Goal: Task Accomplishment & Management: Manage account settings

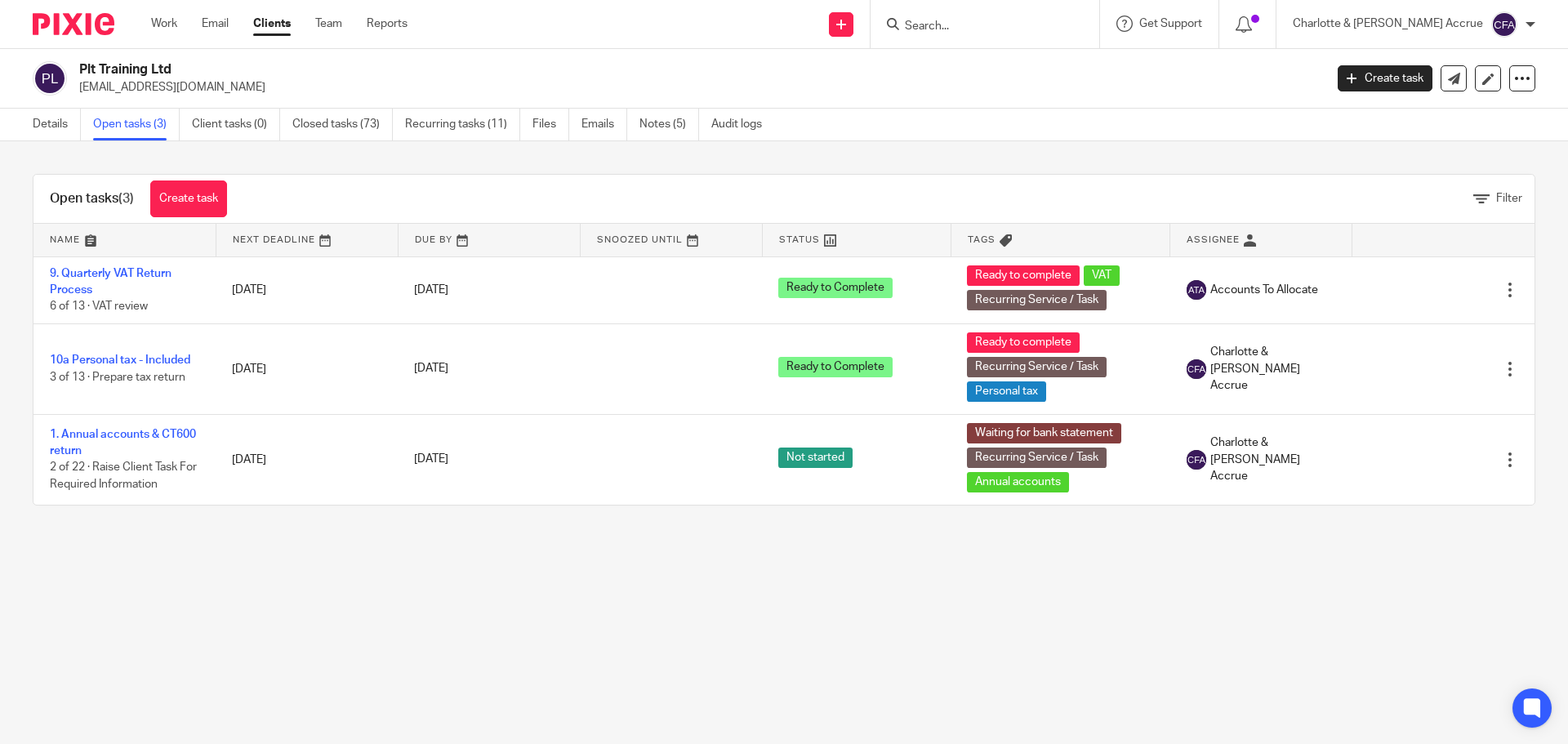
drag, startPoint x: 0, startPoint y: 0, endPoint x: 984, endPoint y: 25, distance: 984.3
click at [983, 22] on input "Search" at bounding box center [976, 27] width 147 height 15
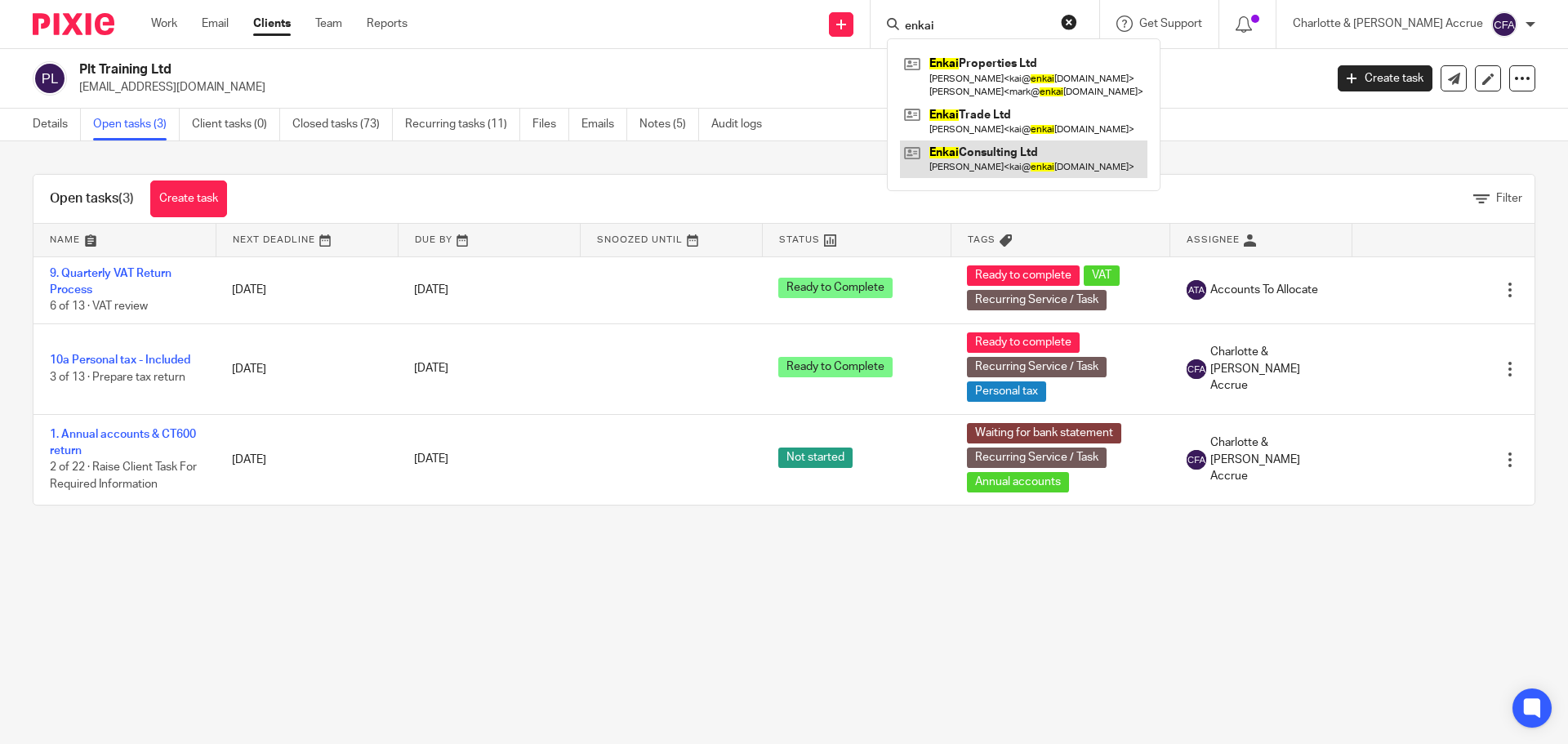
type input "enkai"
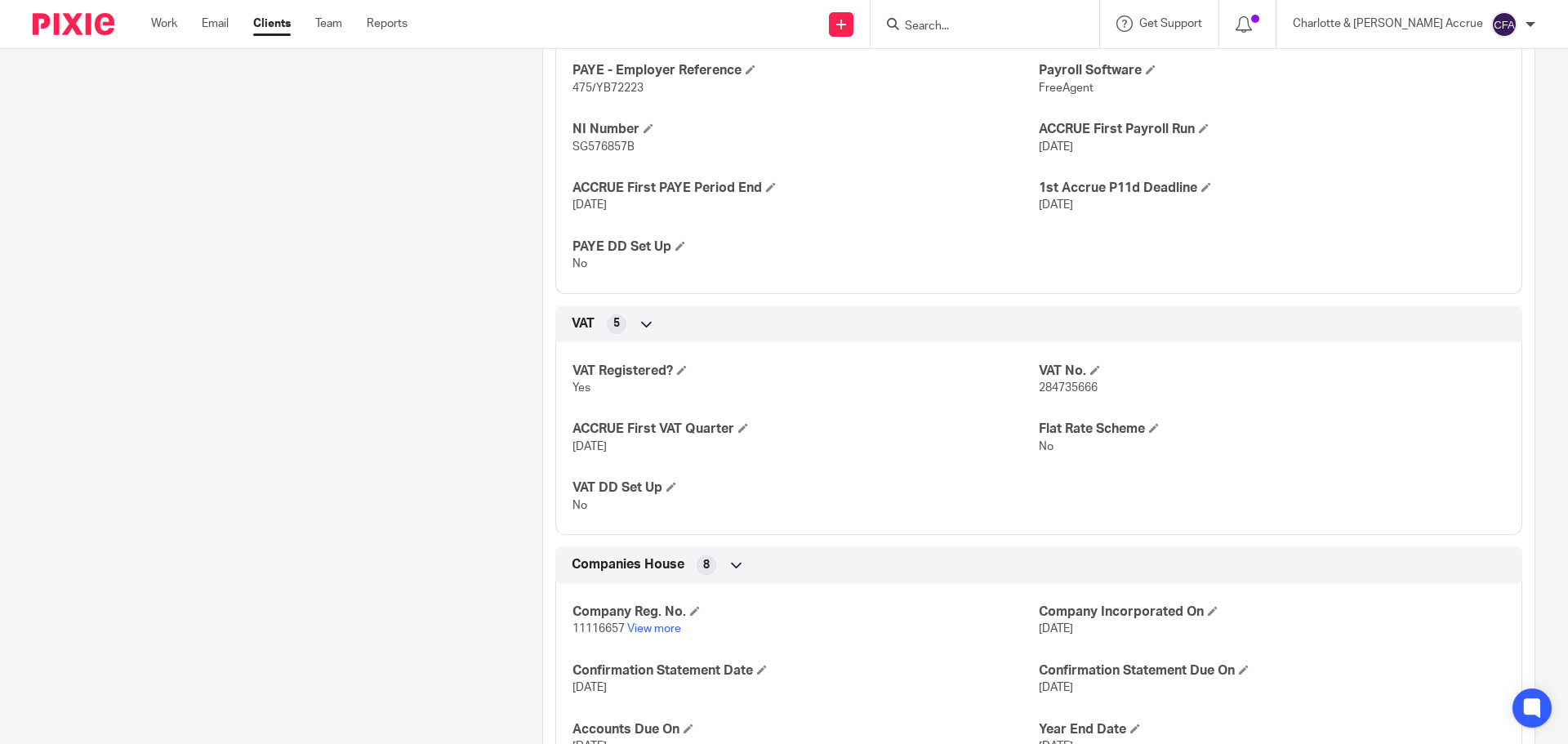
scroll to position [1225, 0]
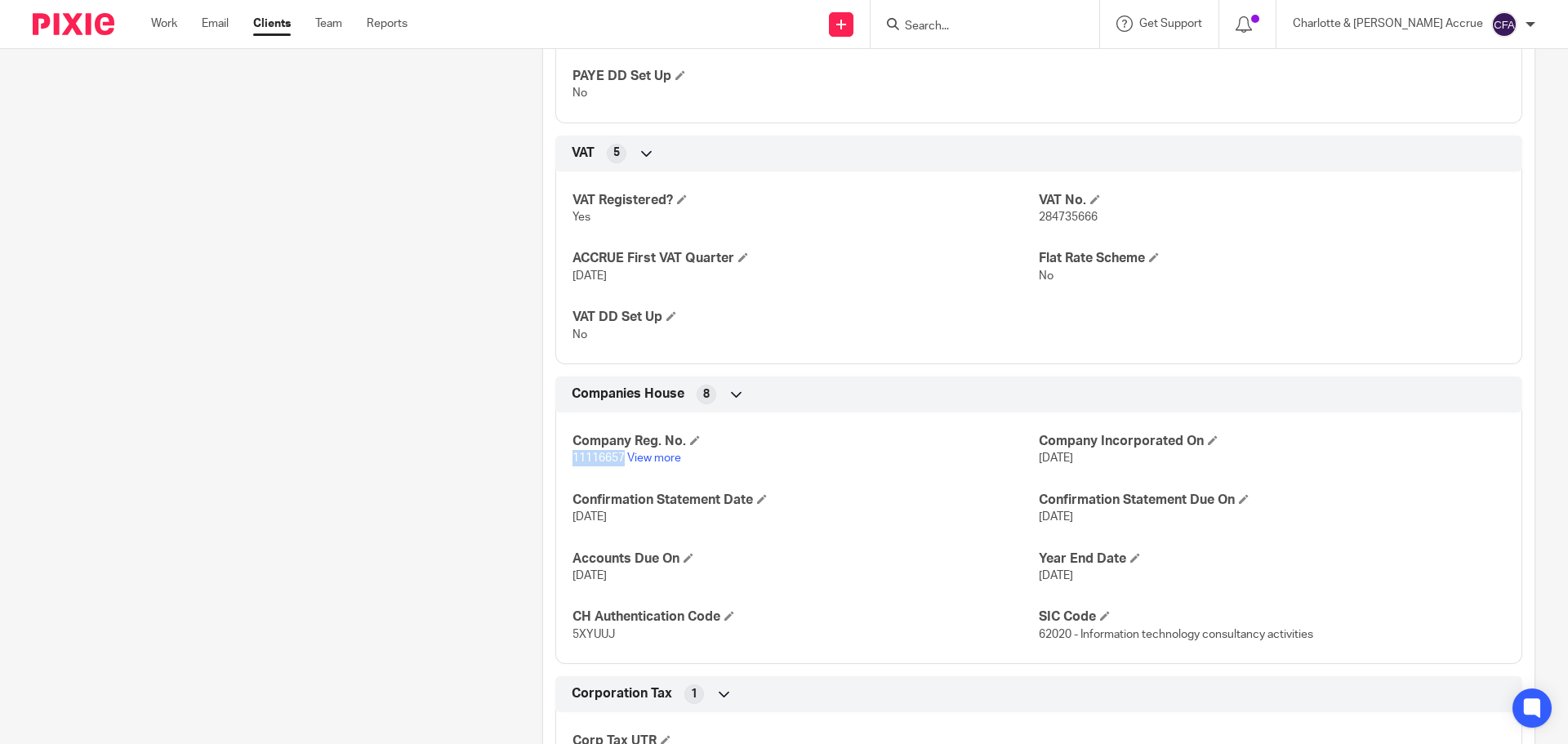
drag, startPoint x: 620, startPoint y: 458, endPoint x: 570, endPoint y: 458, distance: 50.0
click at [572, 458] on span "11116657" at bounding box center [598, 458] width 52 height 11
copy span "11116657"
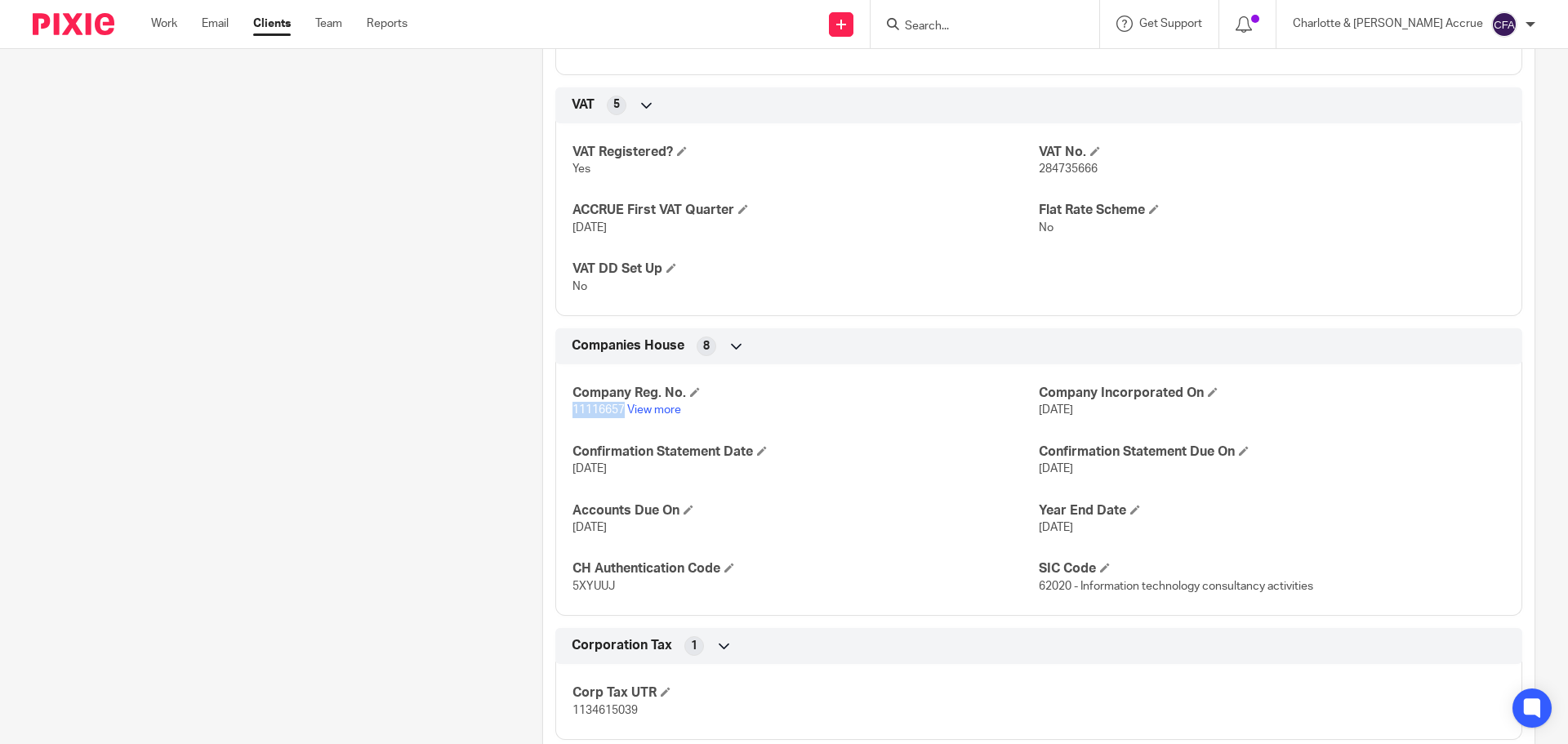
scroll to position [1388, 0]
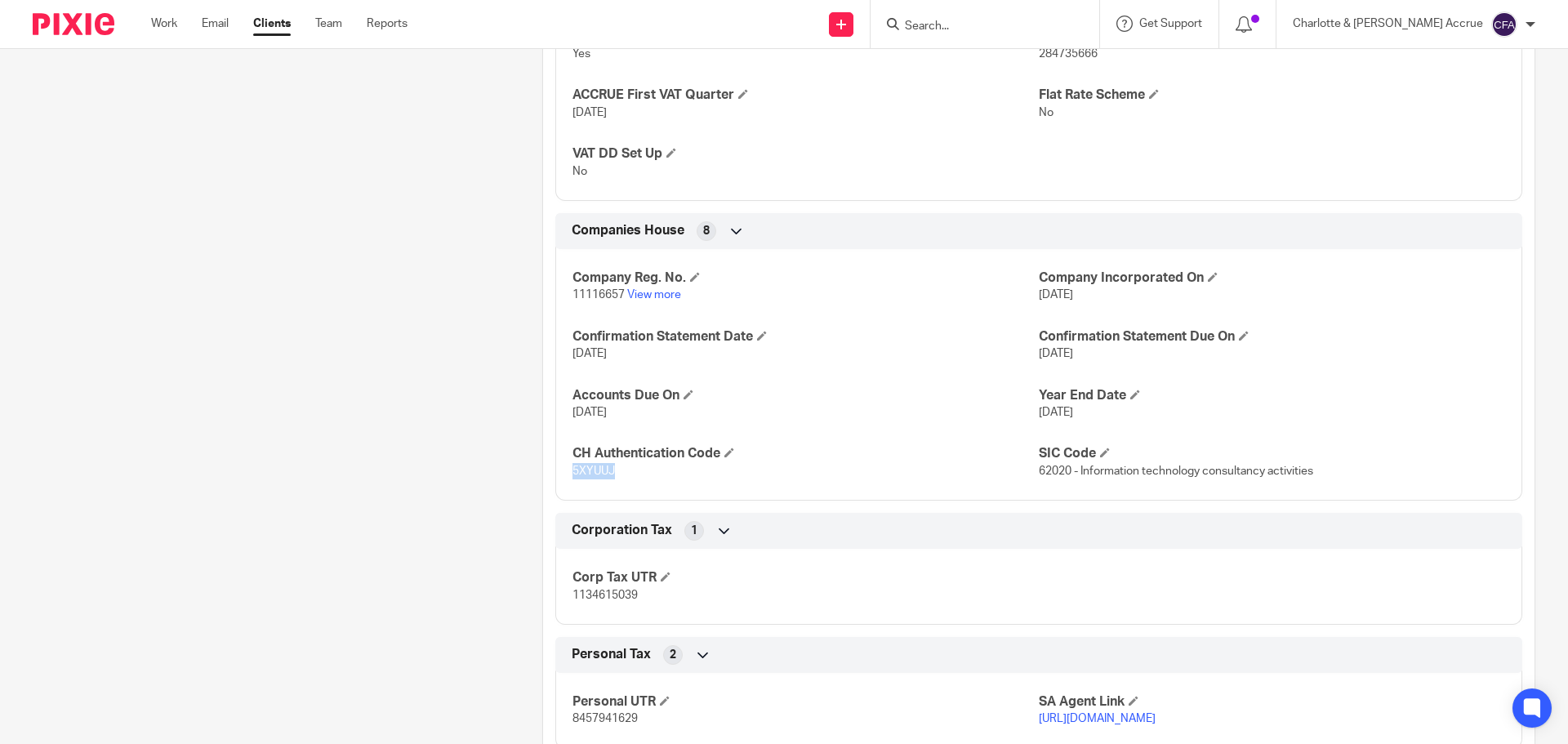
drag, startPoint x: 617, startPoint y: 469, endPoint x: 569, endPoint y: 469, distance: 48.0
click at [572, 469] on p "5XYUUJ" at bounding box center [805, 470] width 466 height 16
copy span "5XYUUJ"
click at [496, 474] on div "Client contacts Kai Engel (kai@enkaiconsulting.com) 07809616556 kai@enkaiconsul…" at bounding box center [262, 198] width 510 height 2824
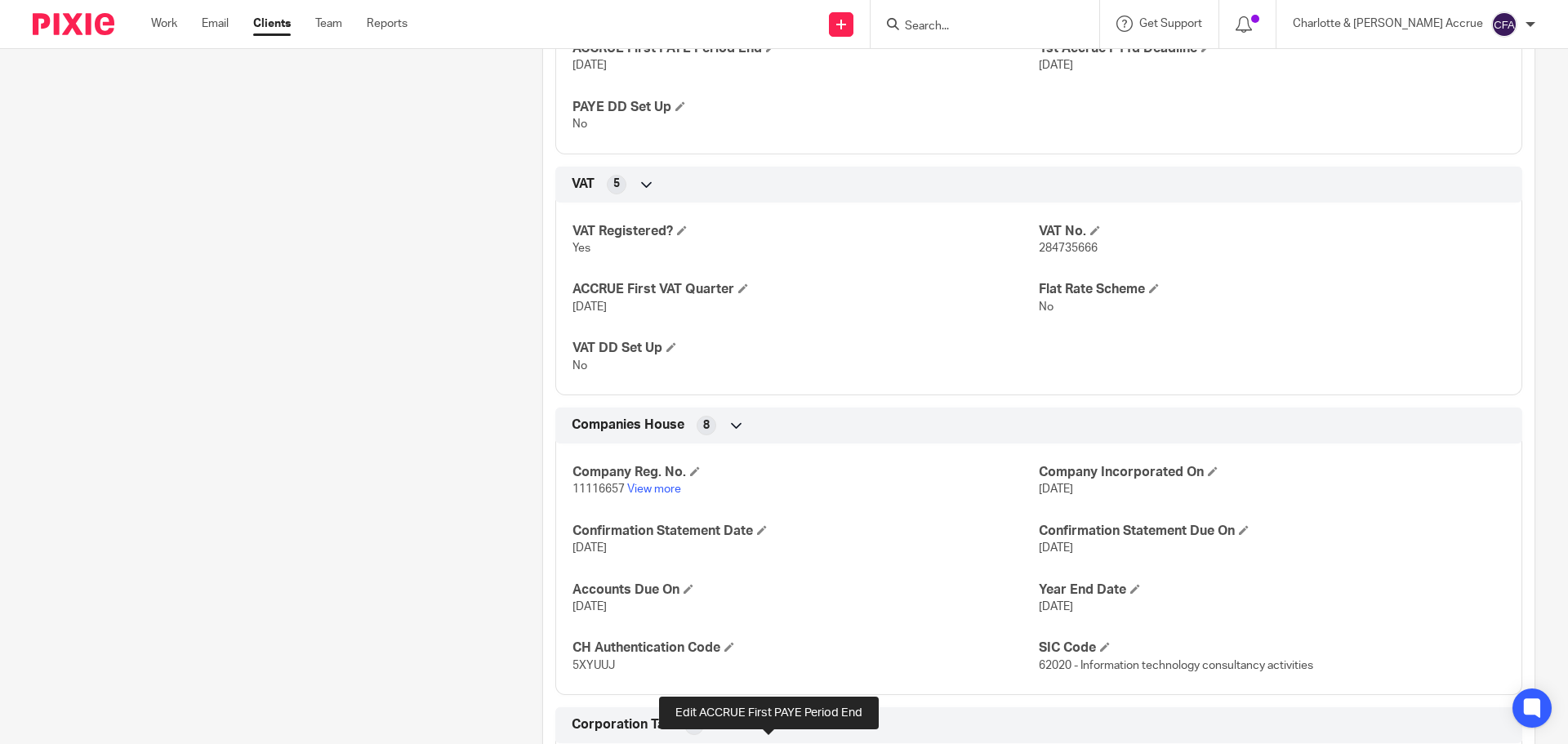
scroll to position [163, 0]
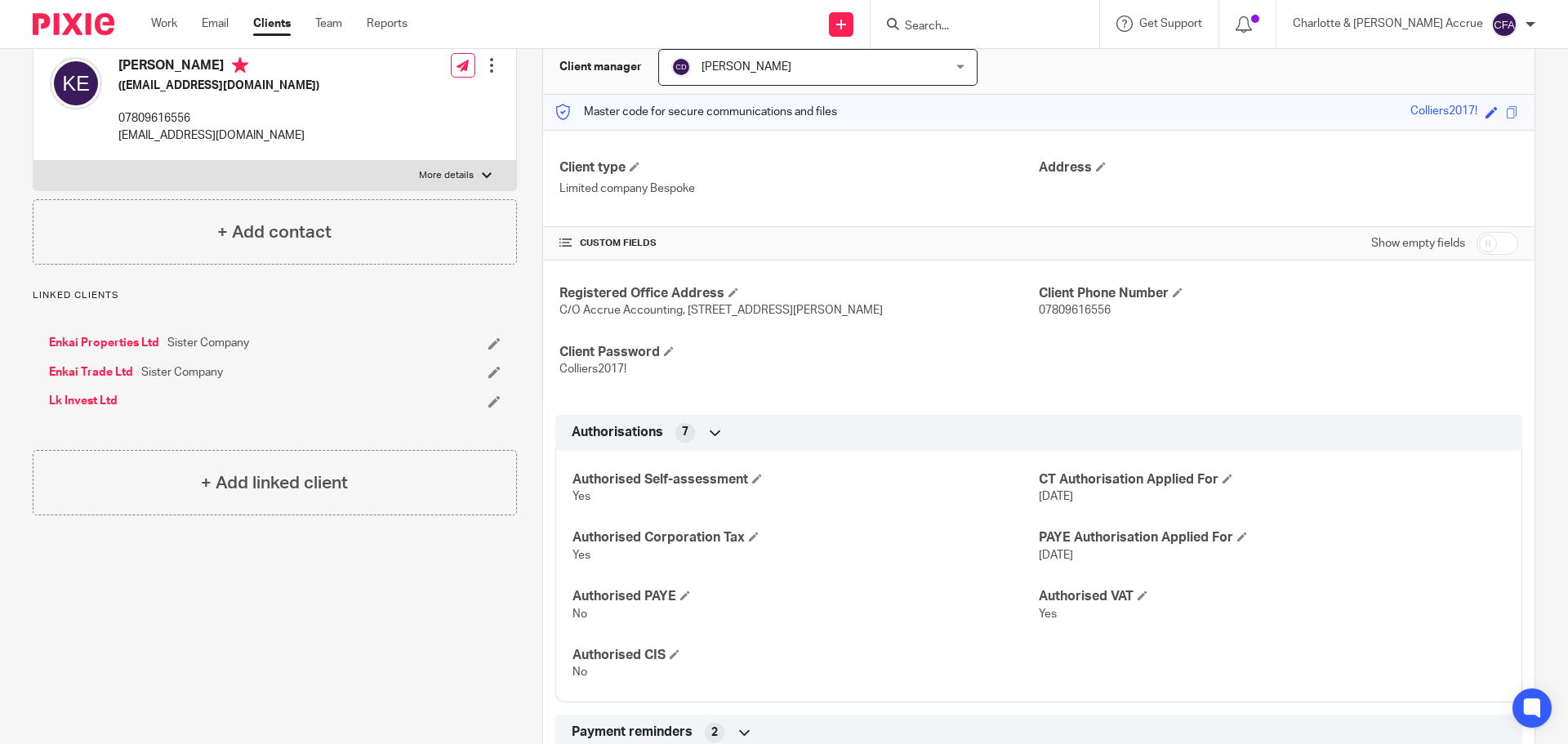
click at [965, 15] on div at bounding box center [981, 24] width 191 height 21
click at [1011, 23] on input "Search" at bounding box center [976, 27] width 147 height 15
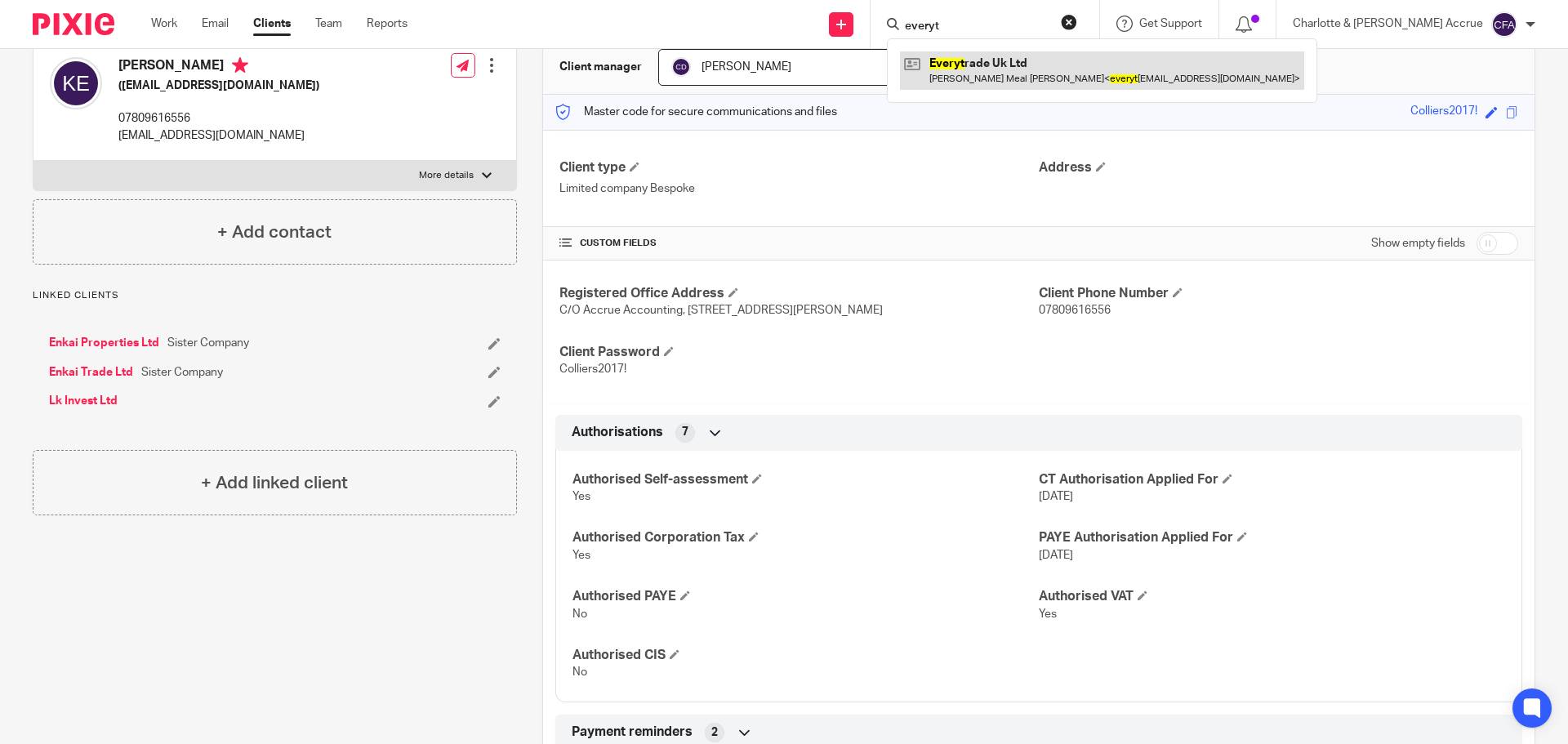
type input "everyt"
click at [1015, 51] on link at bounding box center [1101, 70] width 404 height 38
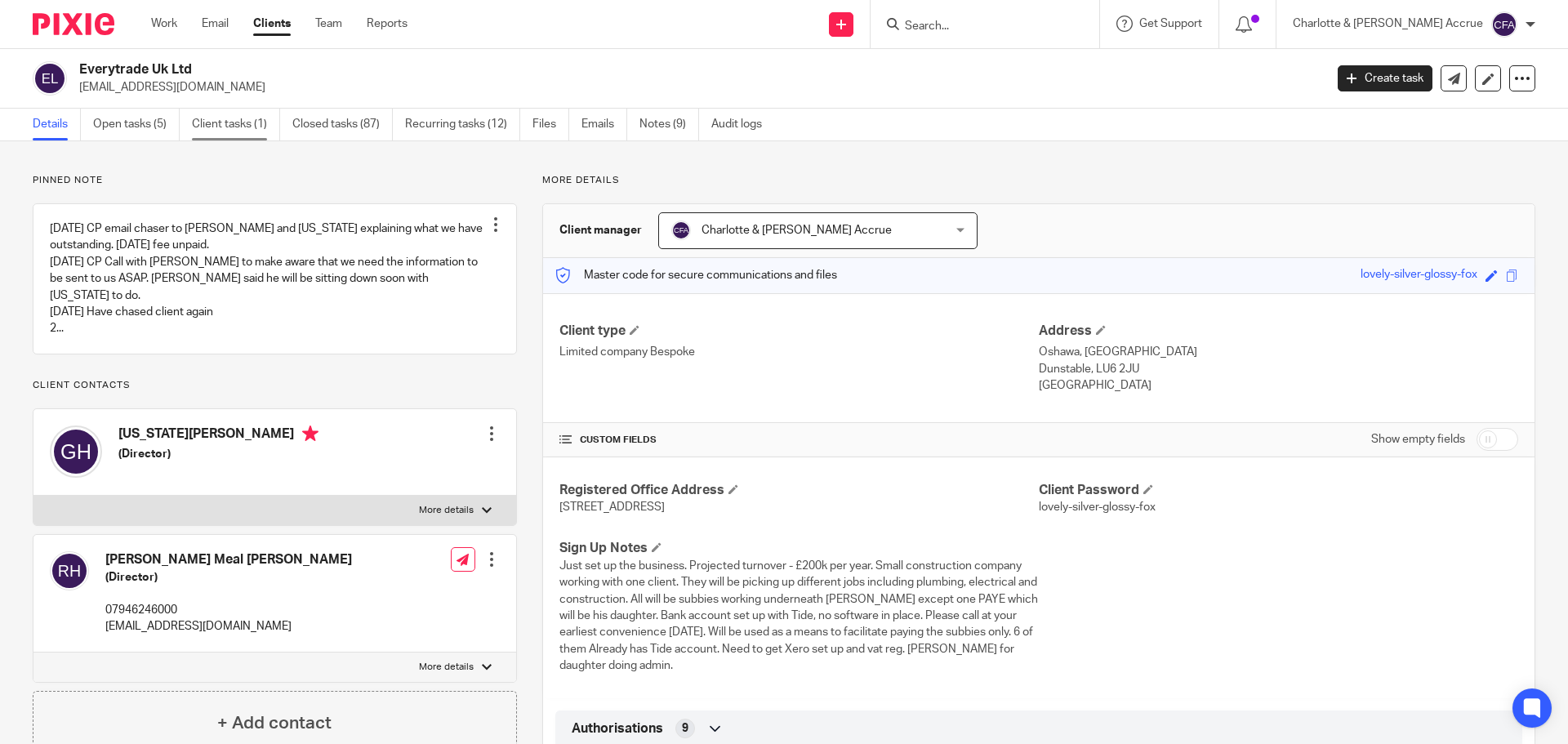
drag, startPoint x: 115, startPoint y: 118, endPoint x: 203, endPoint y: 135, distance: 89.6
click at [115, 118] on link "Open tasks (5)" at bounding box center [136, 124] width 86 height 32
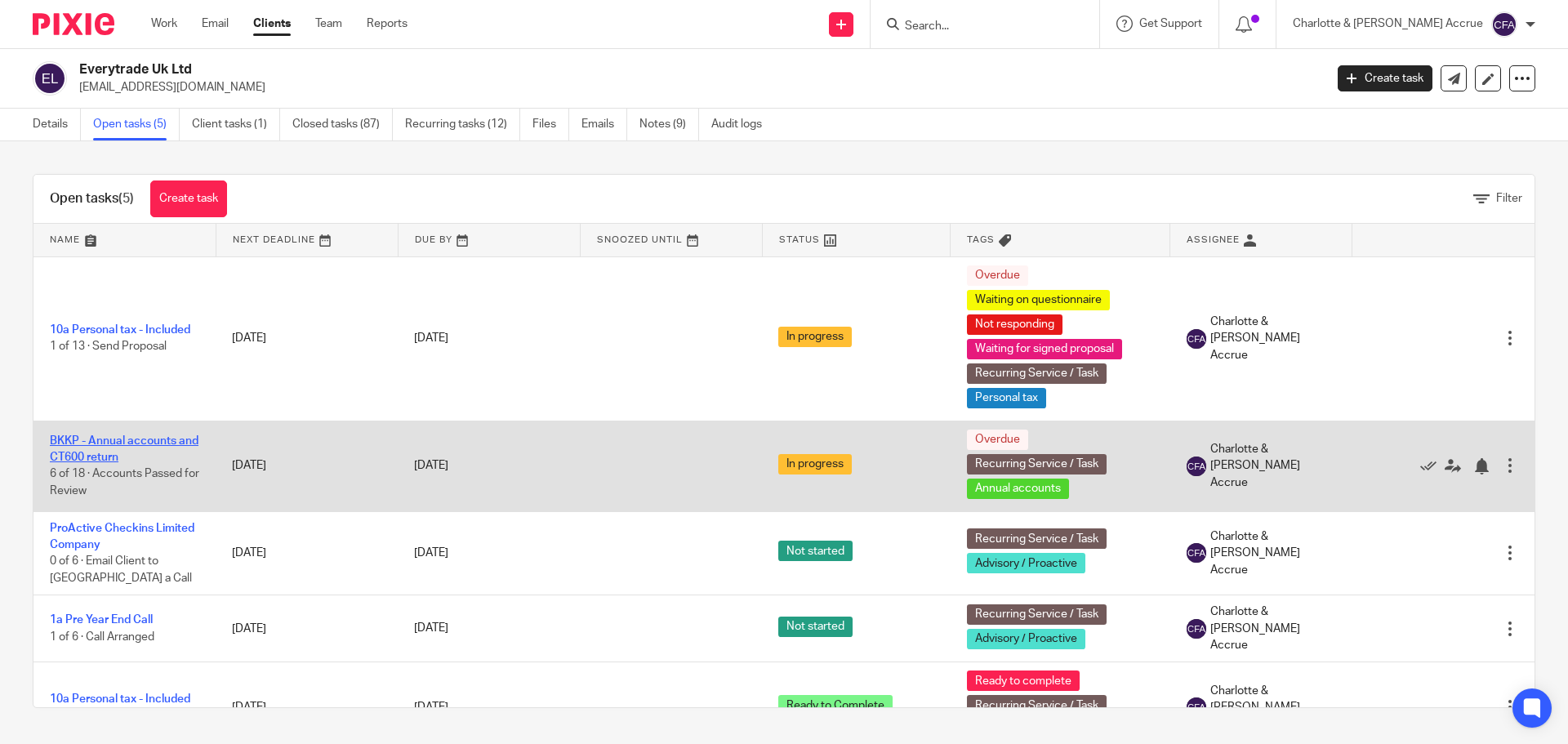
scroll to position [44, 0]
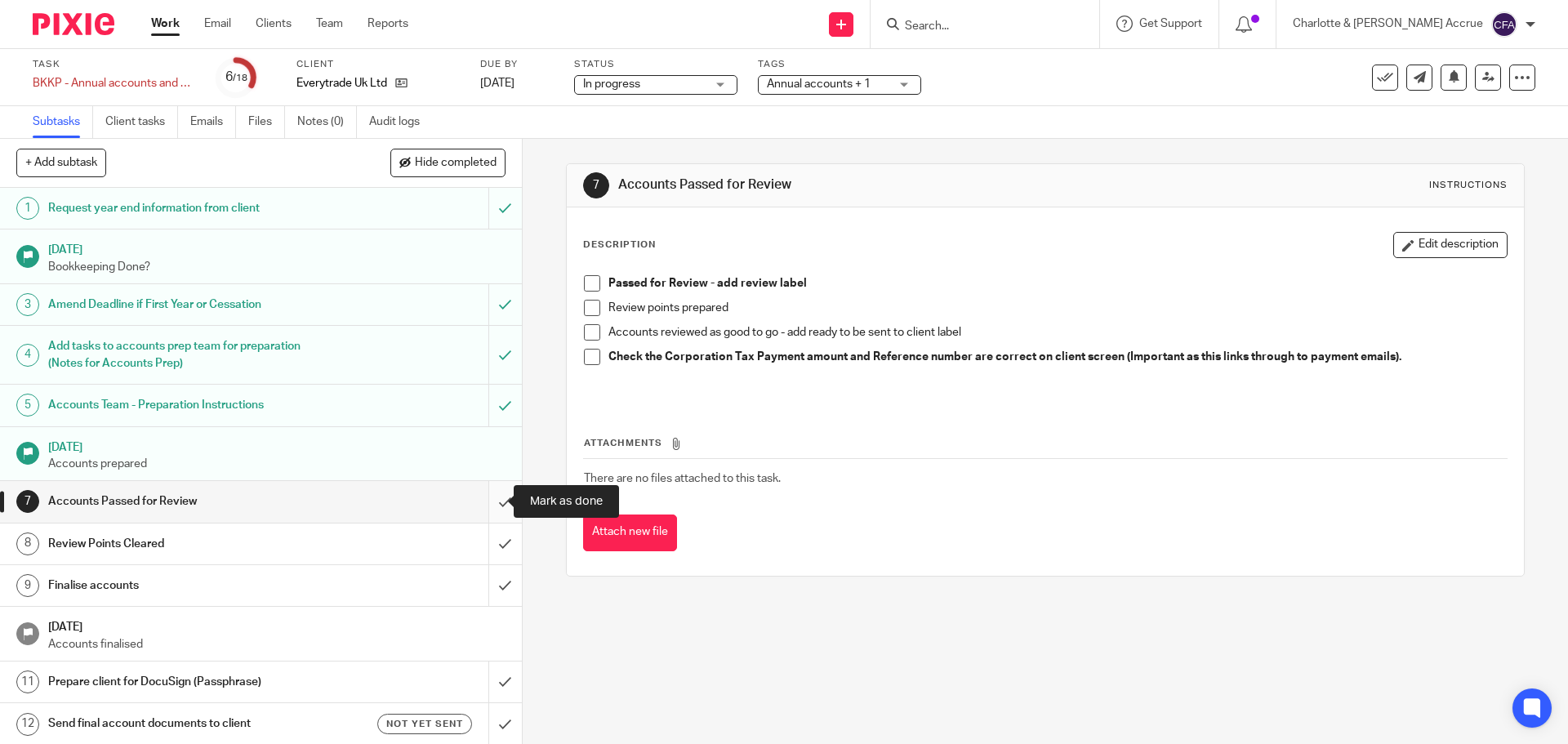
click at [483, 501] on input "submit" at bounding box center [261, 501] width 522 height 41
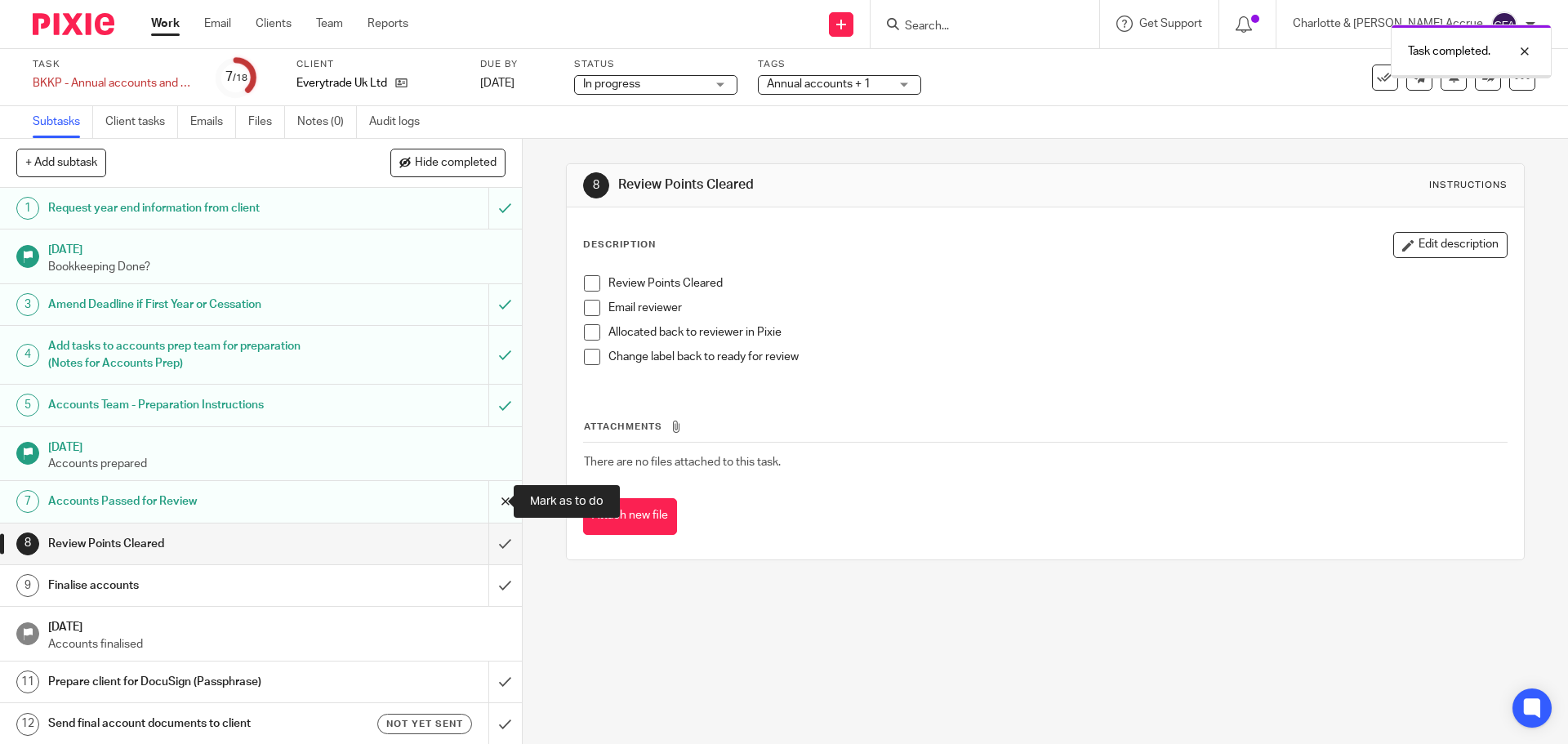
click at [492, 501] on input "submit" at bounding box center [261, 501] width 522 height 41
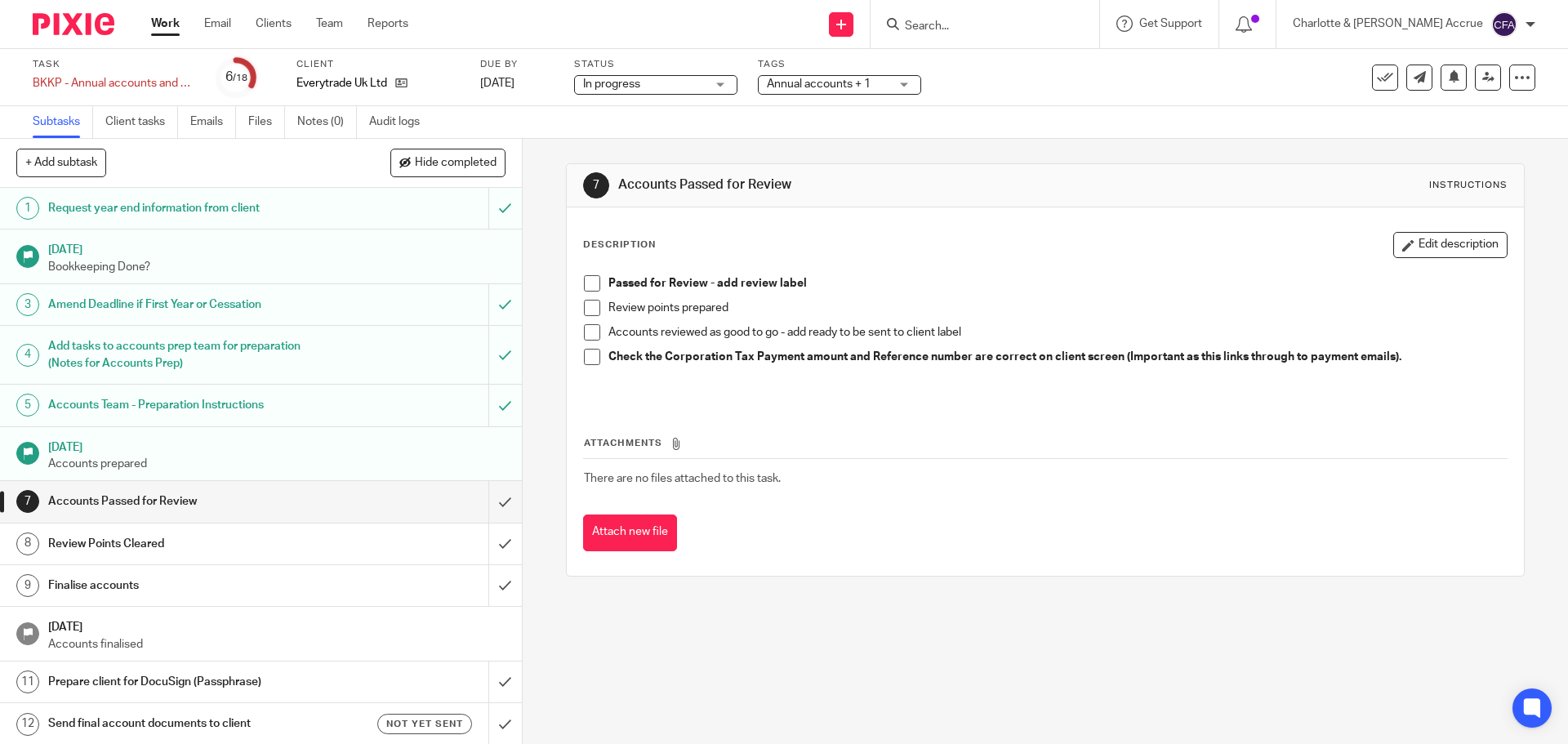
click at [824, 86] on span "Annual accounts + 1" at bounding box center [818, 84] width 103 height 11
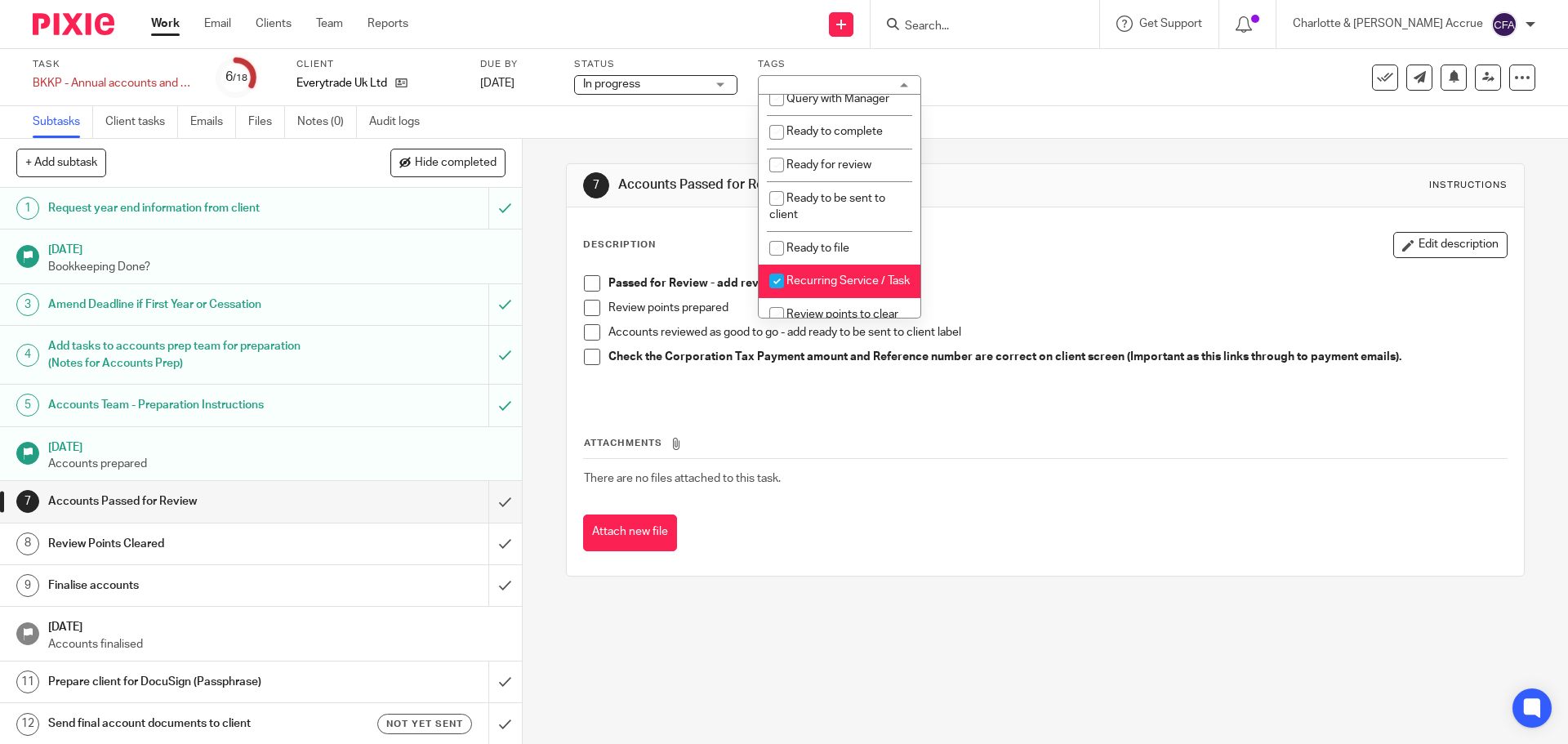
scroll to position [653, 0]
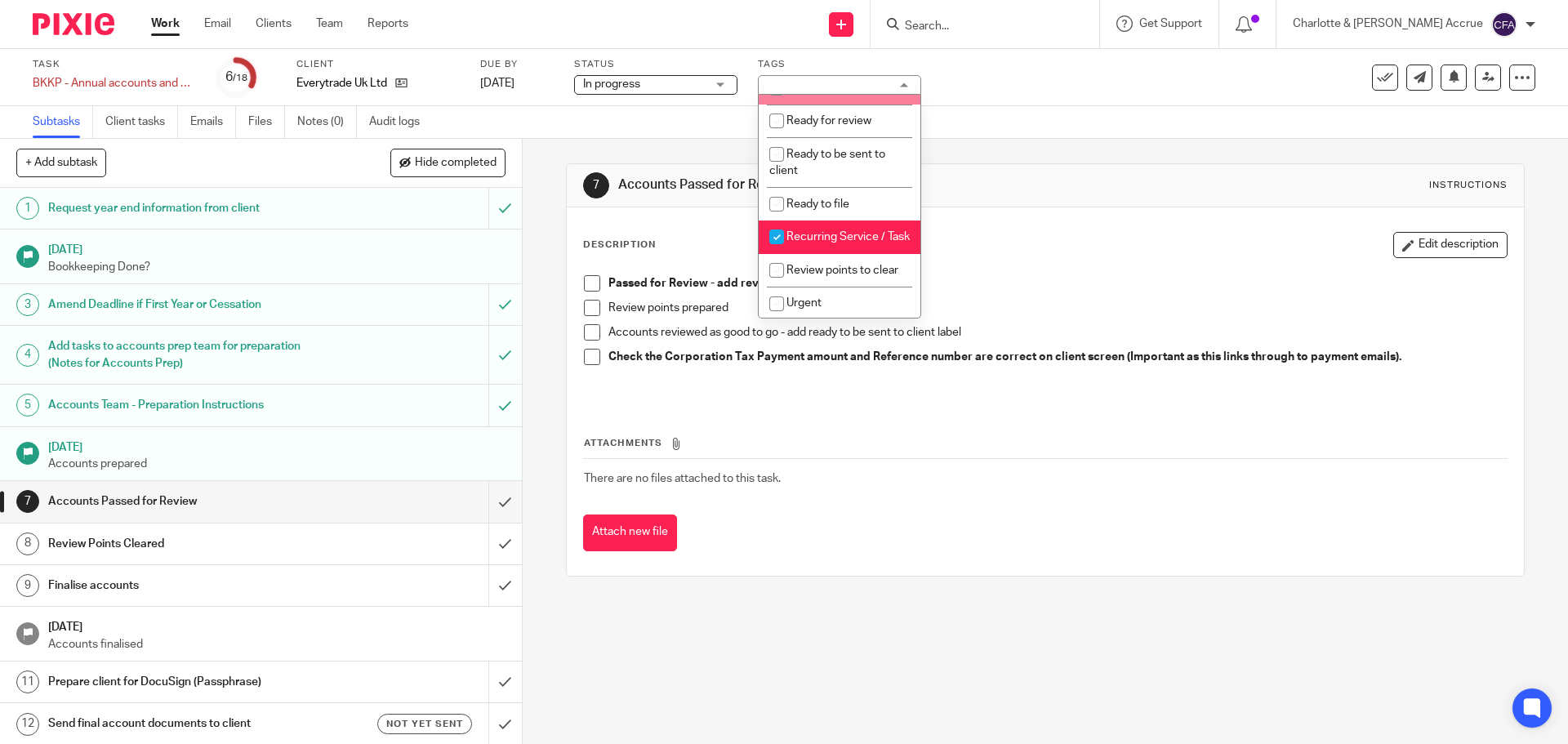
click at [813, 104] on li "Ready to complete" at bounding box center [839, 87] width 162 height 33
checkbox input "true"
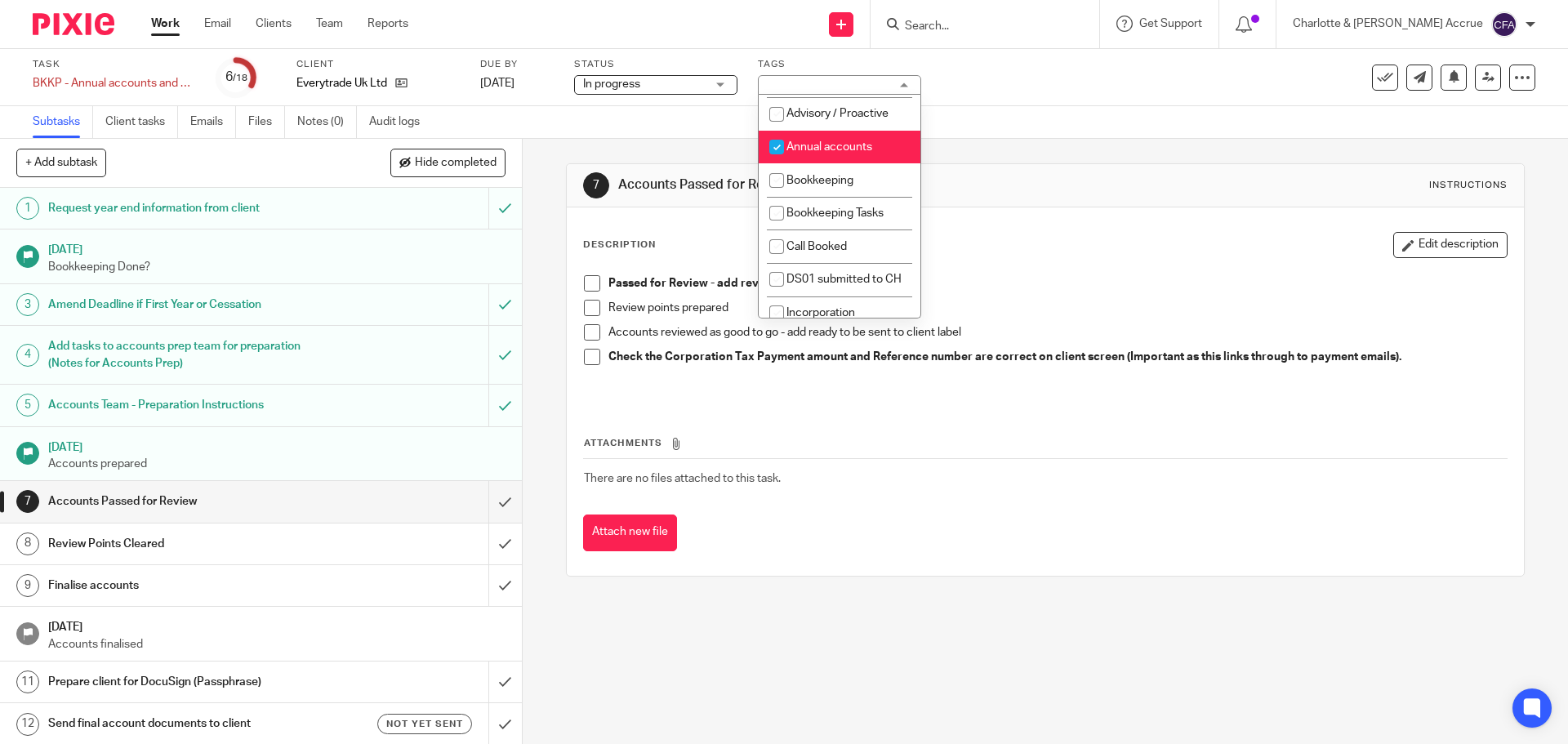
scroll to position [0, 0]
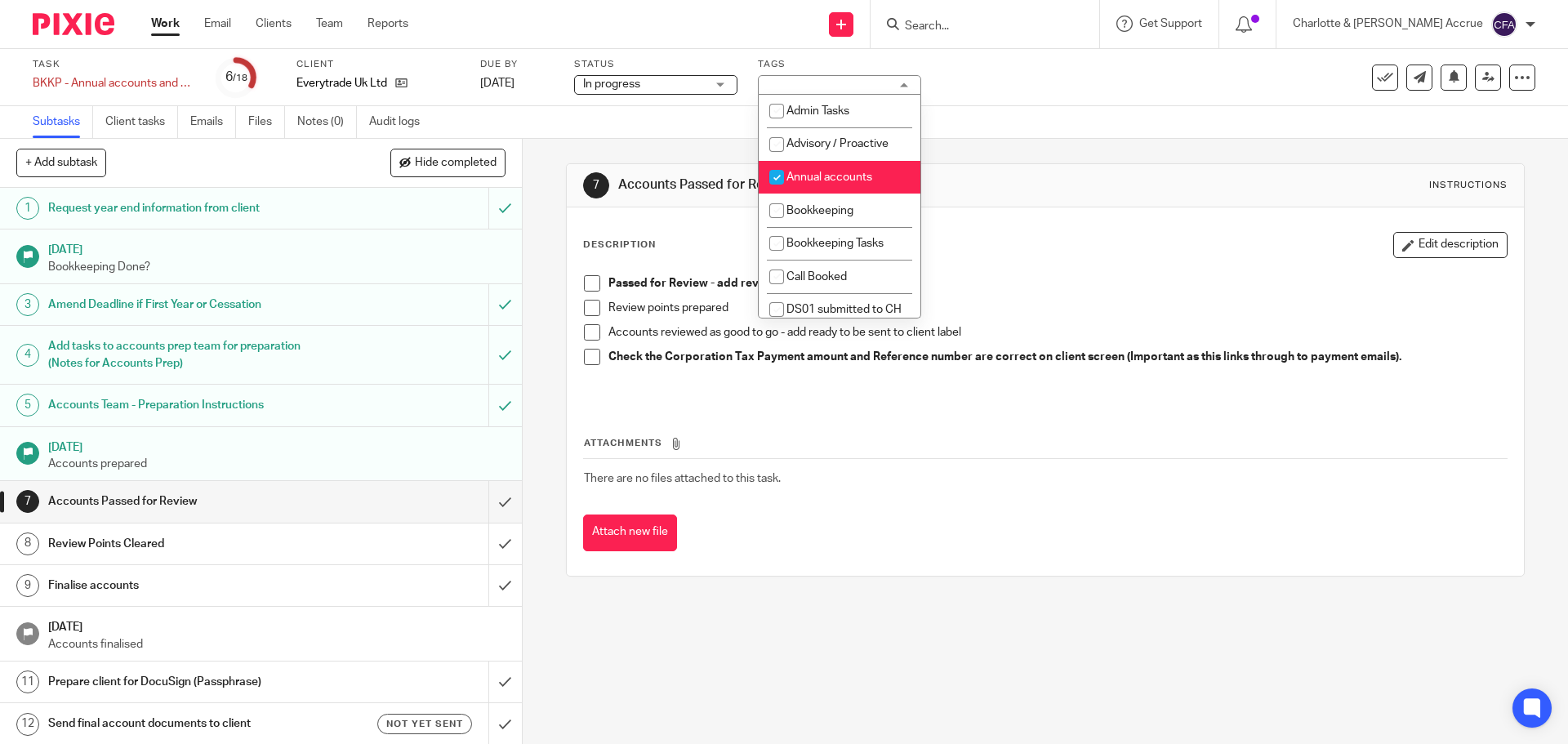
click at [974, 172] on div "7 Accounts Passed for Review Instructions" at bounding box center [1045, 185] width 923 height 27
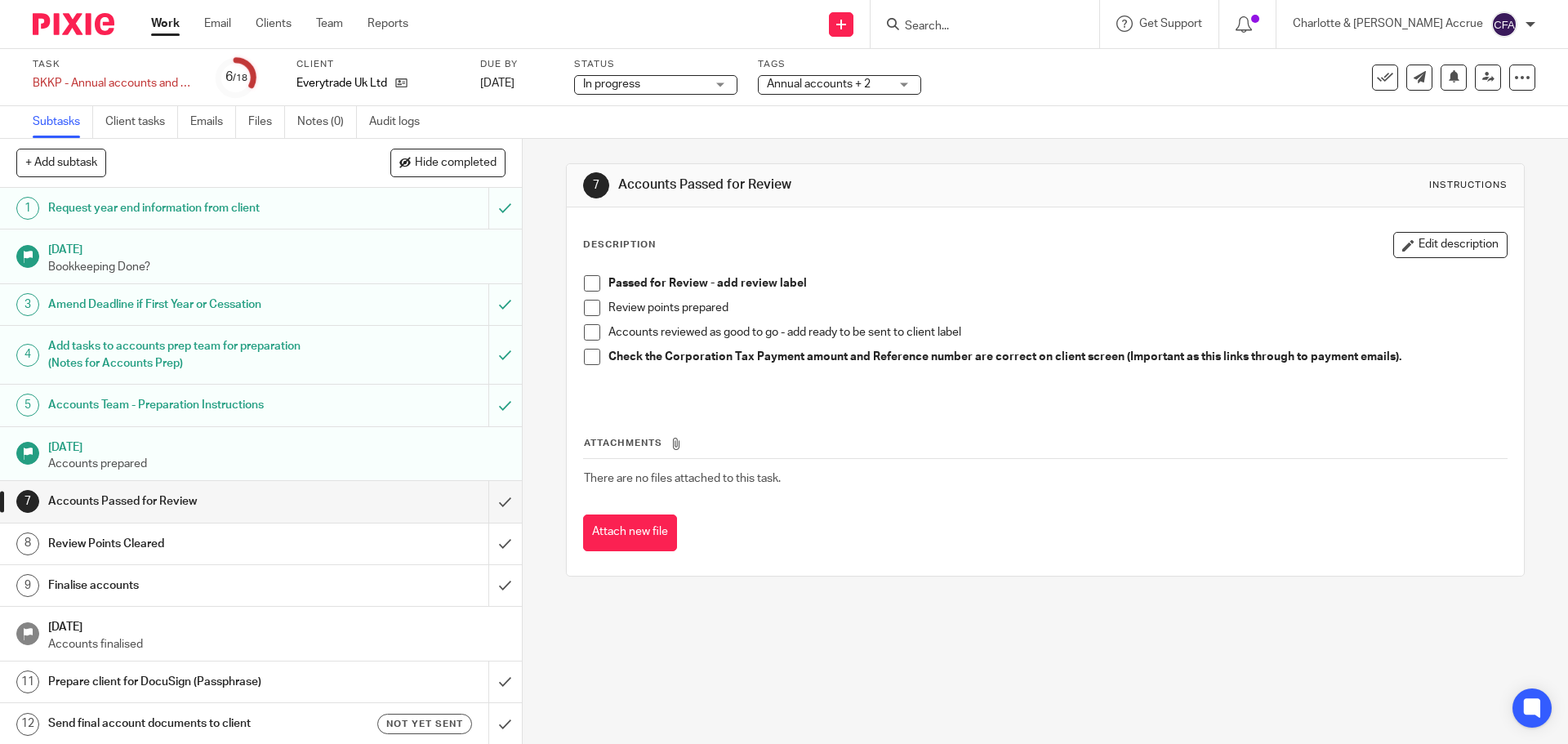
click at [648, 76] on span "In progress" at bounding box center [644, 85] width 122 height 17
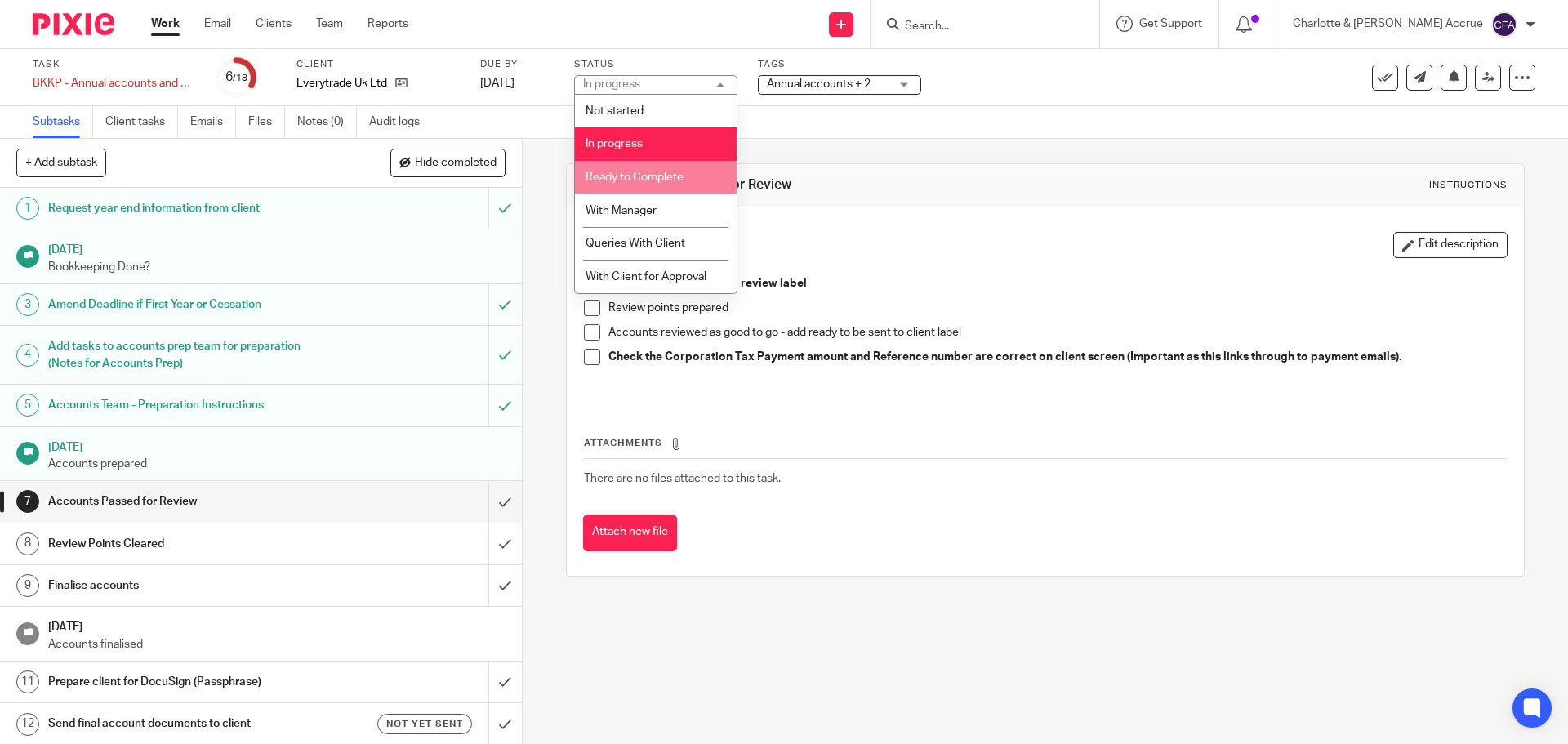
click at [637, 171] on li "Ready to Complete" at bounding box center [655, 177] width 162 height 33
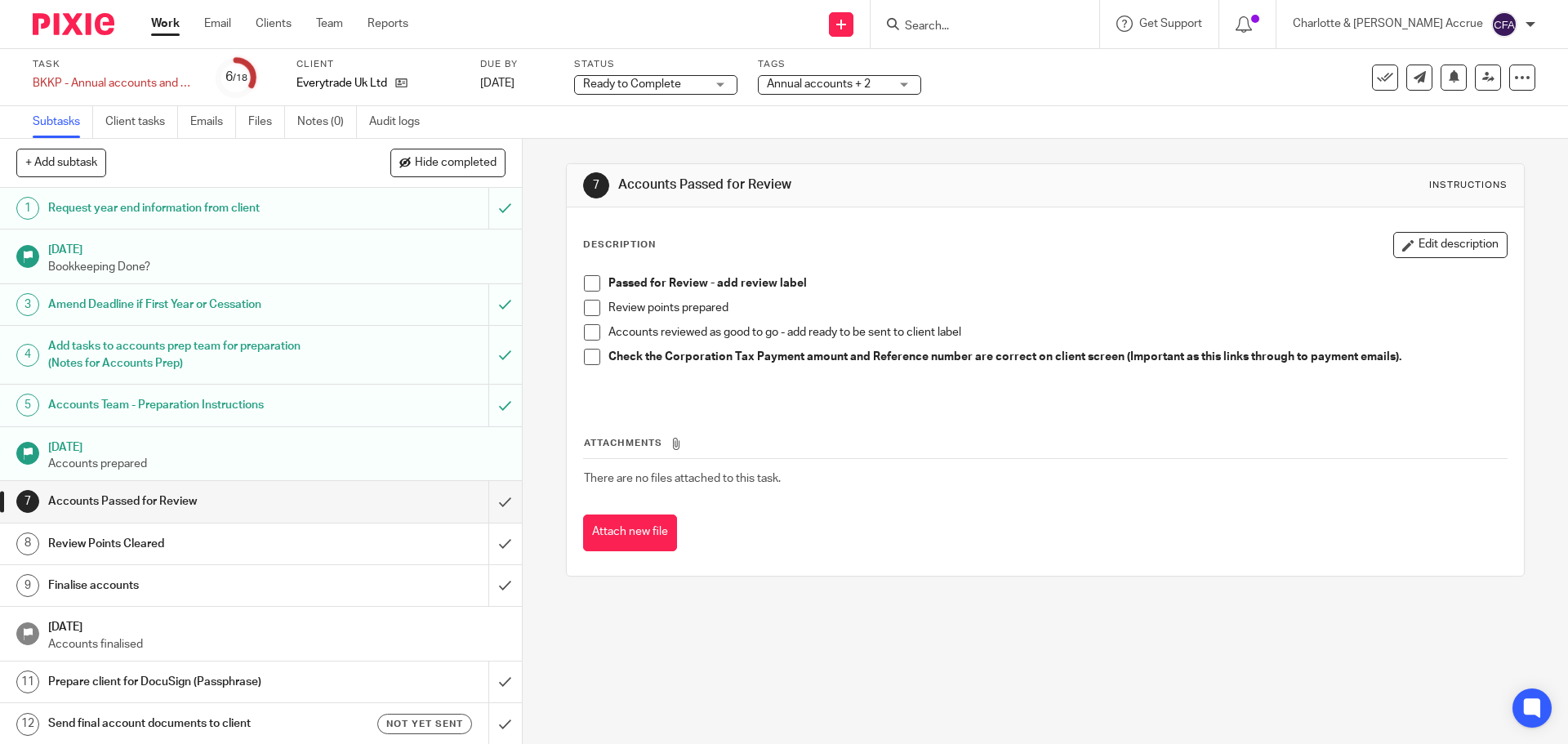
click at [897, 139] on div "7 Accounts Passed for Review Instructions Description Edit description Passed f…" at bounding box center [1045, 369] width 958 height 463
click at [1475, 70] on link at bounding box center [1488, 77] width 27 height 27
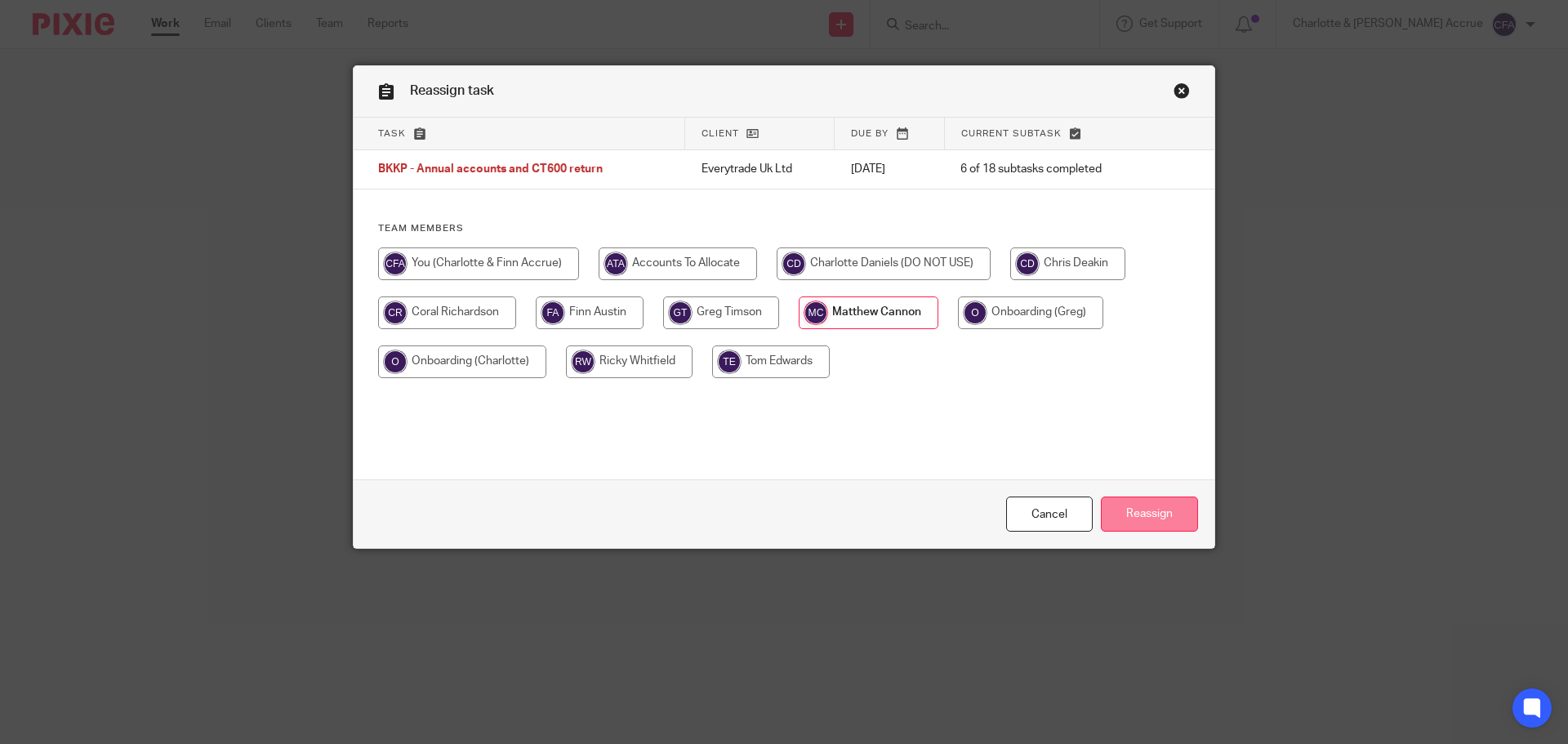
click at [1143, 517] on input "Reassign" at bounding box center [1149, 514] width 97 height 35
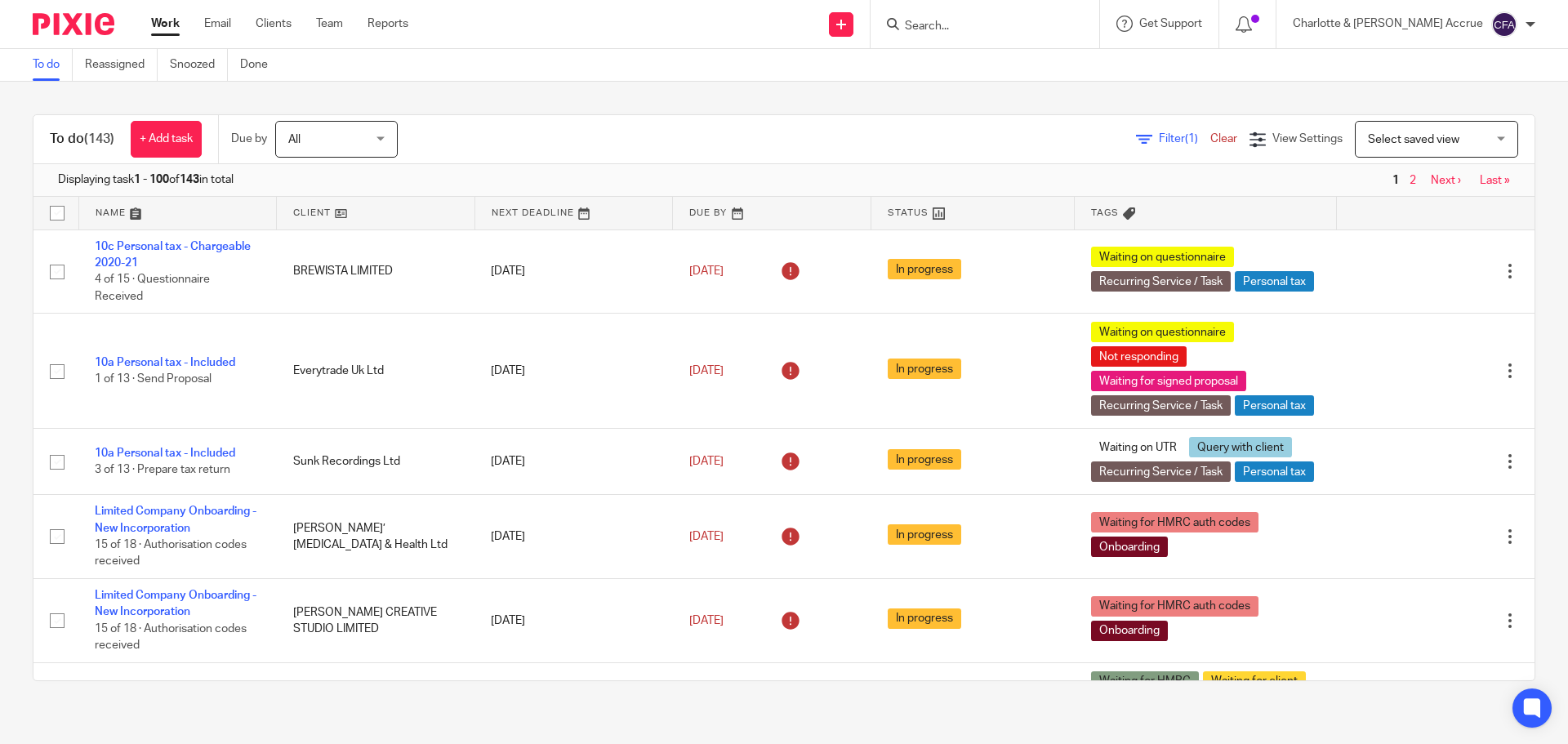
click at [617, 97] on div "To do (143) + Add task Due by All All Today Tomorrow This week Next week This m…" at bounding box center [784, 397] width 1568 height 632
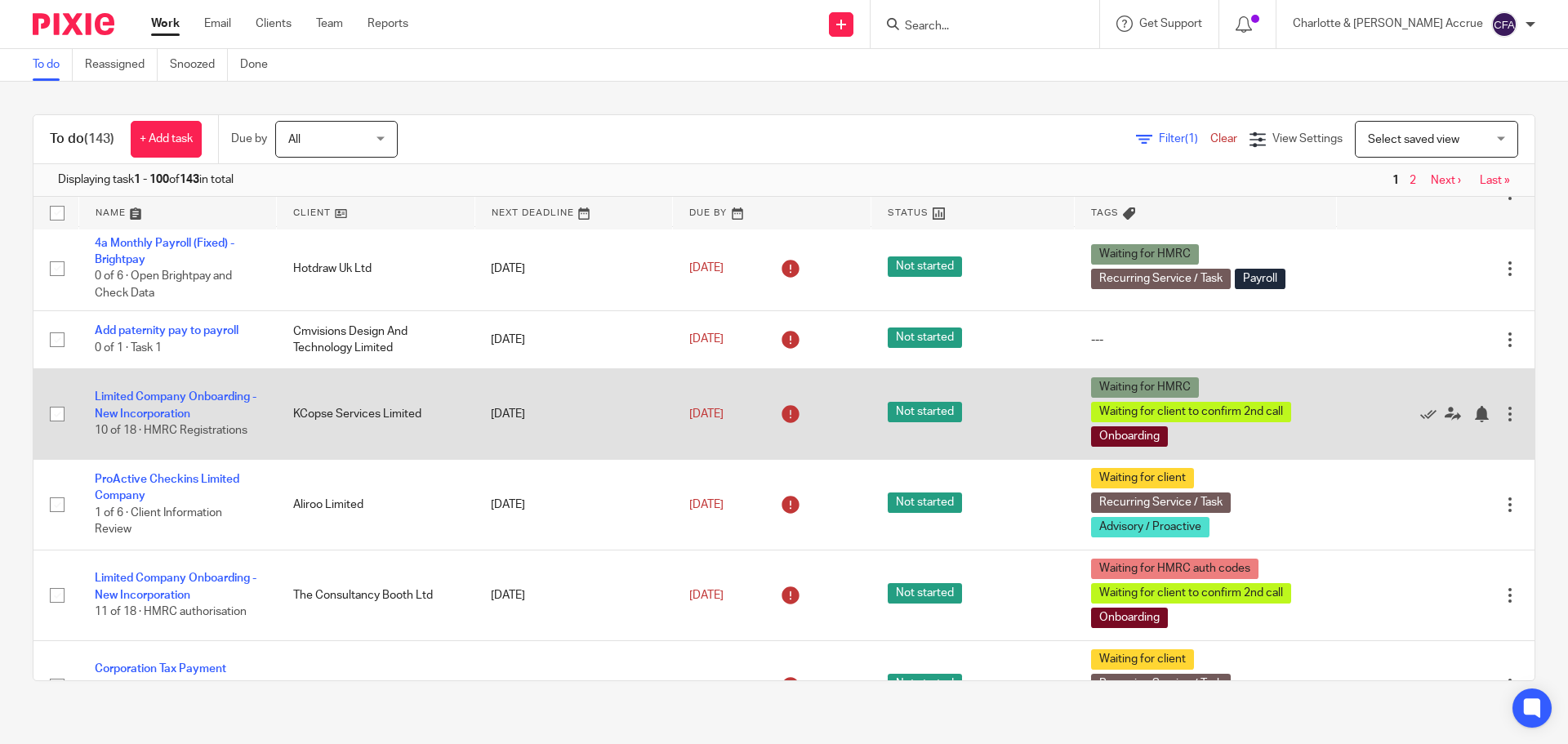
scroll to position [735, 0]
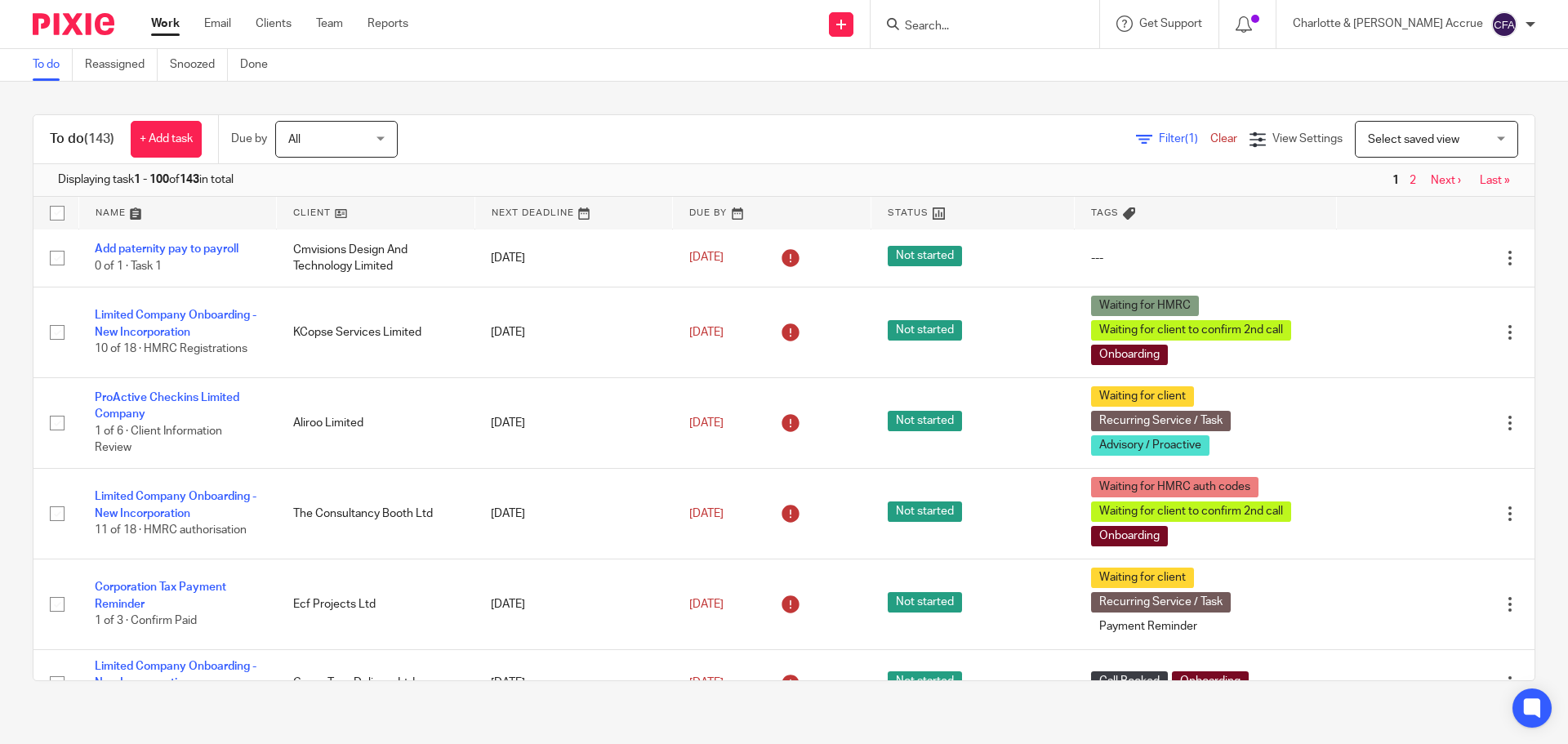
click at [993, 27] on input "Search" at bounding box center [976, 27] width 147 height 15
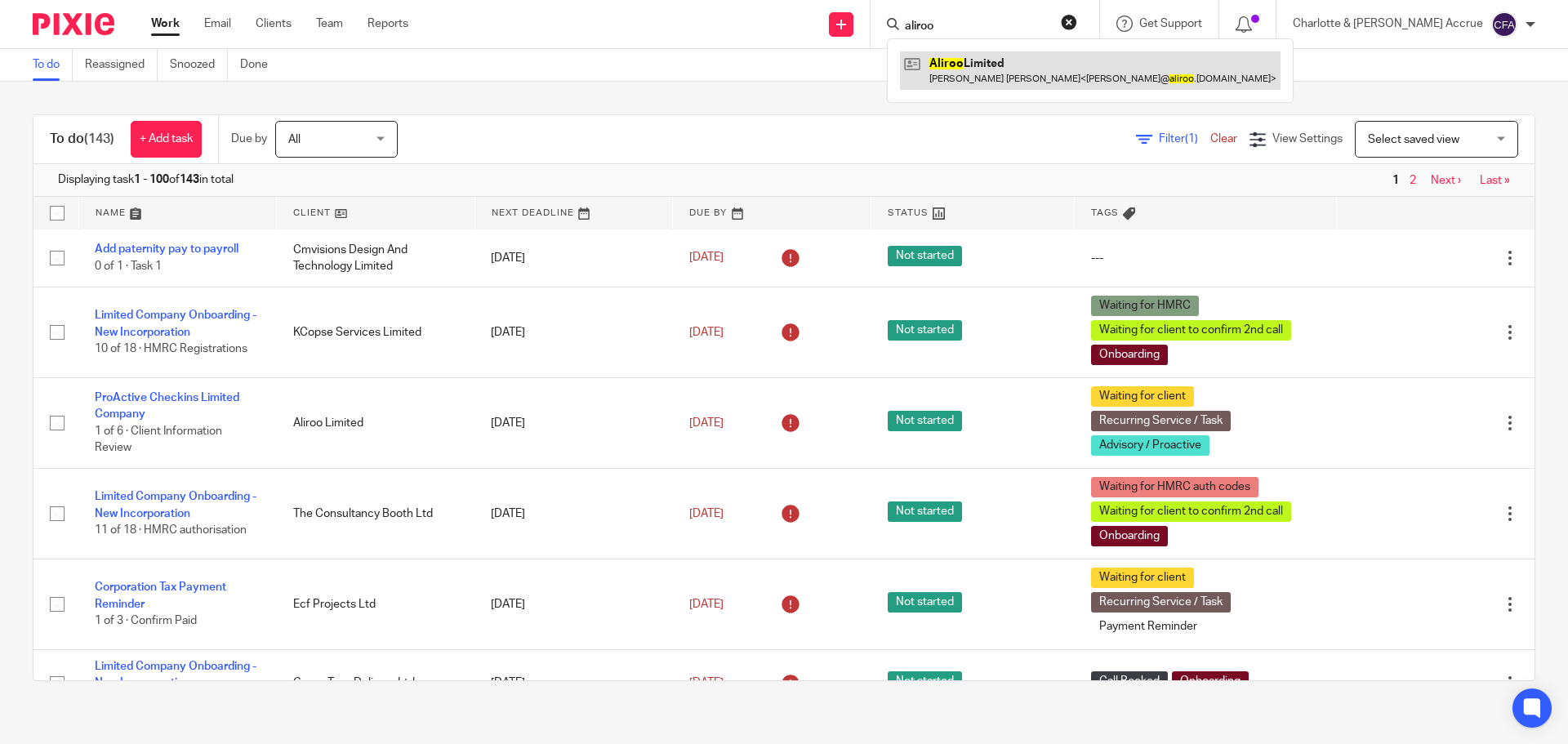
type input "aliroo"
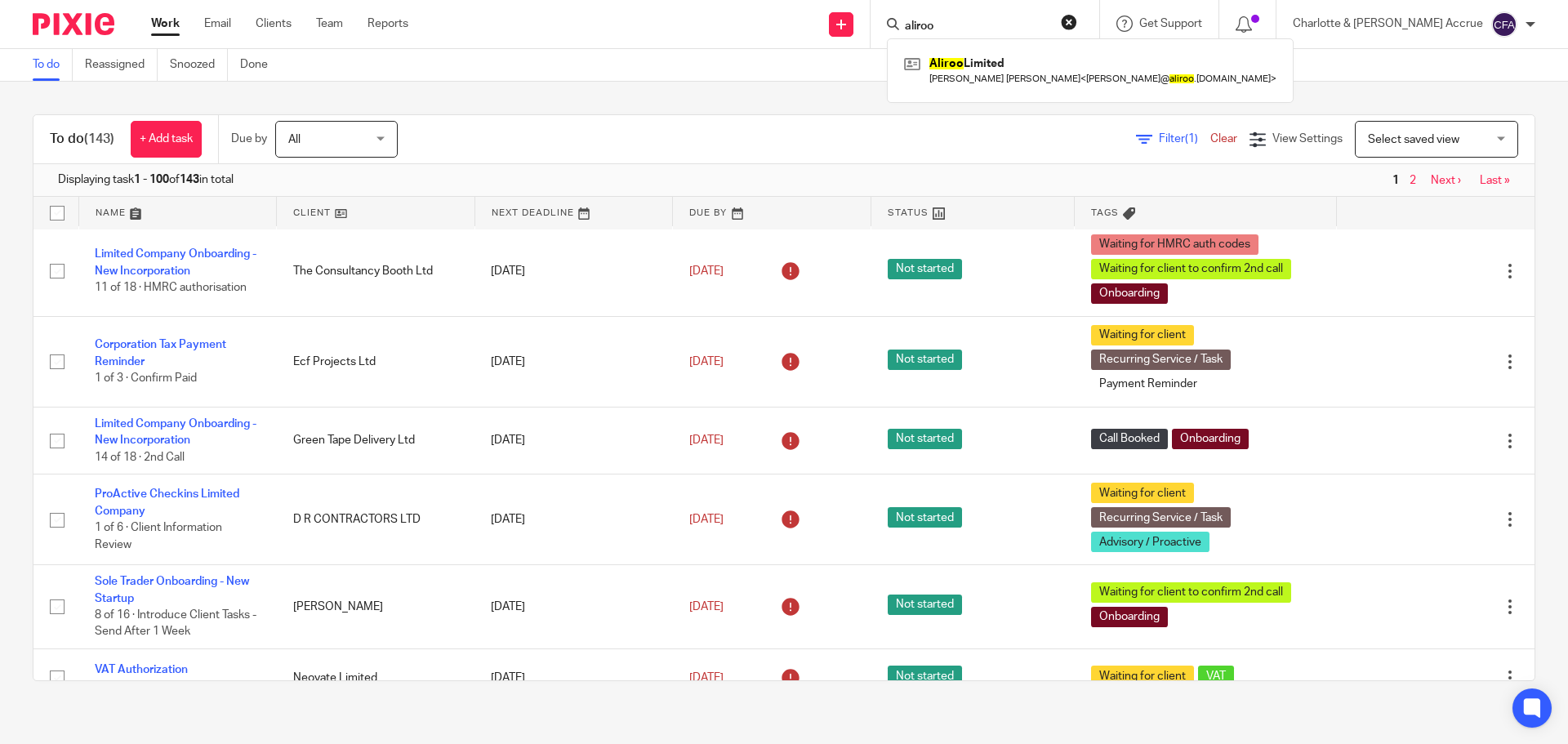
scroll to position [980, 0]
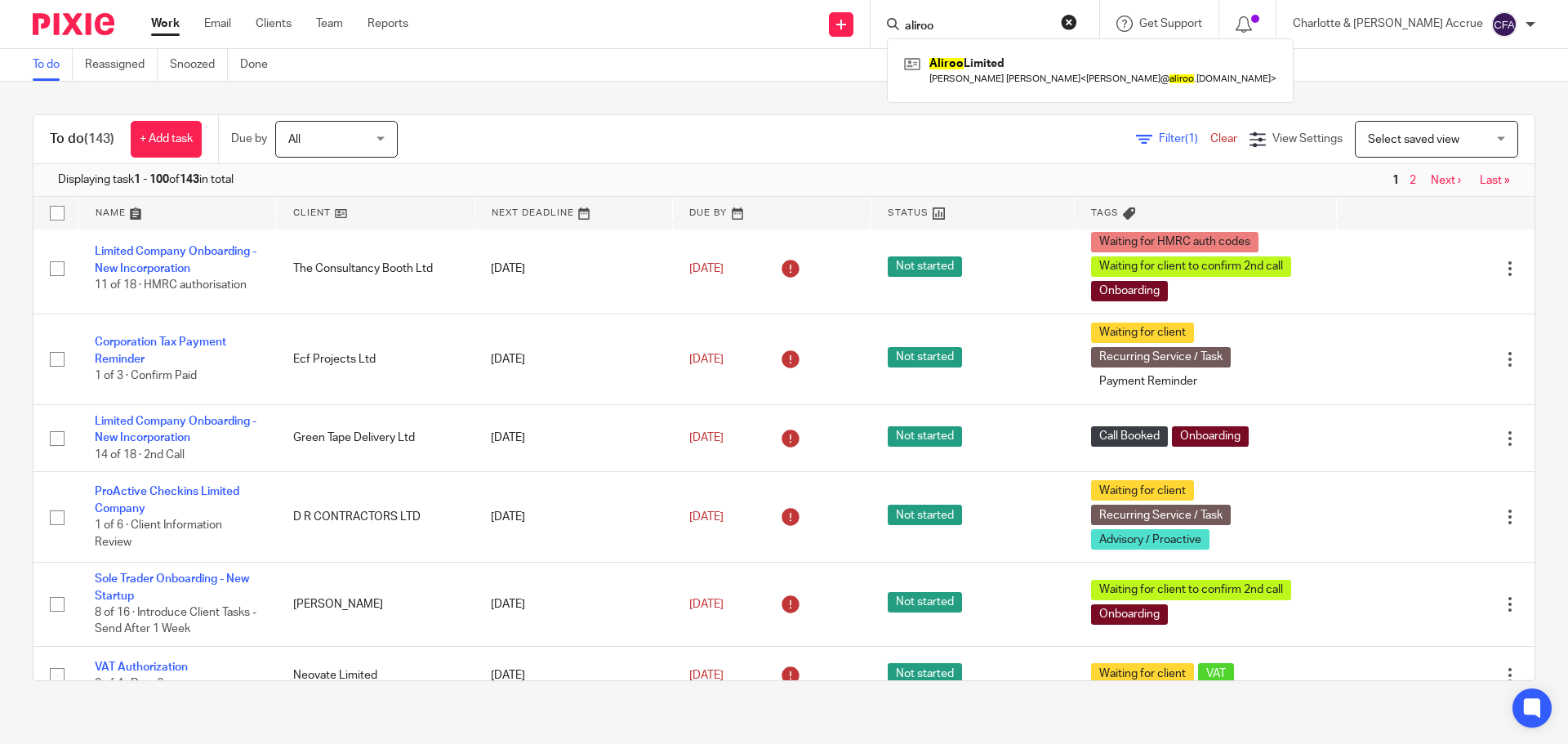
click at [1031, 22] on input "aliroo" at bounding box center [976, 27] width 147 height 15
drag, startPoint x: 1030, startPoint y: 23, endPoint x: 781, endPoint y: 6, distance: 249.6
click at [829, 9] on div "Send new email Create task Add client Request signature aliroo Aliroo Limited A…" at bounding box center [999, 24] width 1135 height 48
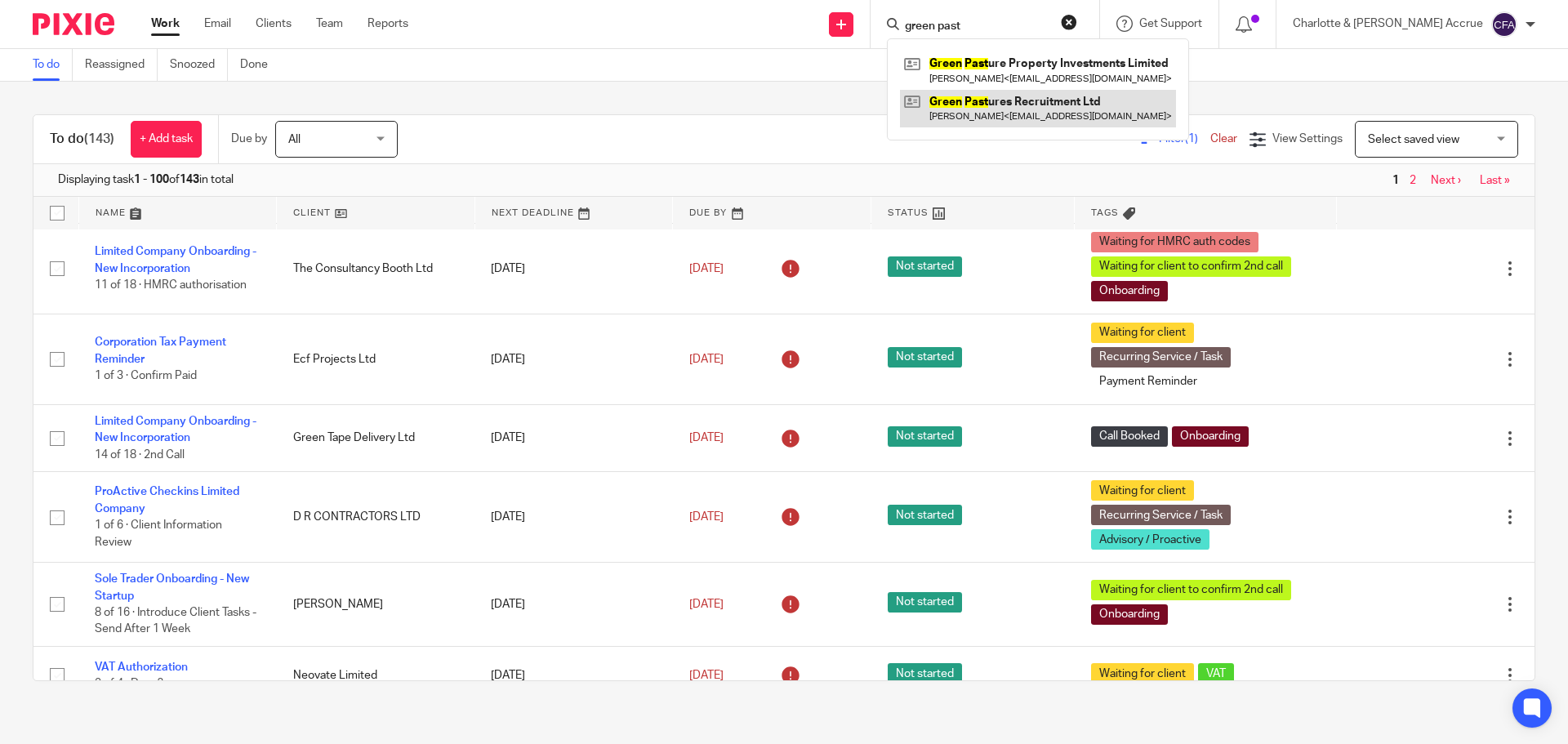
type input "green past"
drag, startPoint x: 1060, startPoint y: 27, endPoint x: 887, endPoint y: 11, distance: 173.7
click at [907, 15] on div "Send new email Create task Add client Request signature green past Green Past u…" at bounding box center [999, 24] width 1135 height 48
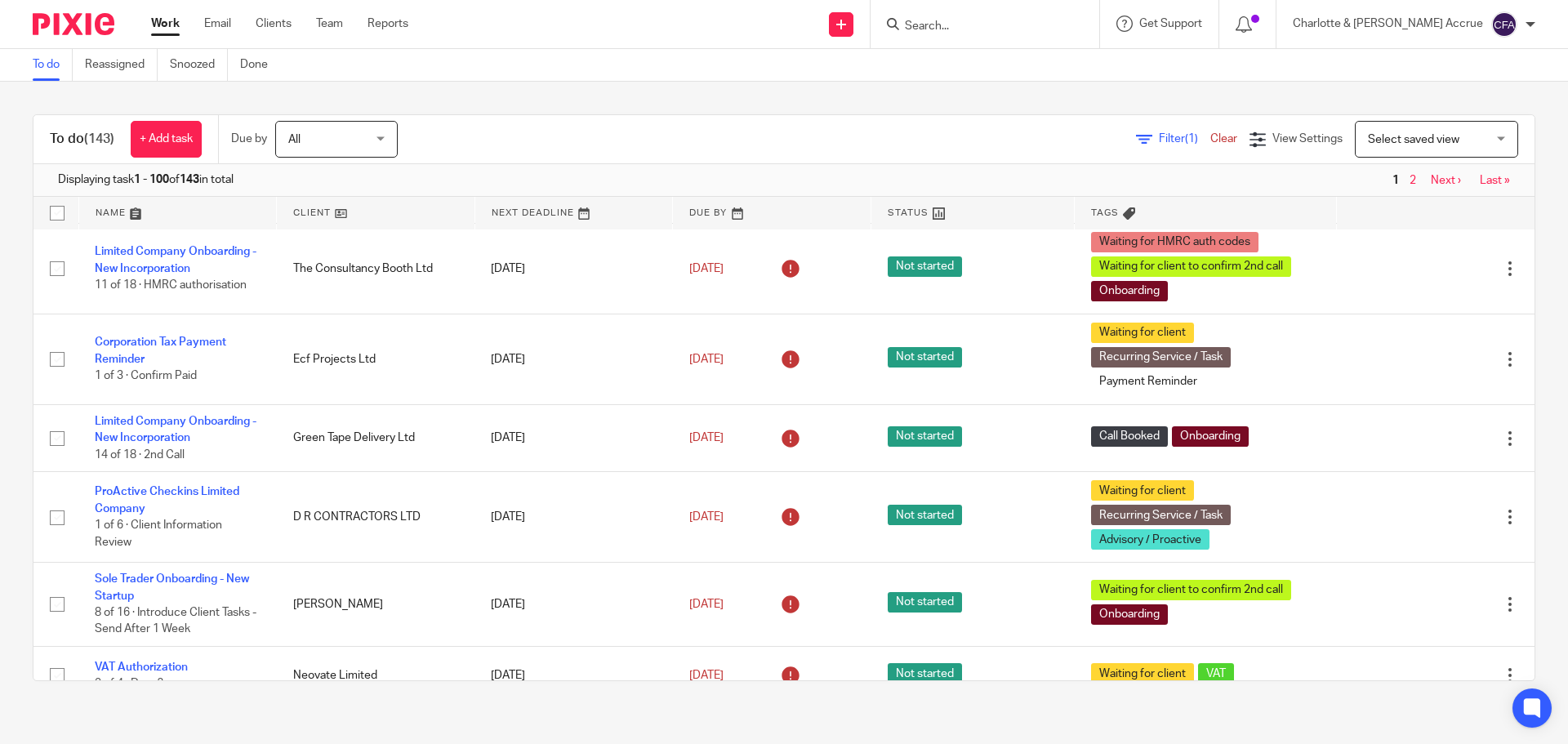
drag, startPoint x: 1154, startPoint y: 135, endPoint x: 1144, endPoint y: 187, distance: 53.0
click at [1158, 135] on span "Filter (1)" at bounding box center [1184, 139] width 51 height 11
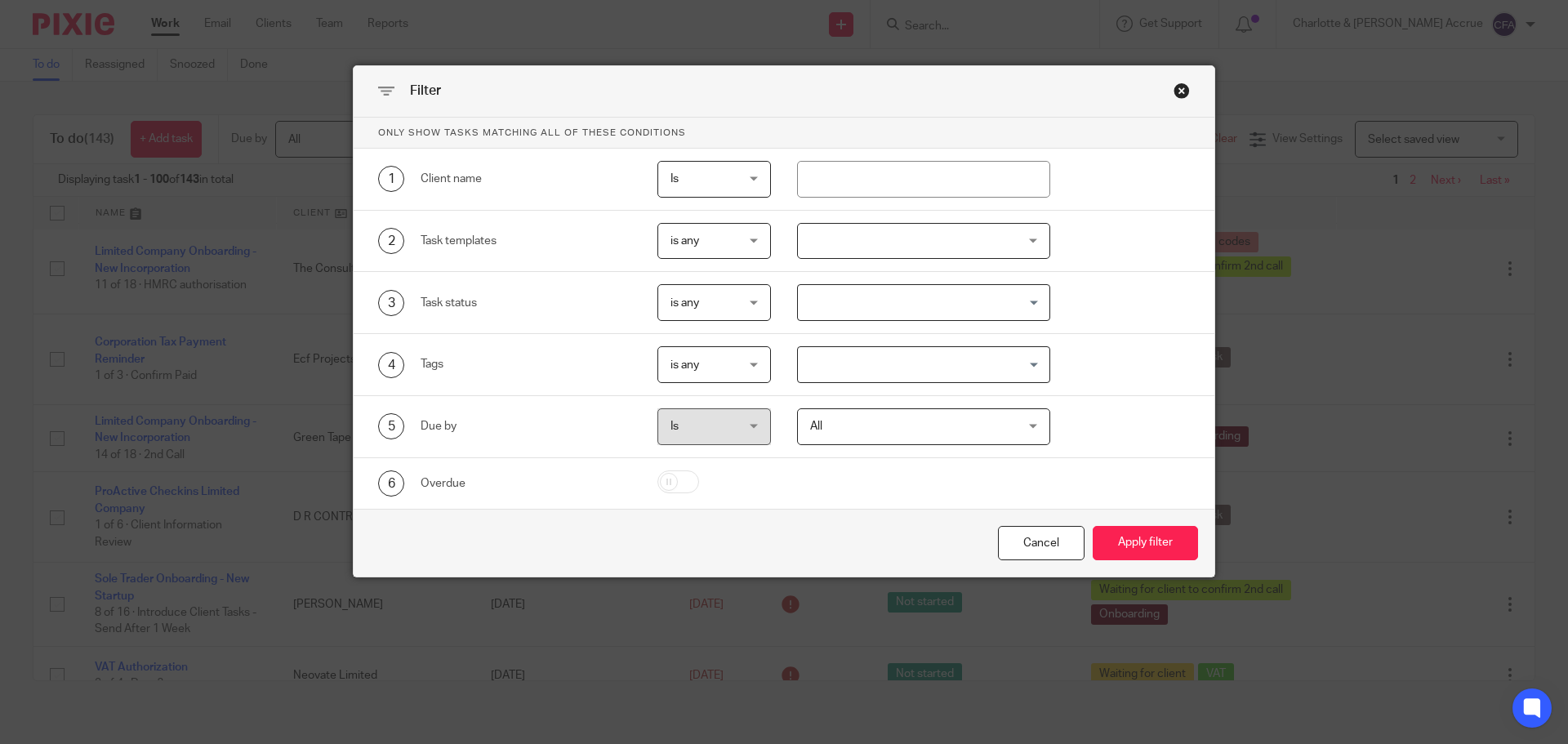
click at [754, 304] on div "is any is any" at bounding box center [715, 302] width 115 height 37
click at [717, 363] on span "is any" at bounding box center [710, 364] width 80 height 34
click at [677, 464] on span "is none" at bounding box center [680, 465] width 37 height 11
click at [840, 371] on input "Search for option" at bounding box center [920, 364] width 242 height 28
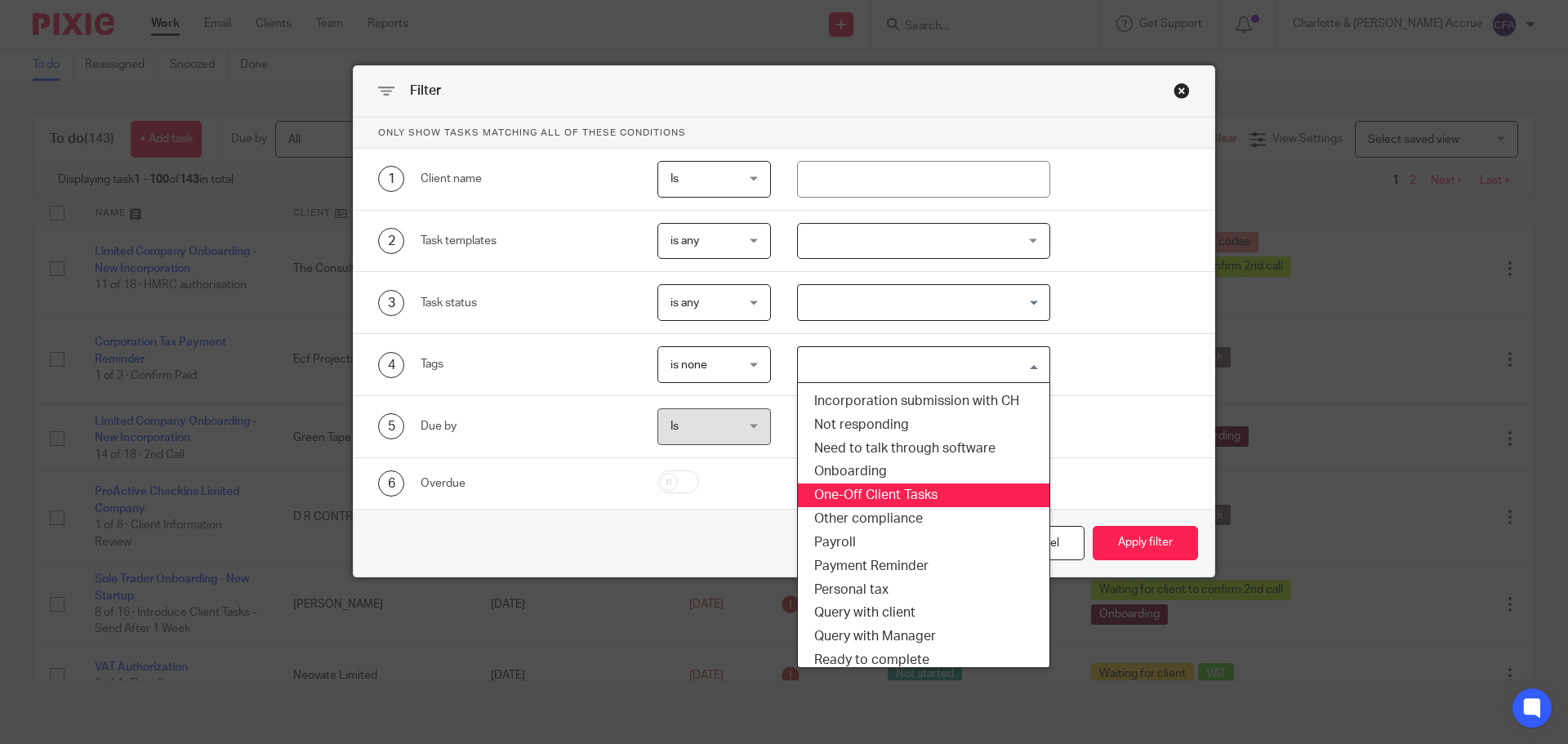
scroll to position [163, 0]
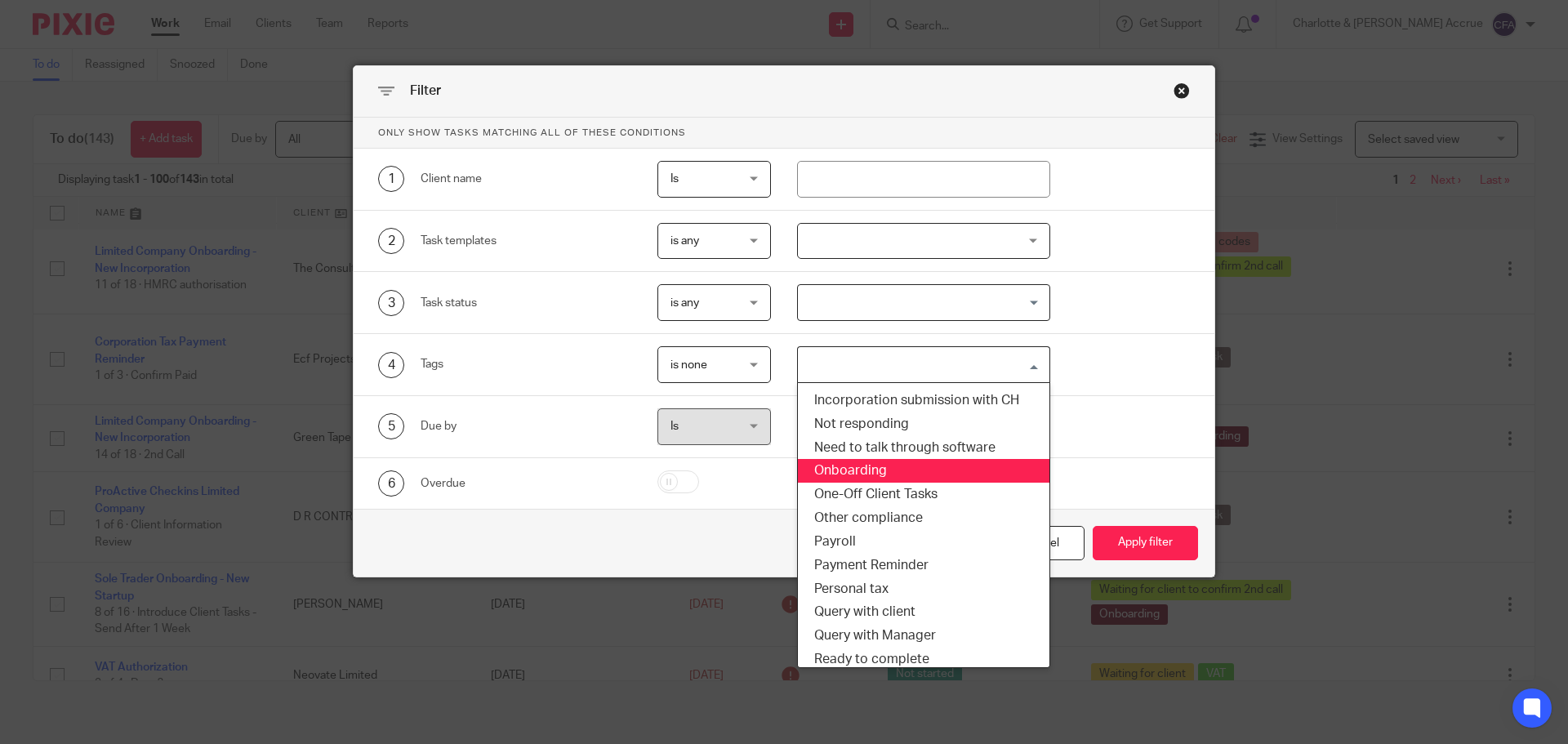
click at [855, 473] on li "Onboarding" at bounding box center [923, 471] width 252 height 24
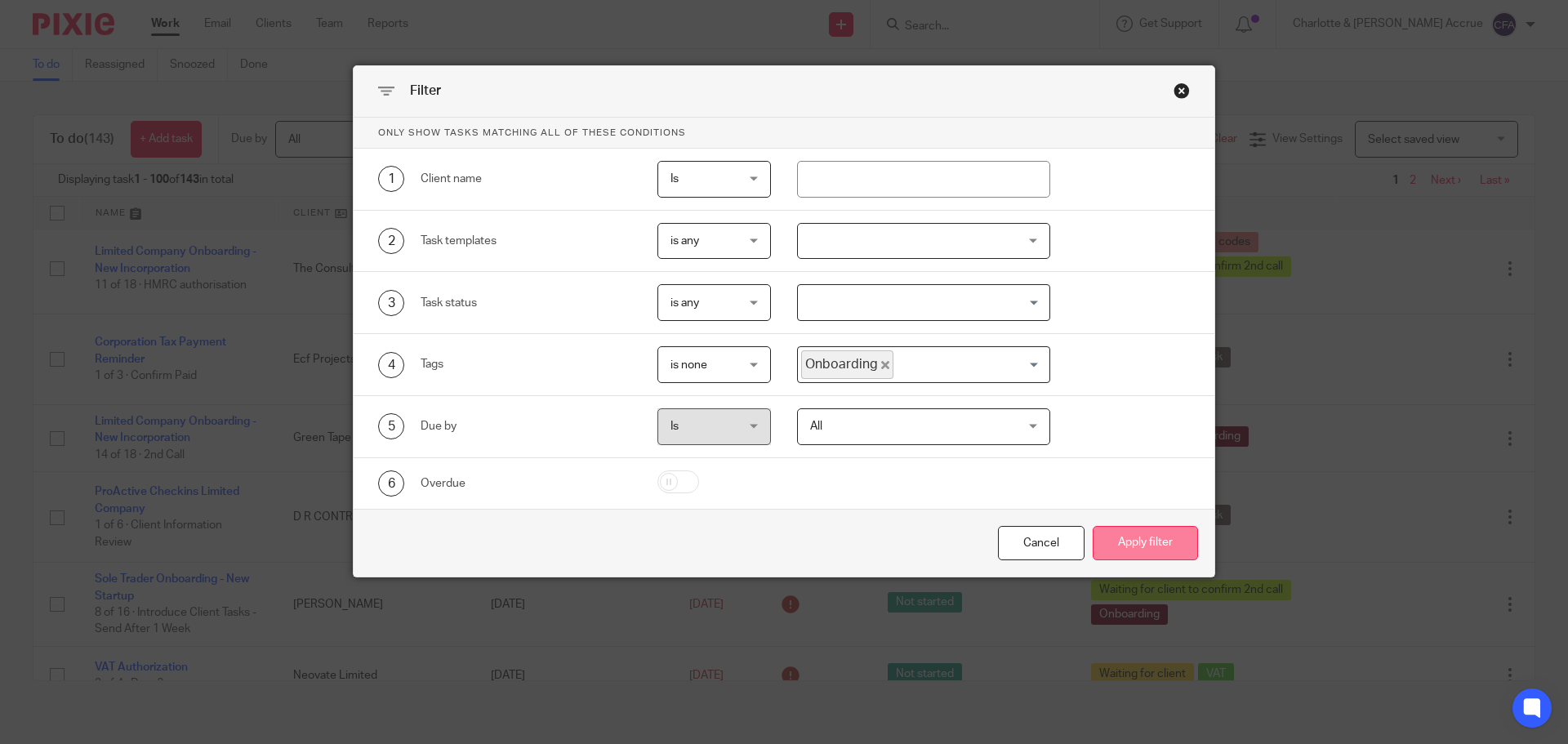
click at [1093, 541] on button "Apply filter" at bounding box center [1145, 543] width 105 height 35
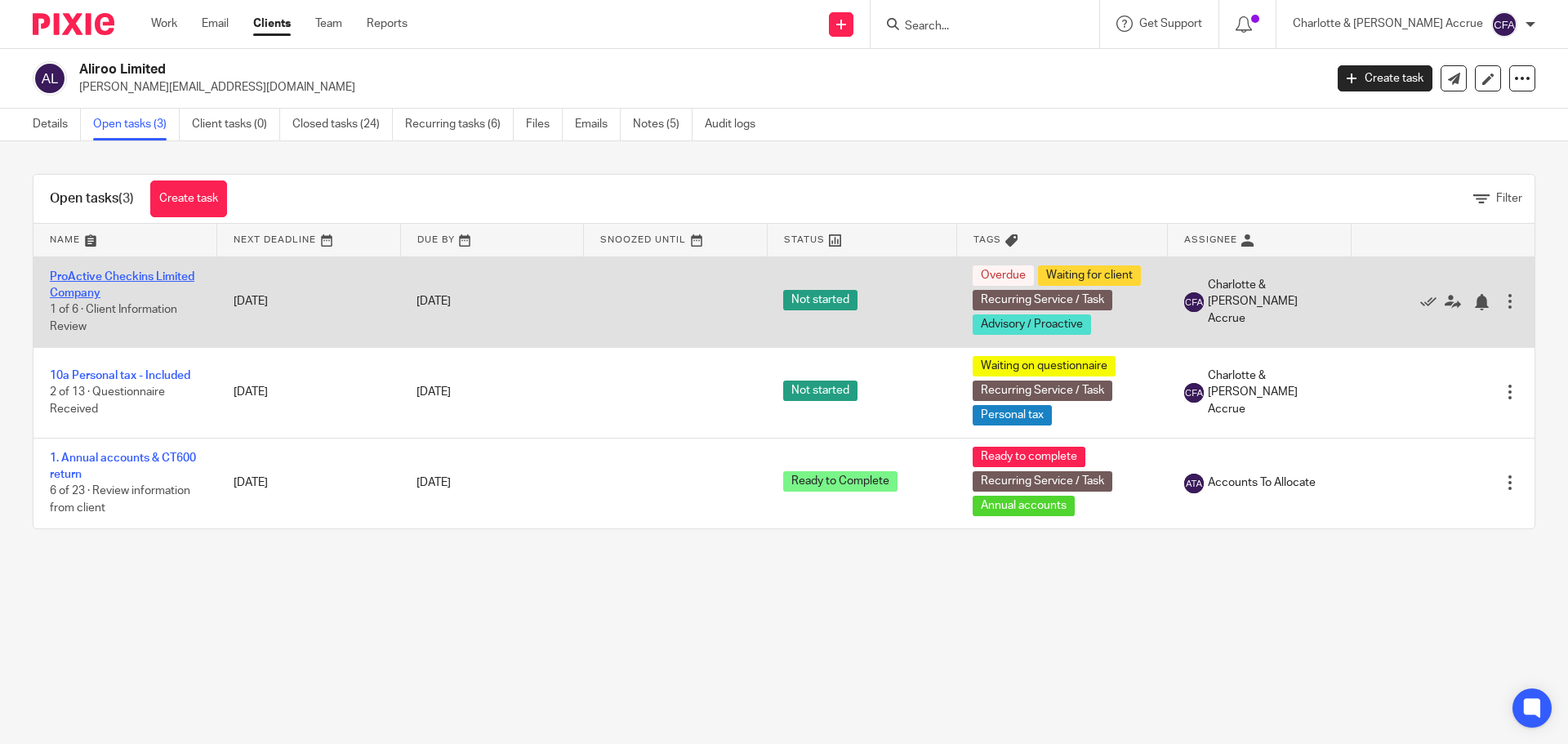
drag, startPoint x: 120, startPoint y: 273, endPoint x: 154, endPoint y: 280, distance: 34.7
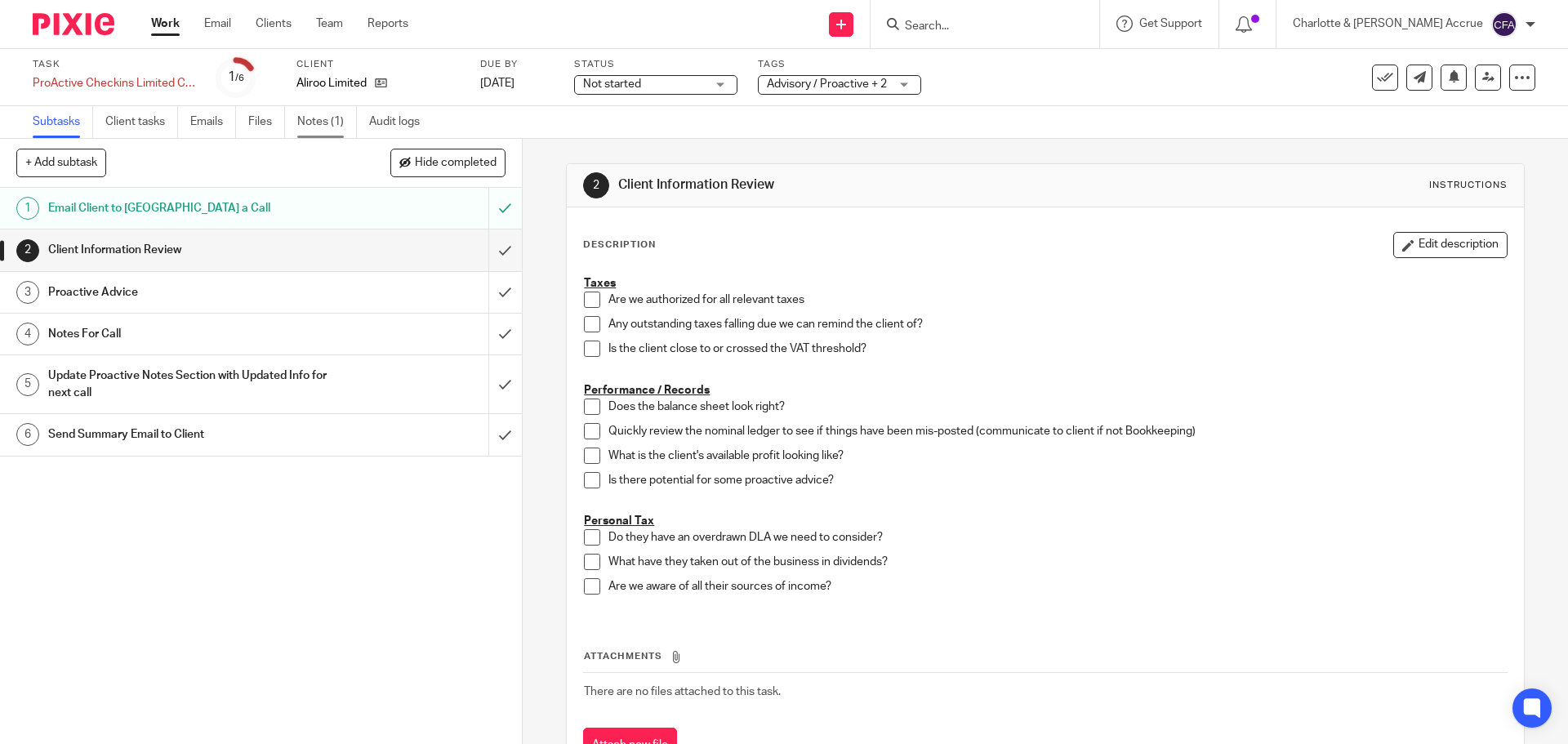
click at [324, 129] on link "Notes (1)" at bounding box center [327, 121] width 60 height 32
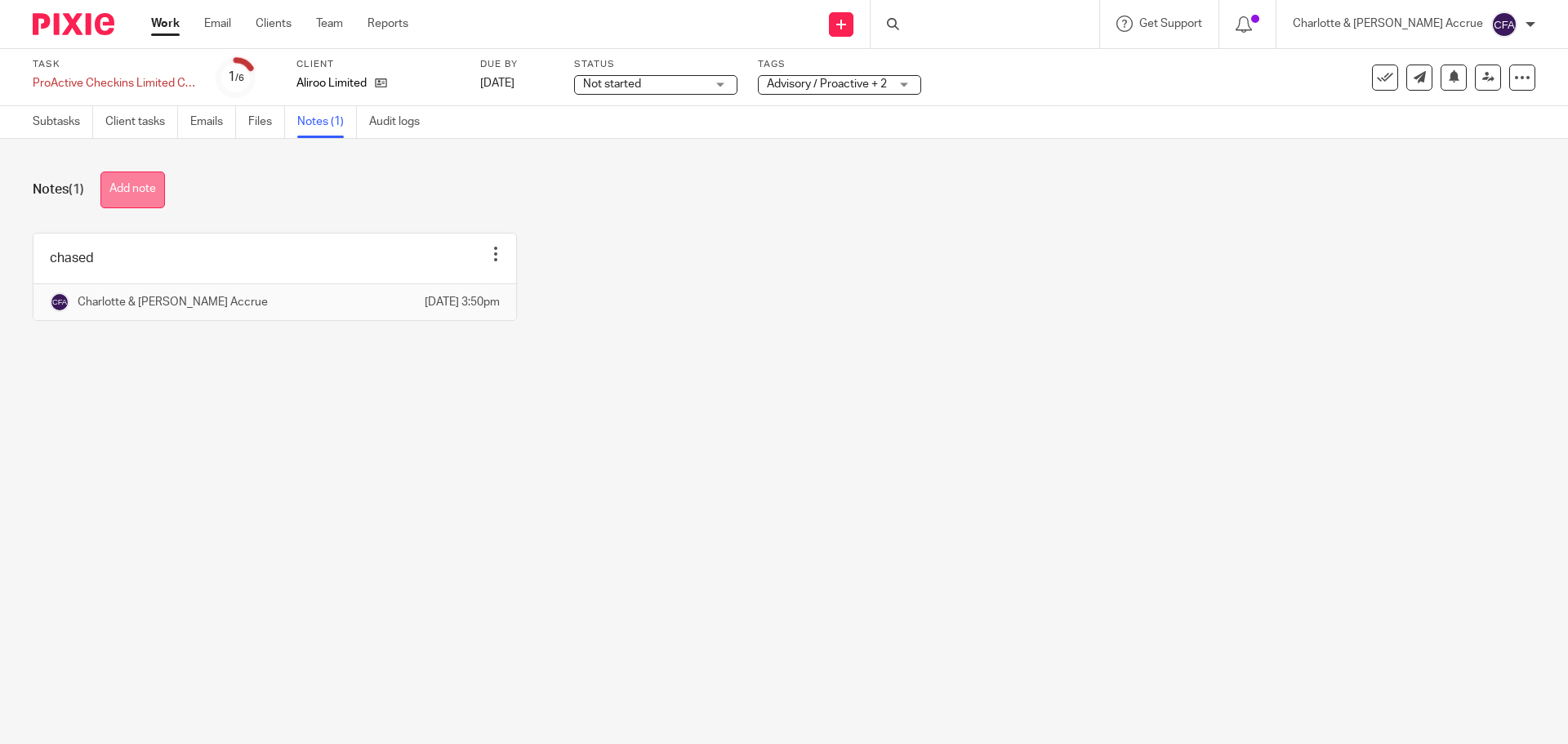
click at [136, 188] on button "Add note" at bounding box center [132, 190] width 64 height 37
click at [122, 200] on button "Add note" at bounding box center [132, 190] width 64 height 37
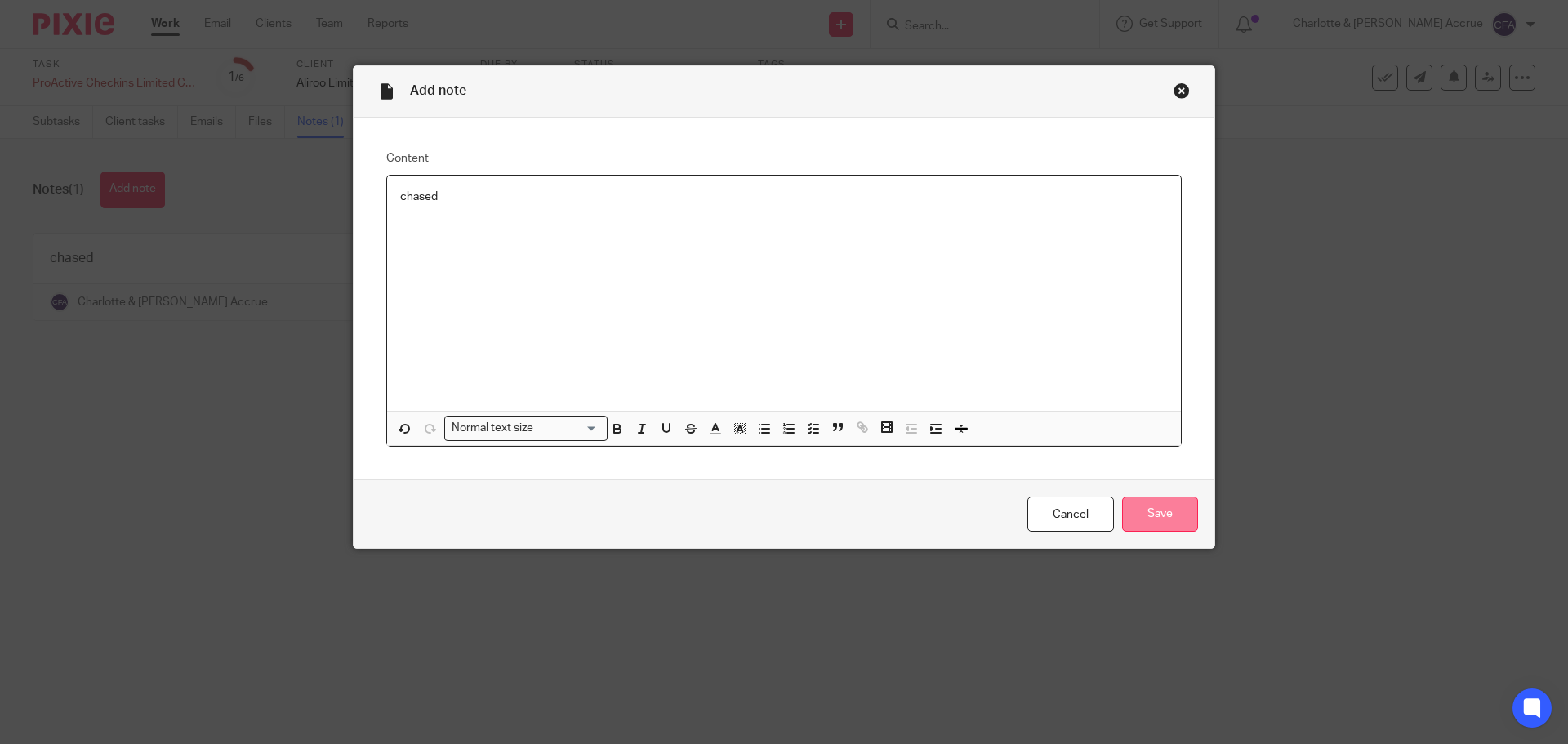
click at [1158, 512] on input "Save" at bounding box center [1159, 514] width 76 height 35
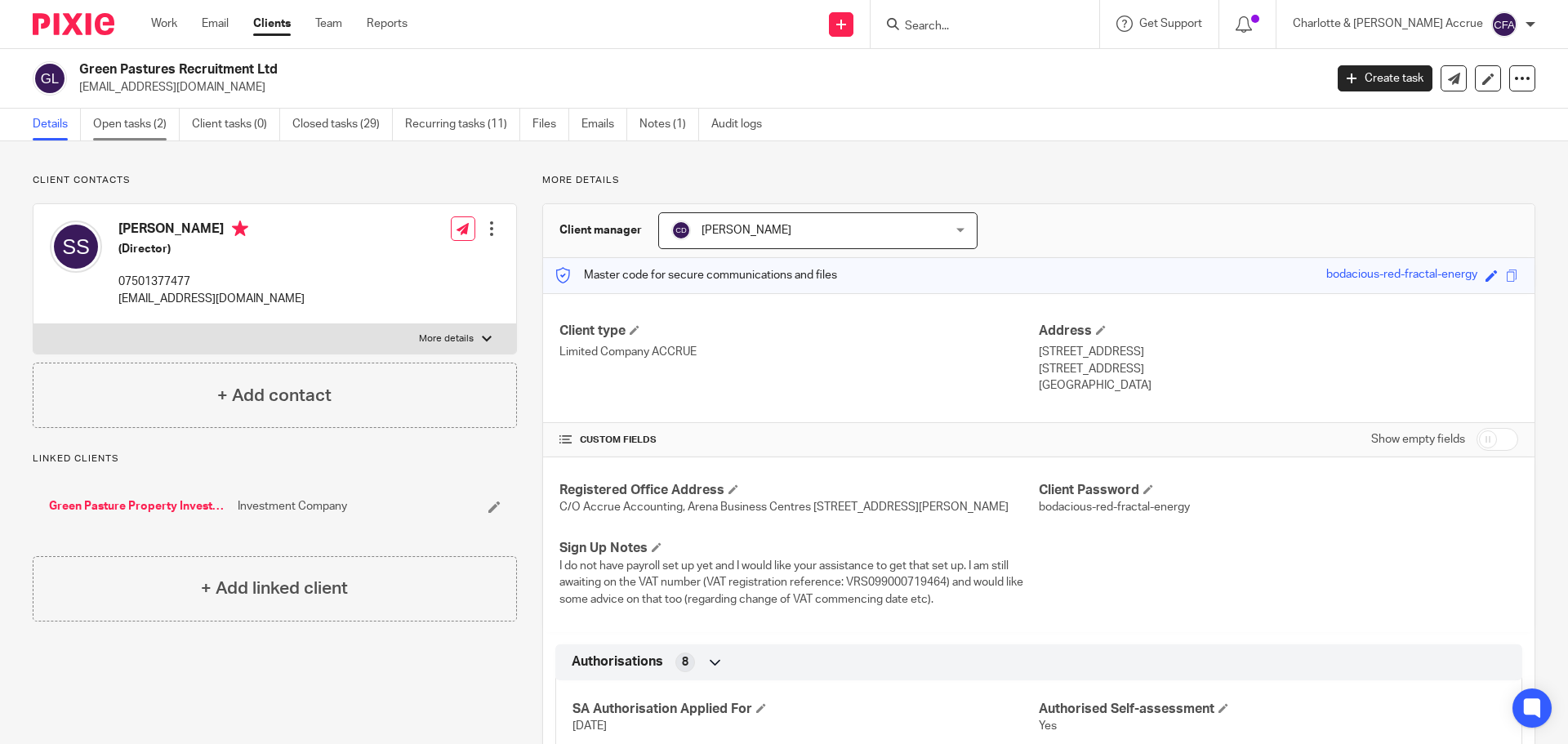
click at [136, 131] on link "Open tasks (2)" at bounding box center [136, 124] width 86 height 32
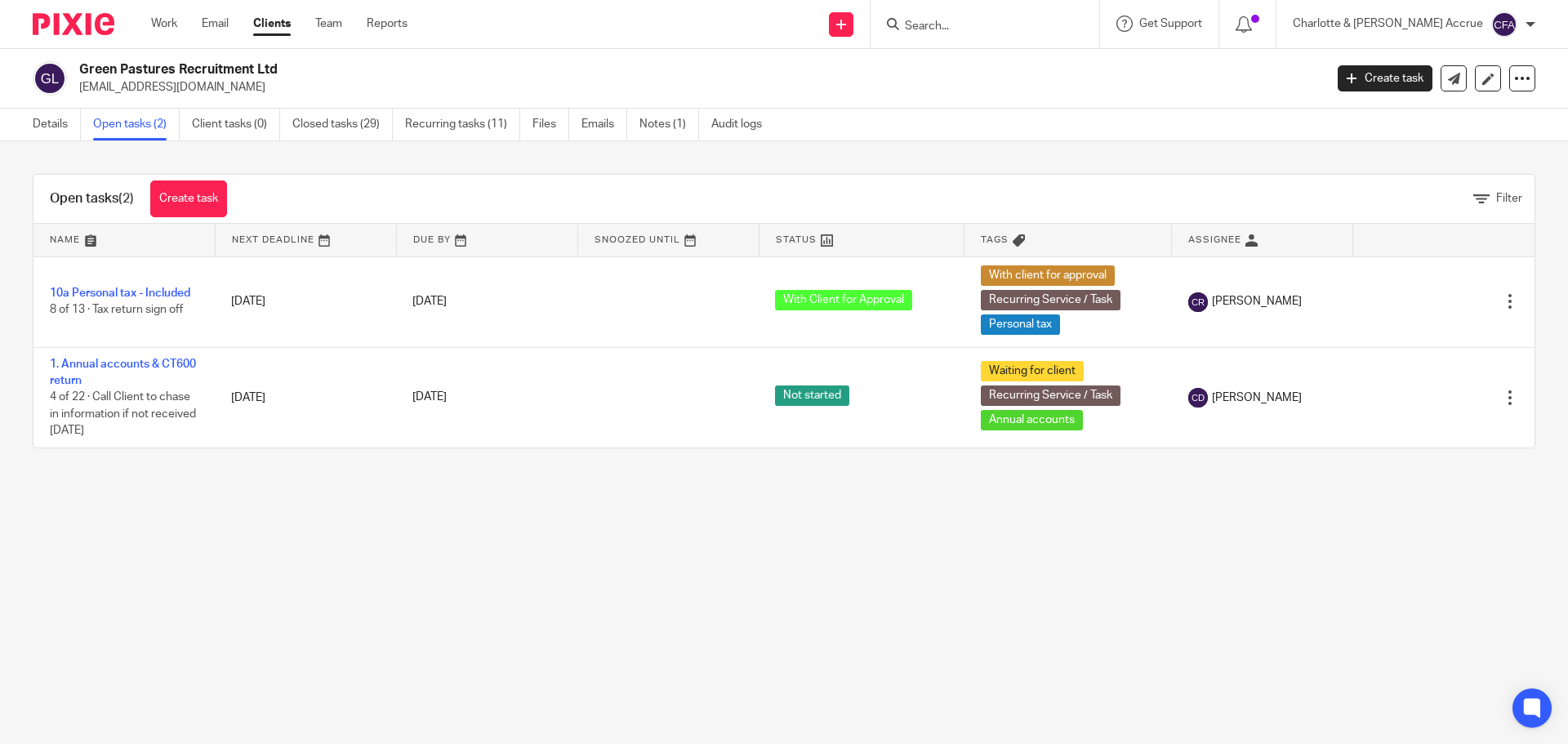
click at [988, 29] on input "Search" at bounding box center [976, 27] width 147 height 15
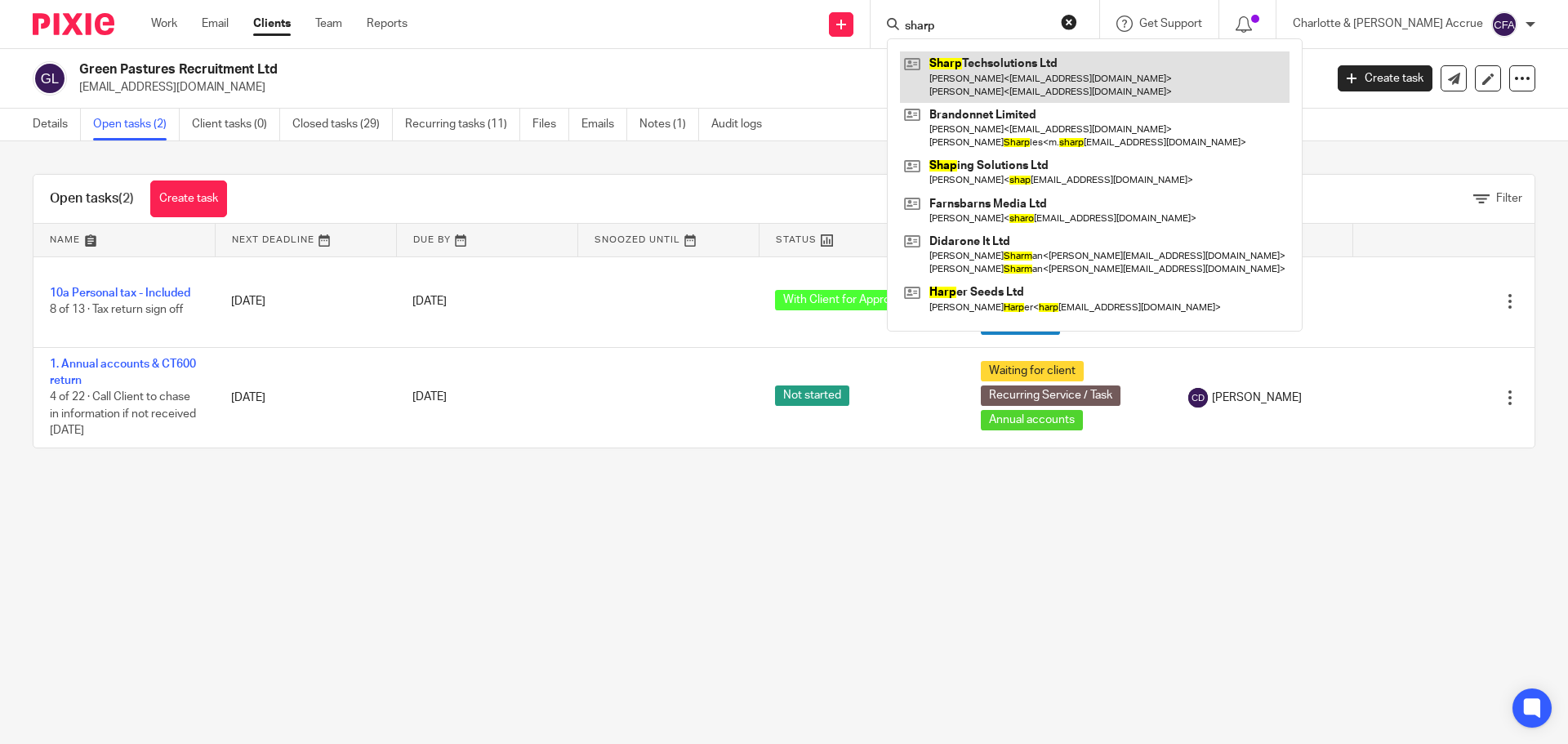
type input "sharp"
click at [1087, 68] on link at bounding box center [1094, 76] width 390 height 50
click at [1033, 68] on link at bounding box center [1094, 76] width 390 height 50
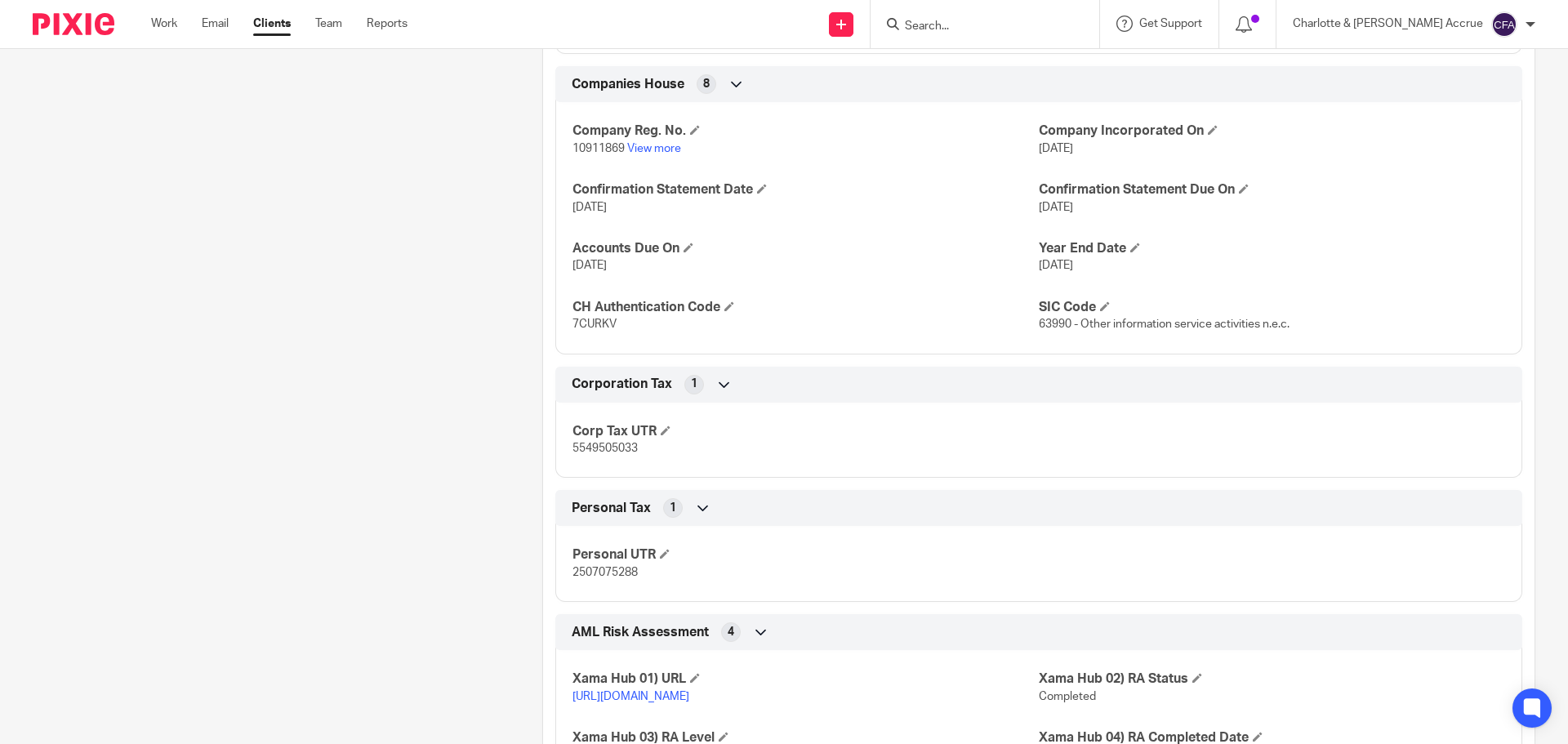
scroll to position [1633, 0]
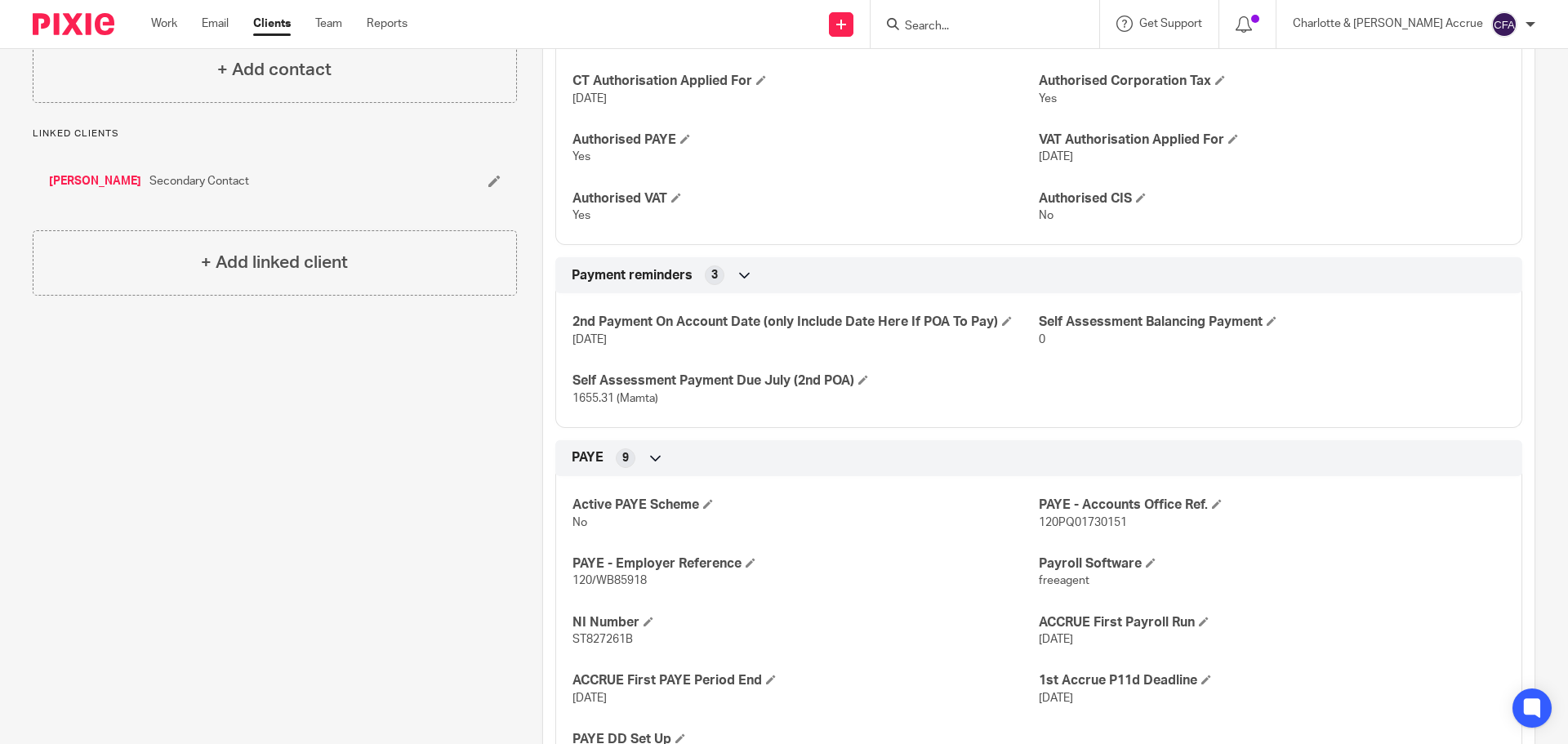
drag, startPoint x: 574, startPoint y: 415, endPoint x: 411, endPoint y: 319, distance: 189.2
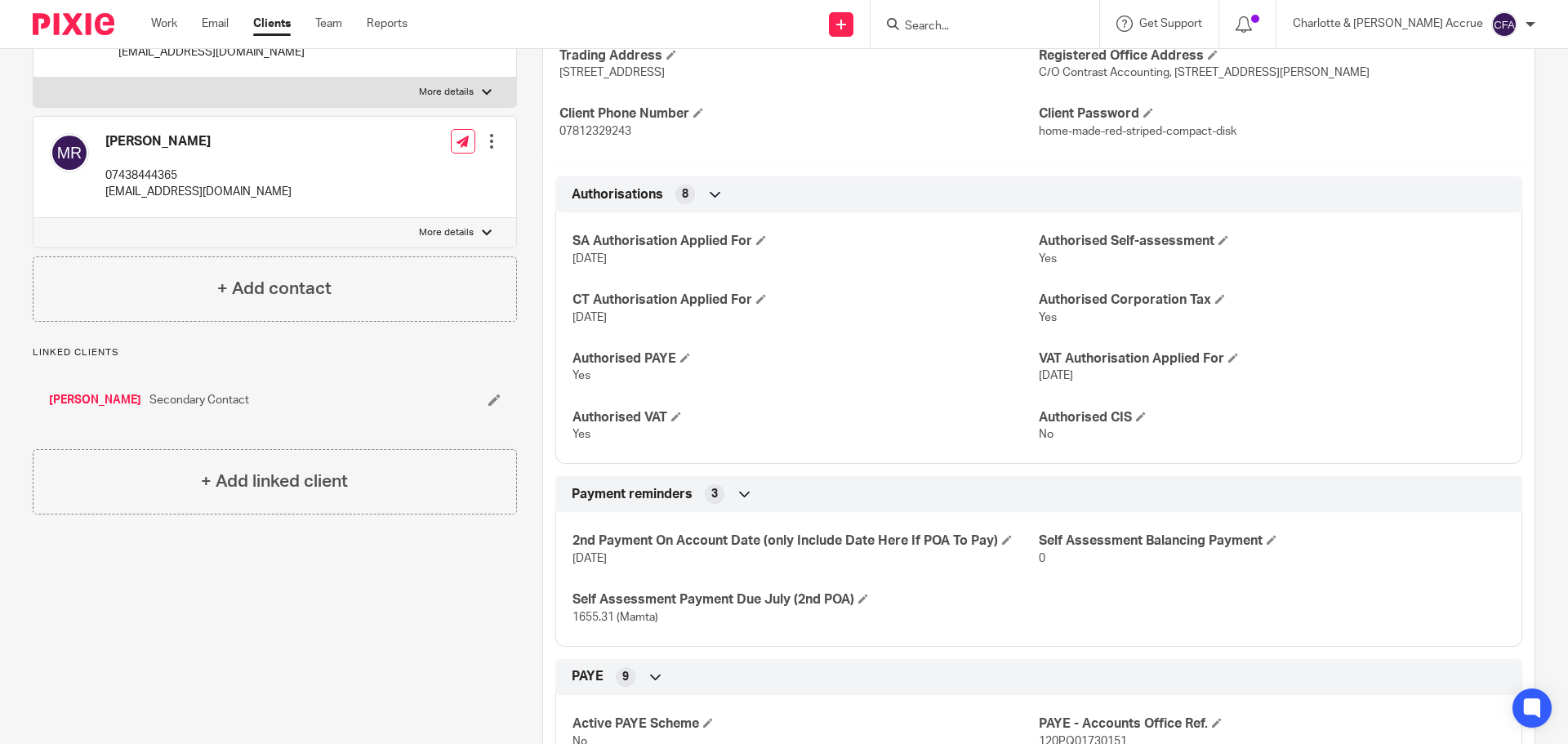
scroll to position [0, 0]
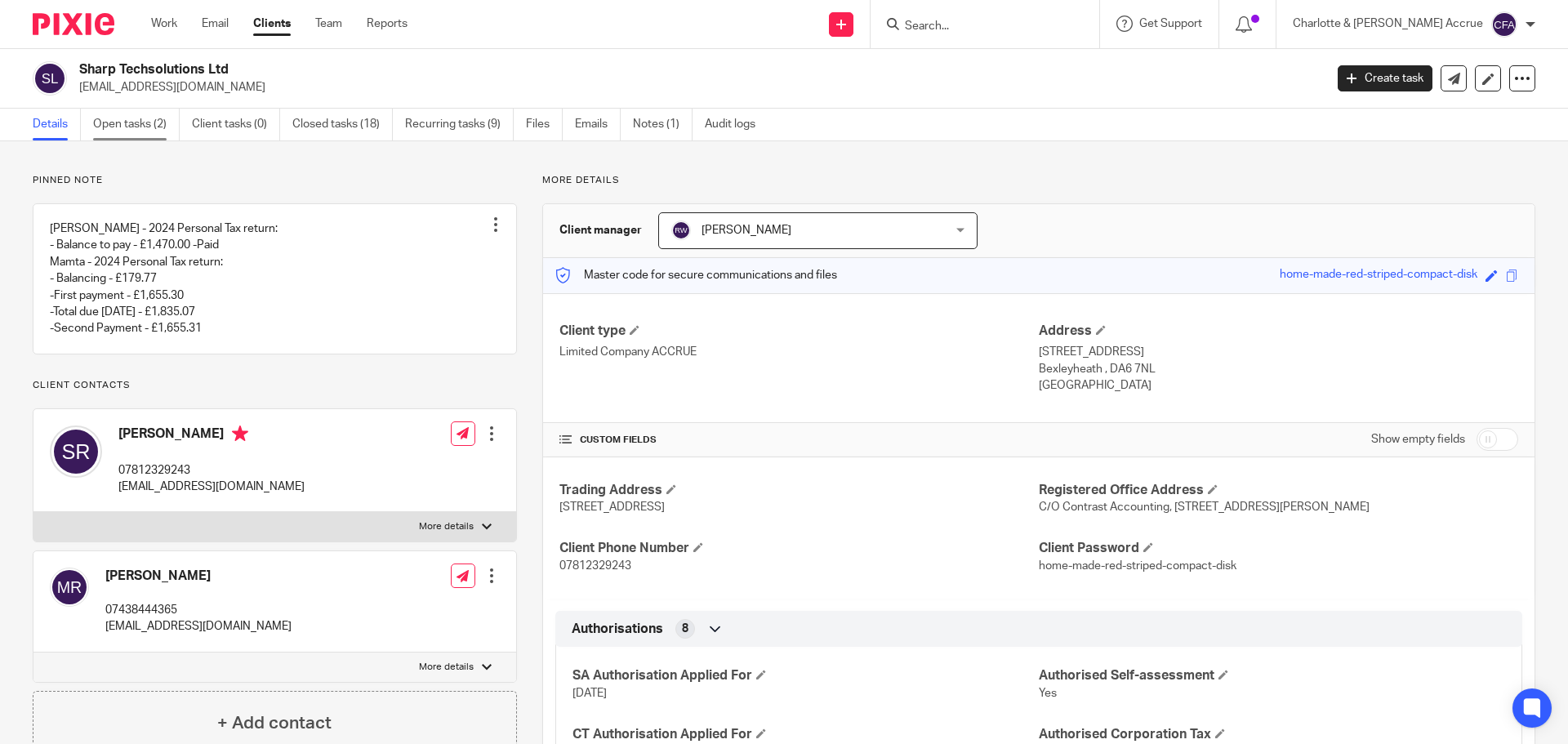
click at [148, 126] on link "Open tasks (2)" at bounding box center [136, 124] width 86 height 32
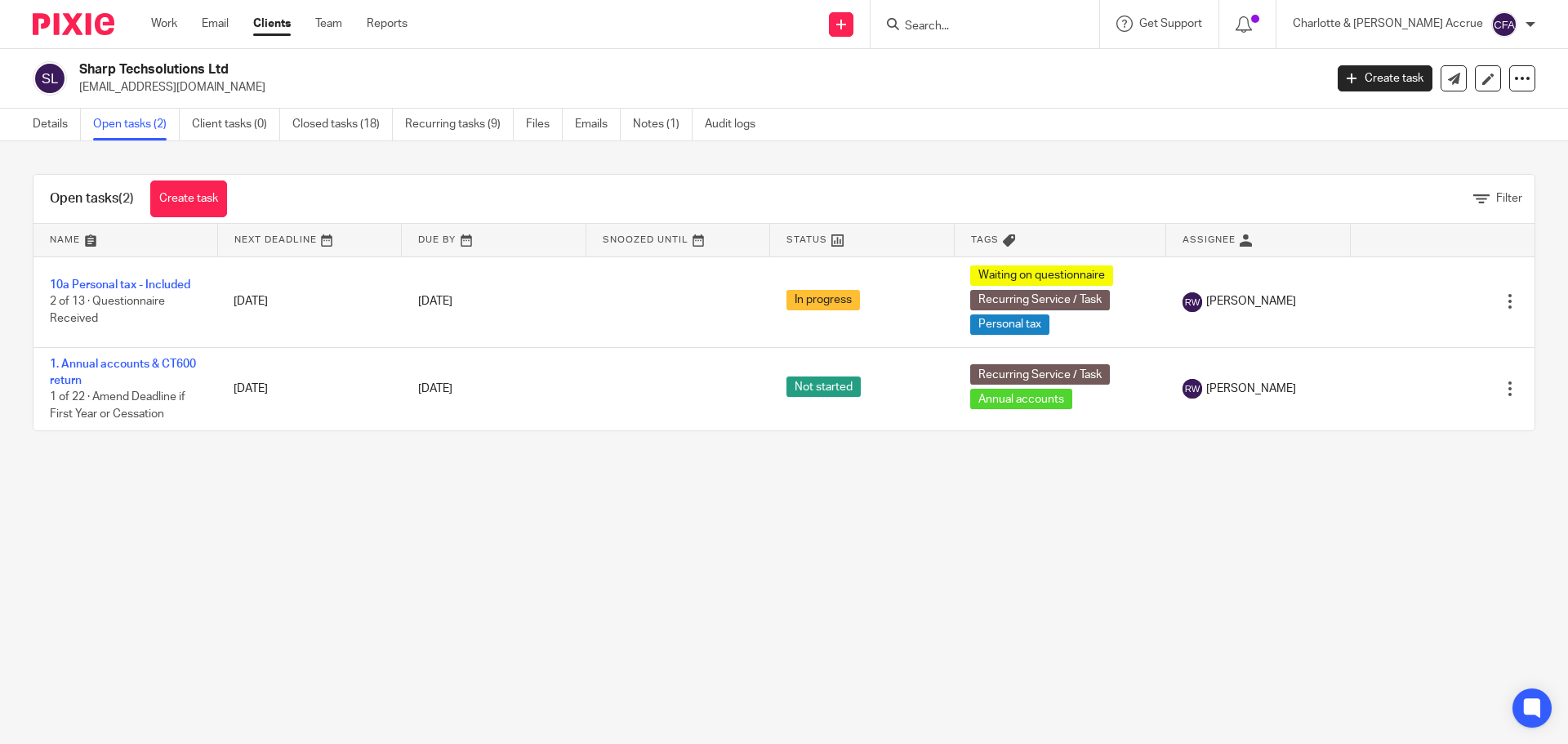
click at [1029, 25] on input "Search" at bounding box center [976, 27] width 147 height 15
type input "trusted"
click at [1034, 73] on link at bounding box center [1037, 70] width 276 height 38
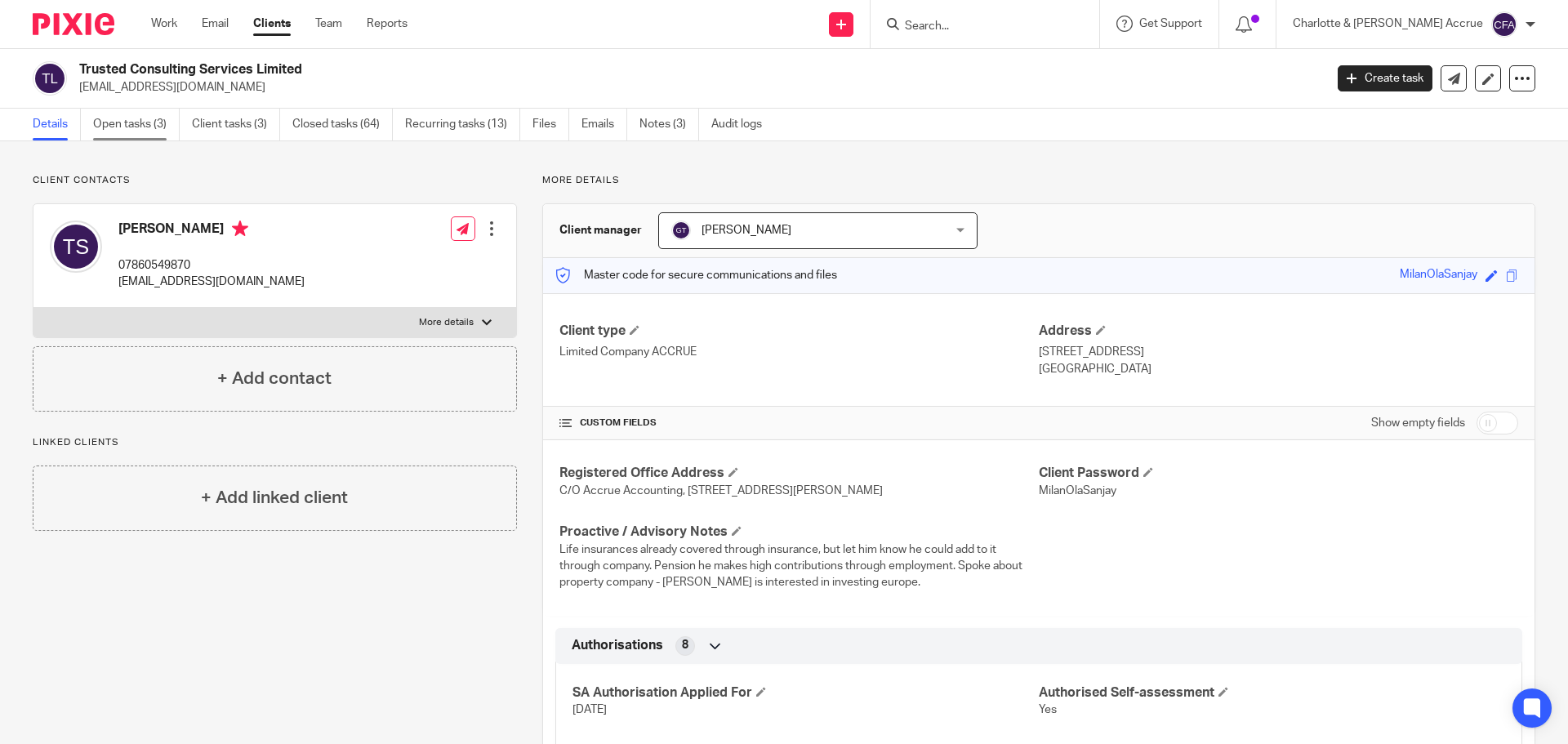
click at [129, 127] on link "Open tasks (3)" at bounding box center [136, 124] width 86 height 32
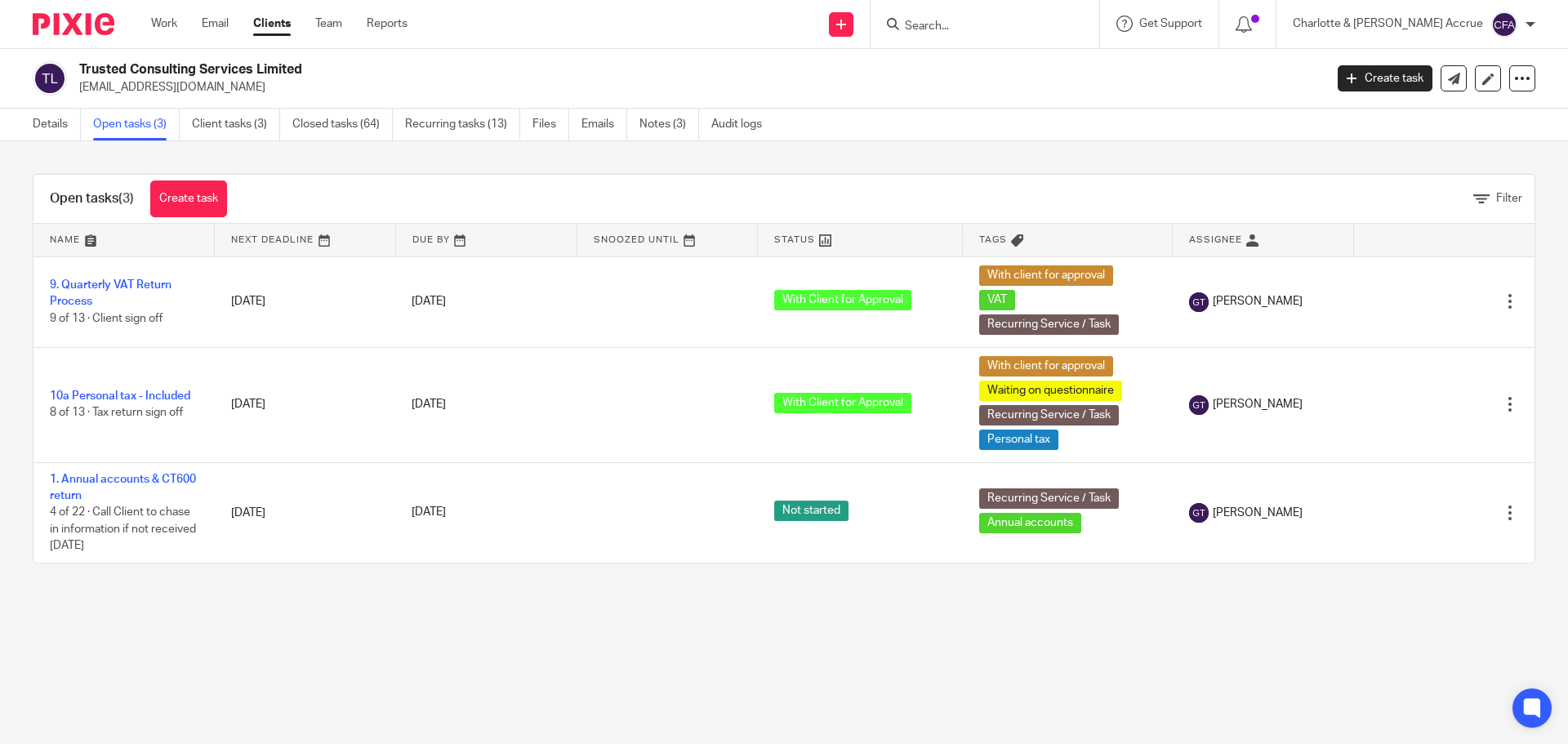
click at [996, 16] on form at bounding box center [989, 24] width 174 height 21
click at [988, 22] on input "Search" at bounding box center [976, 27] width 147 height 15
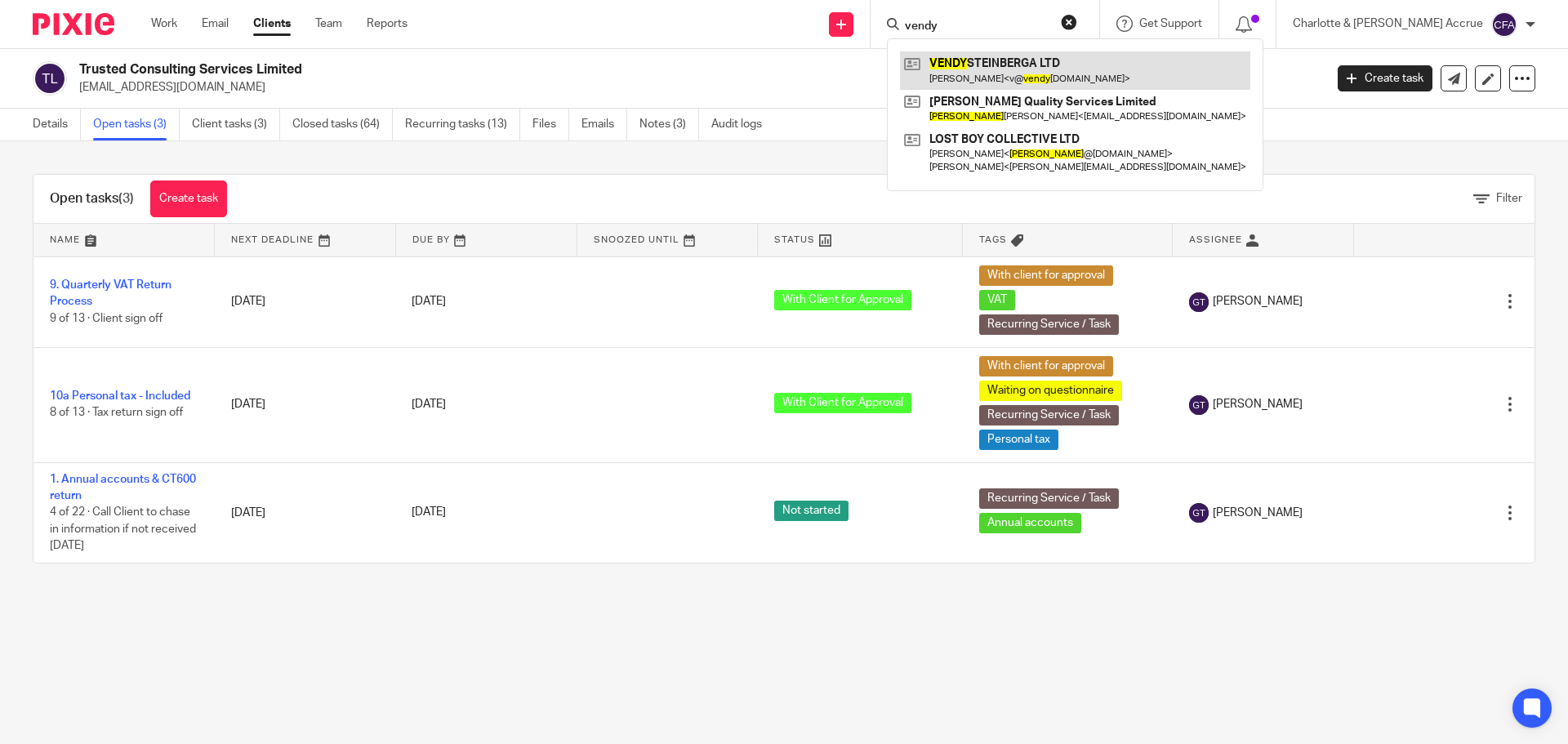
type input "vendy"
click at [1023, 78] on link at bounding box center [1075, 70] width 351 height 38
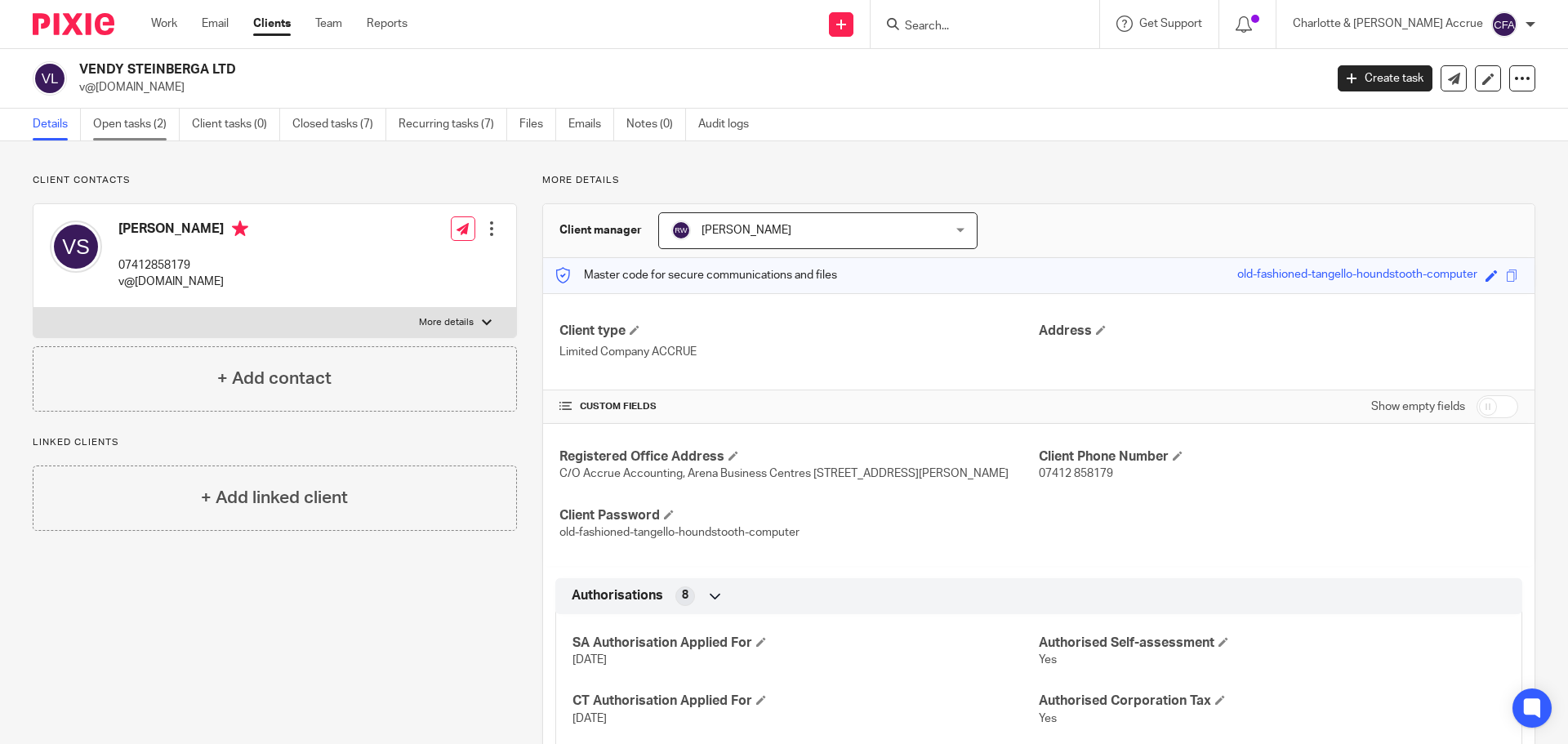
click at [134, 127] on link "Open tasks (2)" at bounding box center [136, 124] width 86 height 32
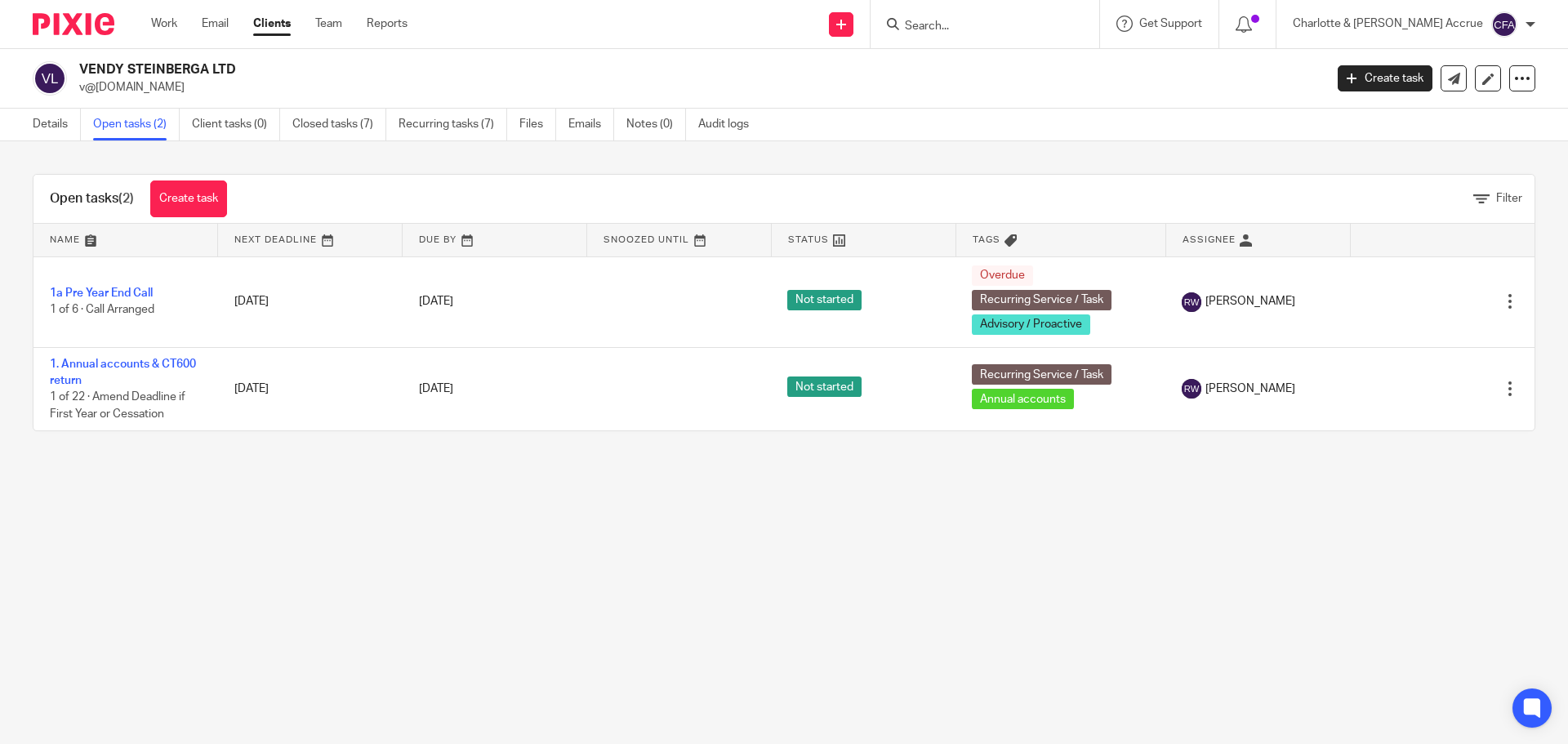
click at [1008, 23] on input "Search" at bounding box center [976, 27] width 147 height 15
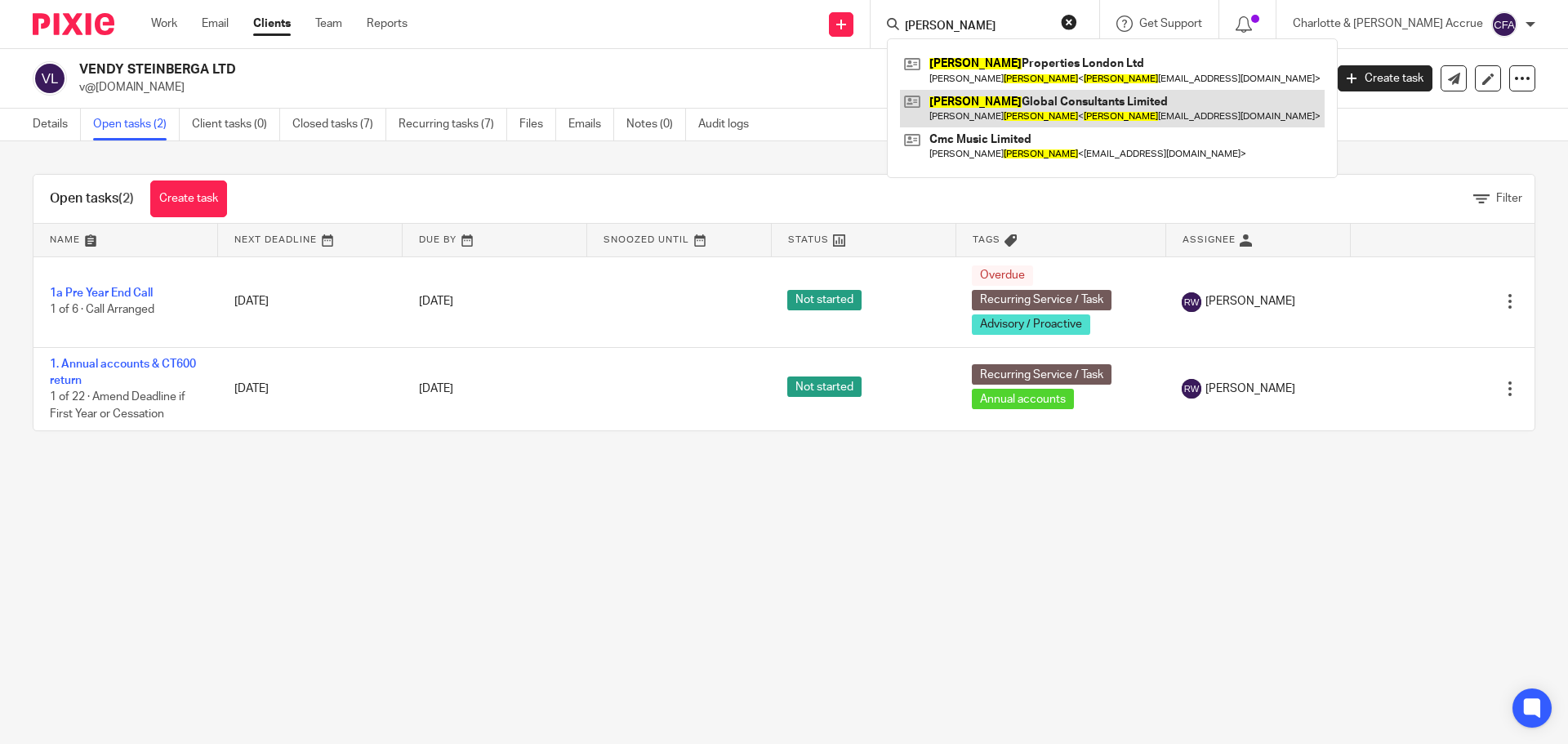
type input "chambers"
click at [1033, 96] on link at bounding box center [1111, 109] width 425 height 38
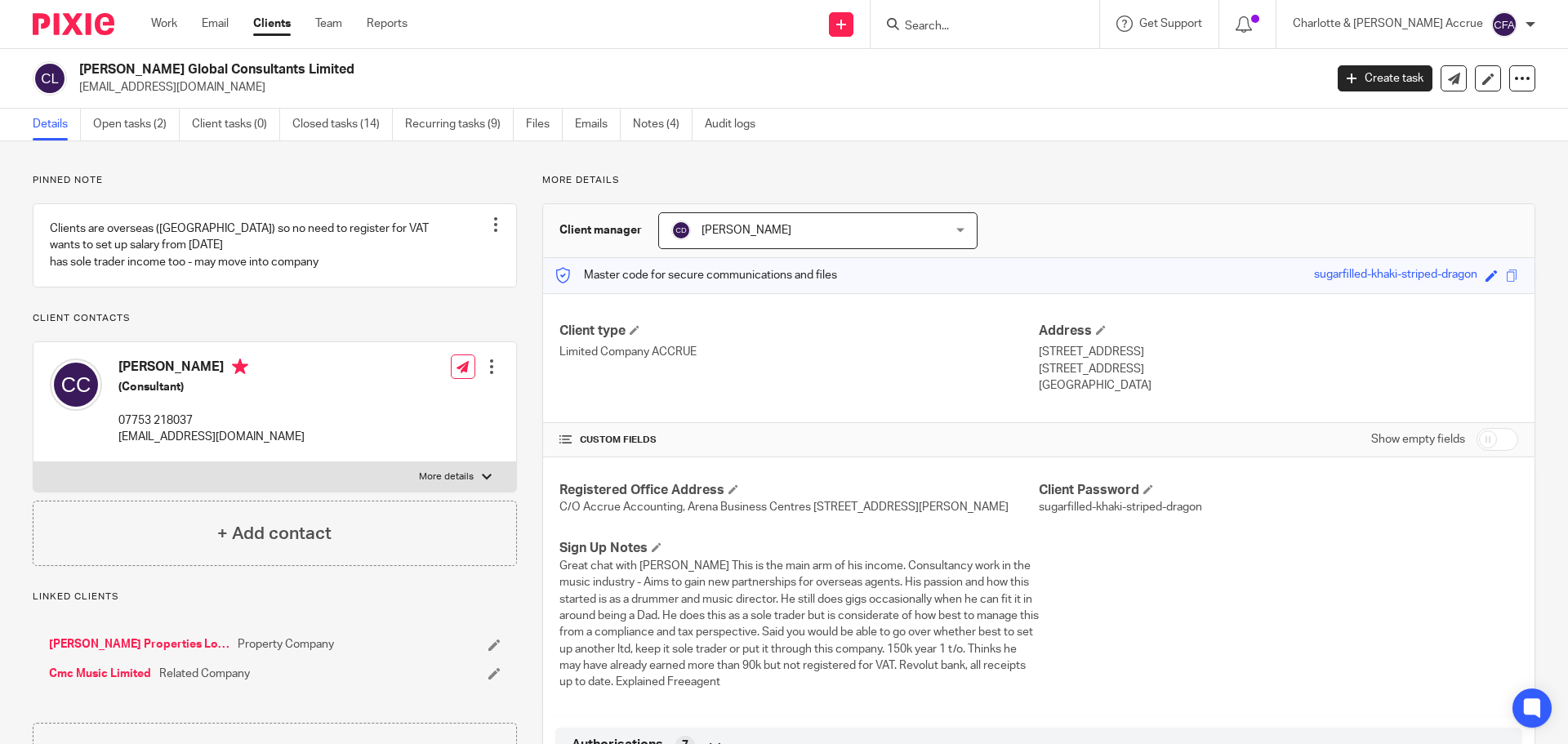
click at [1494, 436] on input "checkbox" at bounding box center [1497, 439] width 42 height 23
checkbox input "true"
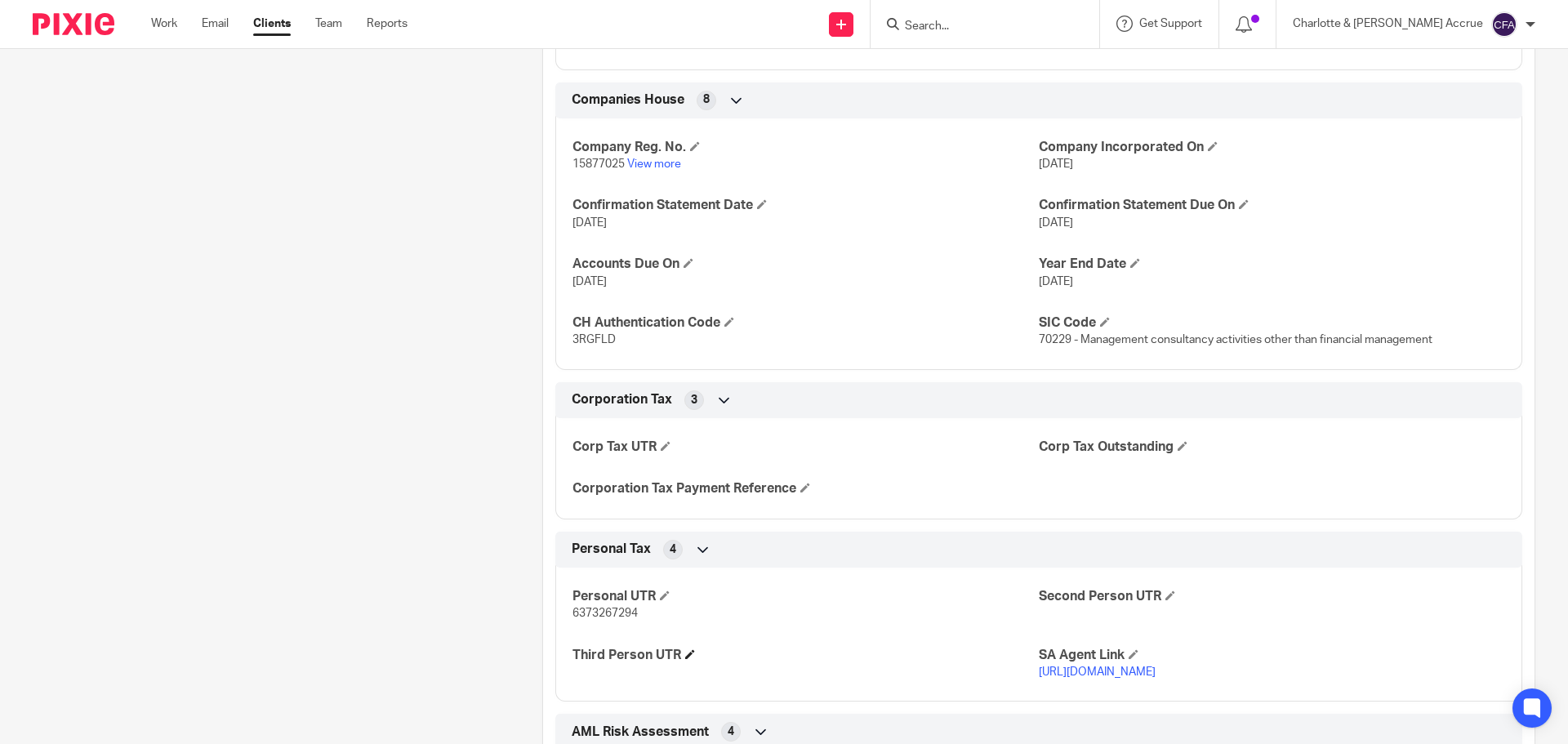
scroll to position [2205, 0]
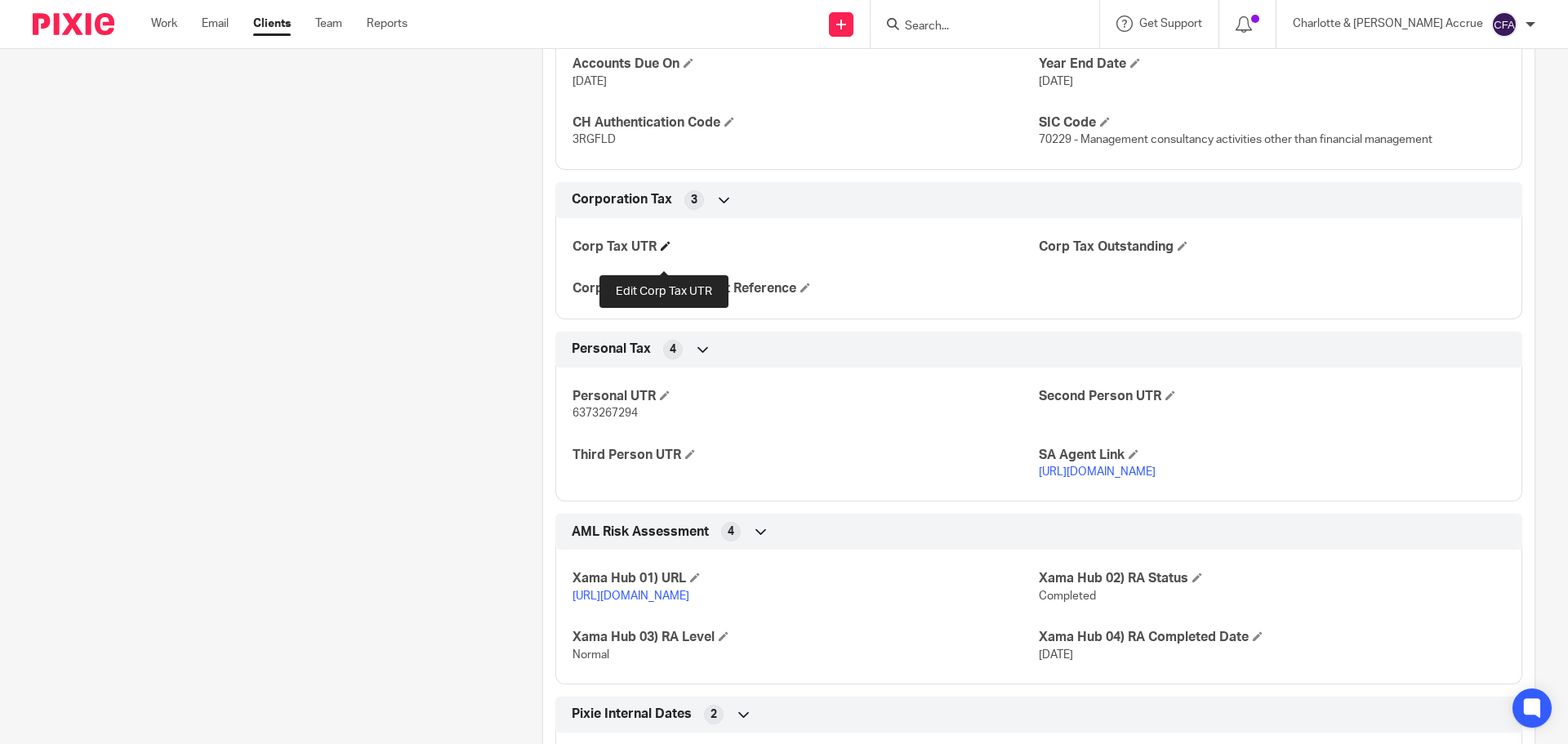
click at [662, 251] on span at bounding box center [665, 245] width 9 height 9
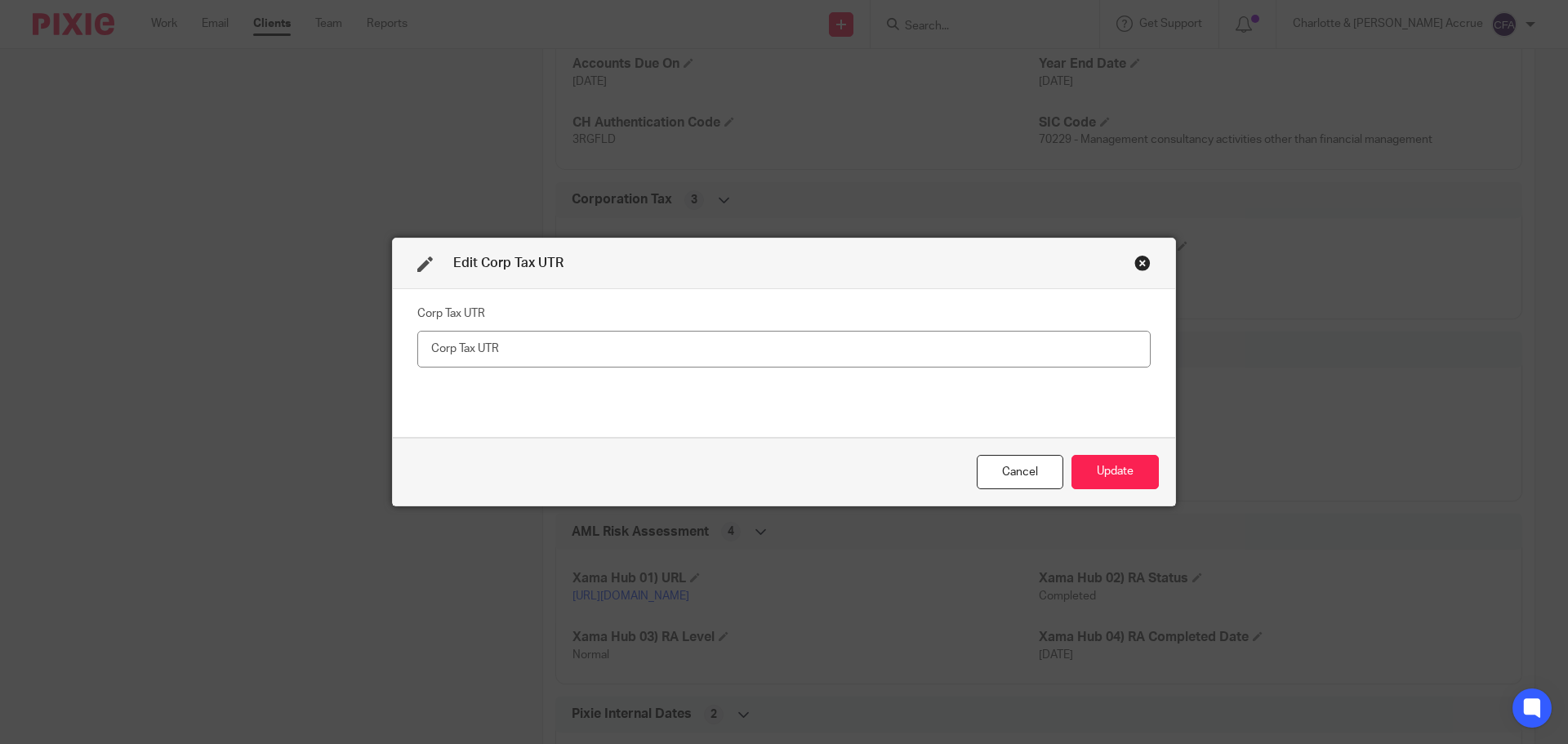
click at [571, 345] on input "text" at bounding box center [784, 349] width 734 height 37
type input "5101108383"
click at [1110, 474] on button "Update" at bounding box center [1115, 472] width 87 height 35
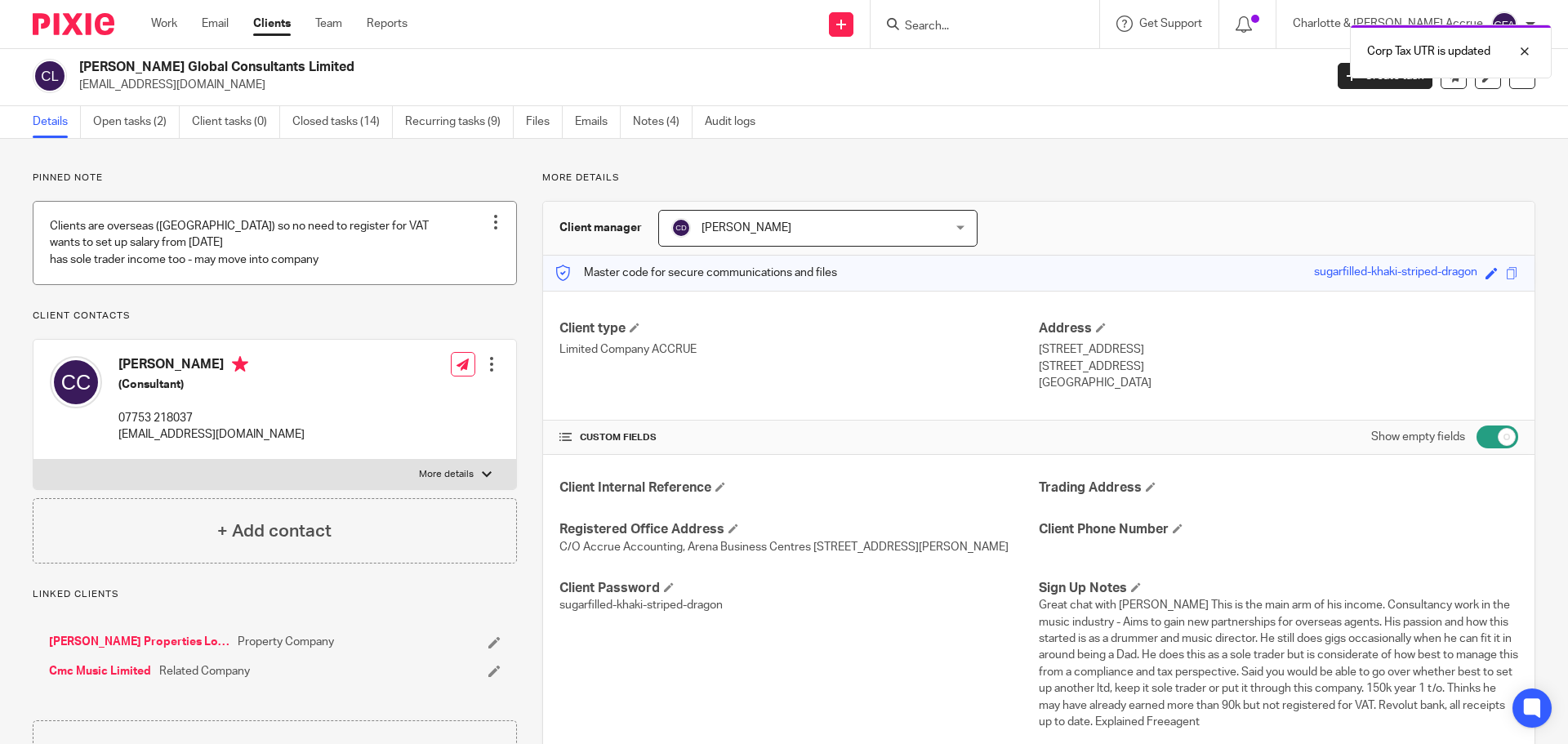
scroll to position [0, 0]
click at [126, 122] on link "Open tasks (2)" at bounding box center [136, 124] width 86 height 32
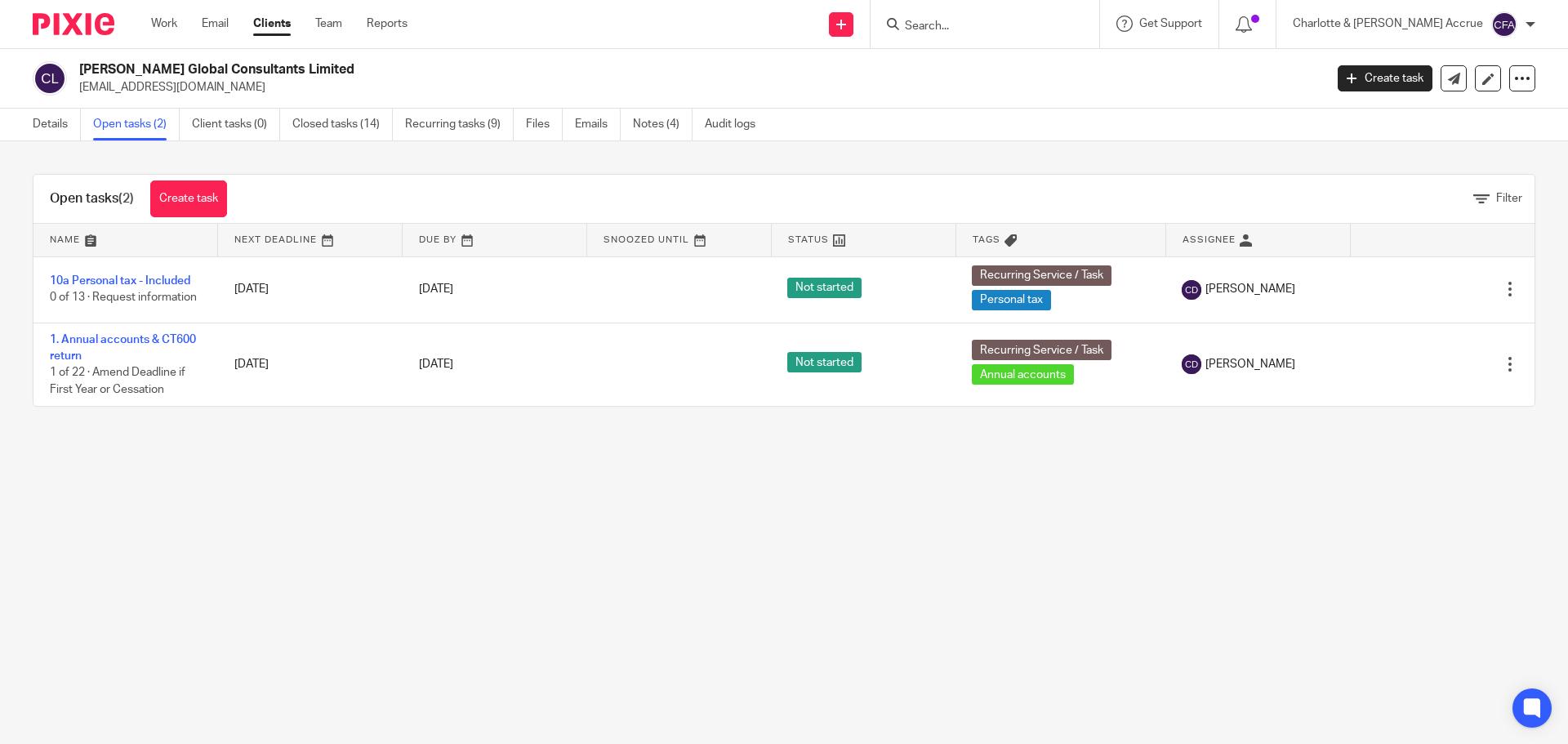
click at [1028, 21] on input "Search" at bounding box center [976, 27] width 147 height 15
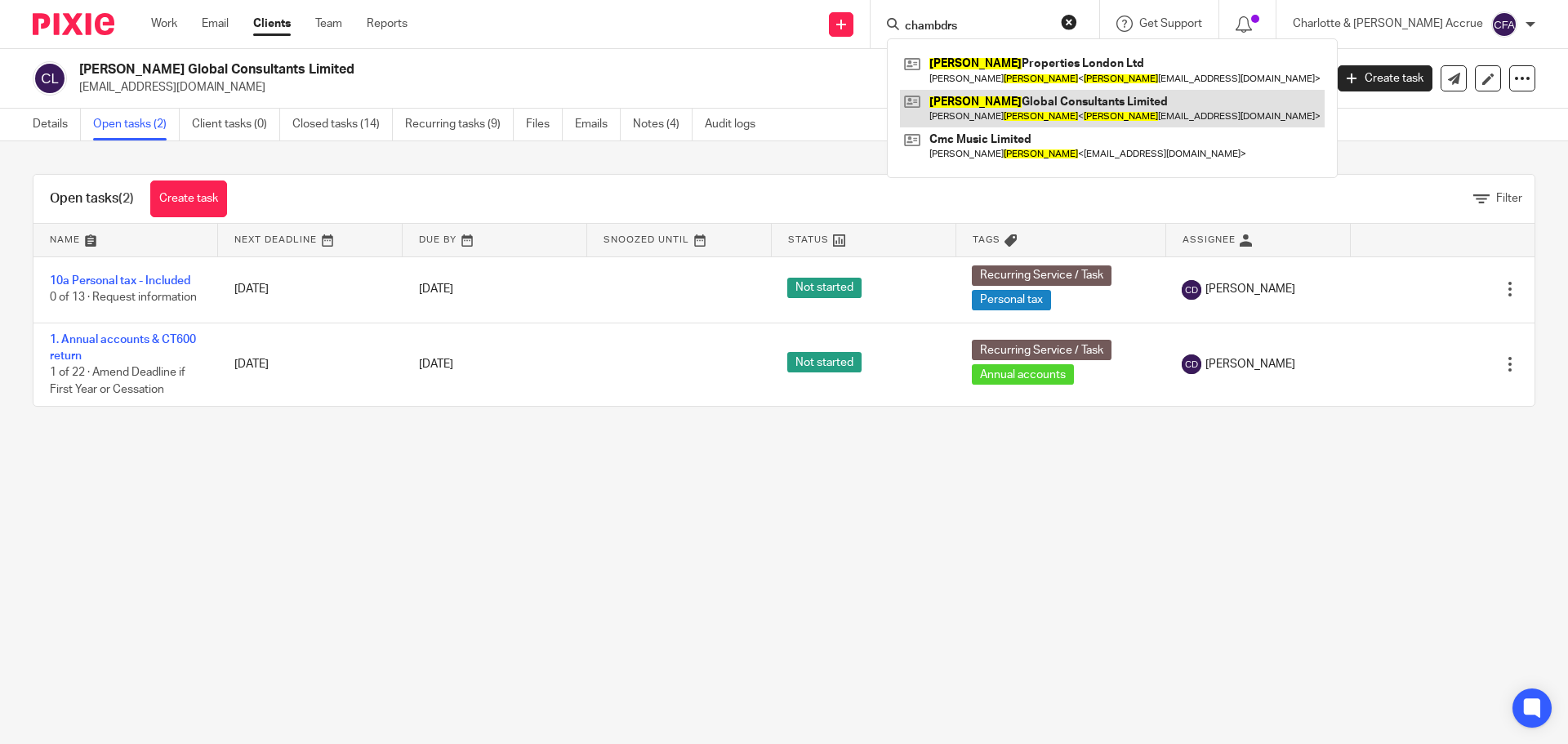
type input "chambdrs"
click at [1061, 103] on link at bounding box center [1111, 109] width 425 height 38
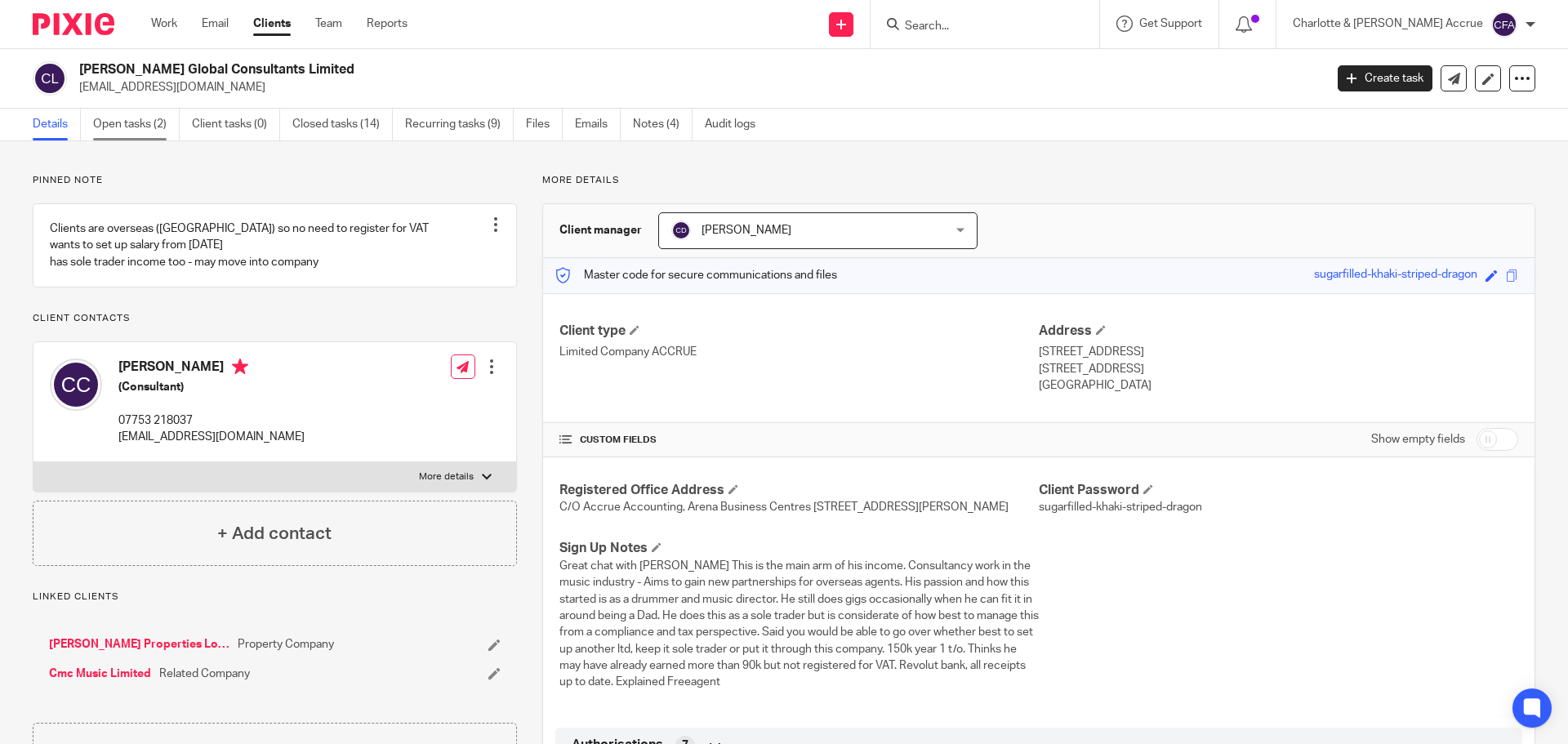
click at [133, 132] on link "Open tasks (2)" at bounding box center [136, 124] width 86 height 32
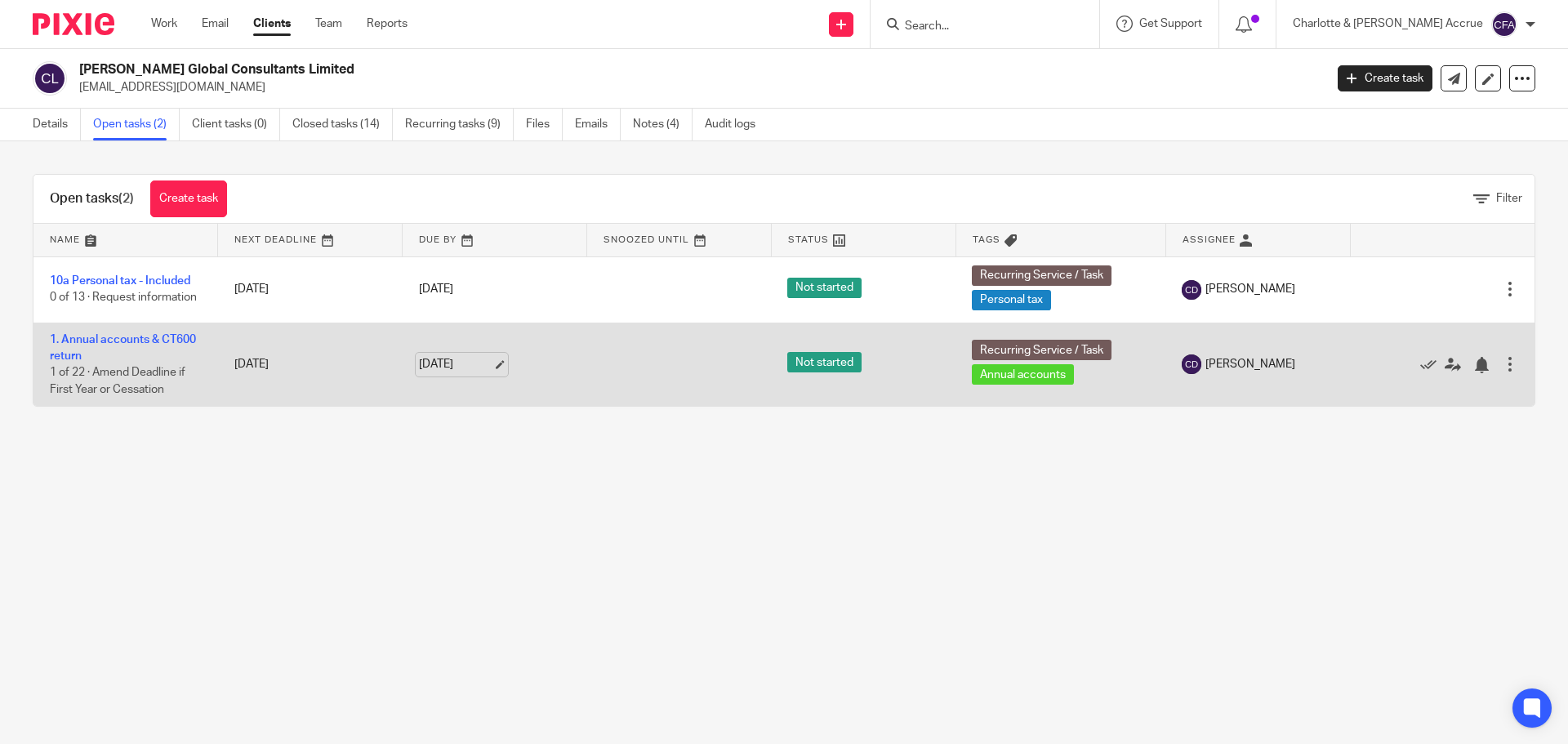
click at [492, 367] on link "[DATE]" at bounding box center [456, 364] width 74 height 17
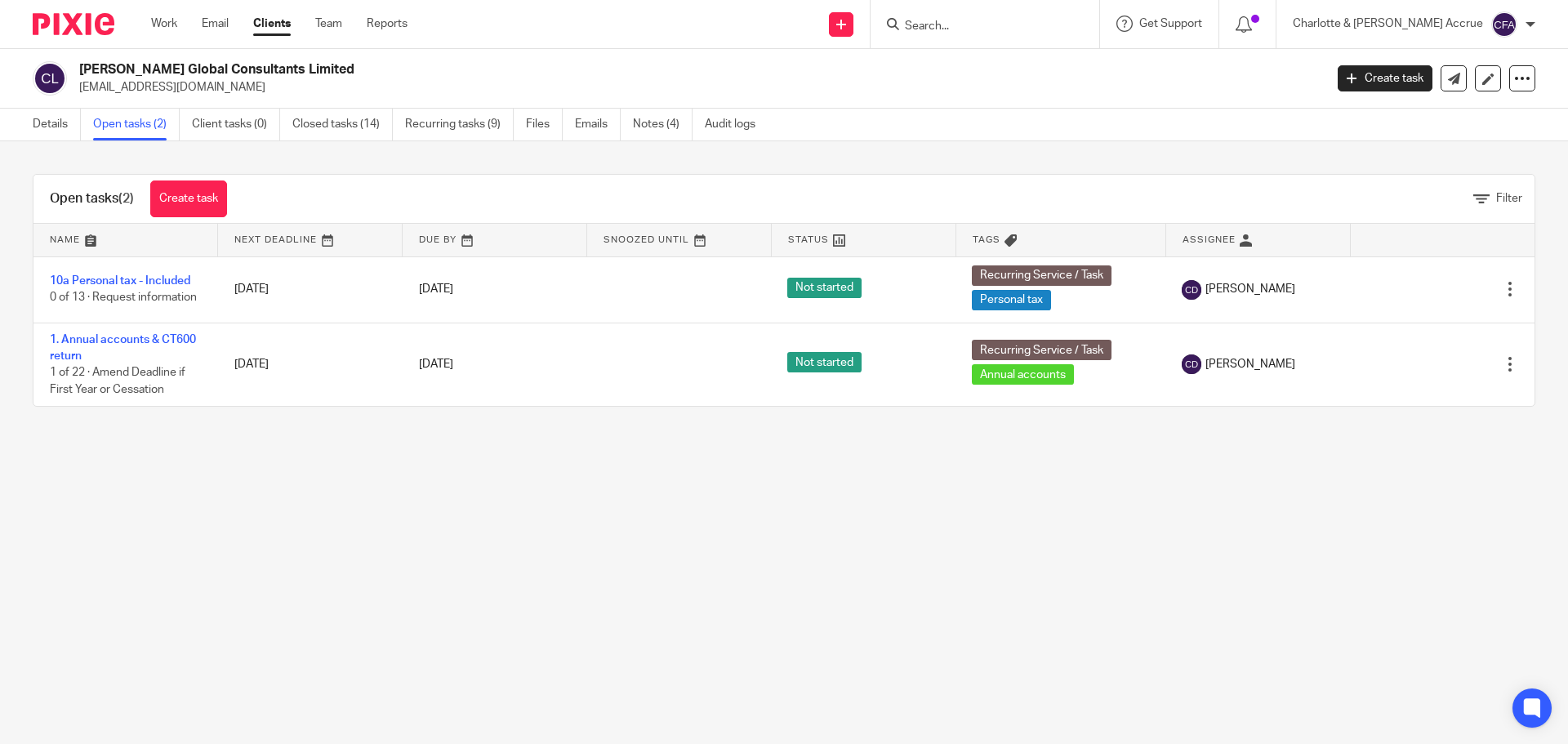
click at [333, 548] on main "Chambers Global Consultants Limited chambersglobalconsultants@gmail.com Create …" at bounding box center [784, 372] width 1568 height 744
click at [1013, 27] on div "Deadline updated." at bounding box center [1168, 47] width 768 height 62
click at [996, 21] on div "Deadline updated." at bounding box center [1168, 47] width 768 height 62
click at [996, 24] on div "Deadline updated." at bounding box center [1168, 47] width 768 height 62
click at [997, 26] on input "Search" at bounding box center [976, 27] width 147 height 15
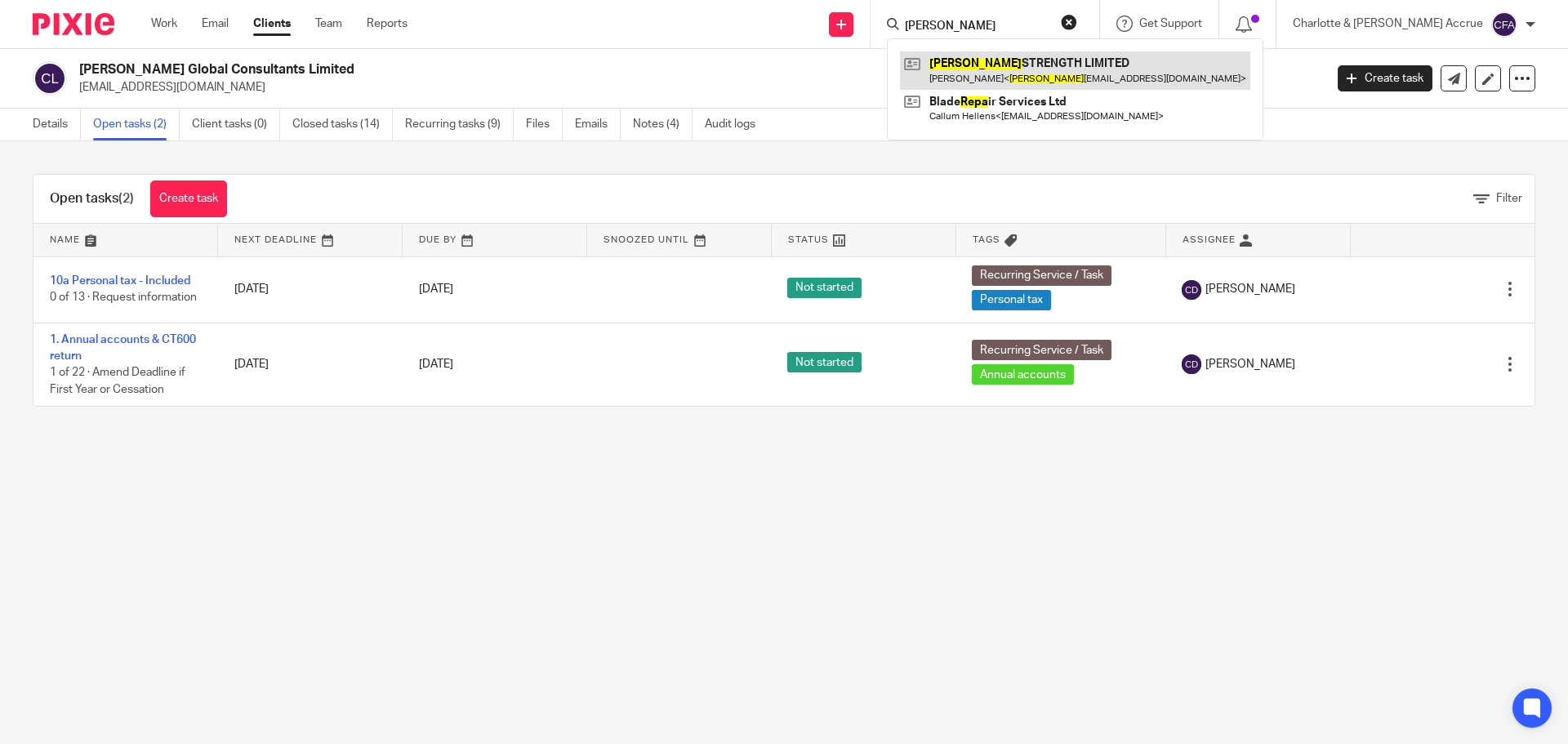
type input "repp"
click at [1068, 64] on link at bounding box center [1075, 70] width 351 height 38
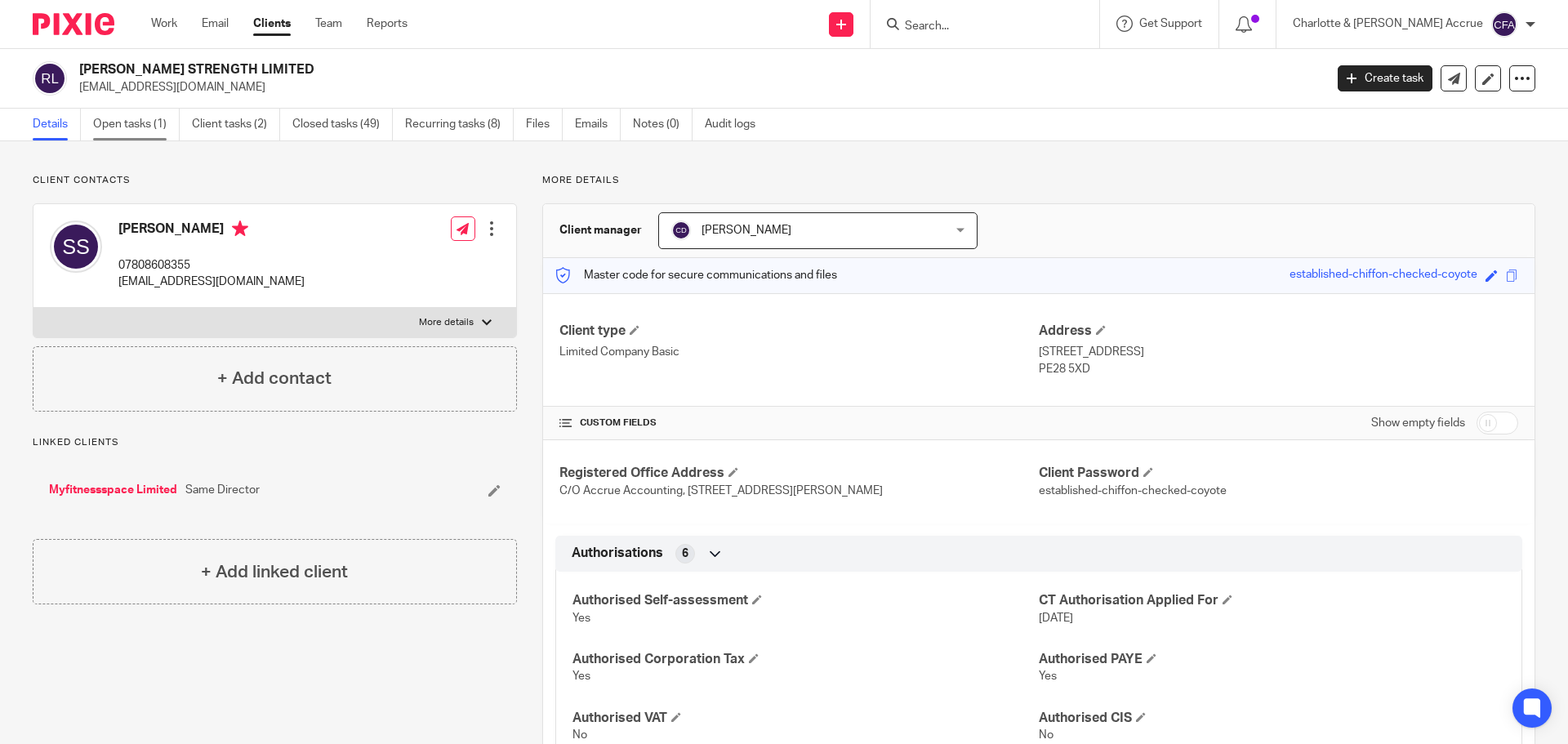
click at [130, 124] on link "Open tasks (1)" at bounding box center [136, 124] width 86 height 32
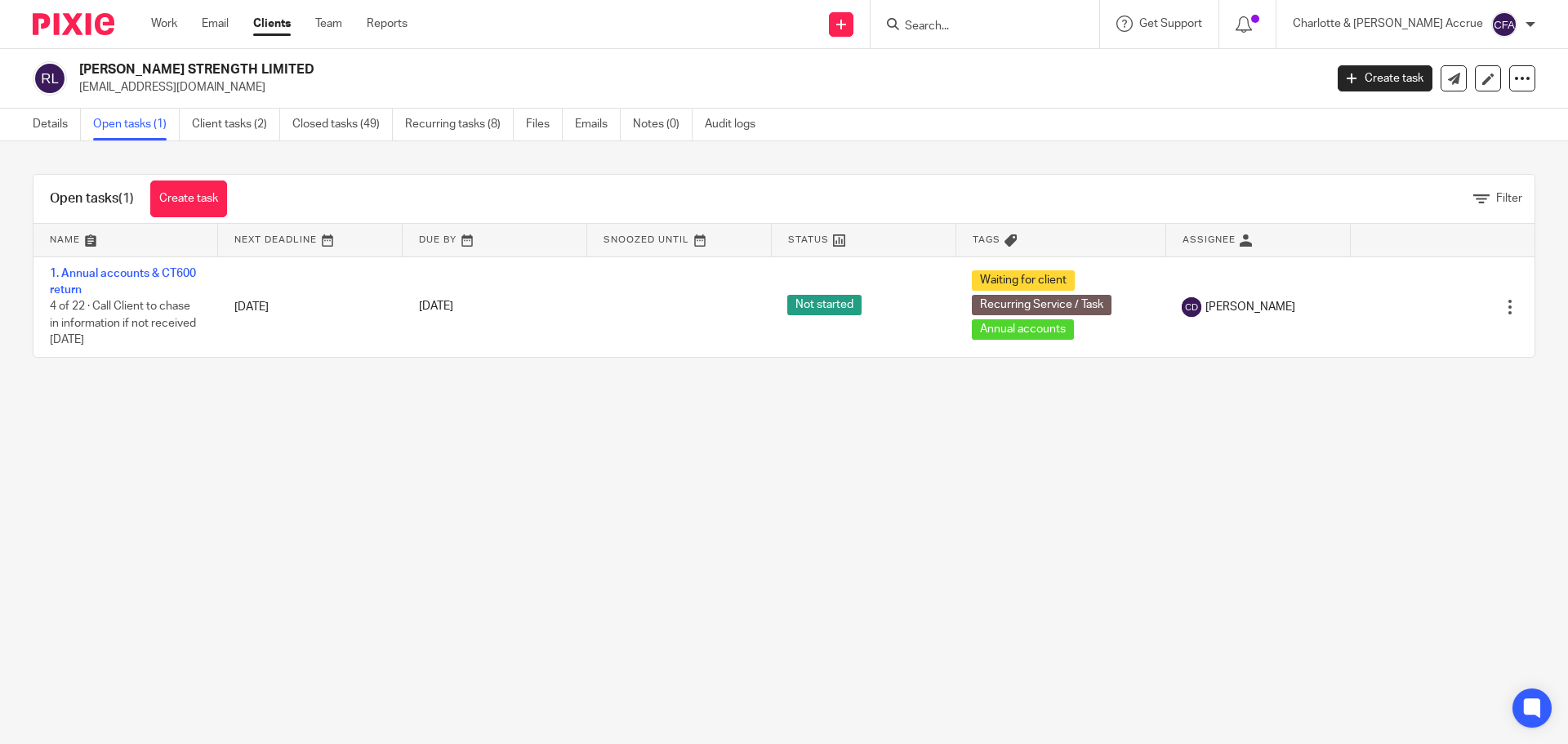
click at [992, 26] on input "Search" at bounding box center [976, 27] width 147 height 15
type input "b"
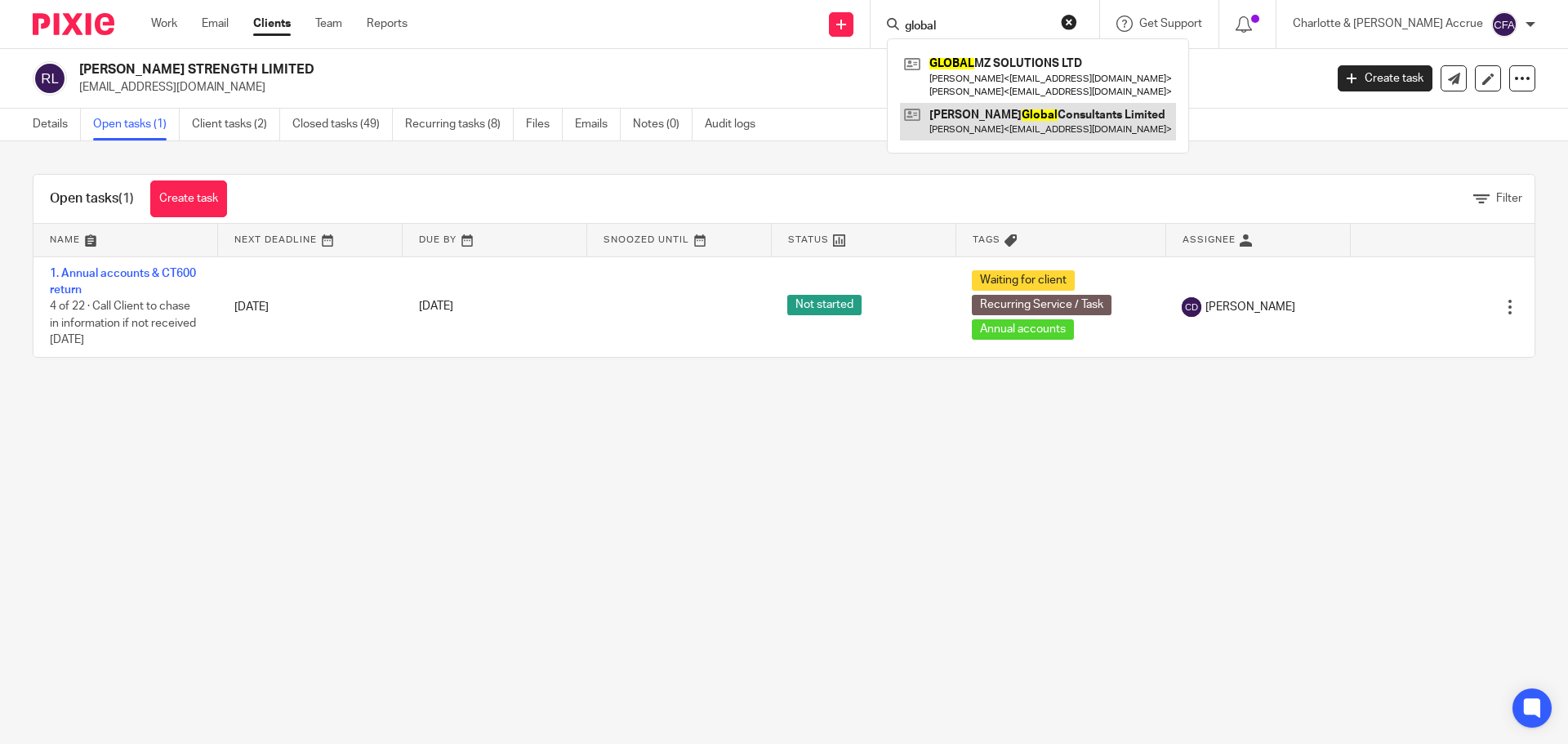
type input "global"
click at [1035, 114] on link at bounding box center [1037, 121] width 276 height 38
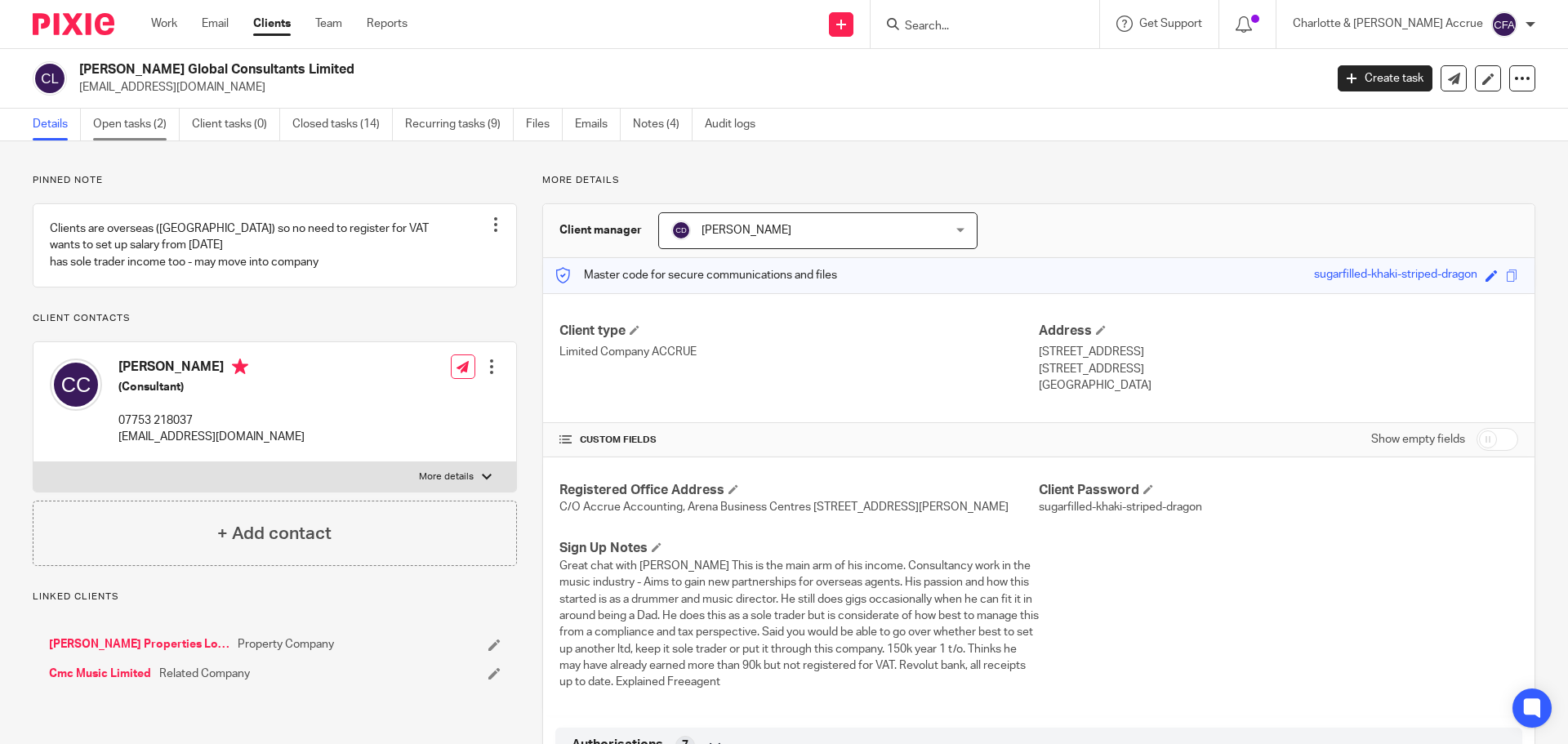
click at [137, 120] on link "Open tasks (2)" at bounding box center [136, 124] width 86 height 32
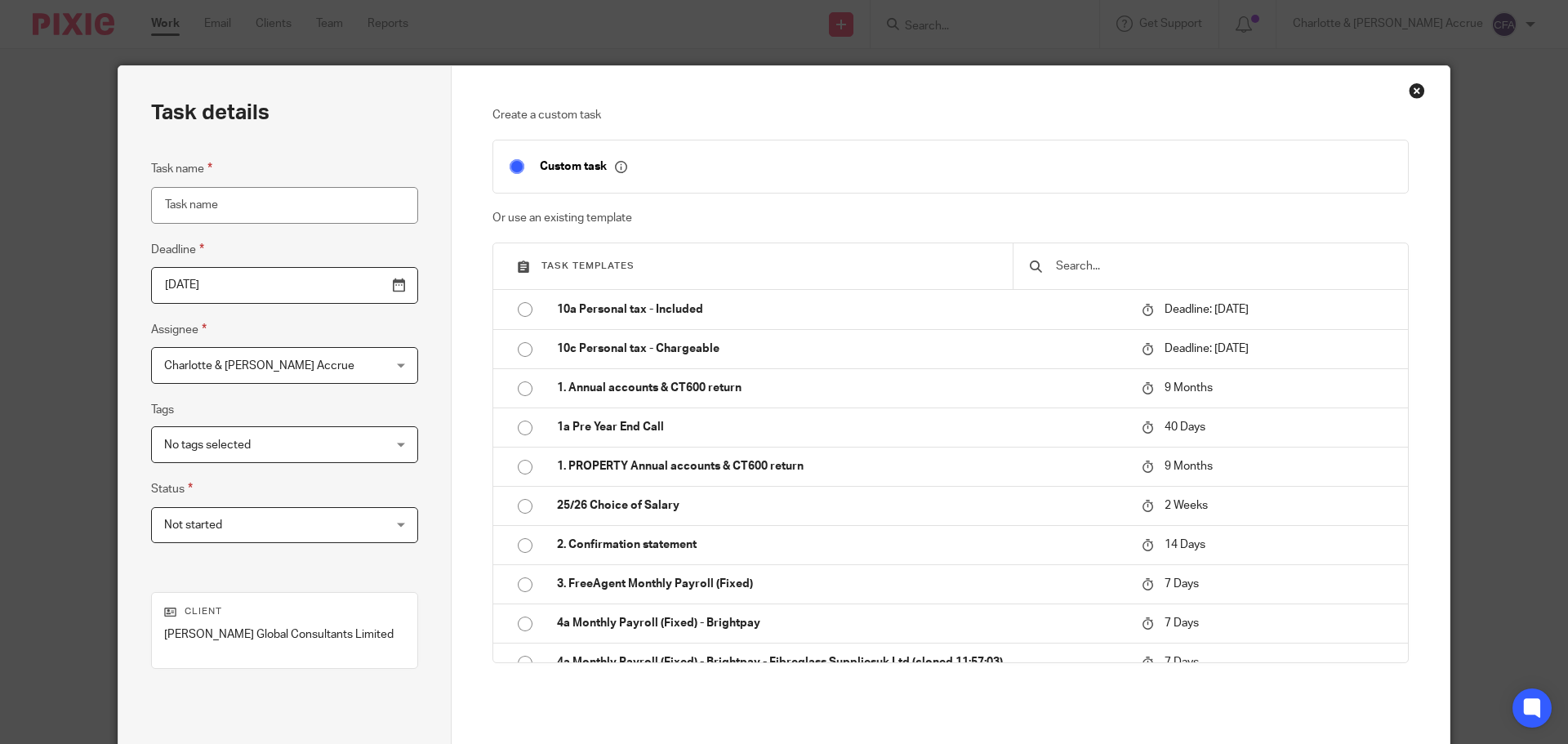
click at [1131, 269] on input "text" at bounding box center [1223, 266] width 337 height 18
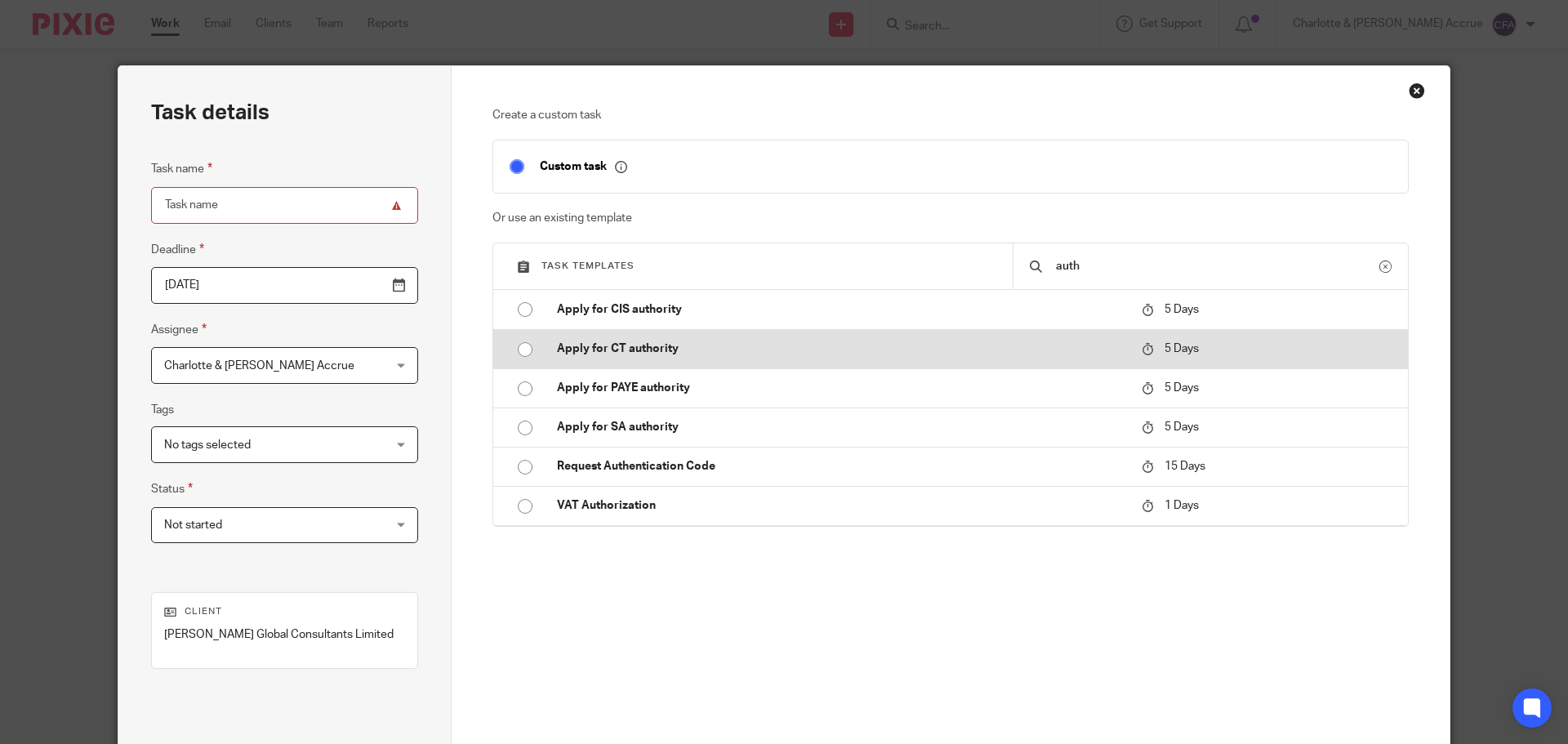
type input "auth"
click at [576, 336] on td "Apply for CT authority" at bounding box center [836, 349] width 592 height 39
type input "[DATE]"
type input "Apply for CT authority"
checkbox input "false"
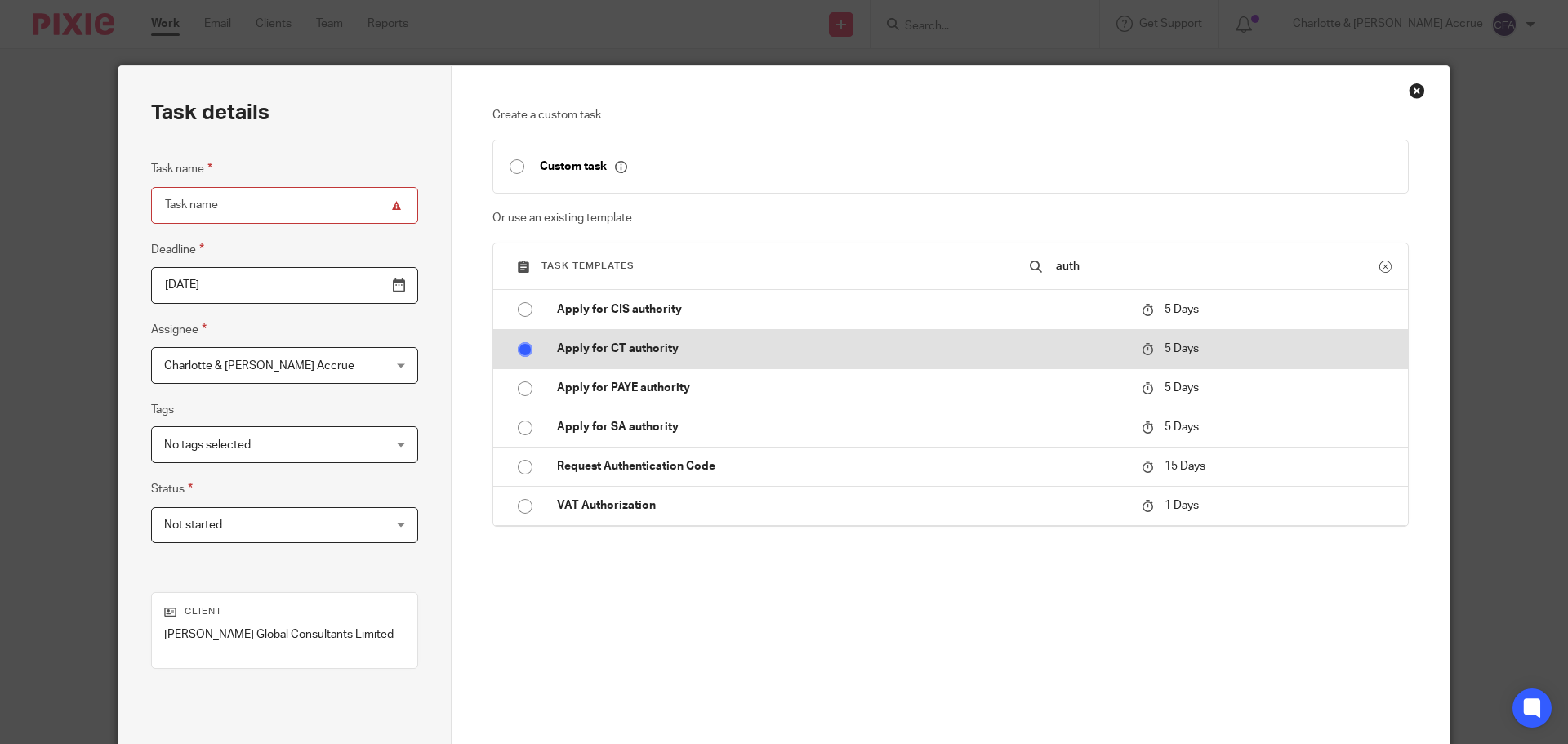
radio input "true"
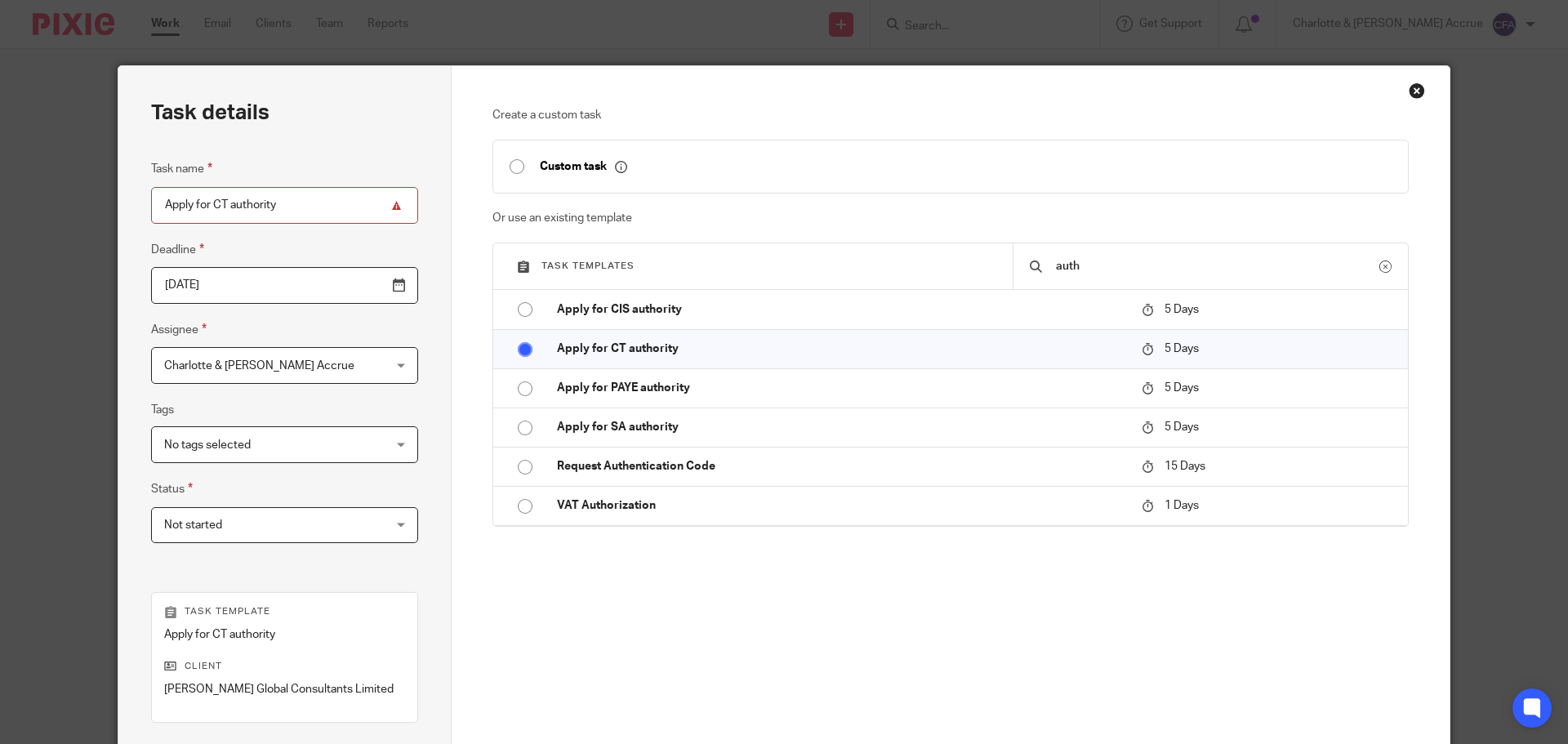
click at [301, 366] on span "Charlotte & [PERSON_NAME] Accrue" at bounding box center [265, 365] width 203 height 34
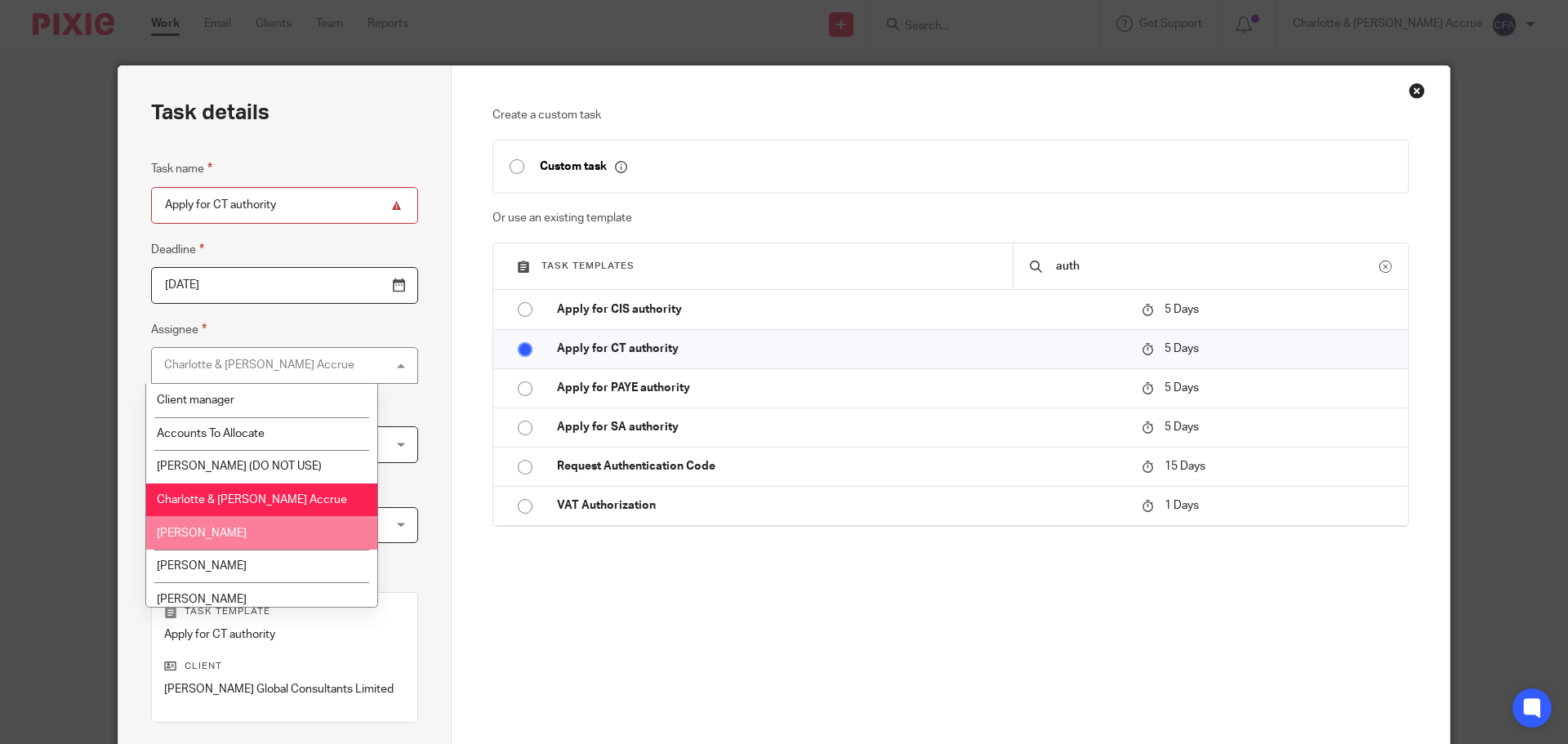
click at [209, 536] on span "[PERSON_NAME]" at bounding box center [201, 533] width 90 height 11
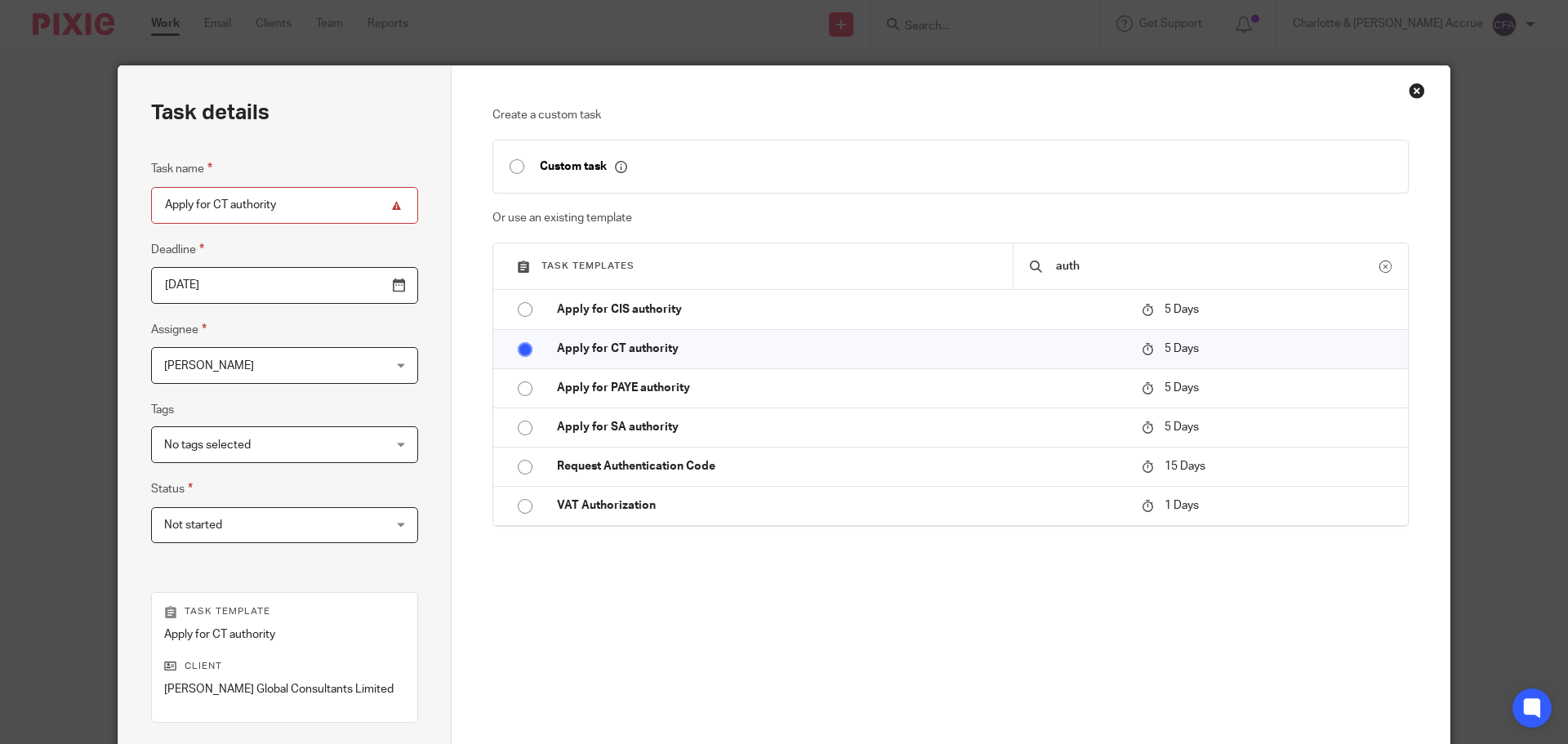
click at [364, 366] on div "[PERSON_NAME] [PERSON_NAME]" at bounding box center [285, 365] width 267 height 37
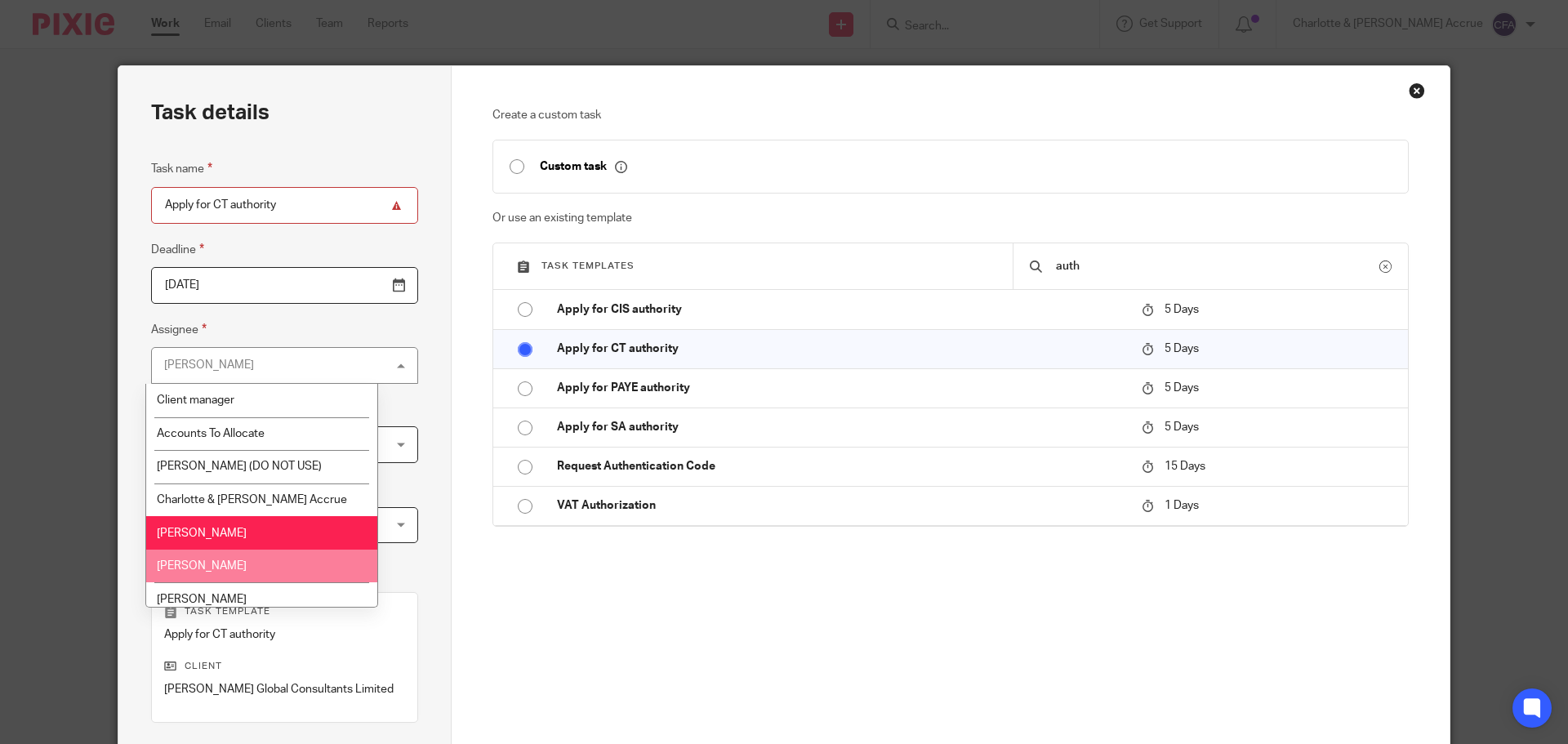
click at [197, 554] on li "[PERSON_NAME]" at bounding box center [262, 566] width 231 height 33
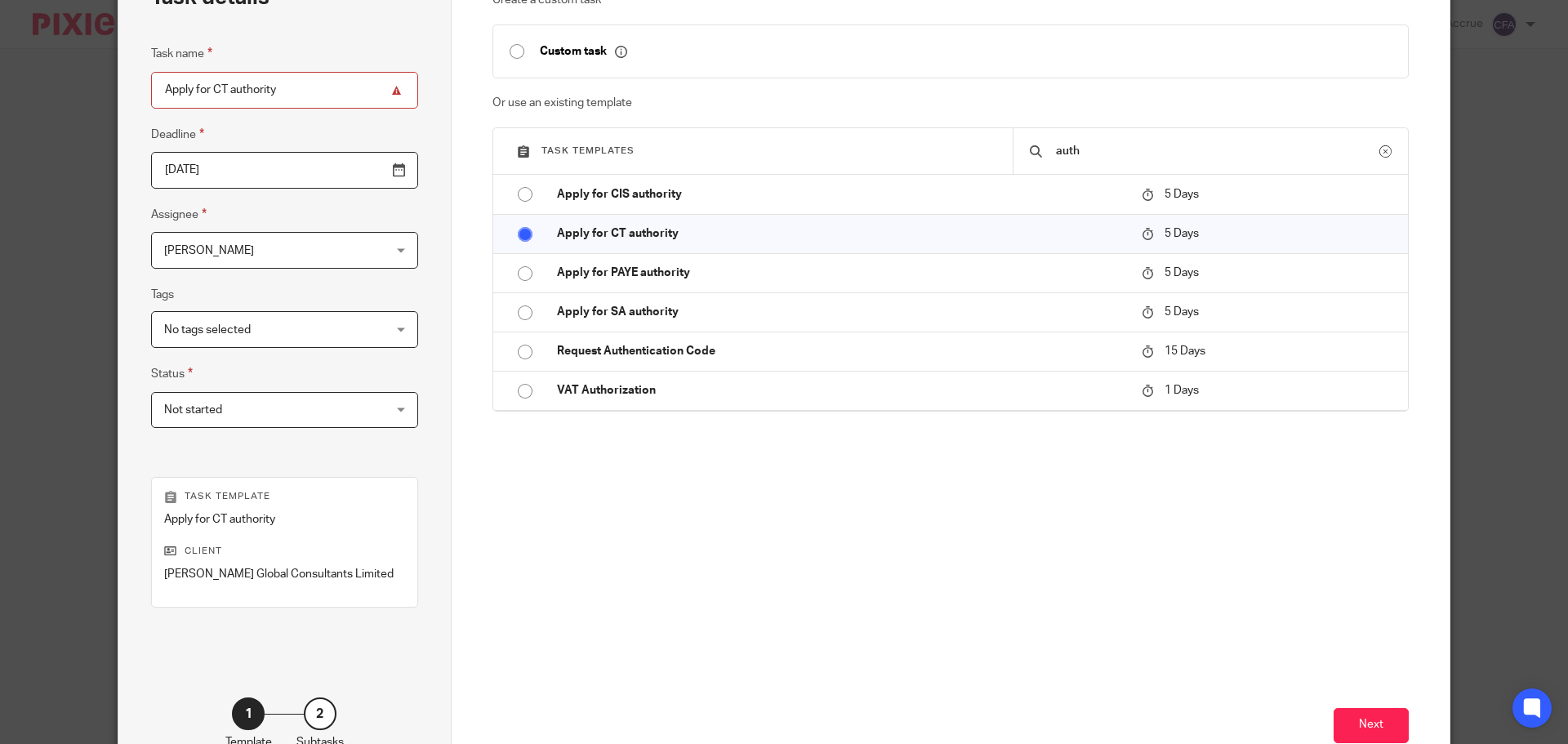
scroll to position [221, 0]
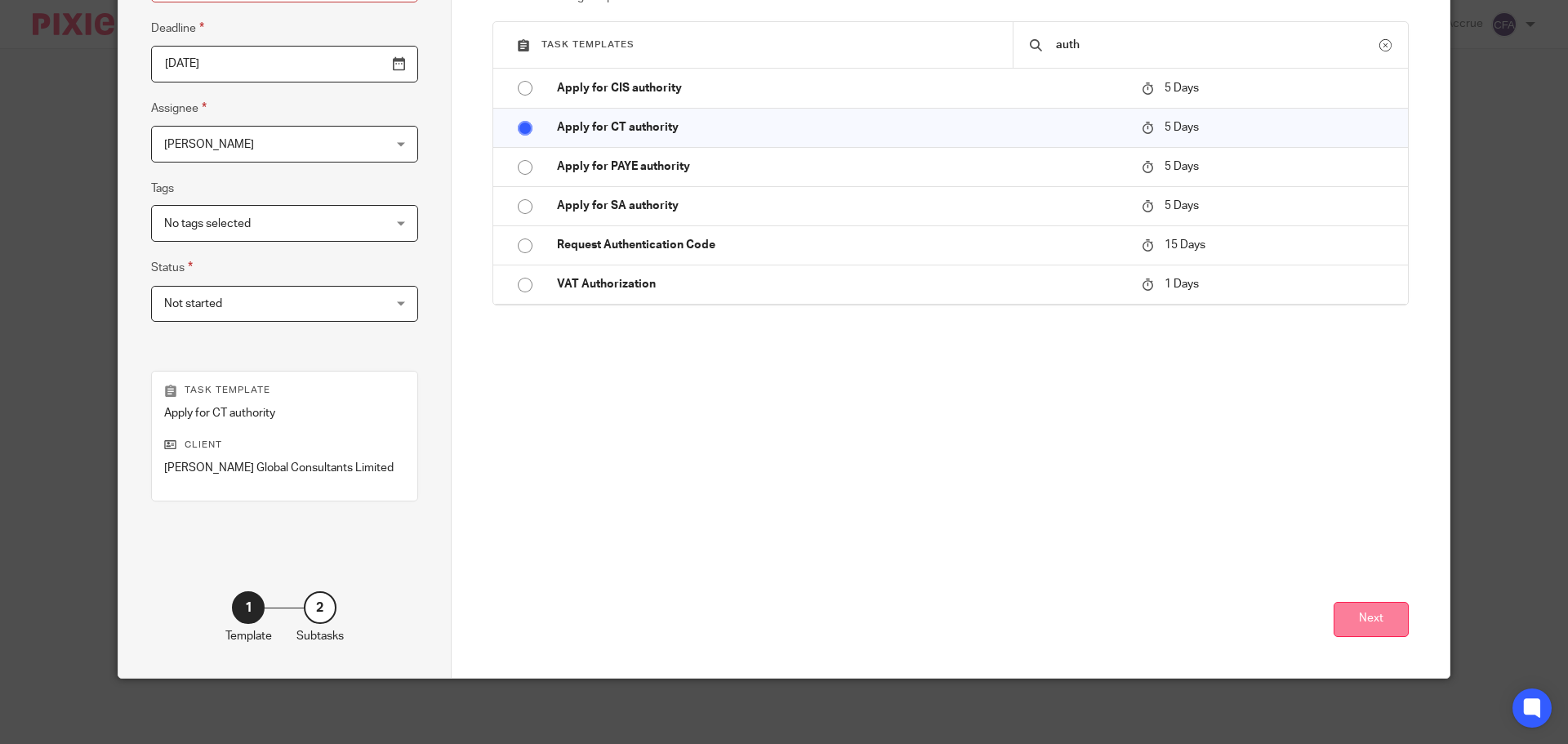
click at [1401, 622] on div "Create a custom task Custom task Or use an existing template Task templates aut…" at bounding box center [951, 262] width 999 height 833
click at [1370, 622] on button "Next" at bounding box center [1371, 619] width 75 height 35
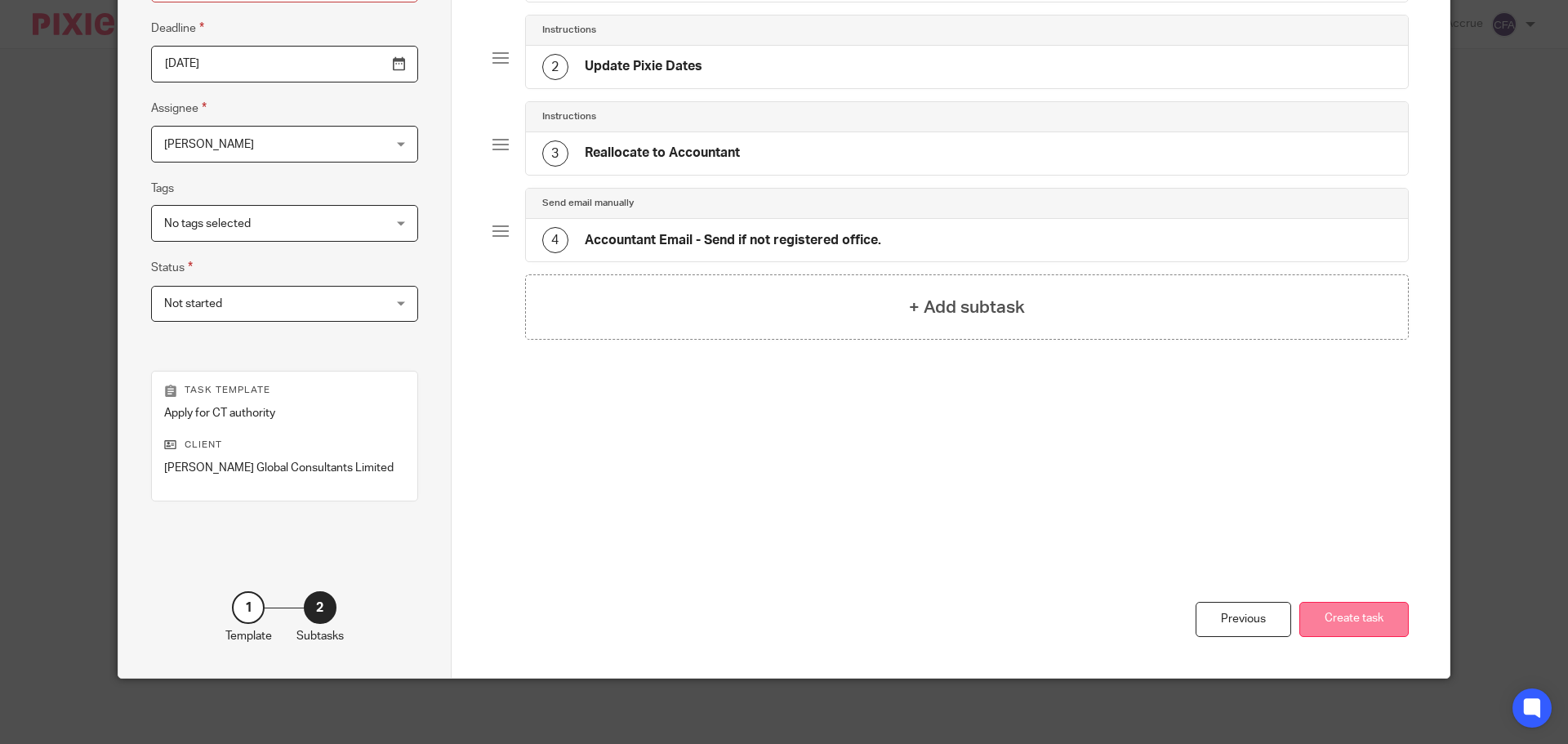
click at [1369, 622] on button "Create task" at bounding box center [1353, 619] width 109 height 35
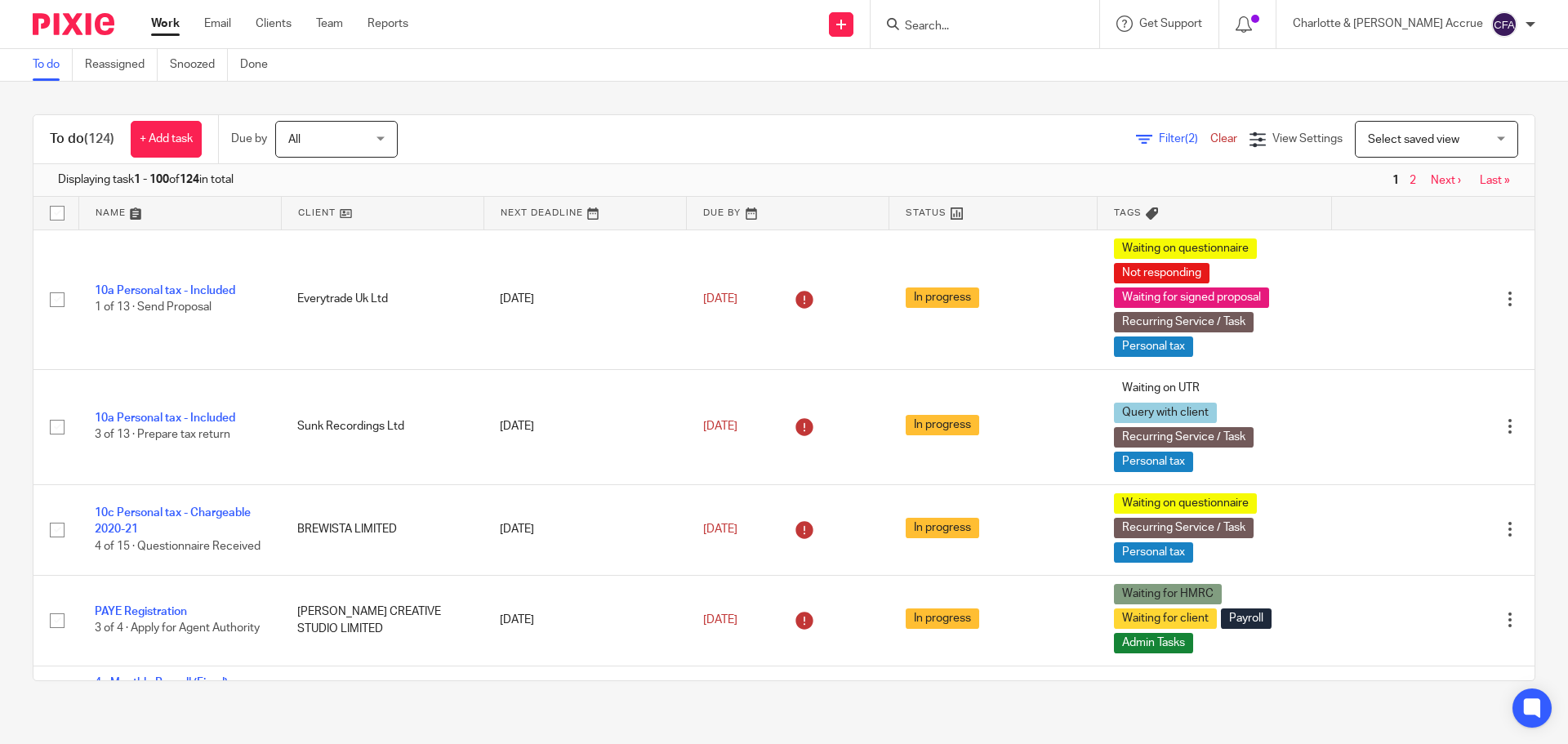
click at [587, 104] on div "To do (124) + Add task Due by All All [DATE] [DATE] This week Next week This mo…" at bounding box center [784, 397] width 1568 height 632
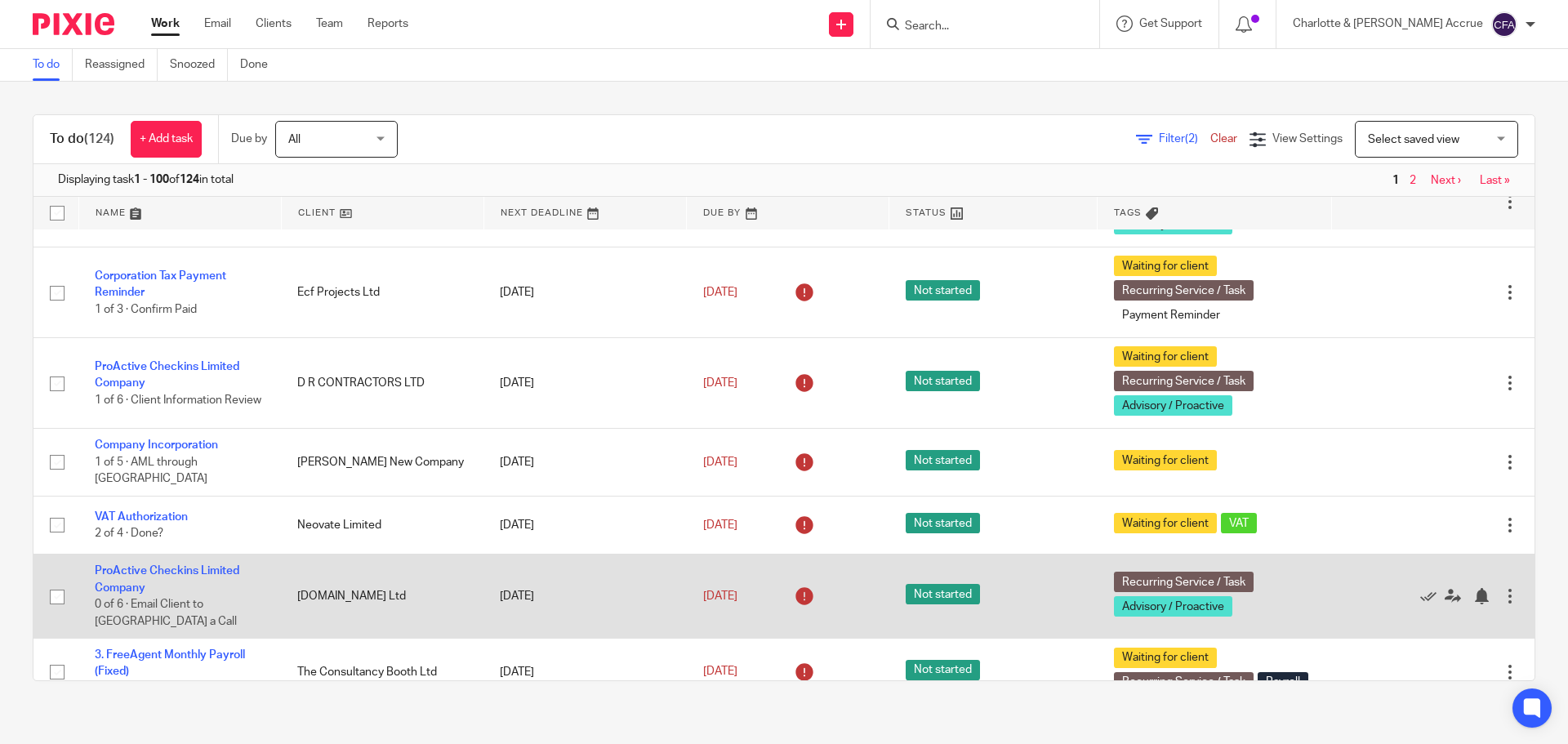
scroll to position [817, 0]
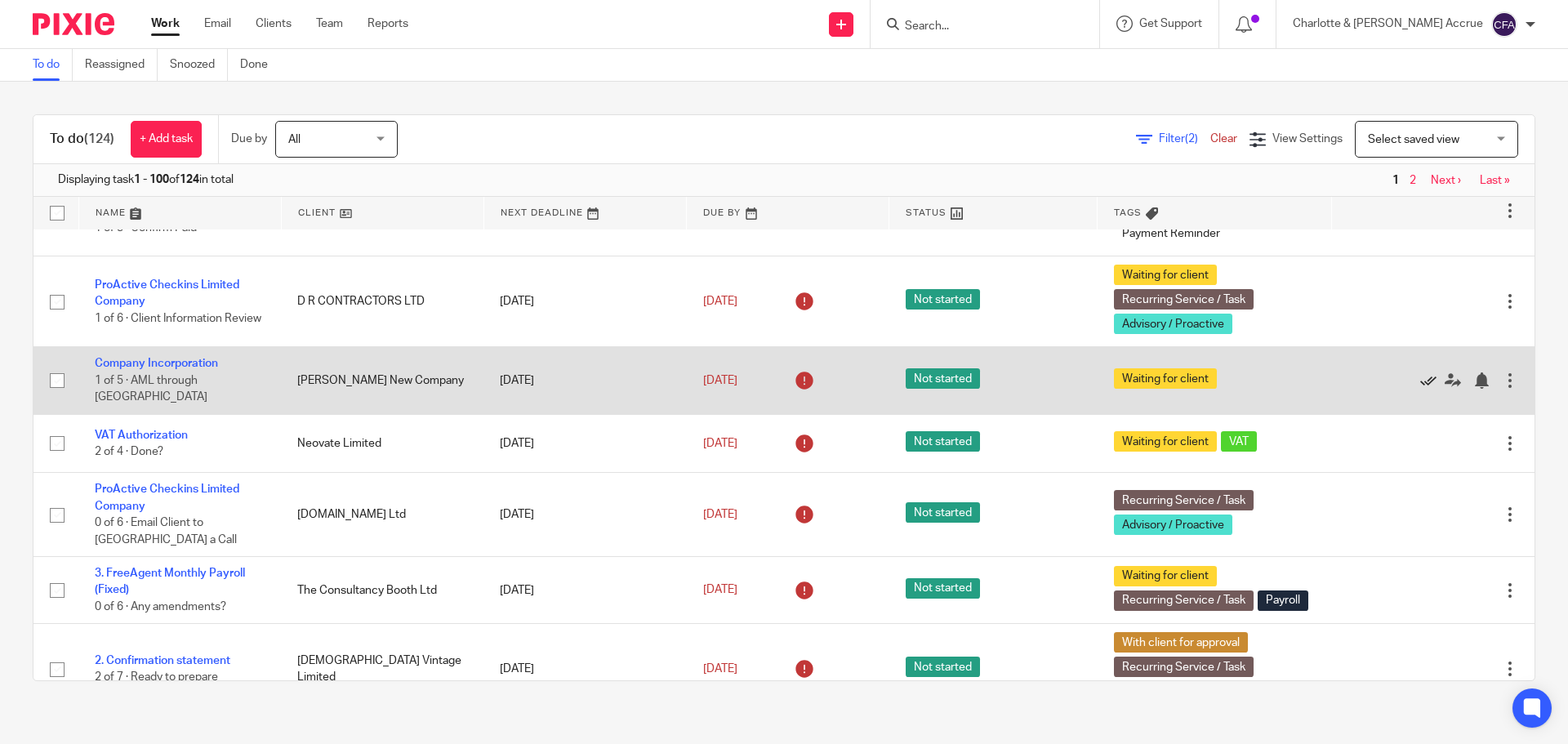
click at [1420, 389] on icon at bounding box center [1428, 380] width 16 height 16
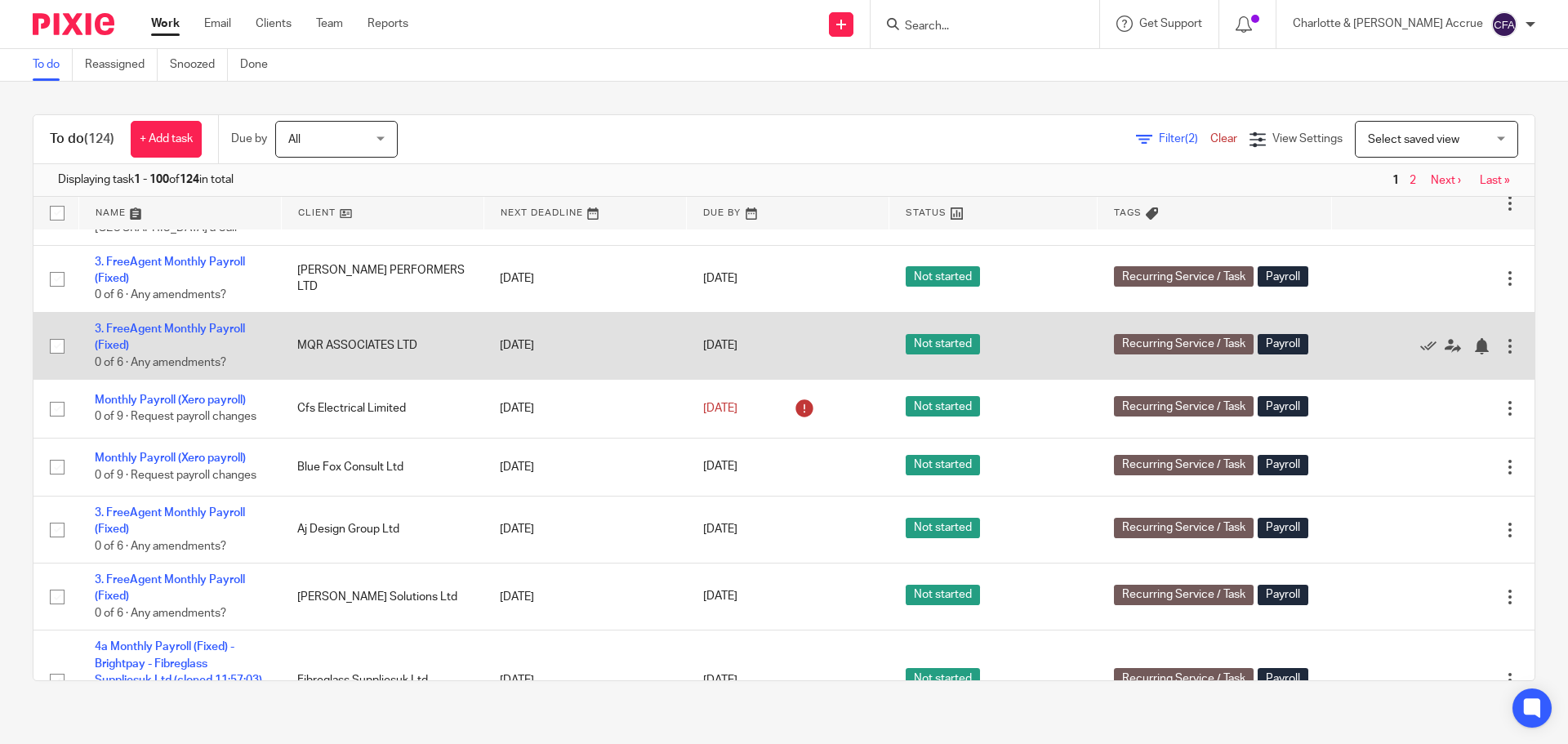
scroll to position [1388, 0]
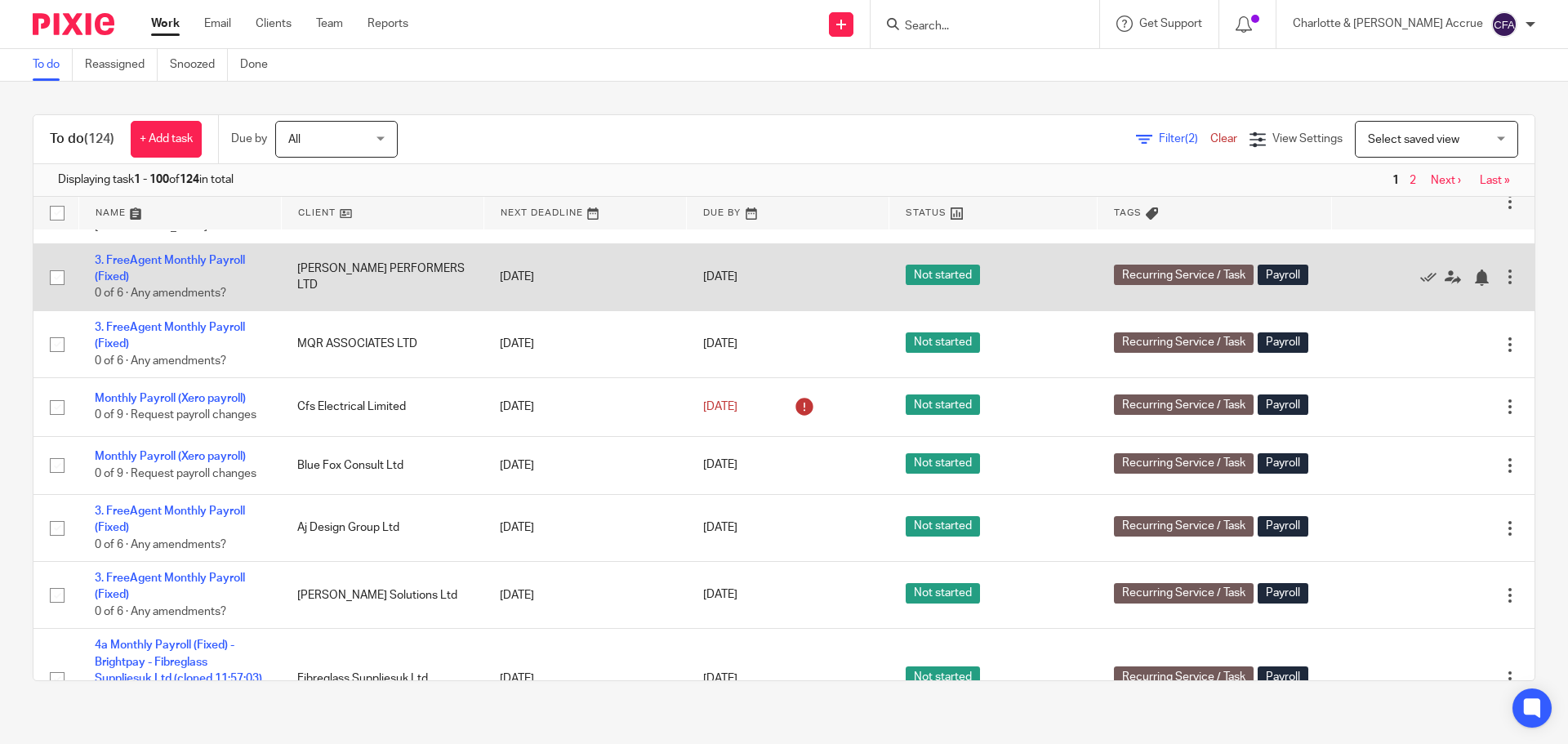
click at [317, 310] on td "[PERSON_NAME] PERFORMERS LTD" at bounding box center [382, 277] width 203 height 67
drag, startPoint x: 316, startPoint y: 322, endPoint x: 281, endPoint y: 292, distance: 46.1
click at [281, 292] on td "[PERSON_NAME] PERFORMERS LTD" at bounding box center [382, 277] width 203 height 67
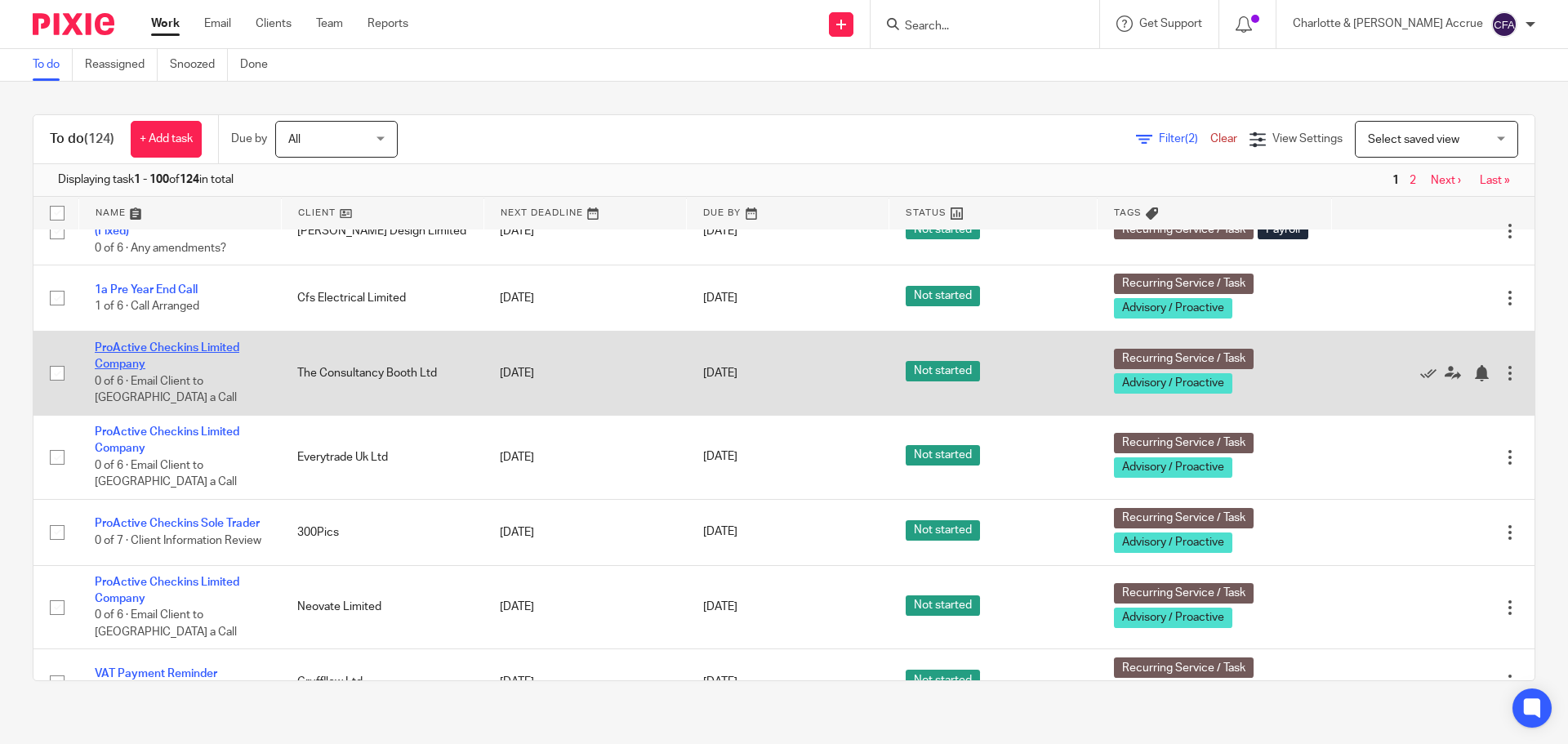
scroll to position [2041, 0]
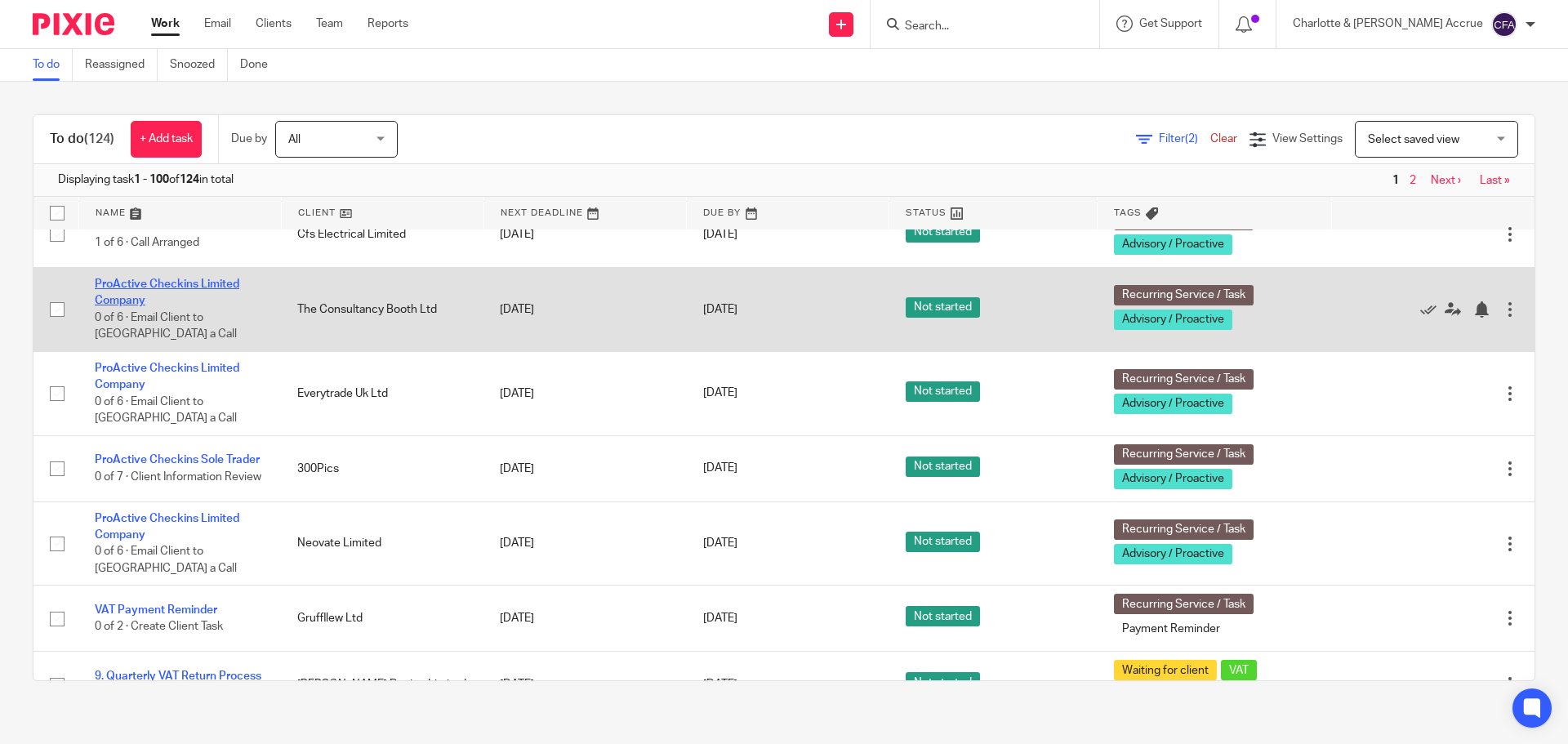
drag, startPoint x: 150, startPoint y: 354, endPoint x: 133, endPoint y: 358, distance: 17.5
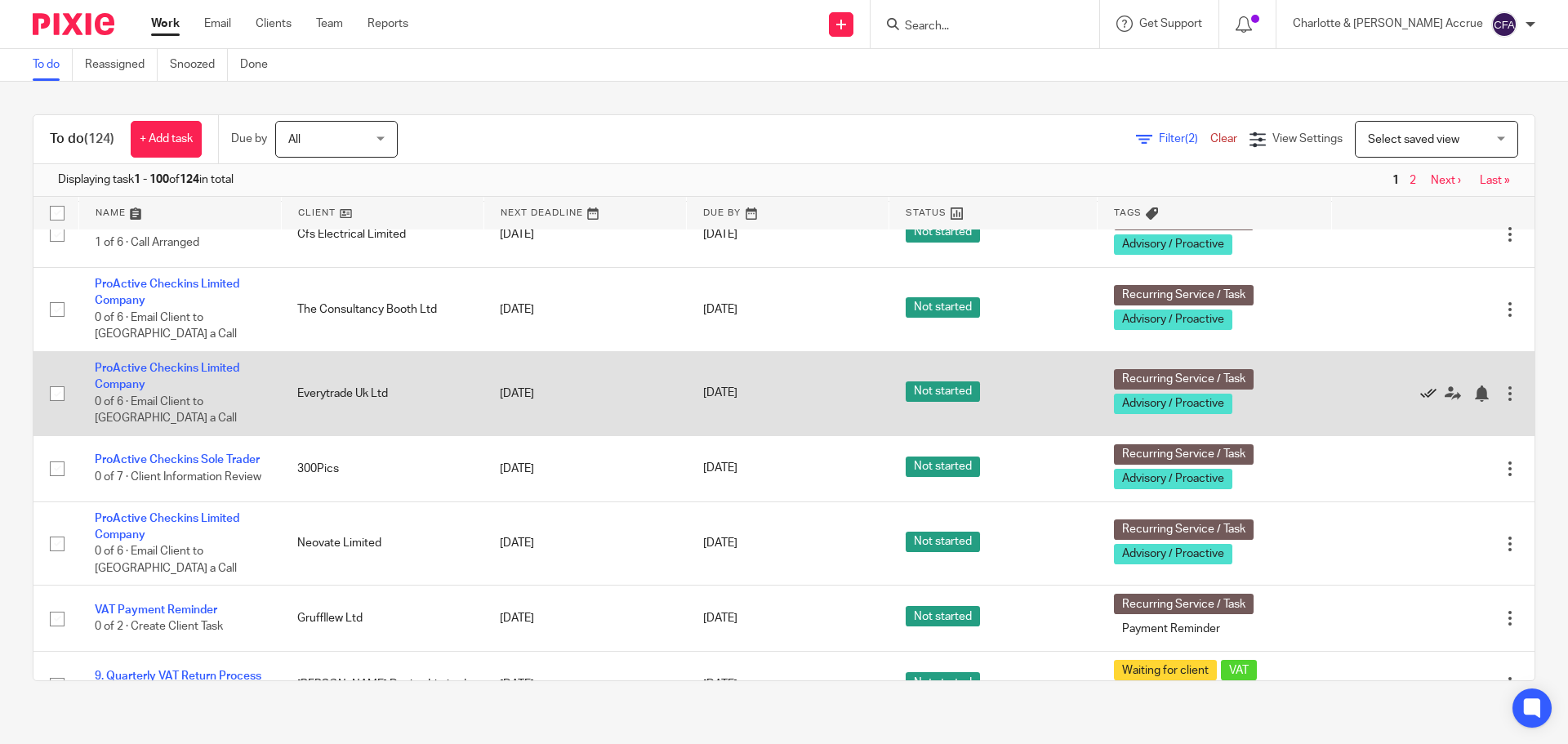
click at [1420, 402] on icon at bounding box center [1428, 393] width 16 height 16
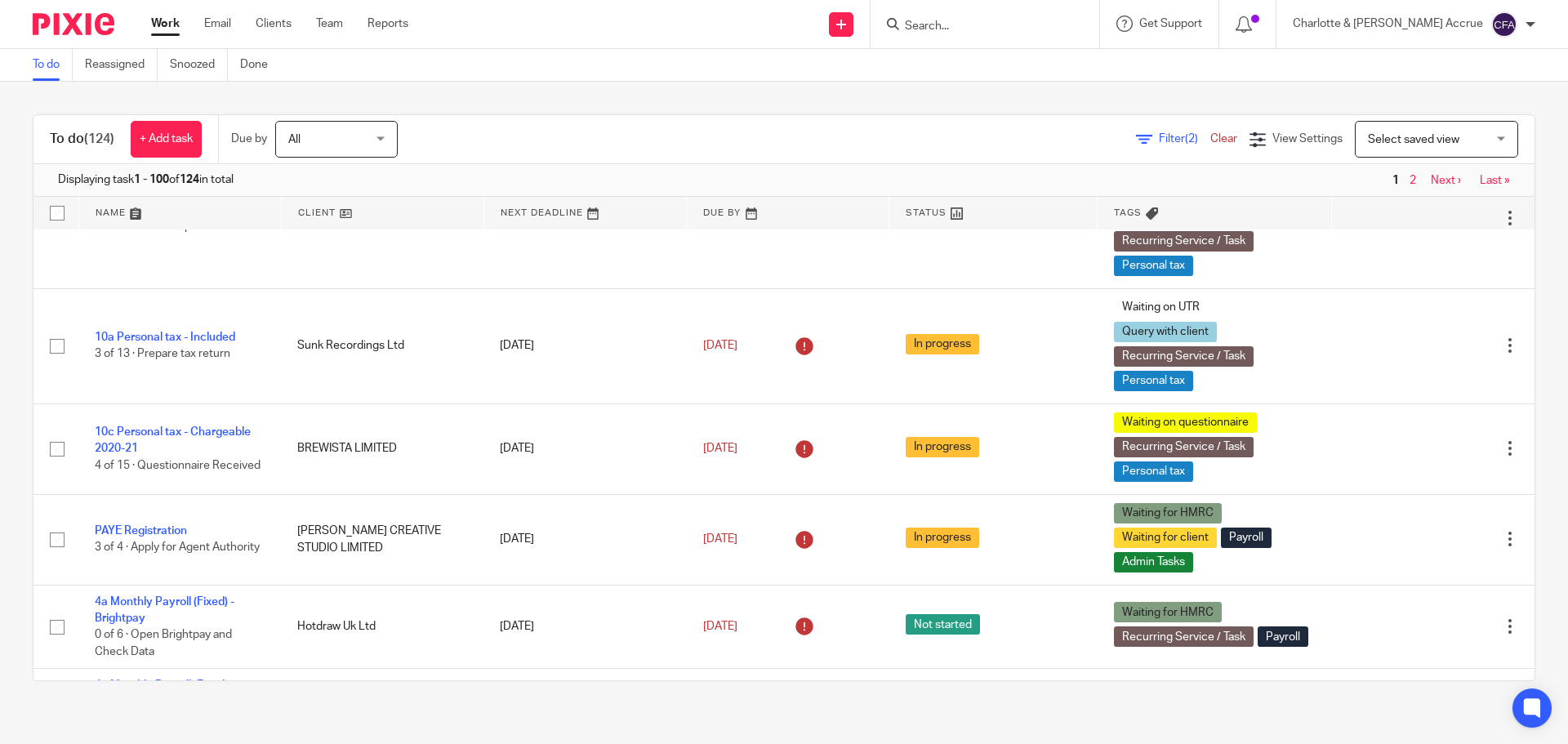
scroll to position [40, 0]
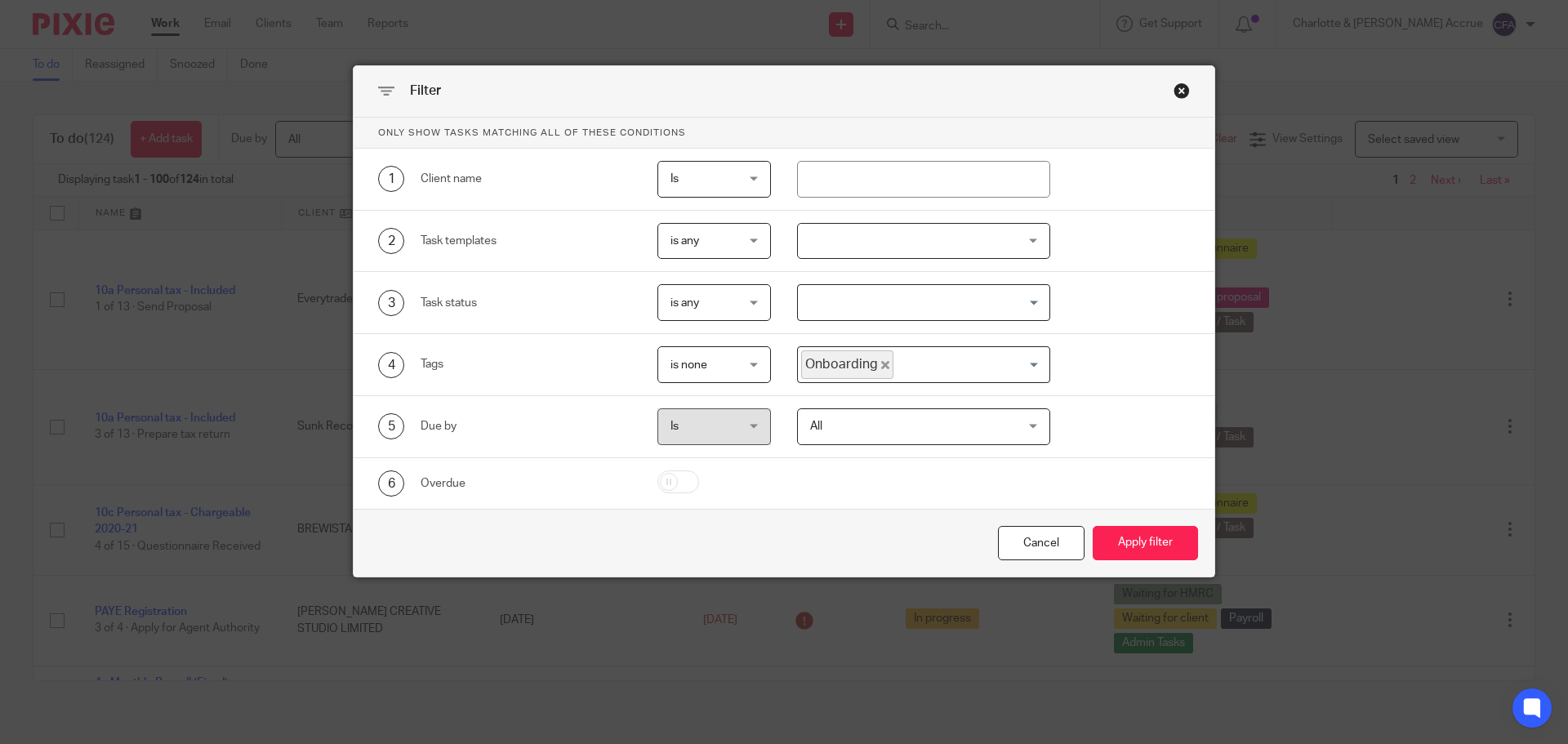
click at [687, 363] on span "is none" at bounding box center [688, 364] width 37 height 11
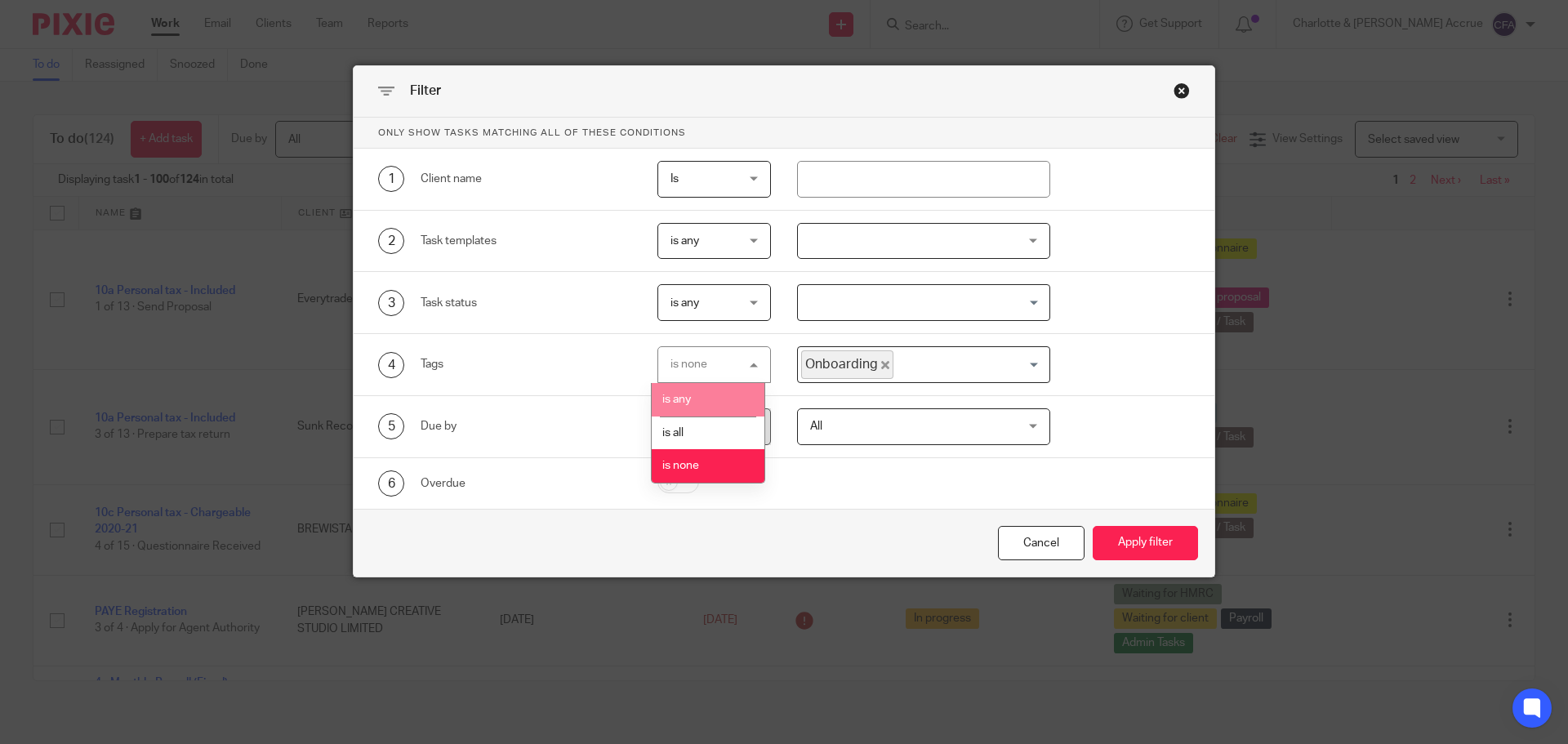
click at [687, 399] on span "is any" at bounding box center [675, 399] width 28 height 11
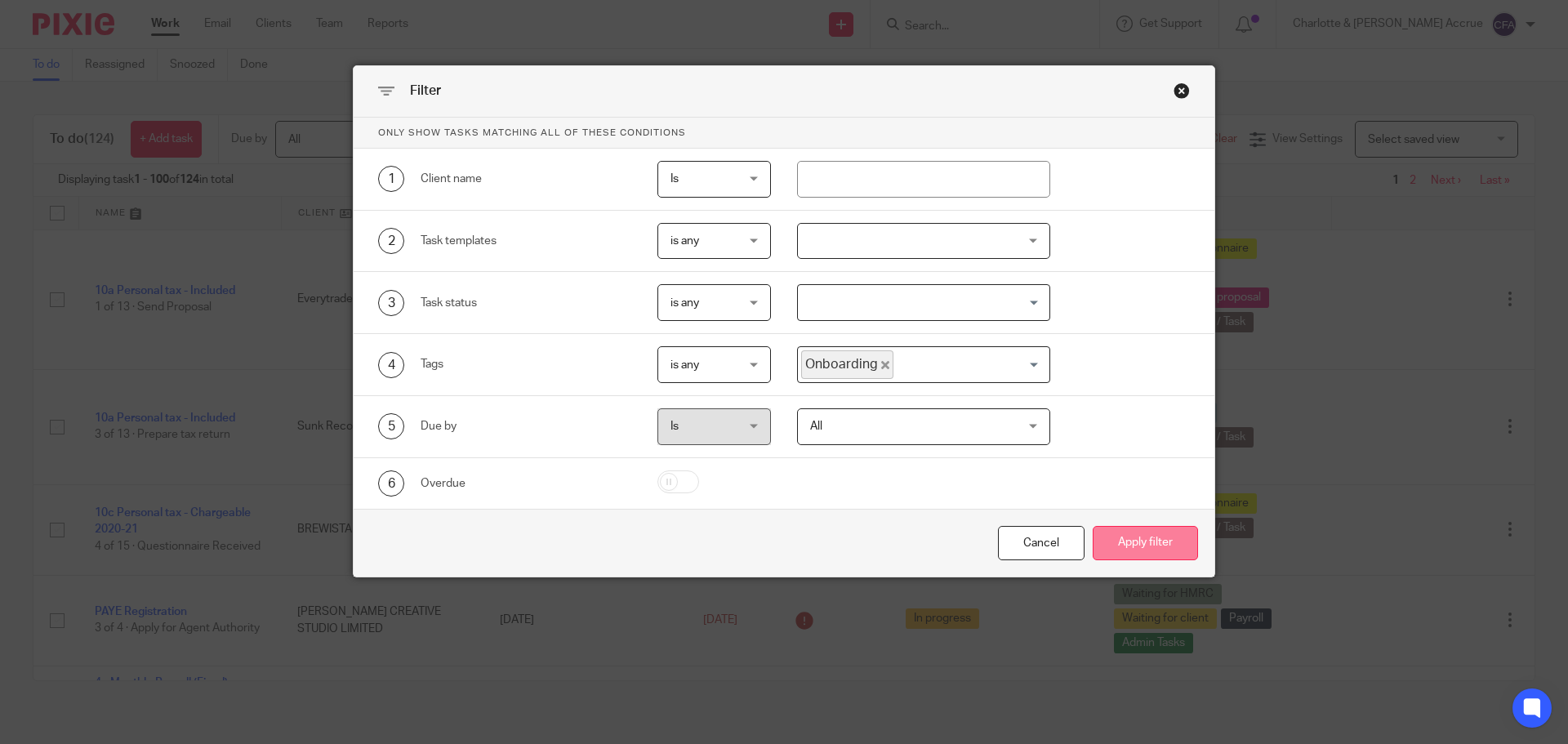
click at [1123, 534] on button "Apply filter" at bounding box center [1145, 543] width 105 height 35
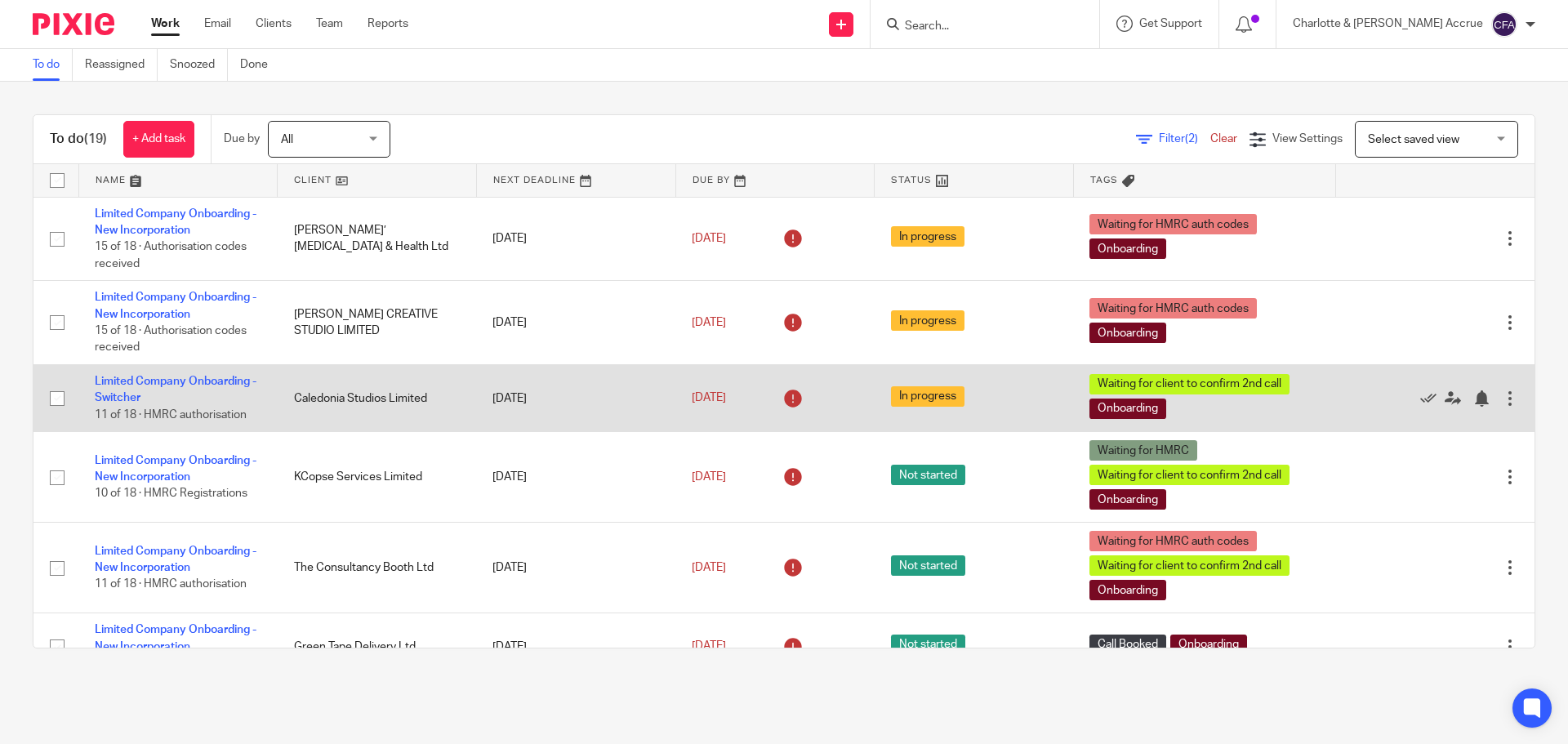
drag, startPoint x: 290, startPoint y: 402, endPoint x: 408, endPoint y: 400, distance: 118.0
click at [408, 400] on td "Caledonia Studios Limited" at bounding box center [377, 399] width 199 height 67
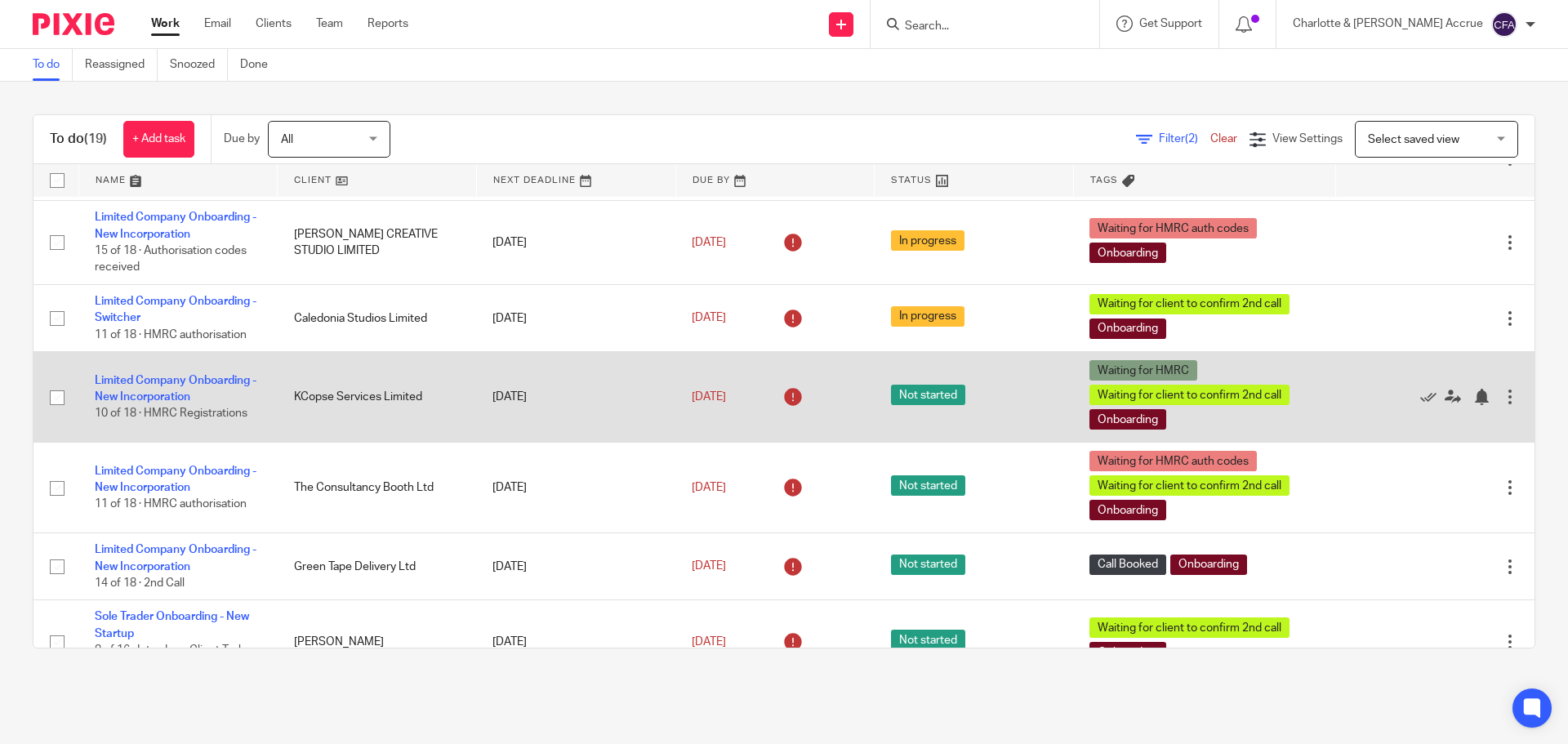
scroll to position [81, 0]
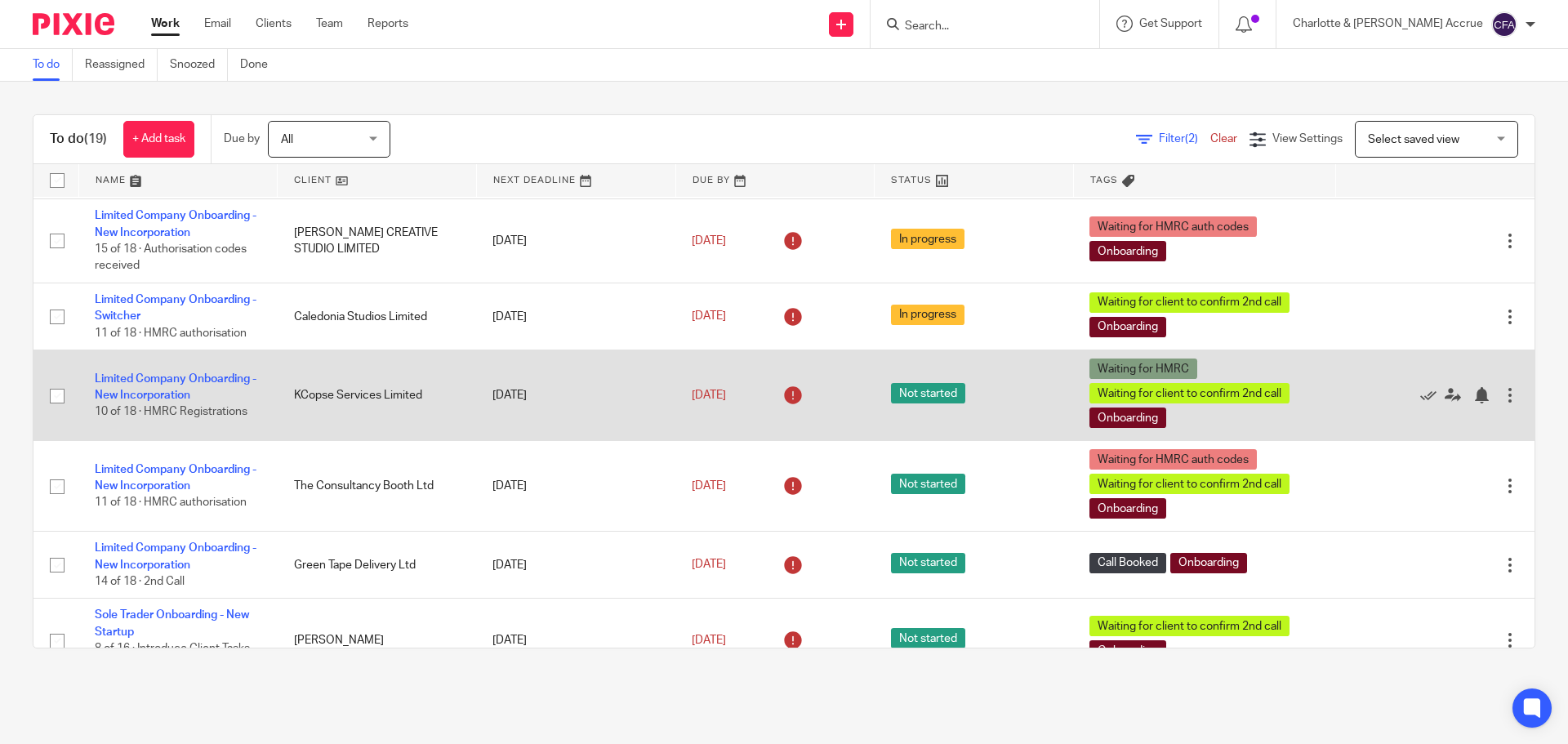
drag, startPoint x: 290, startPoint y: 403, endPoint x: 430, endPoint y: 404, distance: 140.0
click at [430, 404] on td "KCopse Services Limited" at bounding box center [377, 396] width 199 height 91
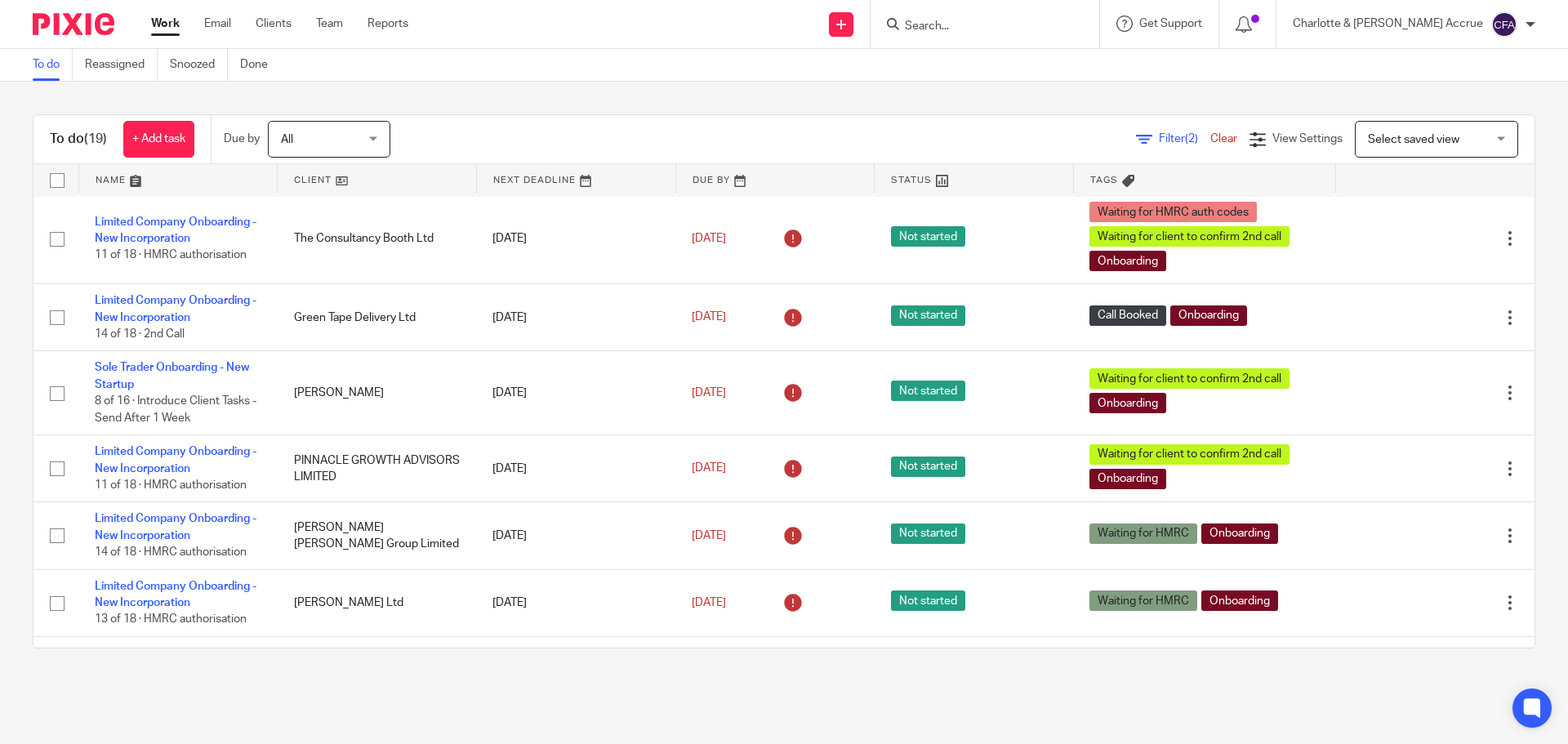
scroll to position [327, 0]
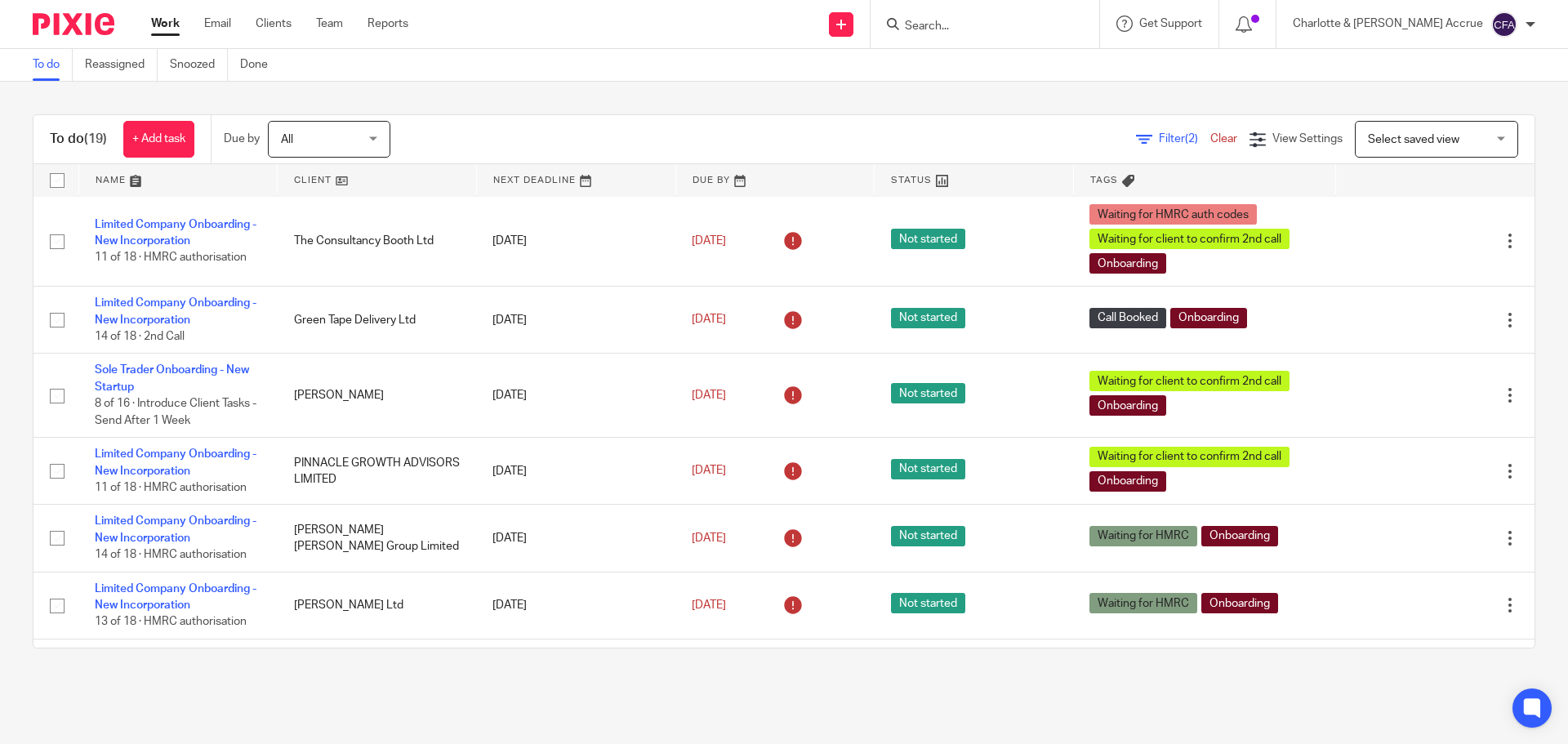
click at [499, 112] on div "To do (19) + Add task Due by All All [DATE] [DATE] This week Next week This mon…" at bounding box center [784, 381] width 1568 height 599
click at [466, 136] on div "Filter (2) Clear View Settings View Settings (2) Filters Clear Save Manage save…" at bounding box center [976, 139] width 1115 height 37
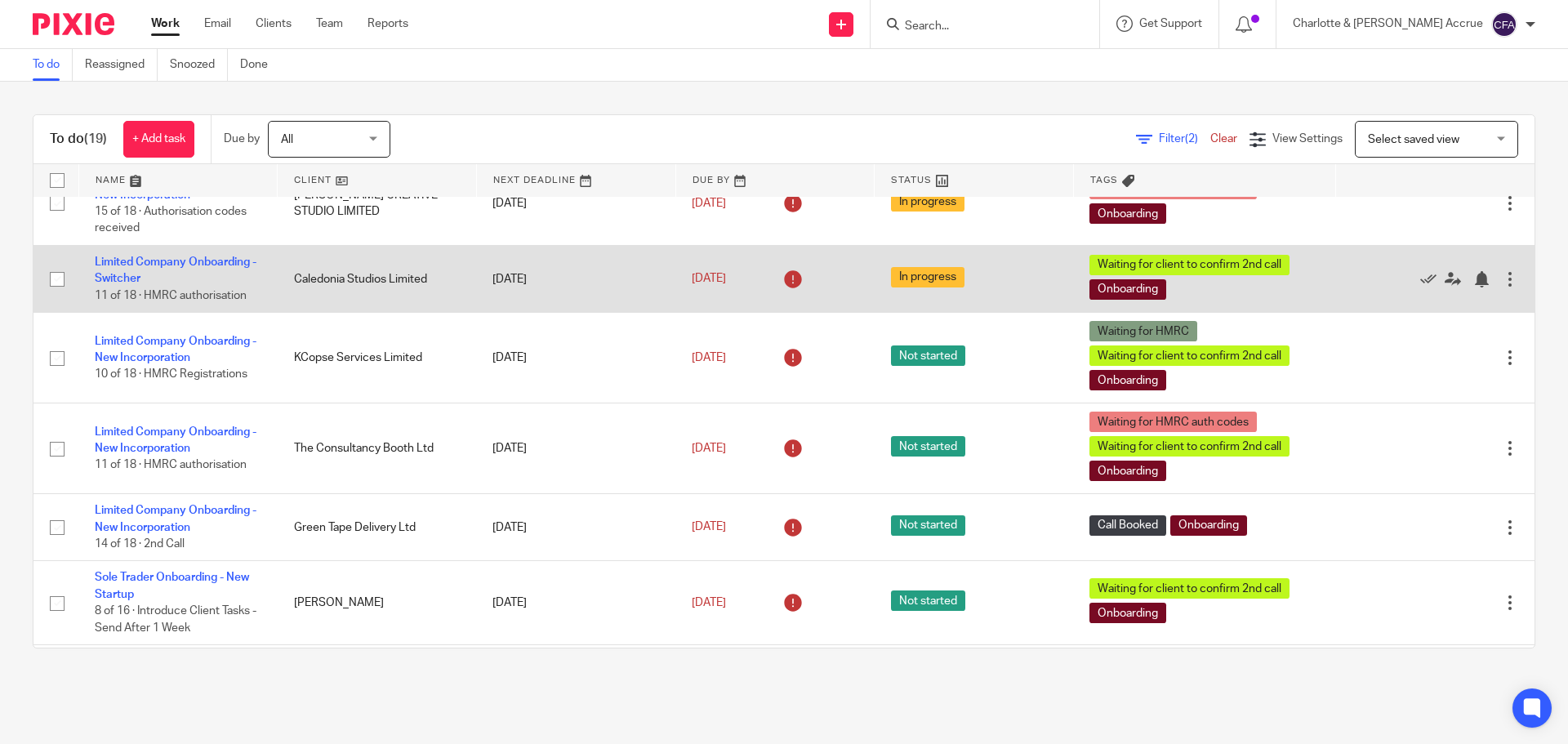
scroll to position [0, 0]
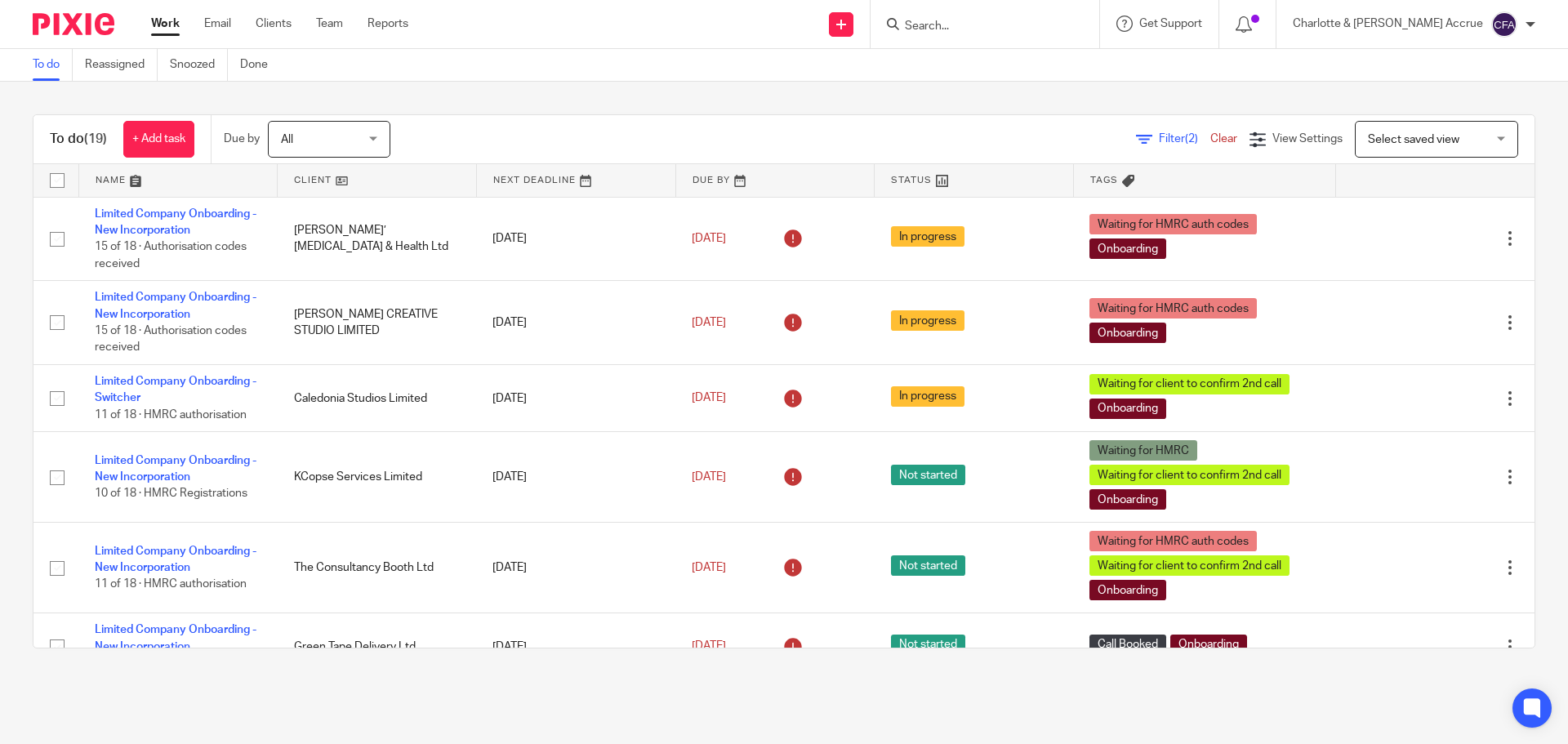
click at [625, 121] on div "Filter (2) Clear View Settings View Settings (2) Filters Clear Save Manage save…" at bounding box center [976, 139] width 1115 height 37
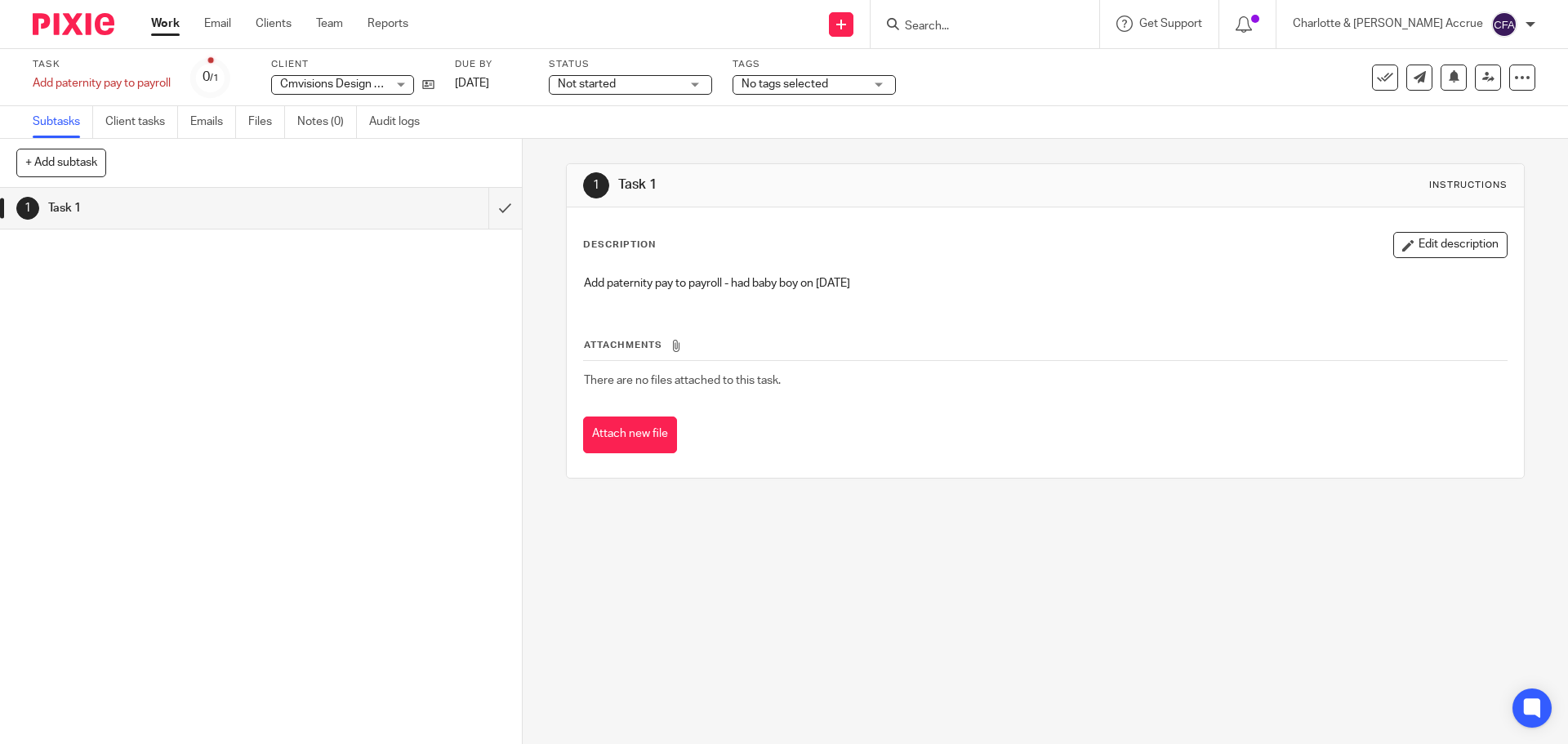
drag, startPoint x: 869, startPoint y: 281, endPoint x: 814, endPoint y: 281, distance: 55.0
click at [814, 281] on p "Add paternity pay to payroll - had baby boy on [DATE]" at bounding box center [1045, 283] width 922 height 16
click at [724, 304] on div "Add paternity pay to payroll - had baby boy on [DATE]" at bounding box center [1044, 285] width 938 height 37
drag, startPoint x: 714, startPoint y: 283, endPoint x: 879, endPoint y: 280, distance: 165.0
click at [879, 280] on p "Add paternity pay to payroll - had baby boy on [DATE]" at bounding box center [1045, 283] width 922 height 16
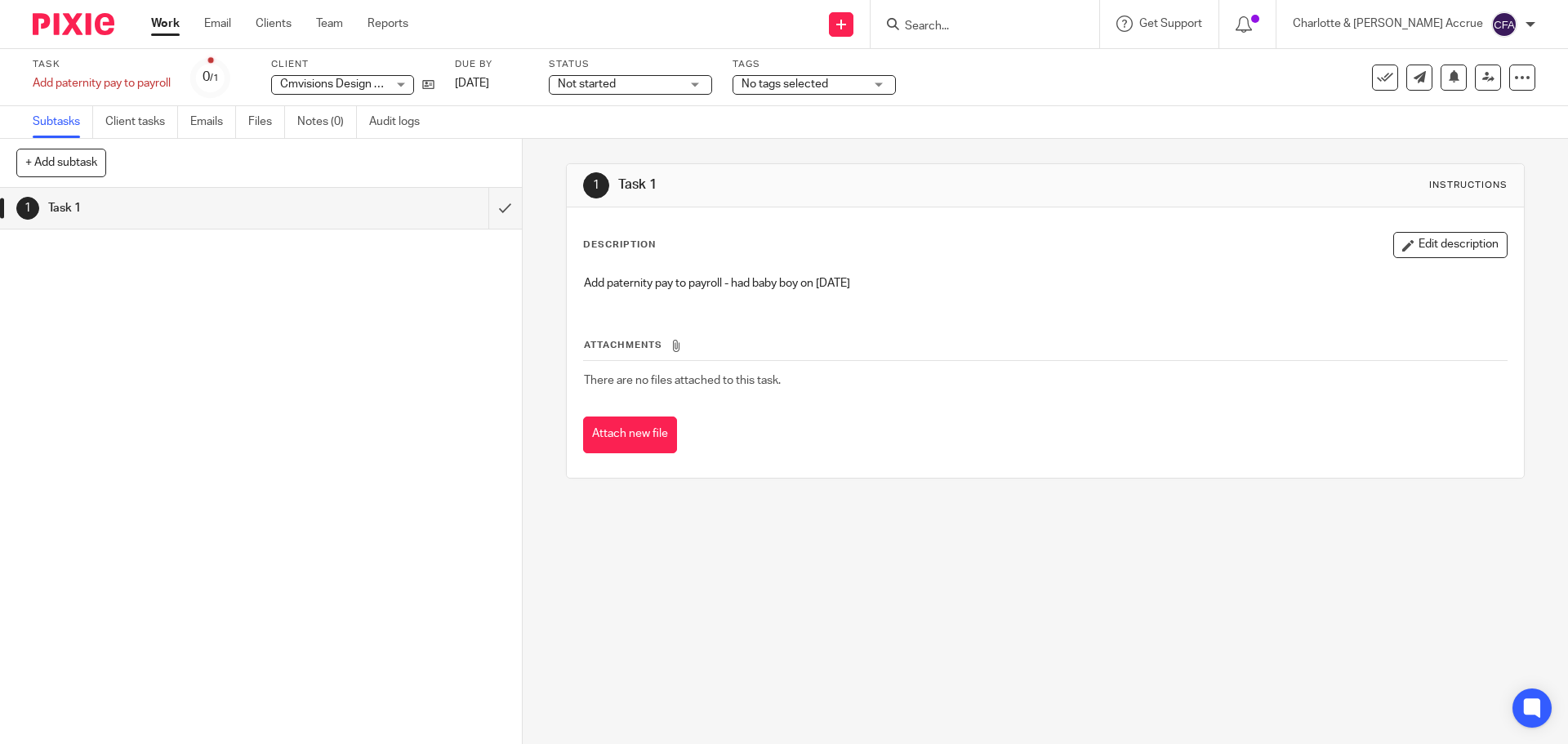
click at [880, 279] on p "Add paternity pay to payroll - had baby boy on [DATE]" at bounding box center [1045, 283] width 922 height 16
click at [738, 321] on div "Attachments There are no files attached to this task. Attach new file" at bounding box center [1045, 379] width 923 height 149
click at [723, 598] on div "1 Task 1 Instructions Description Edit description Add paternity pay to payroll…" at bounding box center [1045, 441] width 1045 height 605
click at [492, 209] on input "submit" at bounding box center [261, 209] width 522 height 41
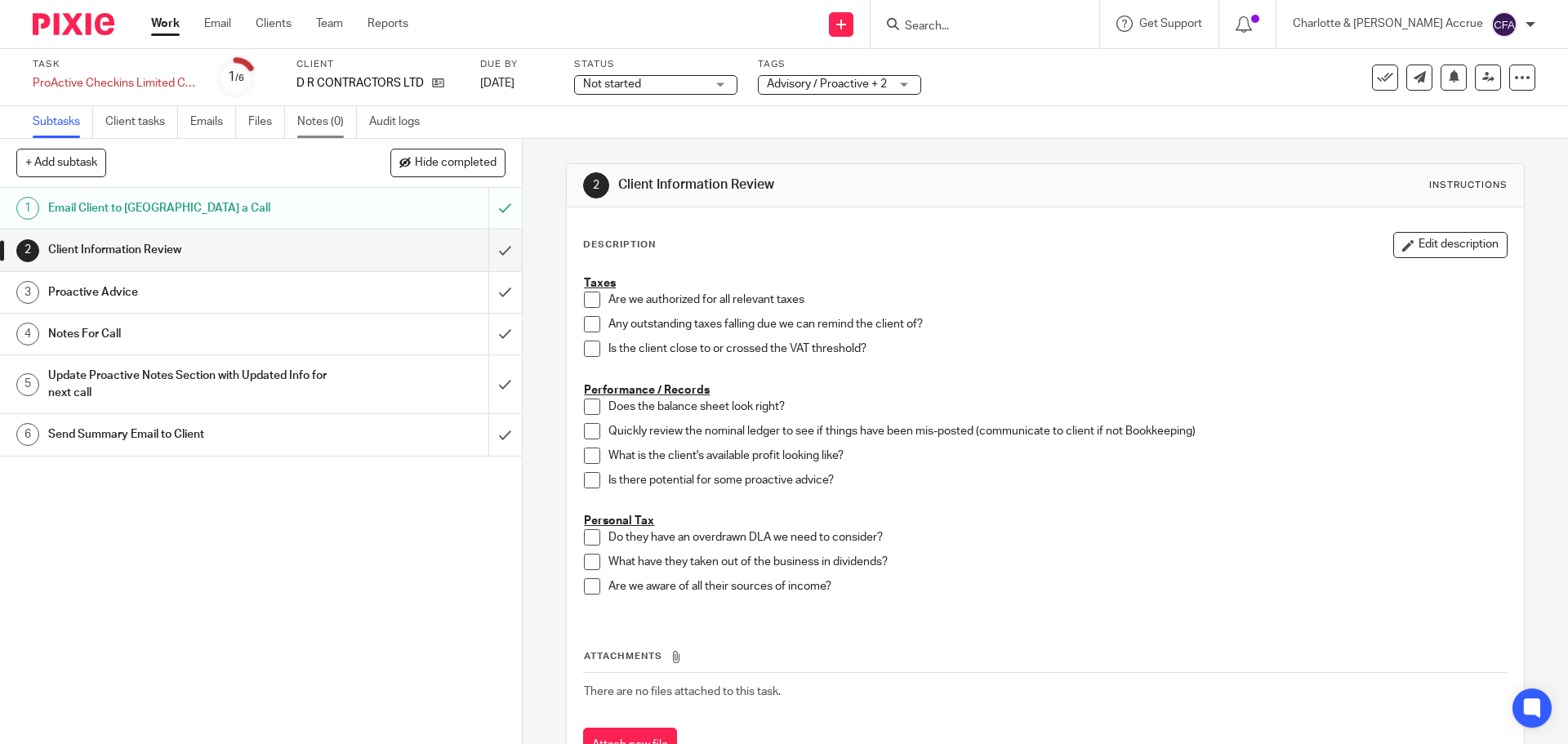
drag, startPoint x: 330, startPoint y: 118, endPoint x: 348, endPoint y: 129, distance: 21.1
click at [330, 119] on link "Notes (0)" at bounding box center [327, 121] width 60 height 32
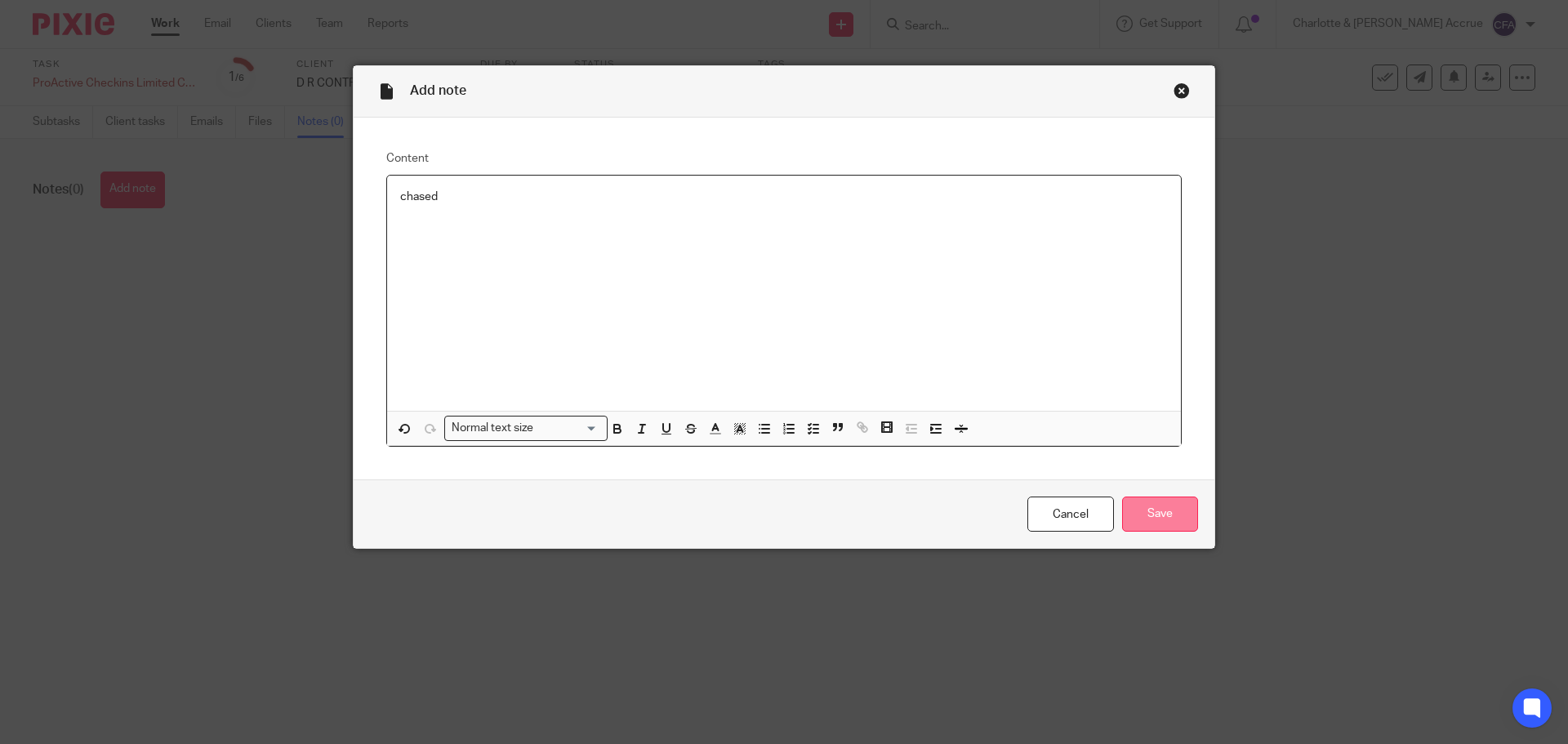
click at [1170, 510] on input "Save" at bounding box center [1159, 514] width 76 height 35
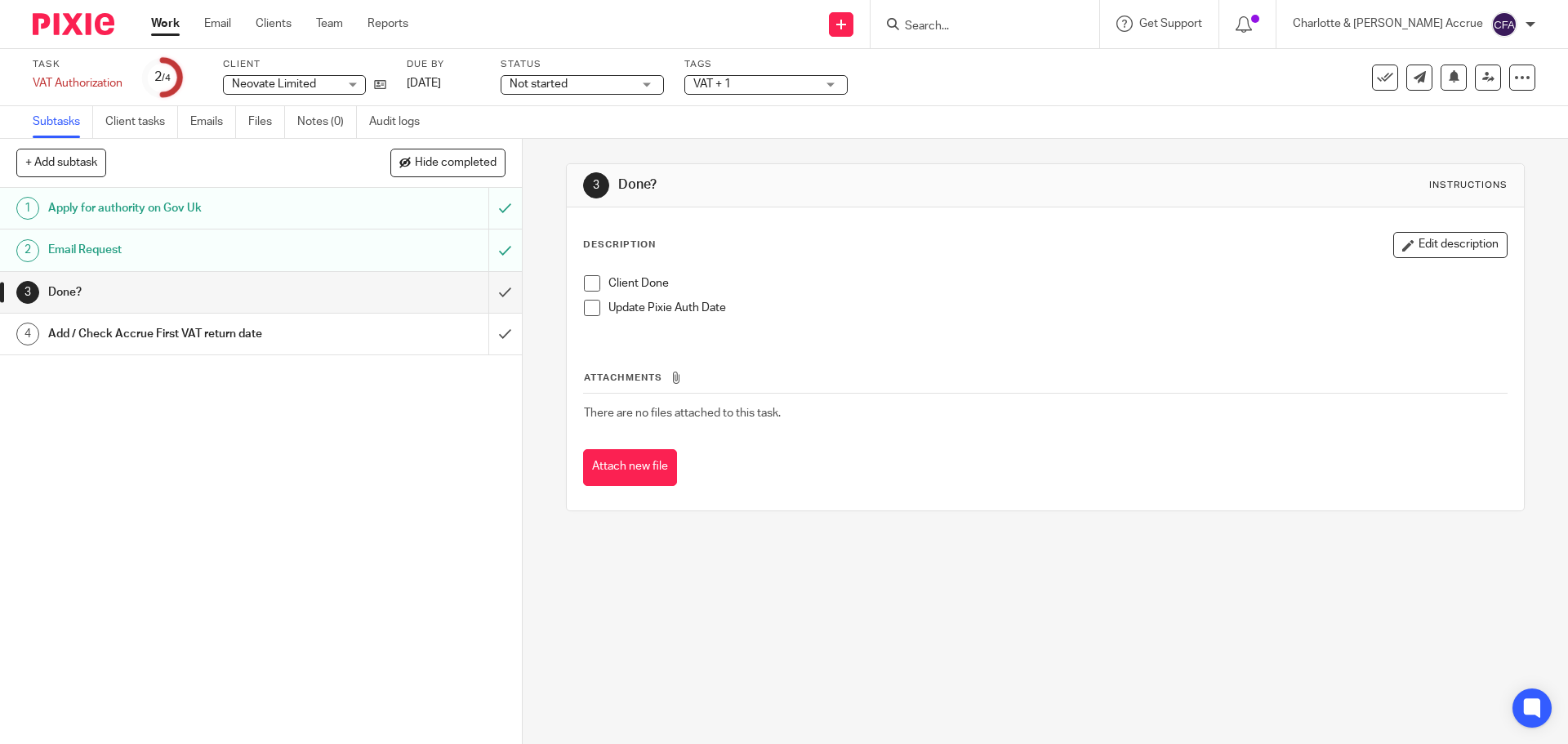
click at [995, 21] on input "Search" at bounding box center [976, 27] width 147 height 15
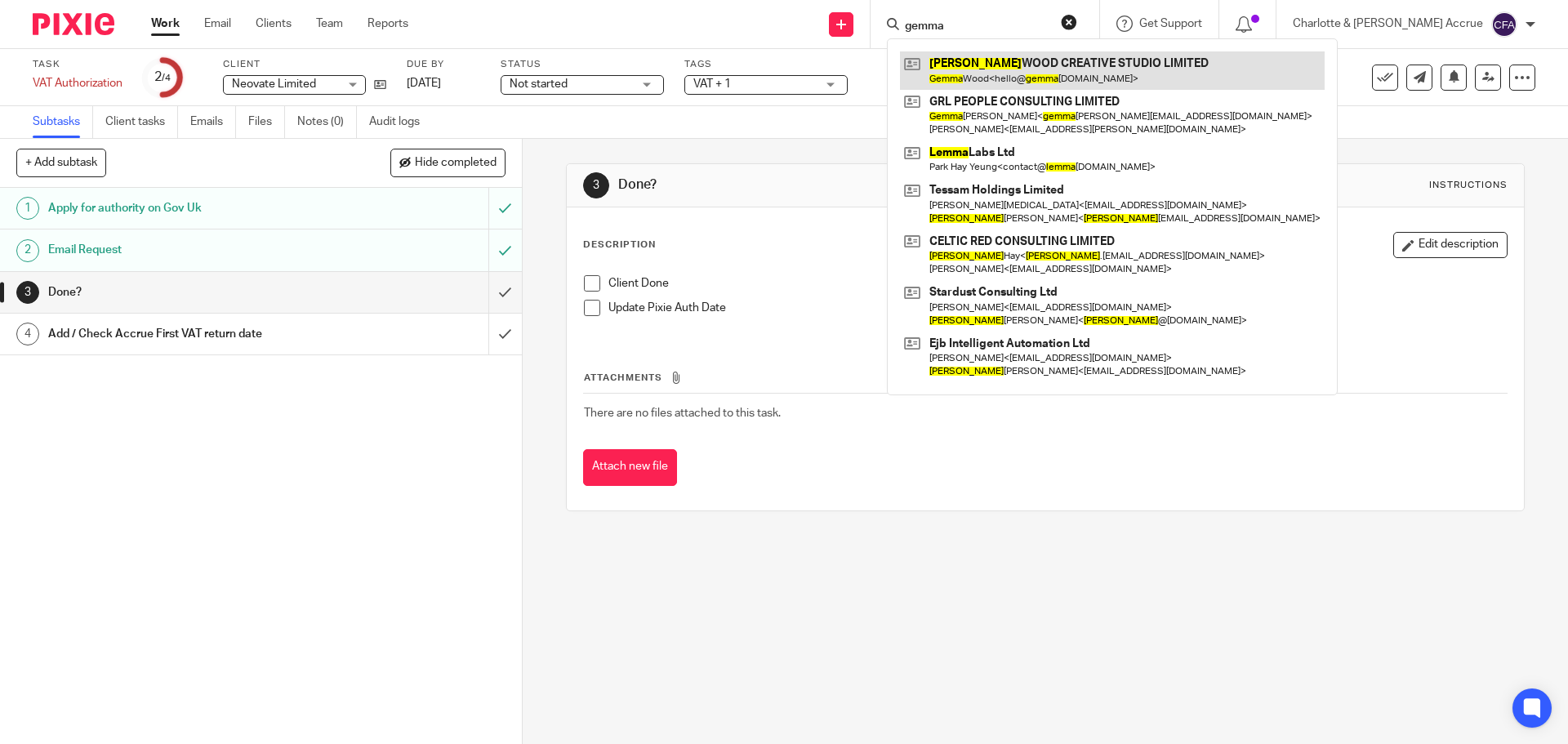
type input "gemma"
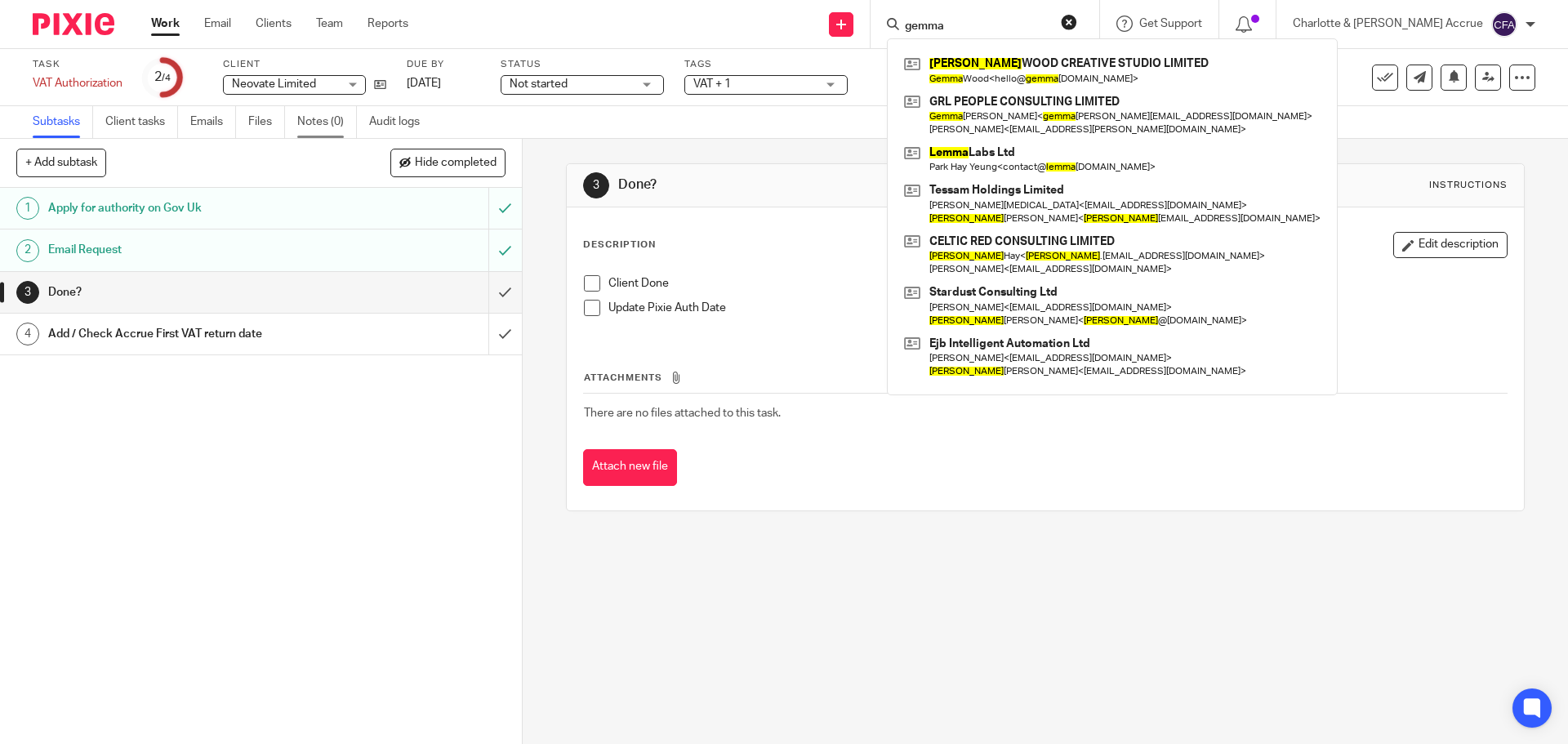
click at [320, 115] on link "Notes (0)" at bounding box center [327, 121] width 60 height 32
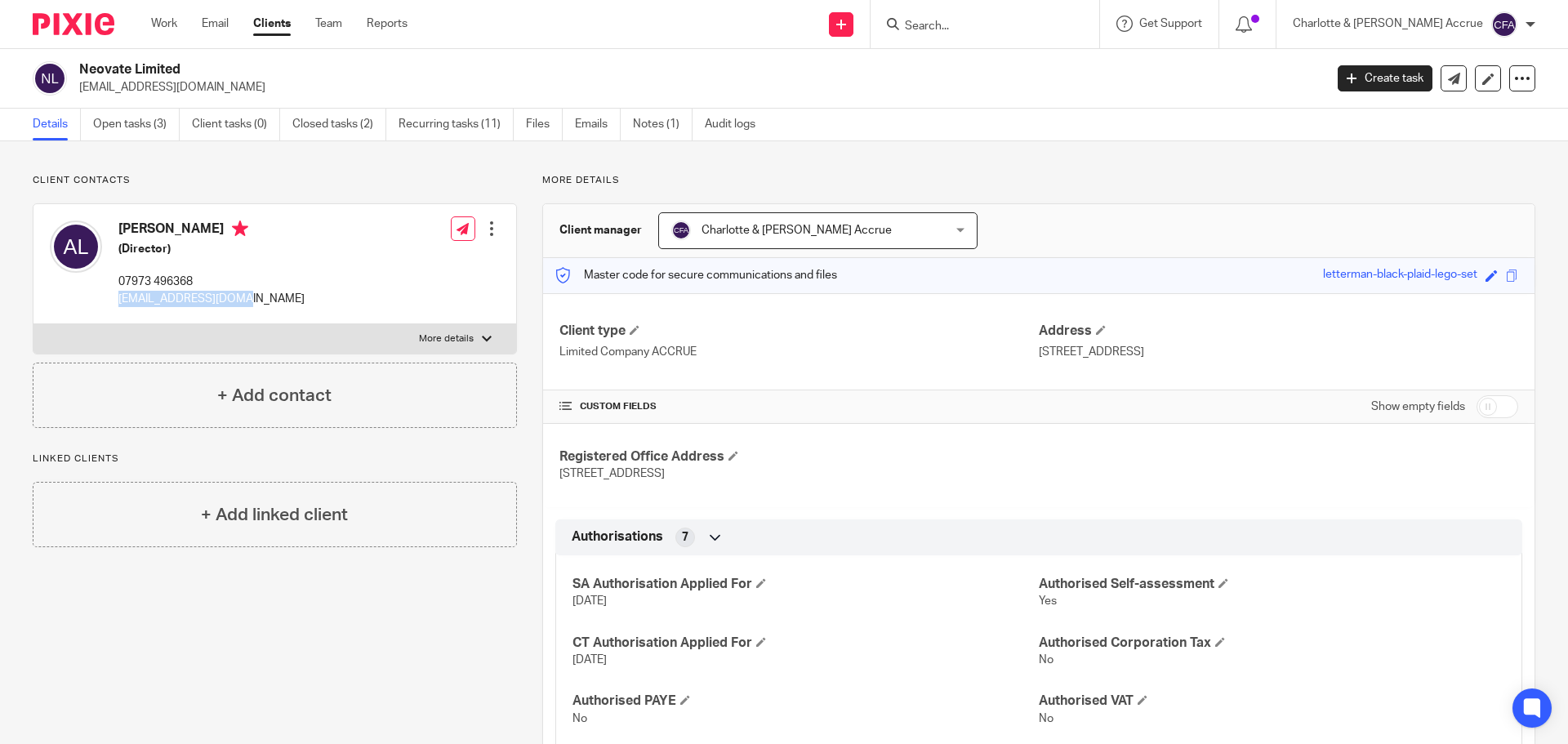
drag, startPoint x: 242, startPoint y: 298, endPoint x: 118, endPoint y: 298, distance: 124.0
click at [118, 298] on div "[PERSON_NAME] (Director) 07973 496368 [EMAIL_ADDRESS][DOMAIN_NAME] Edit contact…" at bounding box center [274, 264] width 482 height 120
copy p "[EMAIL_ADDRESS][DOMAIN_NAME]"
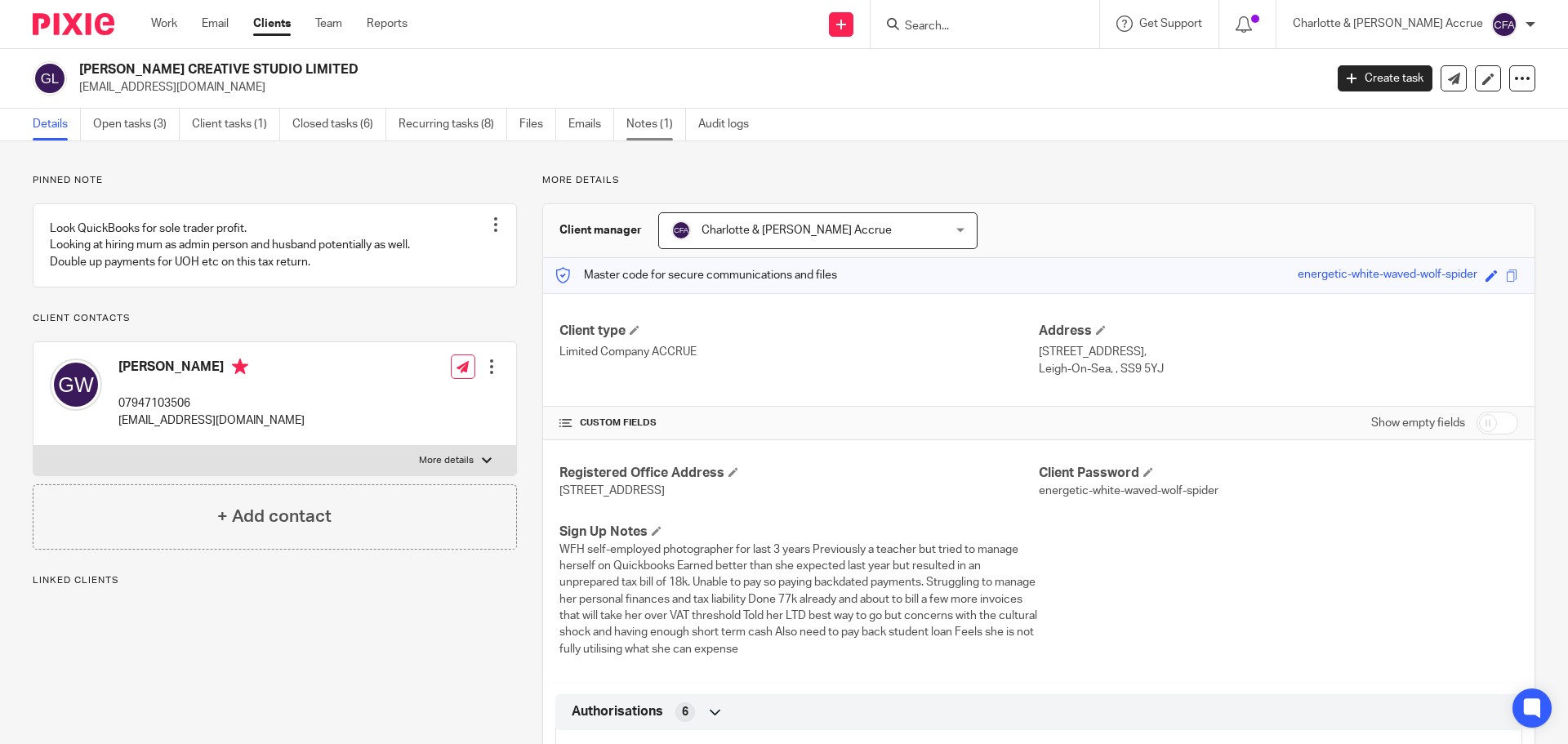
click at [658, 129] on link "Notes (1)" at bounding box center [656, 124] width 60 height 32
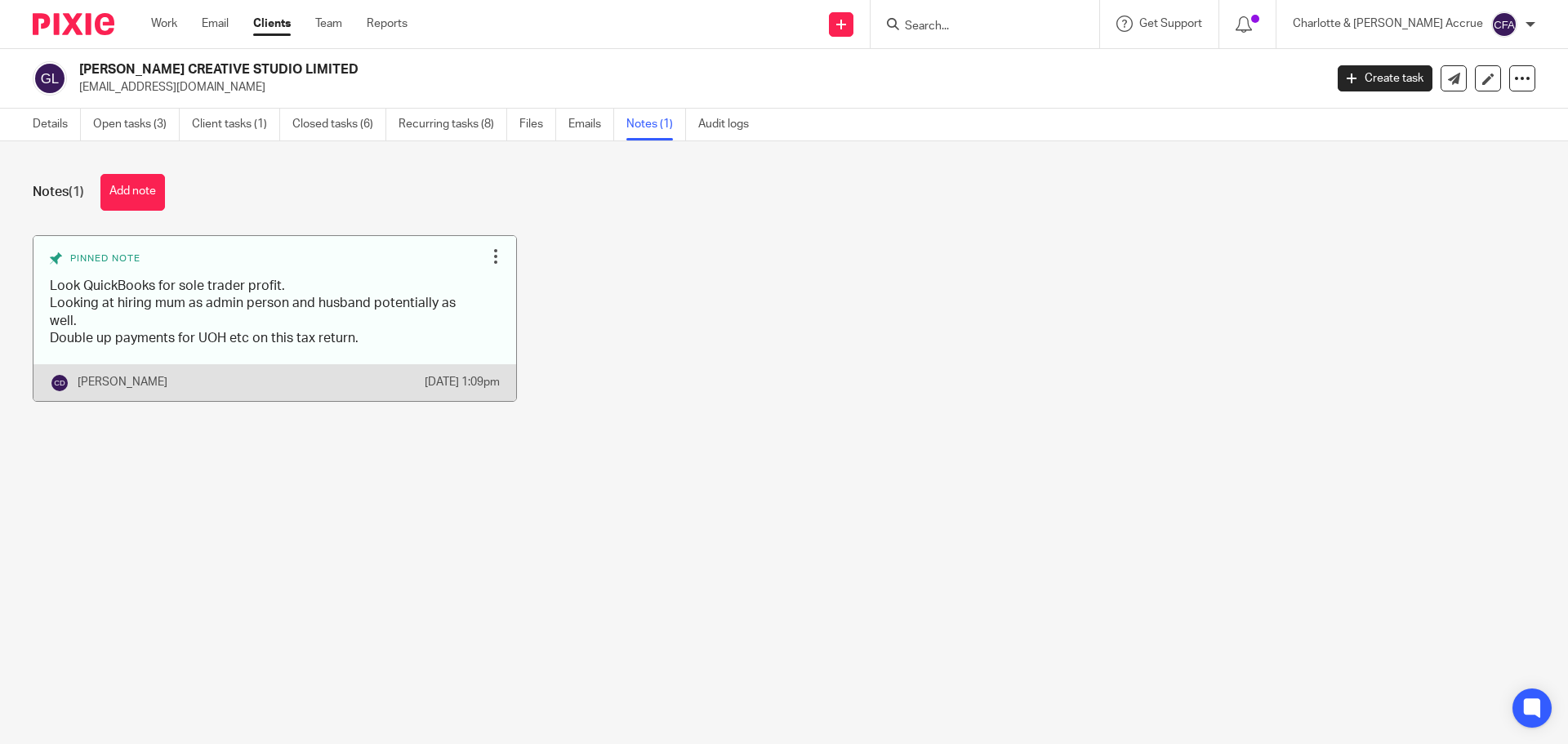
click at [162, 338] on link at bounding box center [274, 318] width 482 height 165
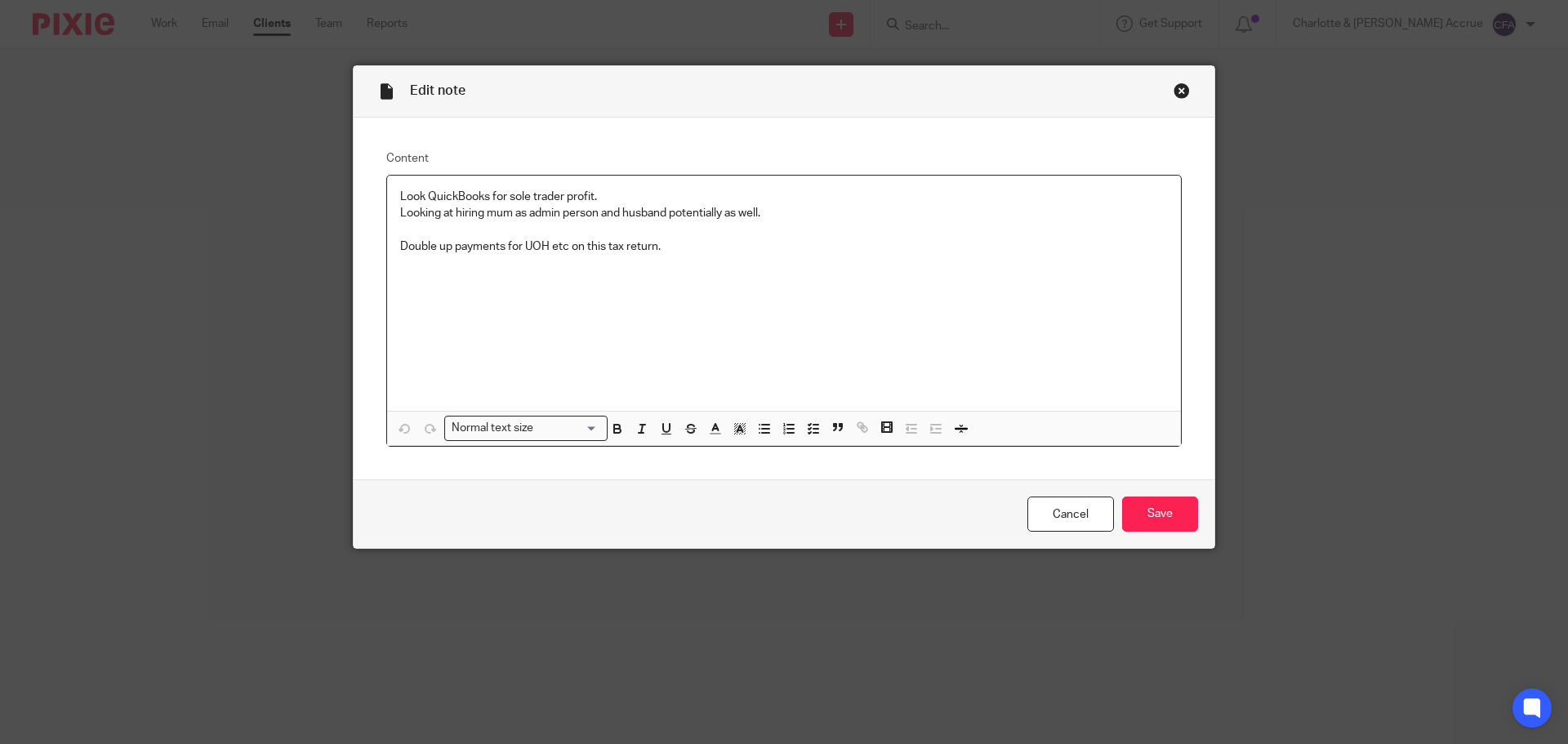
click at [1182, 92] on div "Close this dialog window" at bounding box center [1181, 90] width 16 height 16
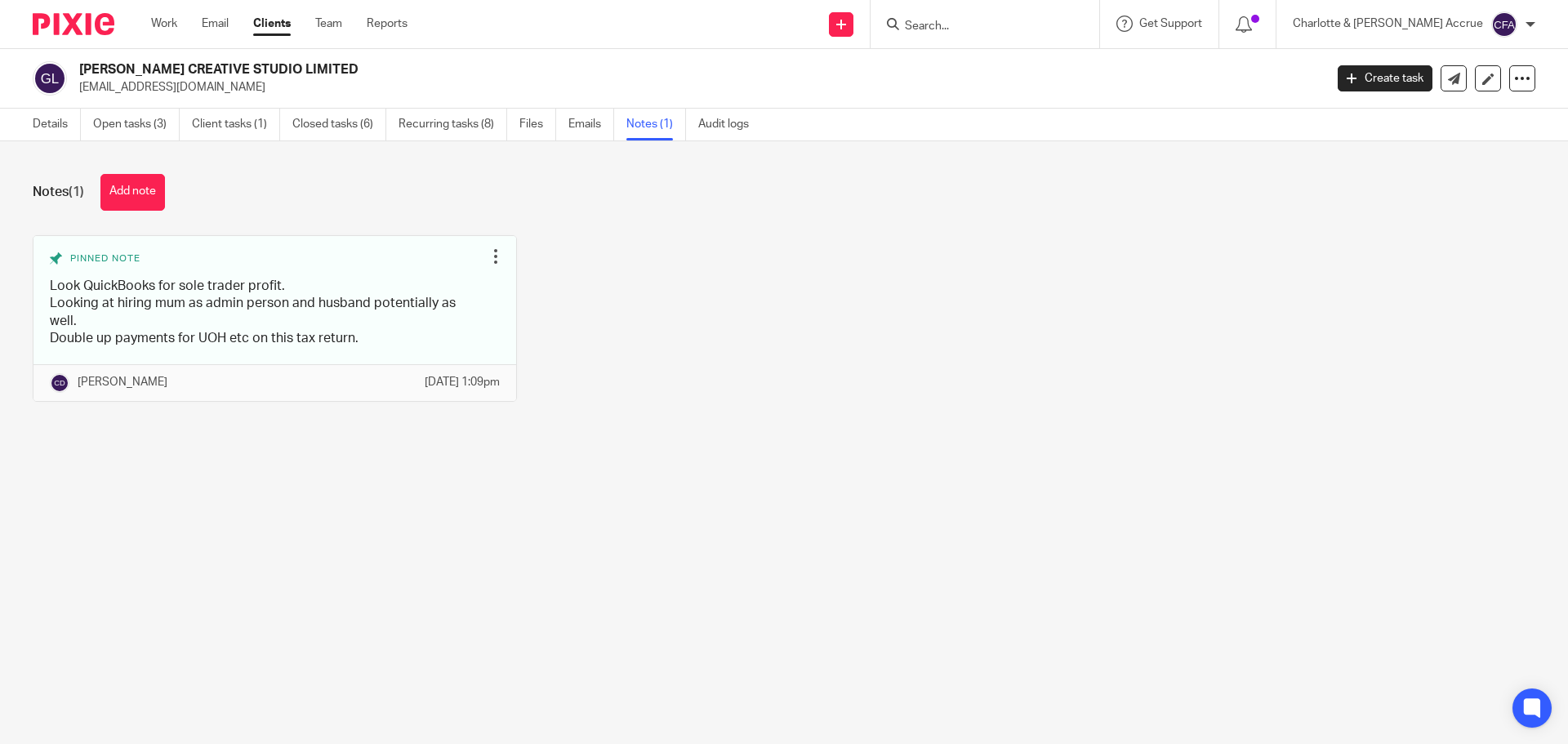
click at [115, 126] on link "Open tasks (3)" at bounding box center [136, 124] width 86 height 32
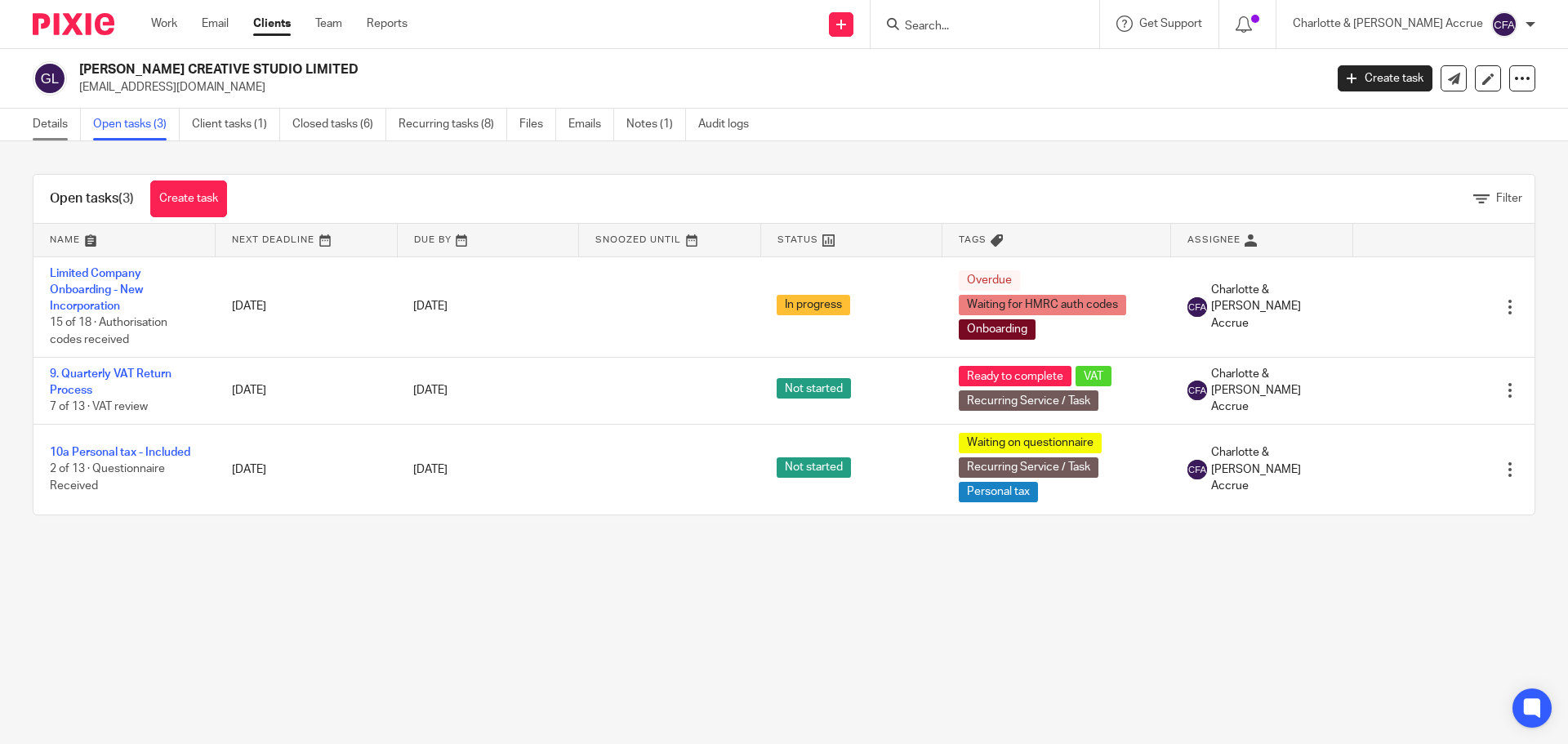
click at [42, 127] on link "Details" at bounding box center [56, 124] width 48 height 32
drag, startPoint x: 291, startPoint y: 92, endPoint x: 74, endPoint y: 89, distance: 217.0
click at [74, 89] on div "[PERSON_NAME] CREATIVE STUDIO LIMITED [EMAIL_ADDRESS][DOMAIN_NAME]" at bounding box center [672, 79] width 1280 height 34
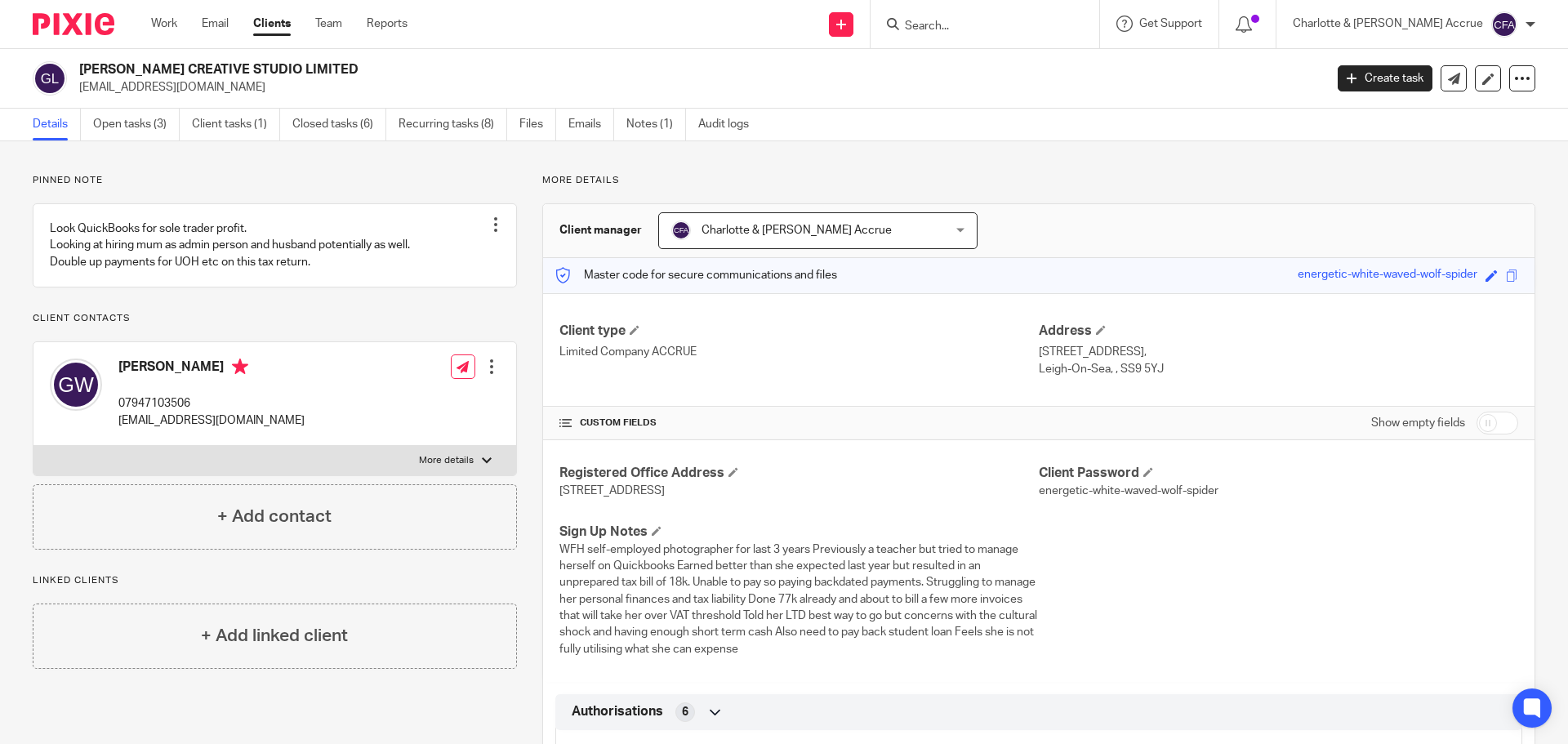
drag, startPoint x: 327, startPoint y: 434, endPoint x: 110, endPoint y: 438, distance: 217.0
click at [110, 438] on div "Gemma Wood 07947103506 hello@gemmawoodphotography.com Edit contact Create clien…" at bounding box center [274, 393] width 482 height 103
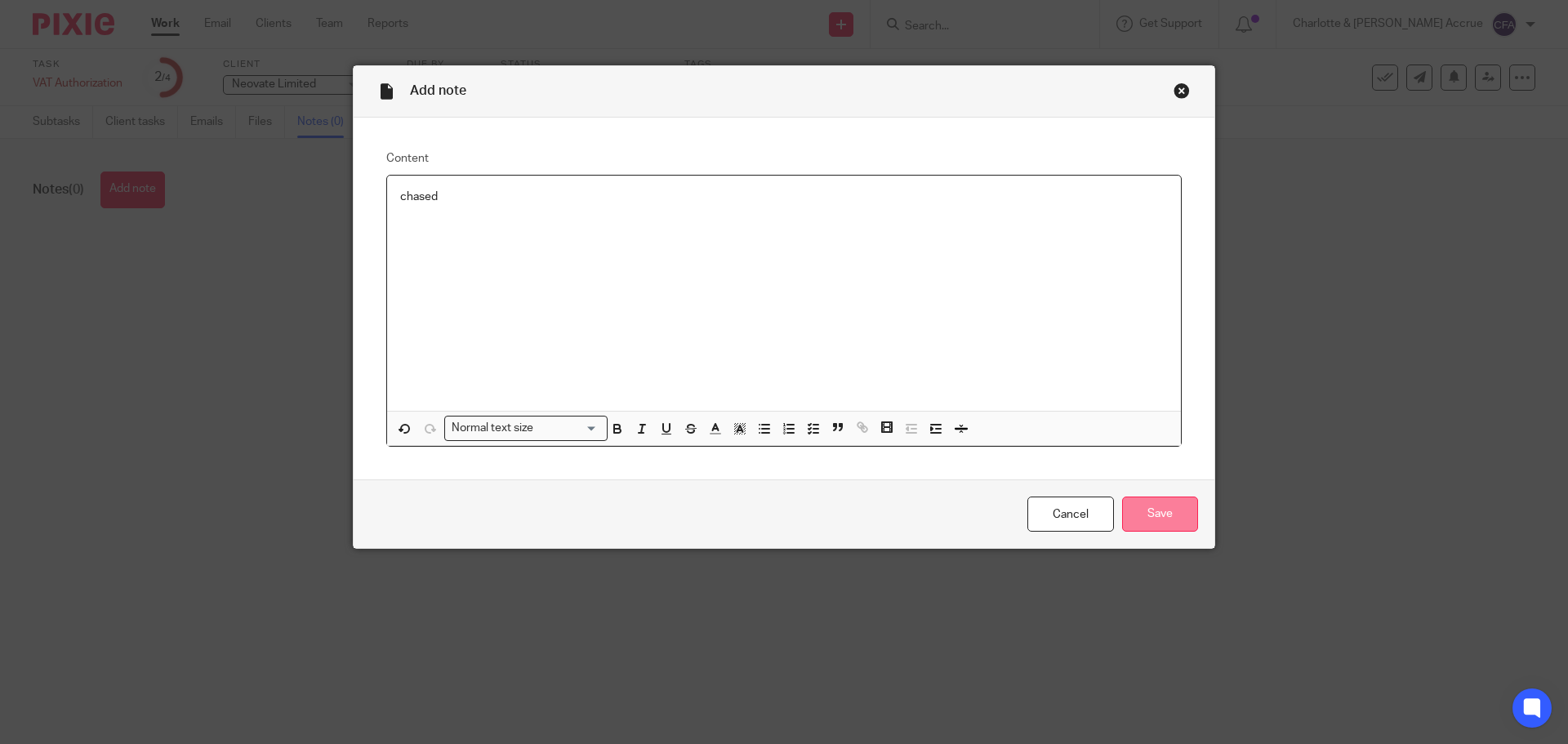
click at [1172, 520] on input "Save" at bounding box center [1159, 514] width 76 height 35
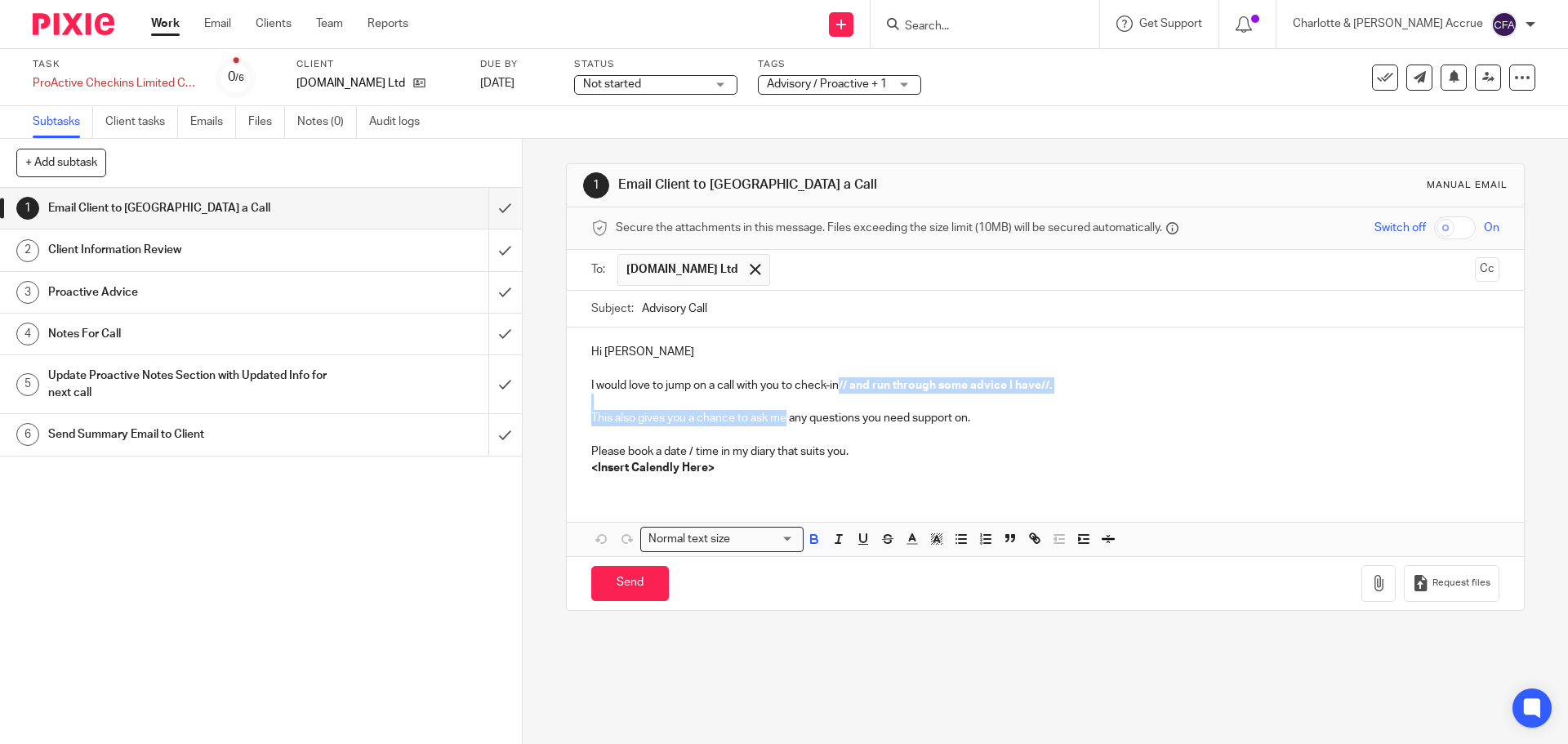
drag, startPoint x: 784, startPoint y: 420, endPoint x: 840, endPoint y: 388, distance: 64.5
click at [840, 388] on div "Hi [PERSON_NAME] would love to jump on a call with you to check-in // and run t…" at bounding box center [1045, 408] width 956 height 161
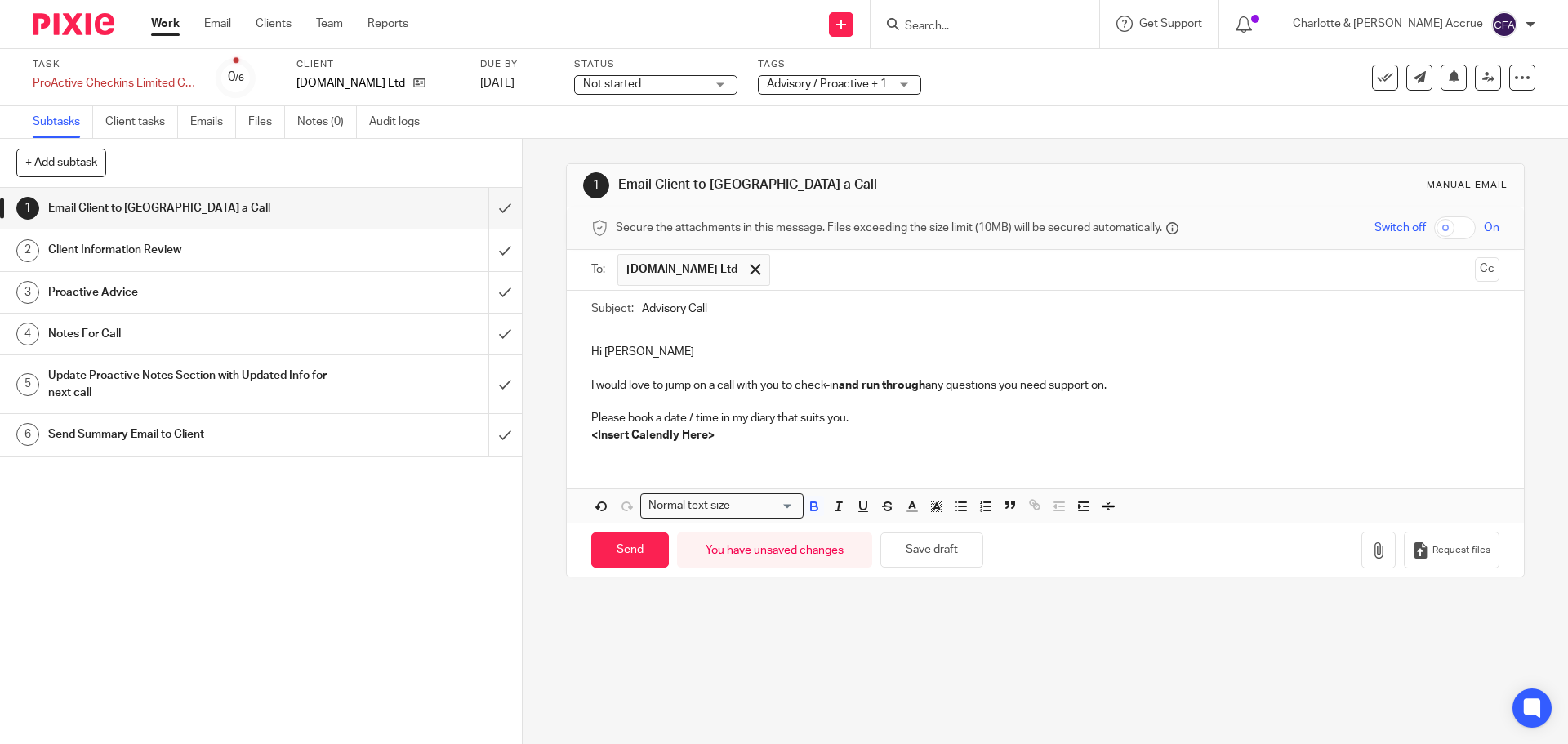
click at [880, 385] on strong "and run through" at bounding box center [881, 385] width 86 height 11
drag, startPoint x: 925, startPoint y: 381, endPoint x: 837, endPoint y: 392, distance: 88.7
click at [837, 392] on p "I would love to jump on a call with you to check-in and run through any questio…" at bounding box center [1044, 385] width 907 height 16
click at [848, 408] on p at bounding box center [1044, 401] width 907 height 16
drag, startPoint x: 752, startPoint y: 434, endPoint x: 565, endPoint y: 415, distance: 188.0
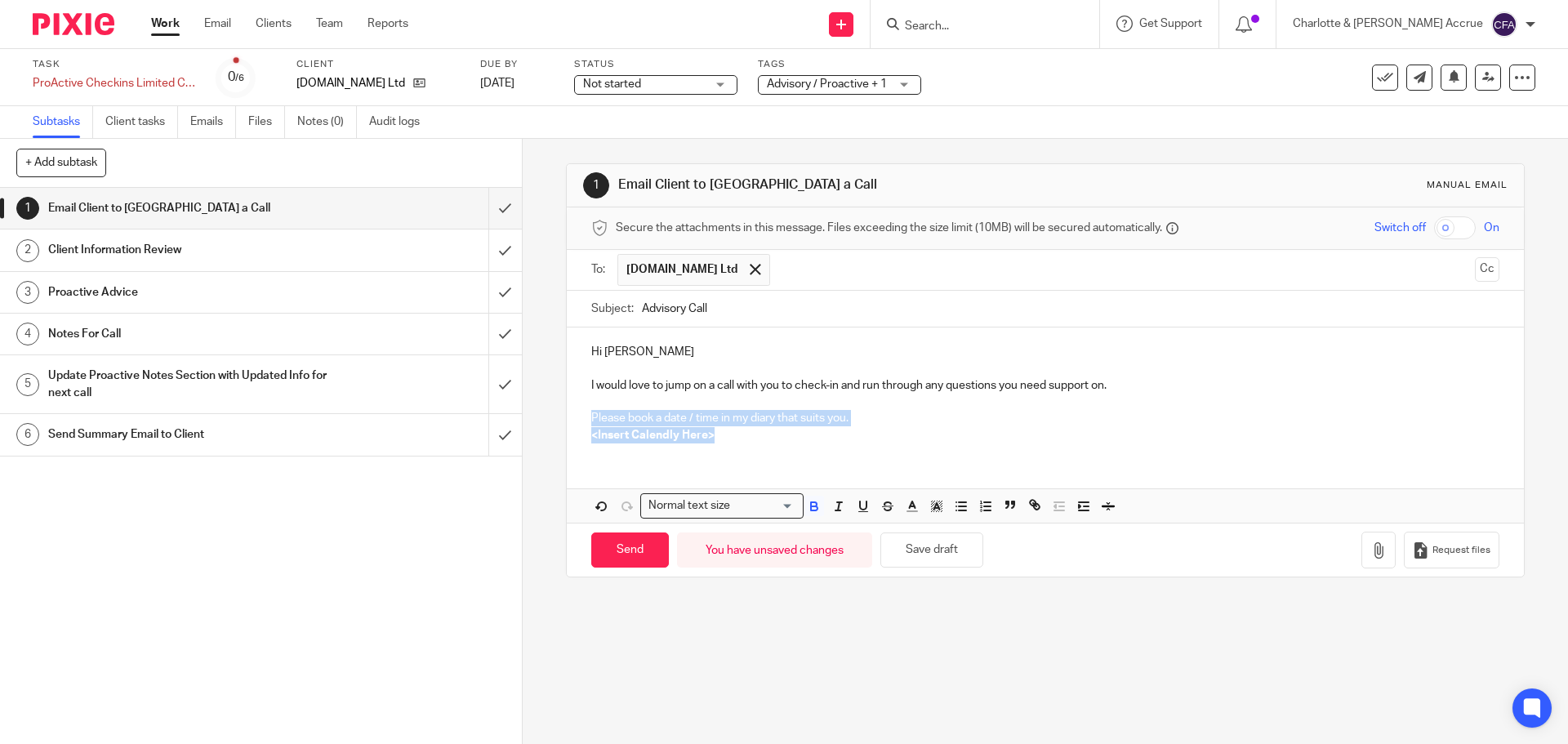
click at [567, 415] on div "Hi Lara I would love to jump on a call with you to check-in and run through any…" at bounding box center [1045, 392] width 956 height 128
drag, startPoint x: 663, startPoint y: 425, endPoint x: 741, endPoint y: 435, distance: 78.6
click at [664, 425] on p "Please book a date / time in my diary that suits you." at bounding box center [1044, 417] width 907 height 16
click at [741, 435] on p "<Insert Calendly Here>" at bounding box center [1044, 434] width 907 height 16
drag, startPoint x: 728, startPoint y: 437, endPoint x: 622, endPoint y: 421, distance: 107.2
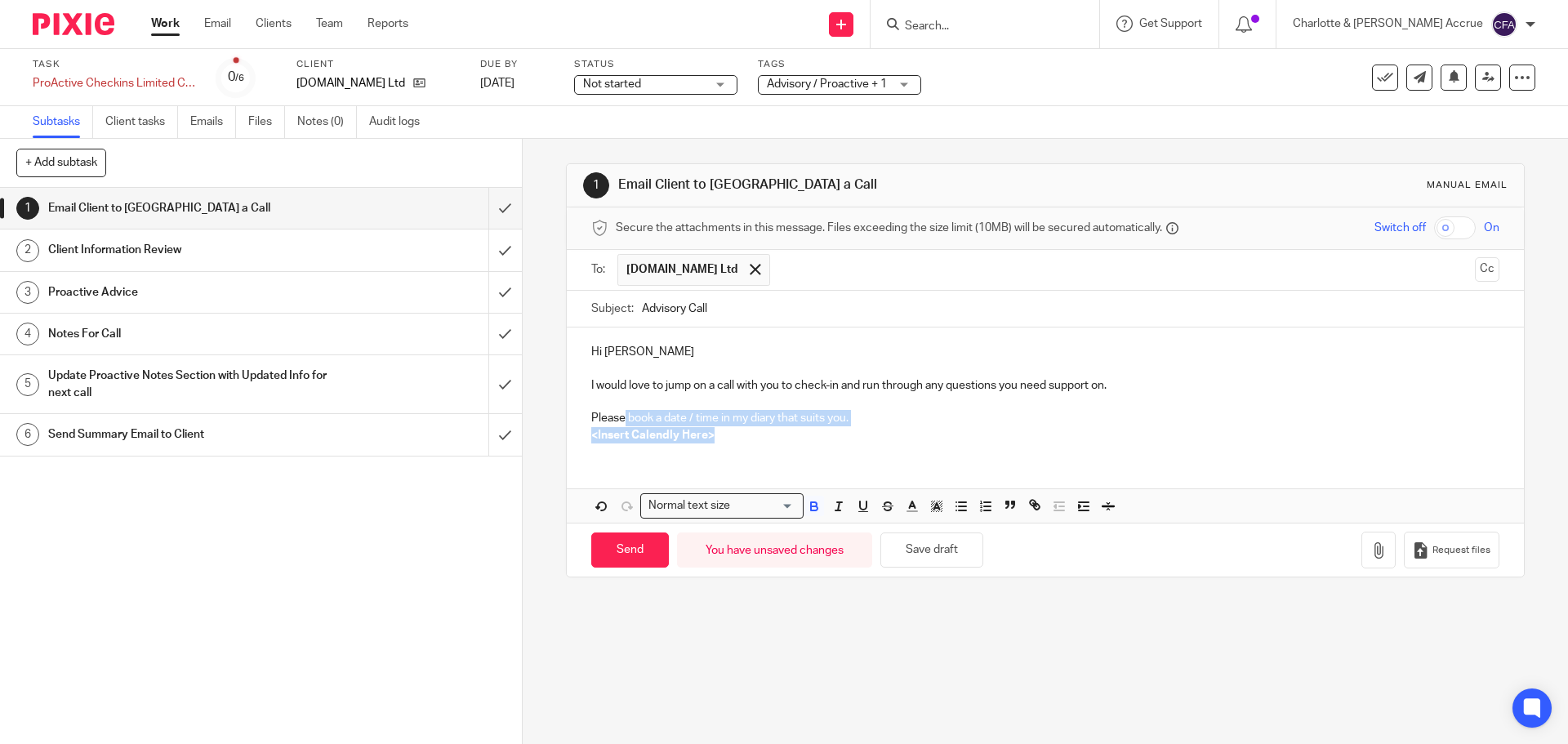
click at [622, 421] on div "Hi Lara I would love to jump on a call with you to check-in and run through any…" at bounding box center [1045, 392] width 956 height 128
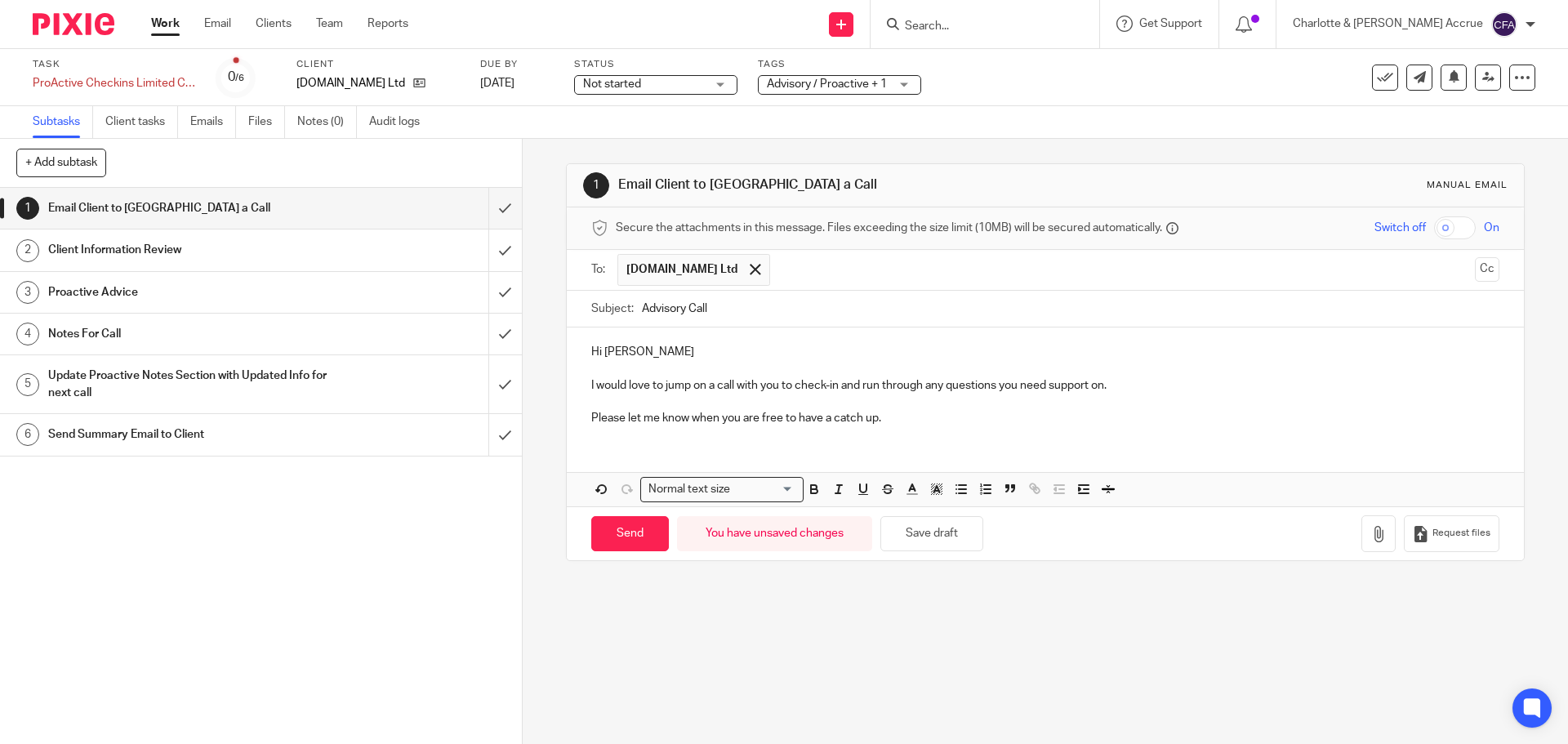
click at [640, 351] on p "Hi Lara" at bounding box center [1044, 351] width 907 height 16
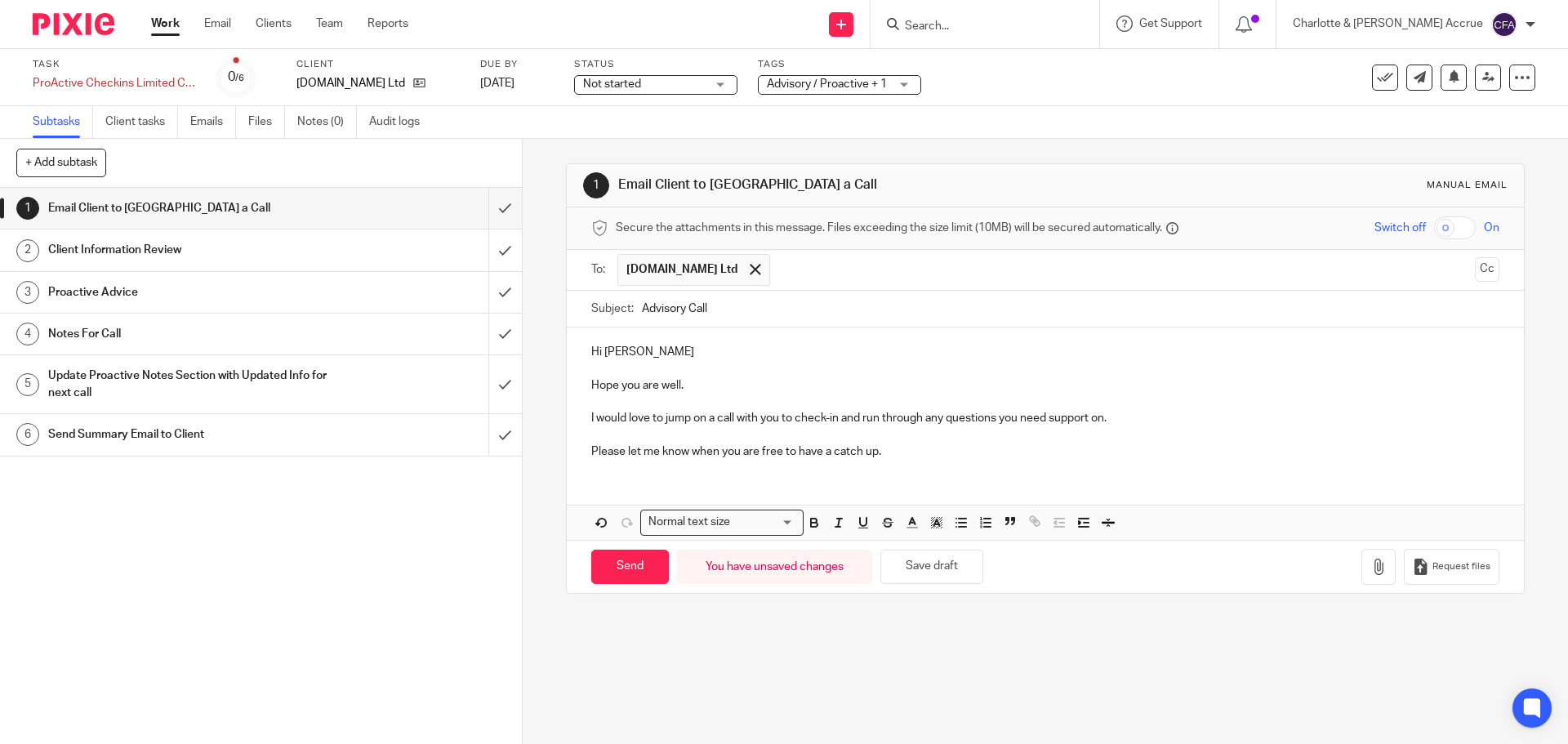
click at [592, 418] on p "I would love to jump on a call with you to check-in and run through any questio…" at bounding box center [1044, 417] width 907 height 16
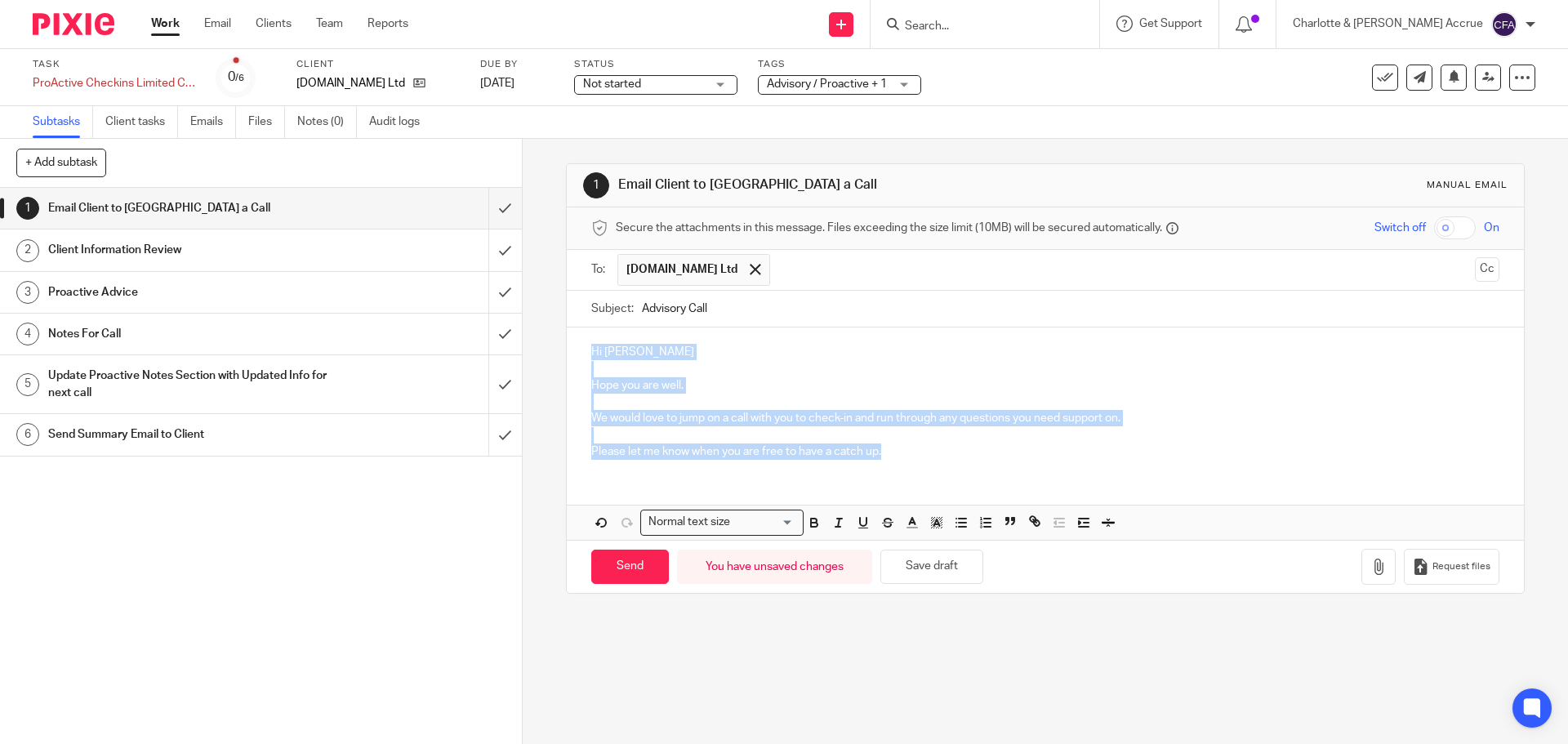
drag, startPoint x: 909, startPoint y: 449, endPoint x: 585, endPoint y: 351, distance: 338.5
click at [585, 351] on div "Hi Lara Hope you are well. We would love to jump on a call with you to check-in…" at bounding box center [1045, 399] width 956 height 145
copy div "Hi Lara Hope you are well. We would love to jump on a call with you to check-in…"
click at [641, 393] on p "Hope you are well." at bounding box center [1044, 385] width 907 height 16
click at [638, 413] on p "We would love to jump on a call with you to check-in and run through any questi…" at bounding box center [1044, 417] width 907 height 16
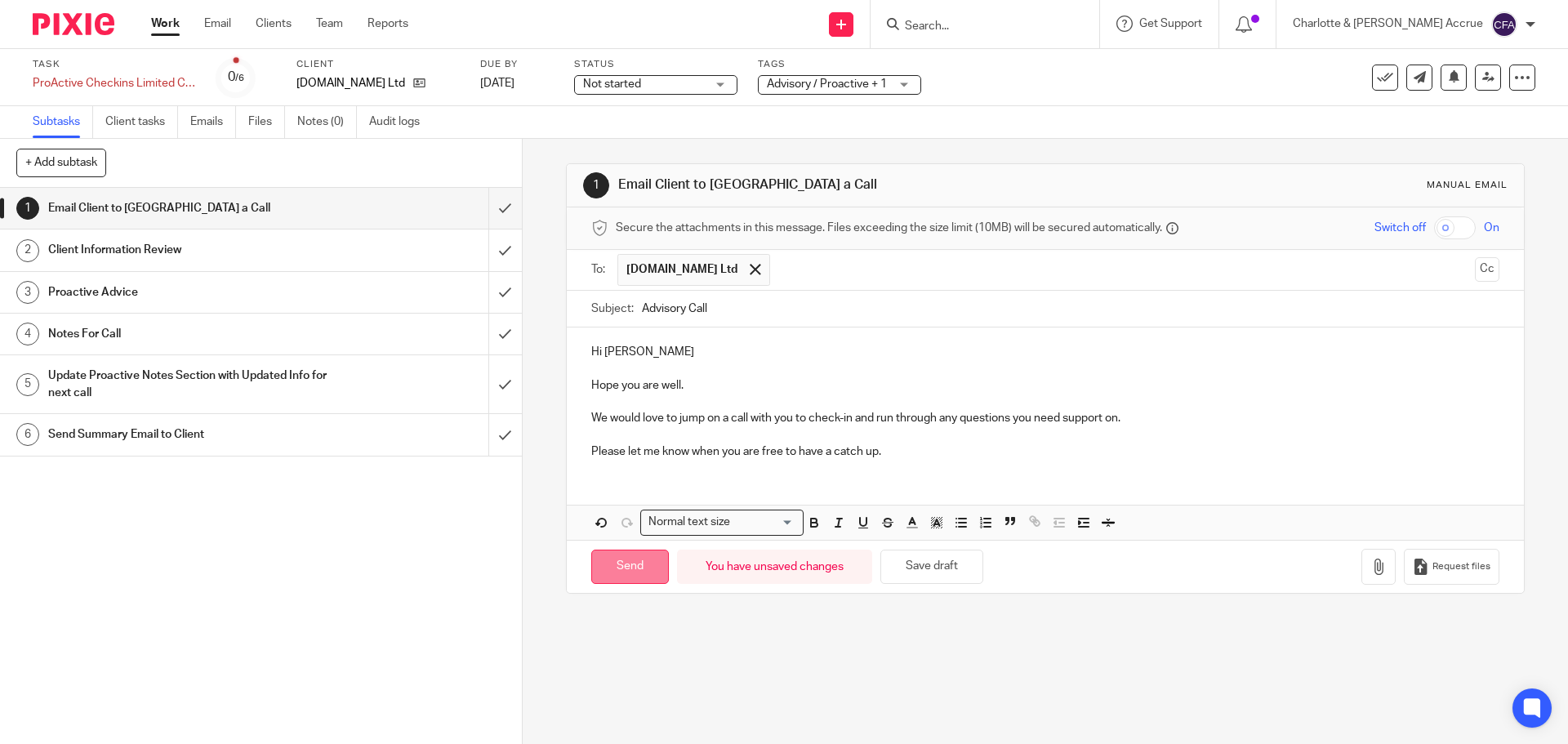
click at [624, 565] on input "Send" at bounding box center [629, 567] width 78 height 35
type input "Sent"
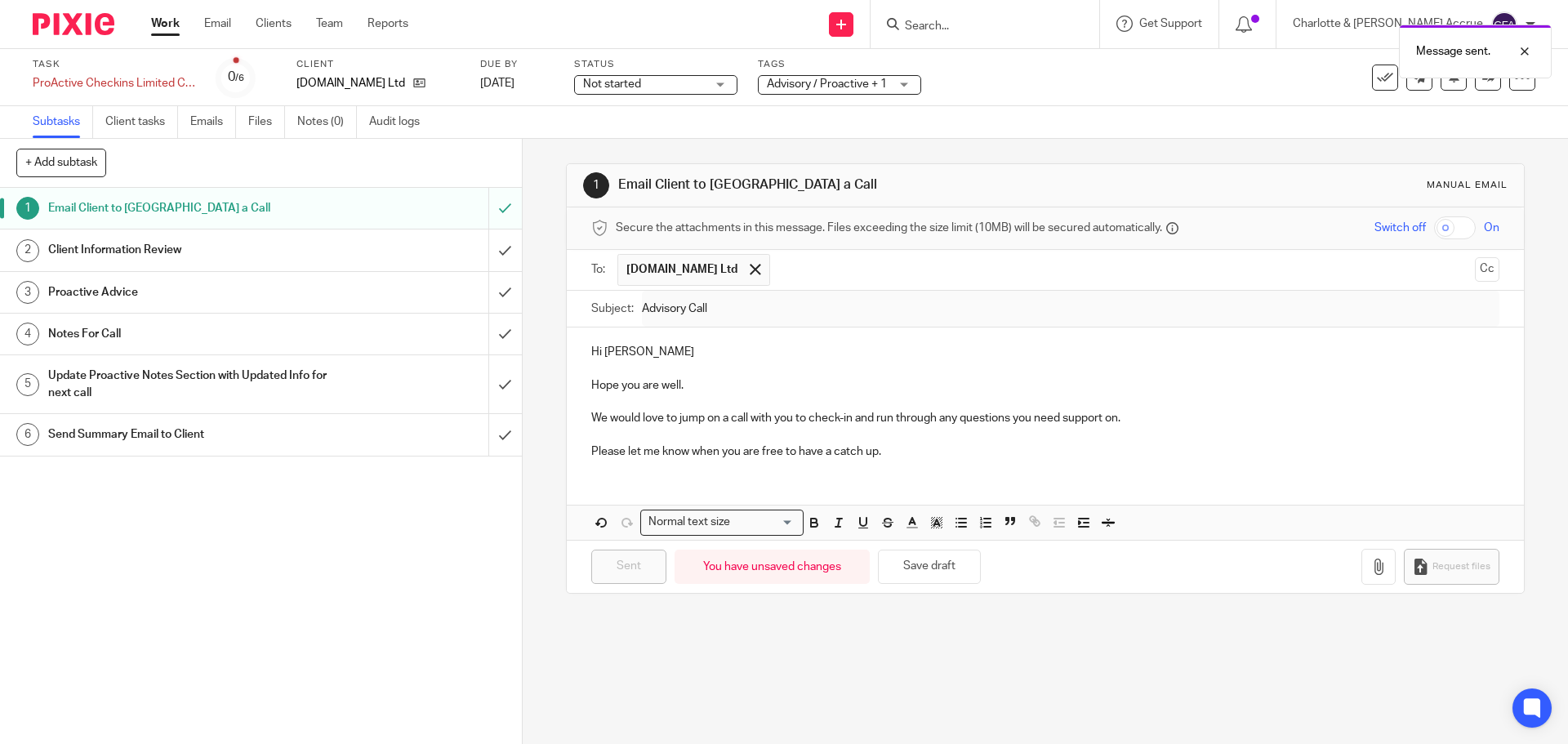
click at [807, 100] on div "Task ProActive Checkins Limited Company Save ProActive Checkins Limited Company…" at bounding box center [784, 77] width 1568 height 57
click at [819, 82] on span "Advisory / Proactive + 1" at bounding box center [827, 84] width 120 height 11
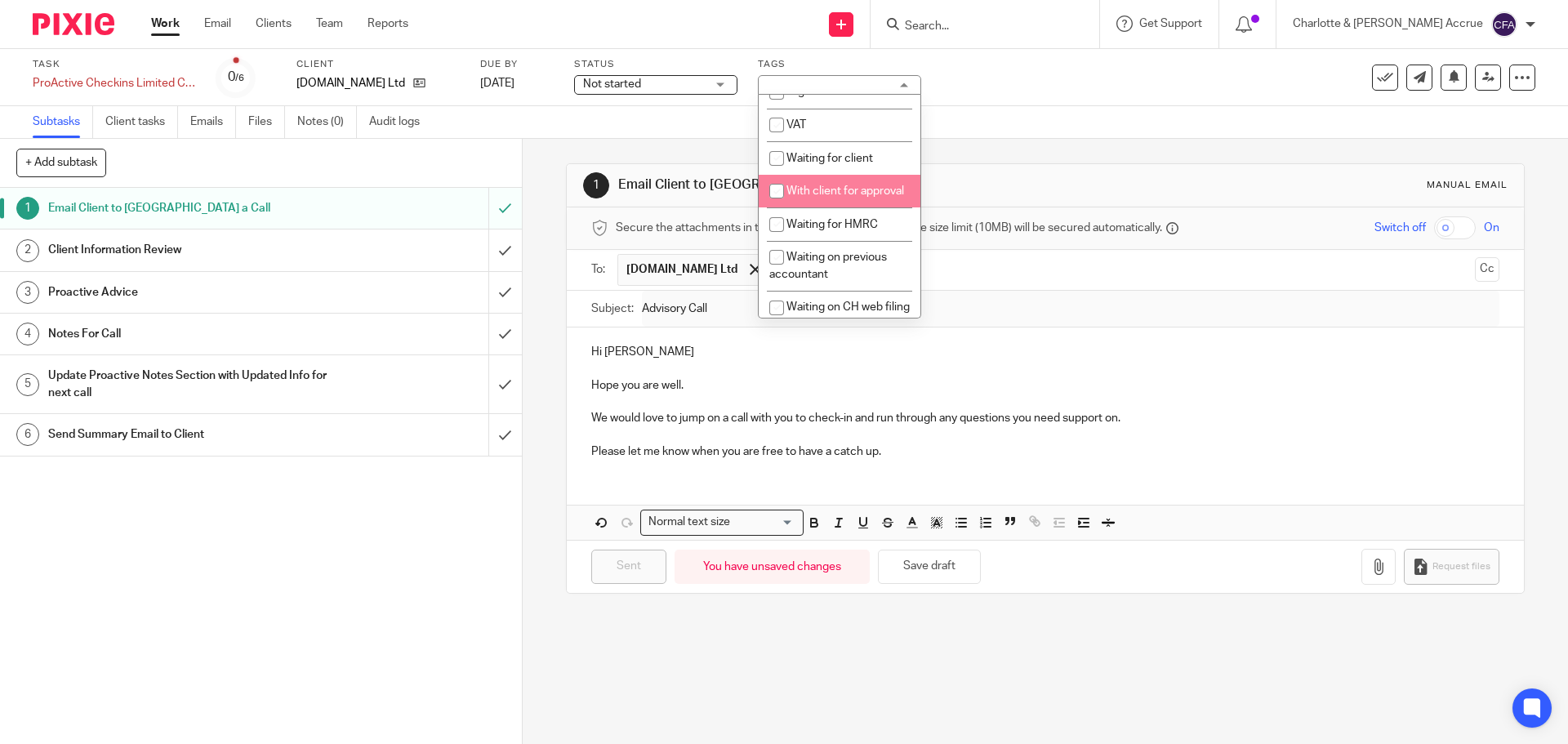
scroll to position [898, 0]
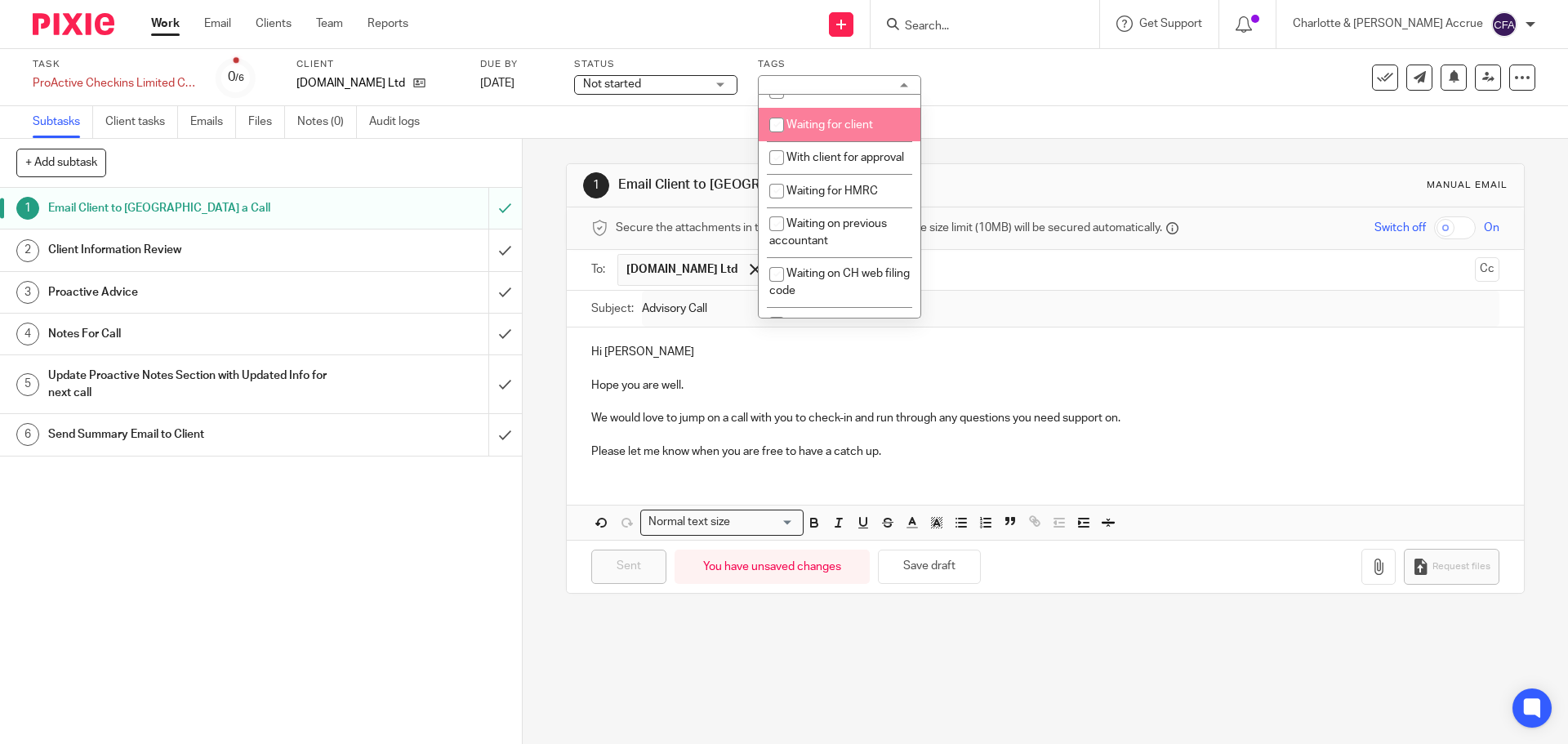
click at [855, 131] on span "Waiting for client" at bounding box center [829, 124] width 86 height 11
checkbox input "true"
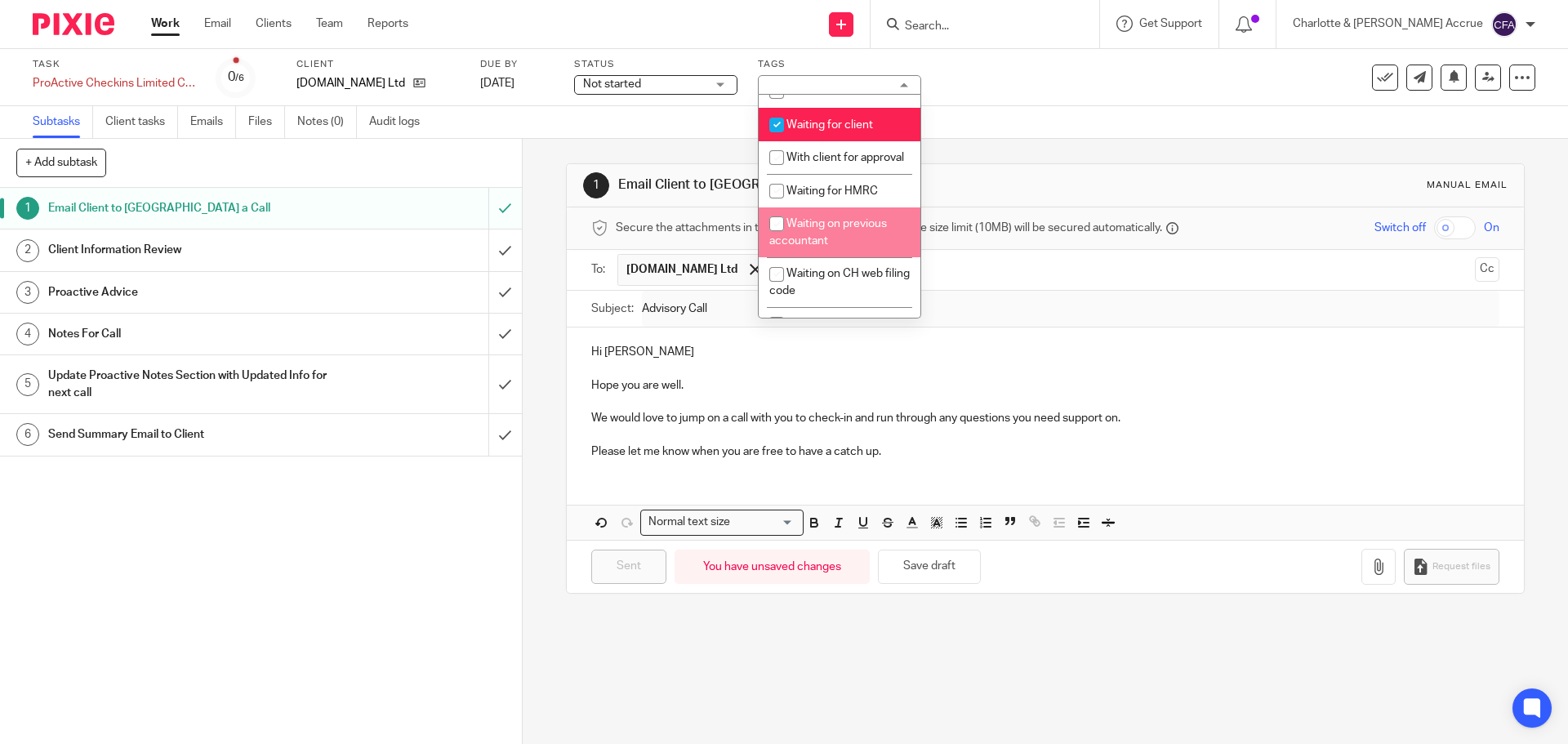
click at [1098, 161] on div "1 Email Client to Arrange a Call Manual email Secure the attachments in this me…" at bounding box center [1045, 378] width 958 height 480
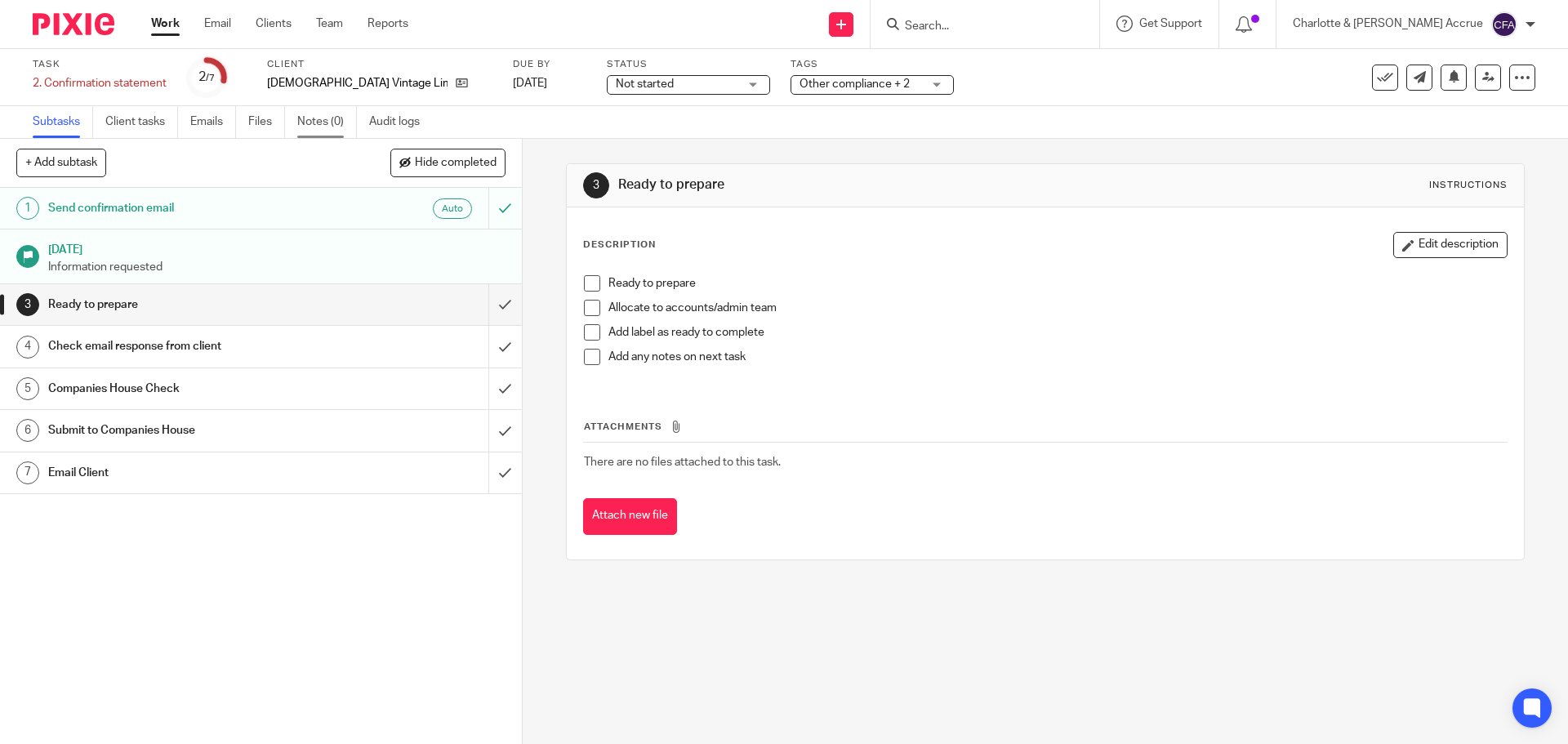
drag, startPoint x: 304, startPoint y: 126, endPoint x: 322, endPoint y: 136, distance: 20.6
click at [304, 126] on link "Notes (0)" at bounding box center [327, 121] width 60 height 32
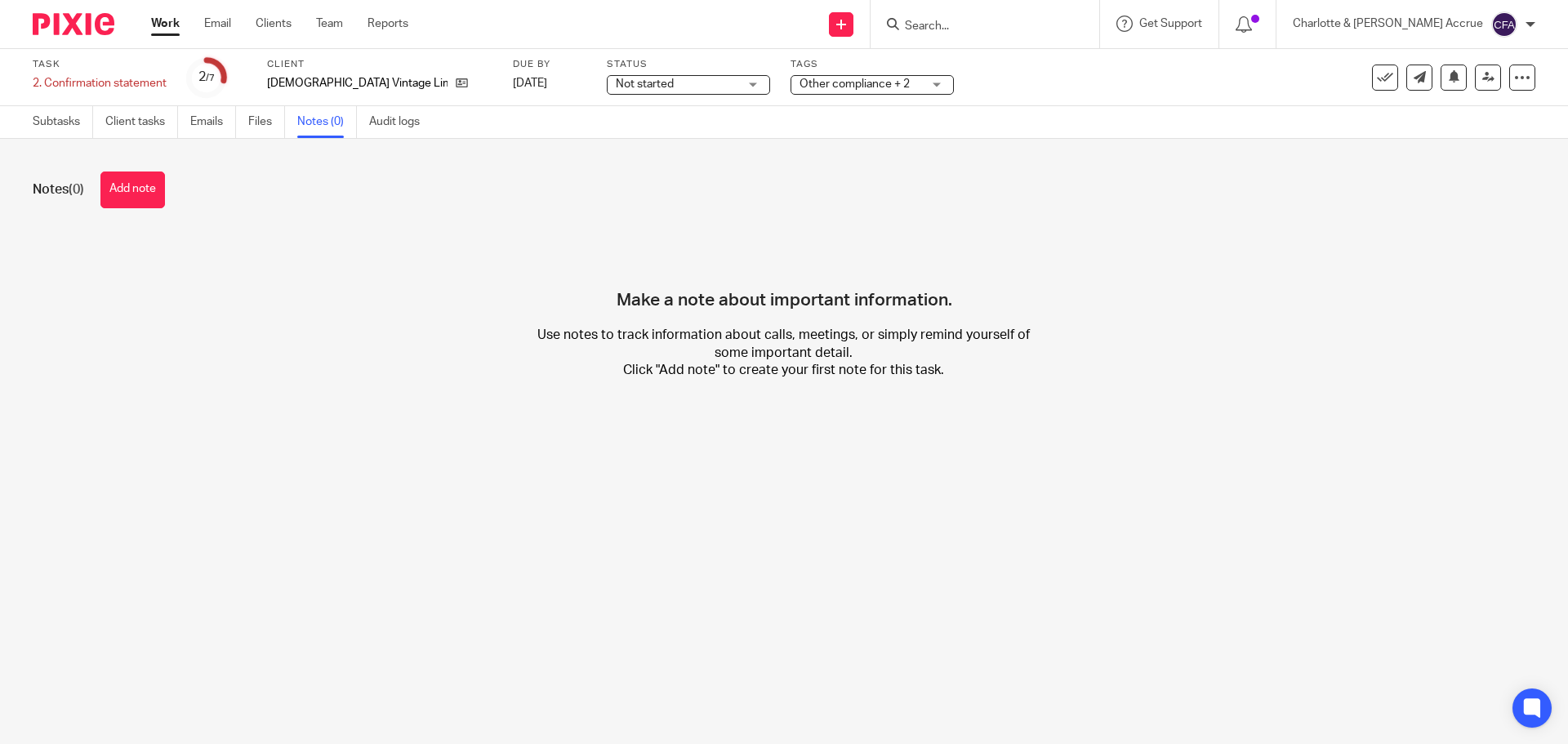
click at [129, 199] on button "Add note" at bounding box center [132, 190] width 64 height 37
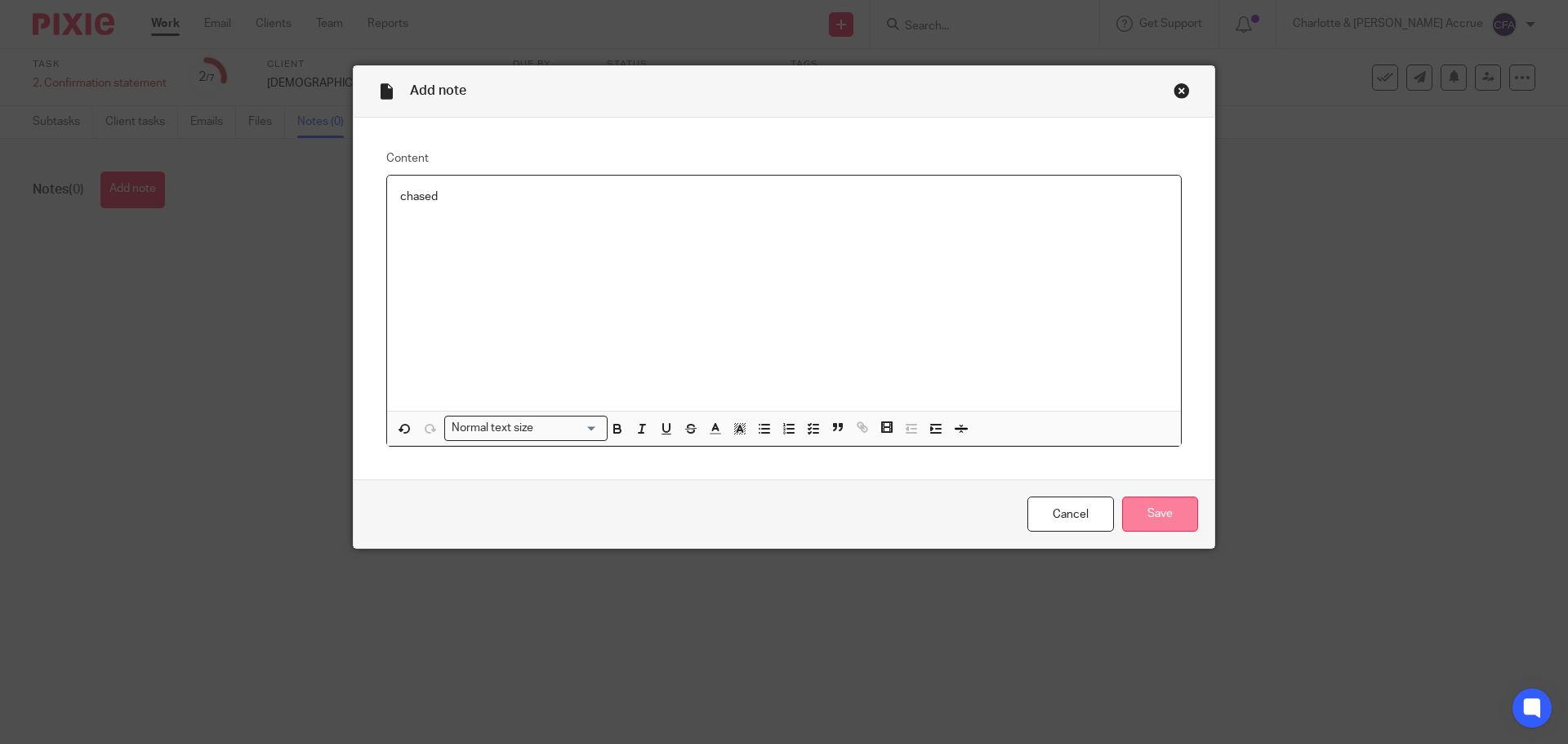
click at [1138, 509] on input "Save" at bounding box center [1159, 514] width 76 height 35
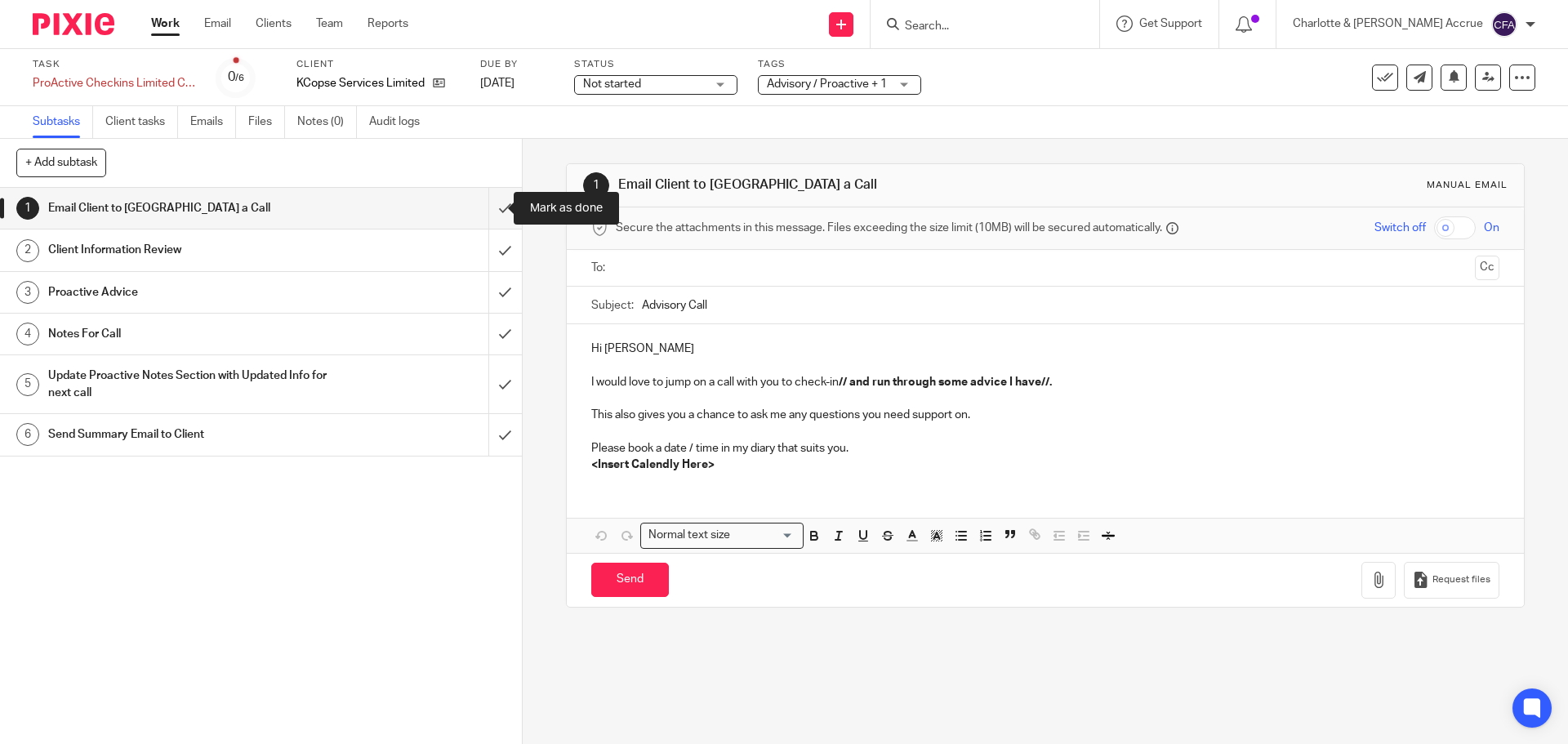
click at [714, 264] on input "text" at bounding box center [1044, 269] width 846 height 19
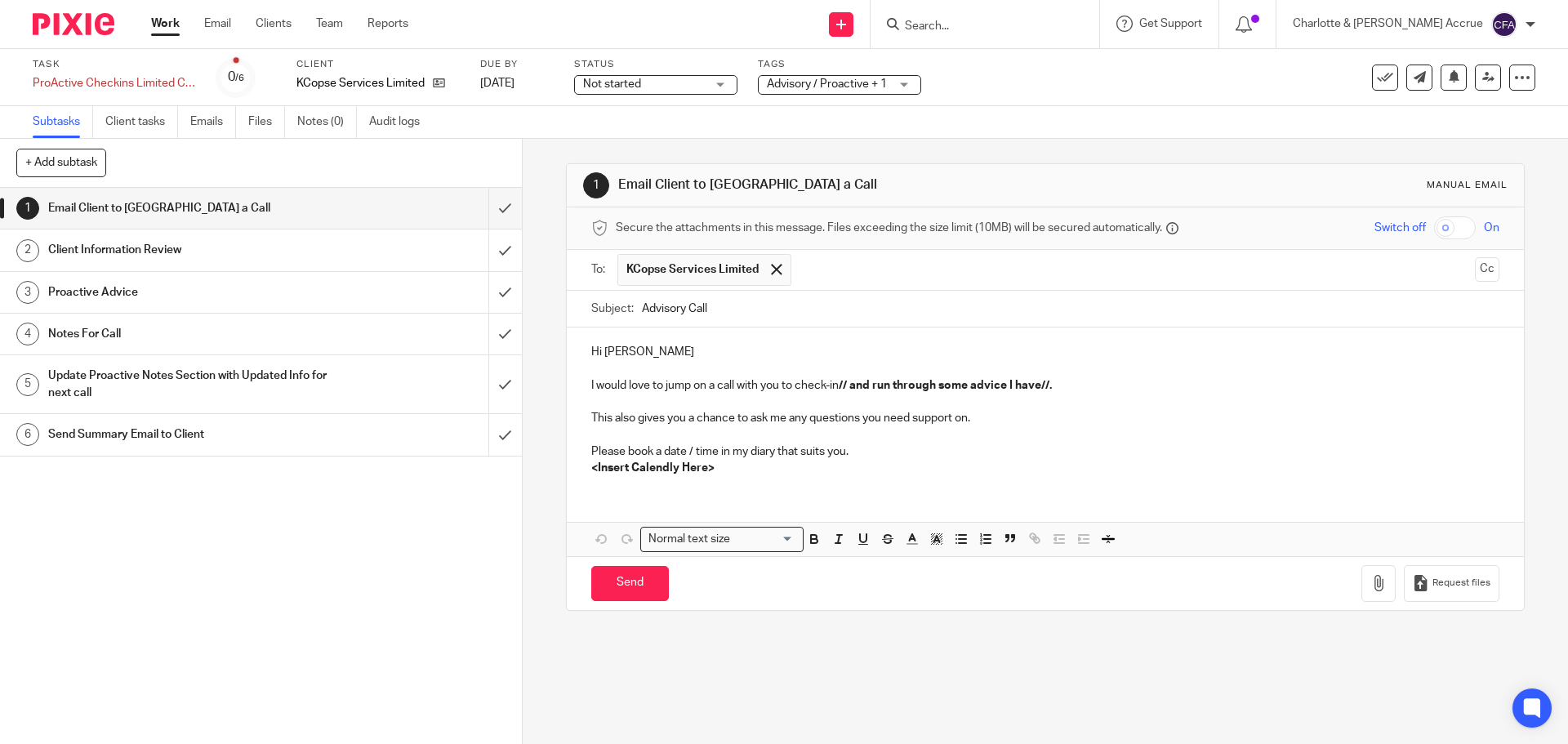
click at [683, 308] on input "Advisory Call" at bounding box center [1070, 309] width 857 height 37
type input "Advisory/catch up Call"
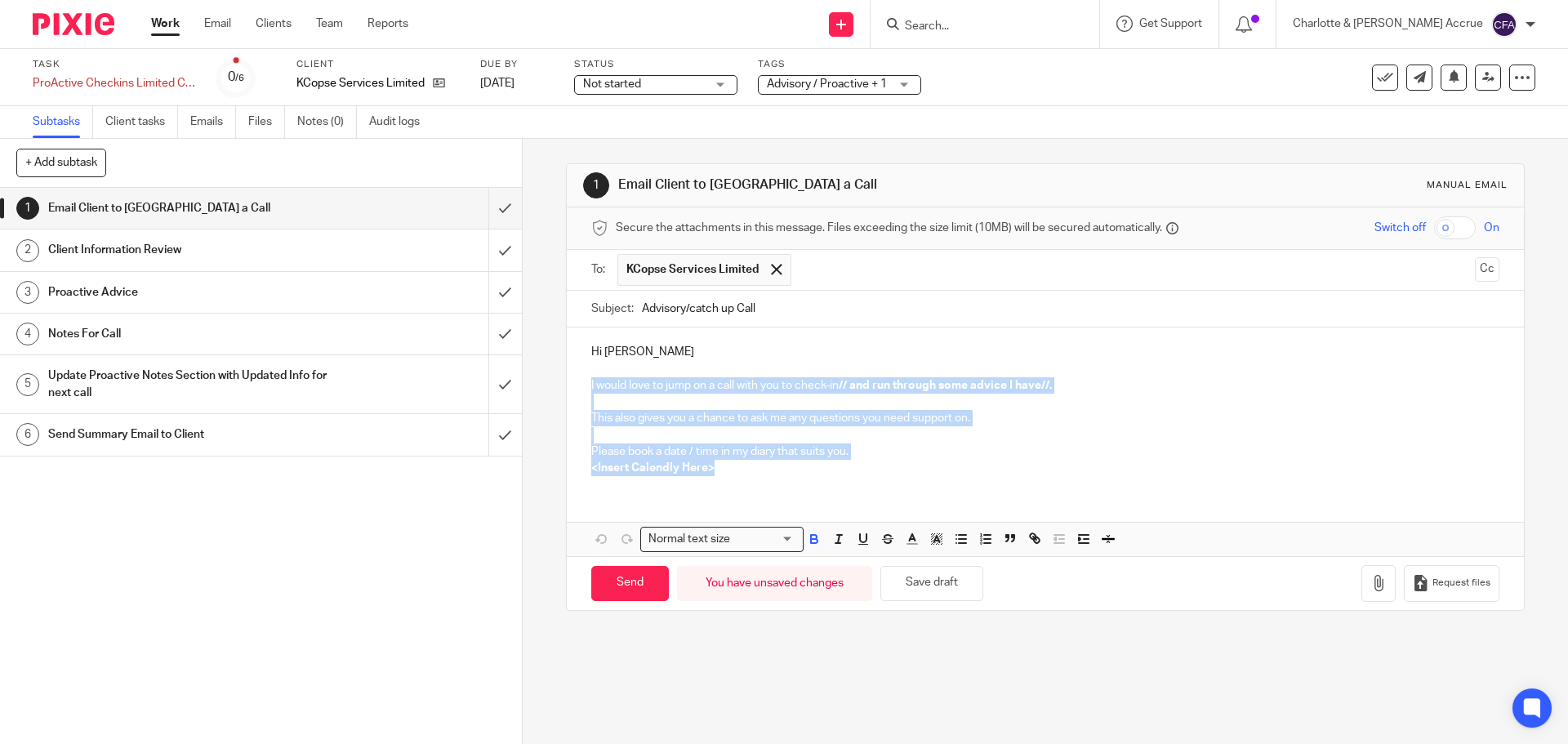
drag, startPoint x: 740, startPoint y: 472, endPoint x: 582, endPoint y: 390, distance: 178.0
click at [582, 390] on div "Hi John I would love to jump on a call with you to check-in // and run through …" at bounding box center [1045, 408] width 956 height 161
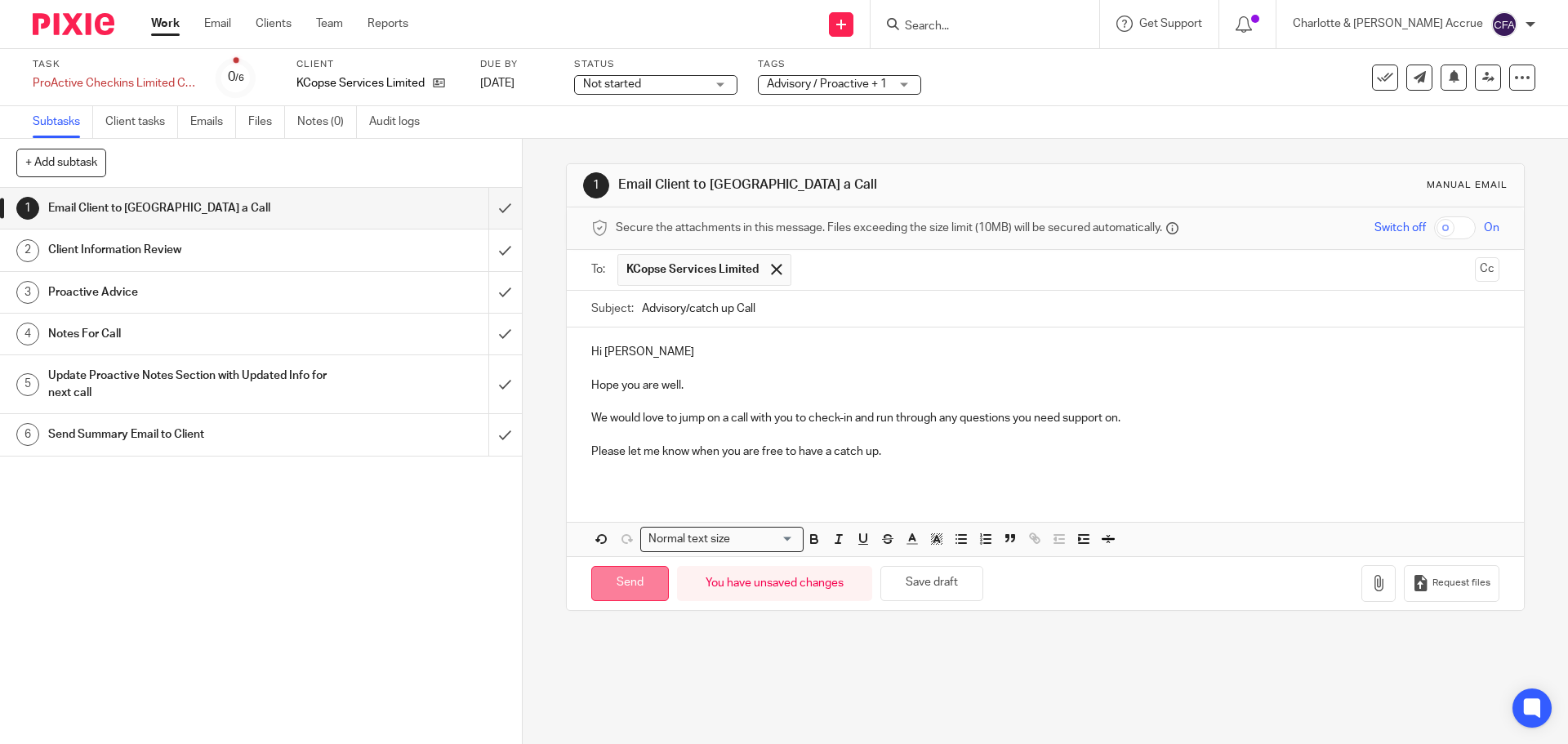
click at [621, 586] on input "Send" at bounding box center [629, 583] width 78 height 35
type input "Sent"
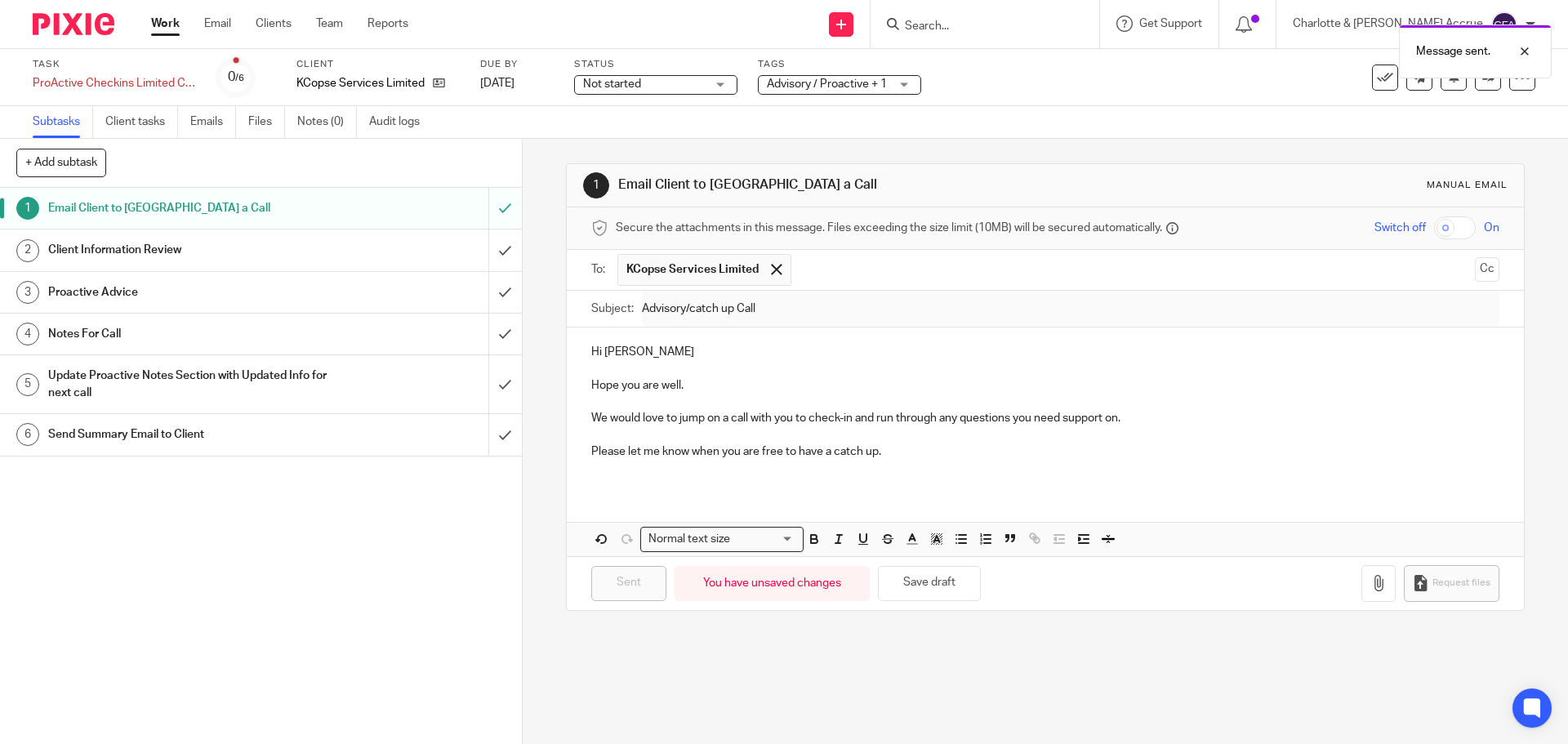
click at [822, 83] on span "Advisory / Proactive + 1" at bounding box center [827, 84] width 120 height 11
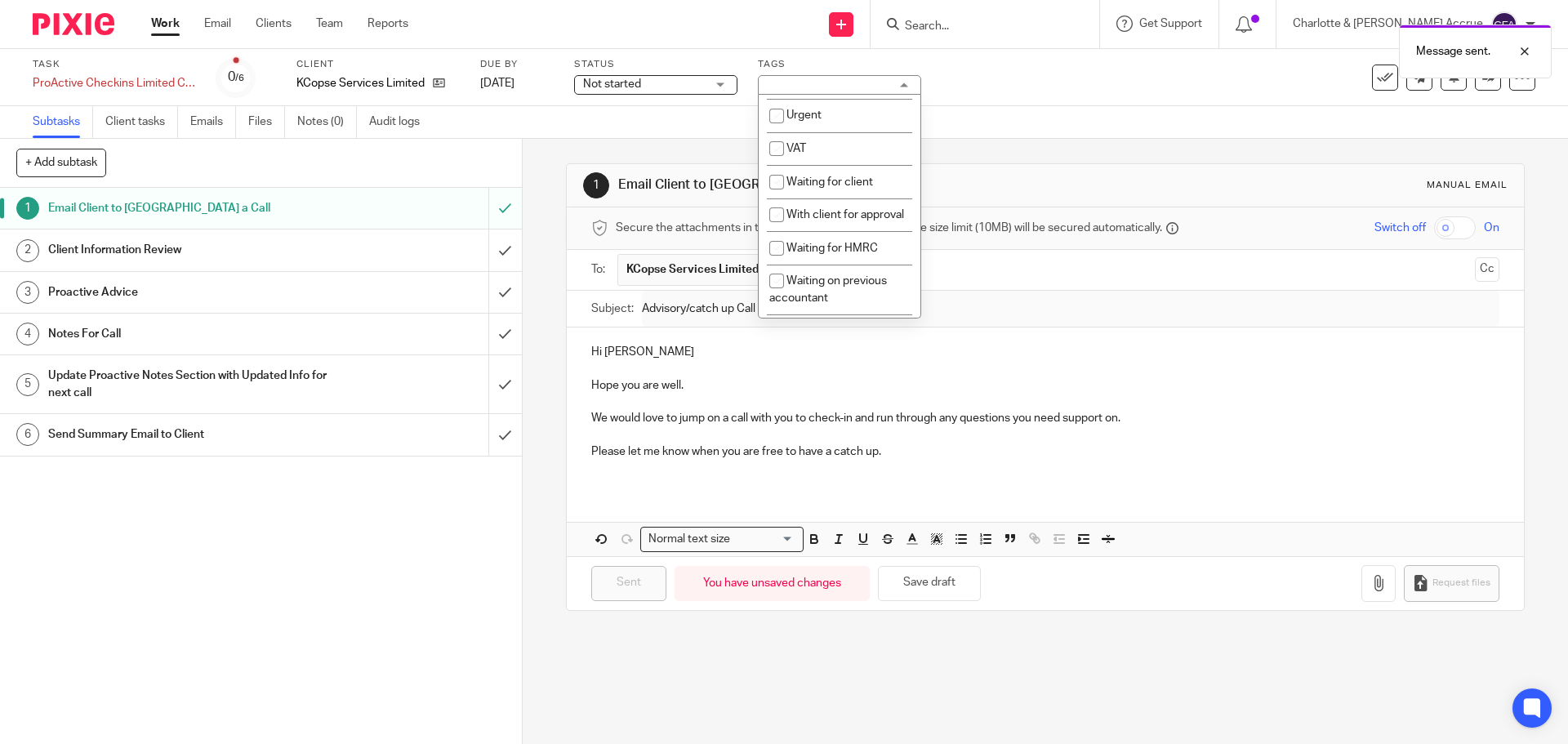
scroll to position [898, 0]
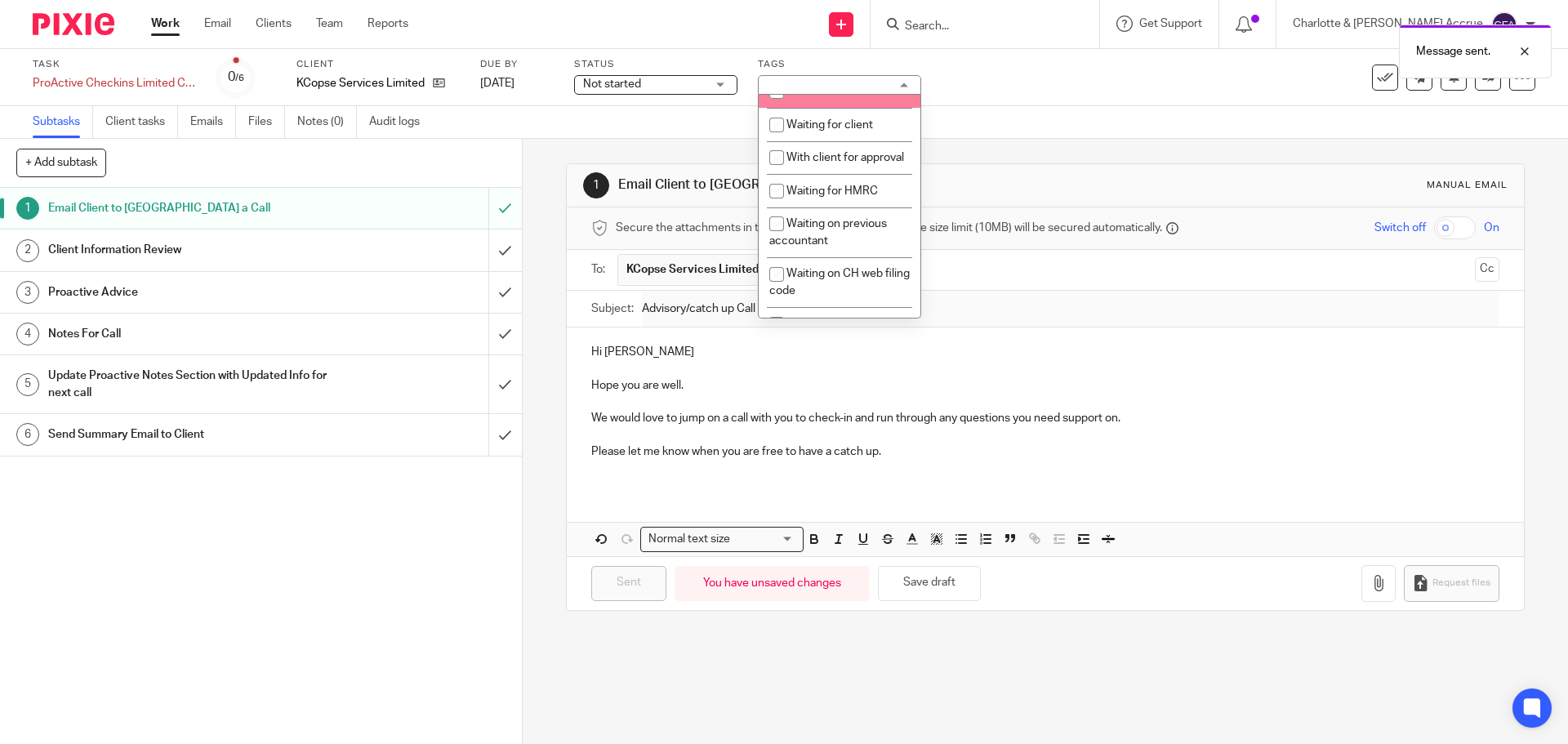
click at [822, 131] on span "Waiting for client" at bounding box center [829, 124] width 86 height 11
checkbox input "true"
drag, startPoint x: 554, startPoint y: 182, endPoint x: 532, endPoint y: 27, distance: 156.6
click at [554, 175] on div "1 Email Client to Arrange a Call Manual email Secure the attachments in this me…" at bounding box center [1045, 441] width 1045 height 605
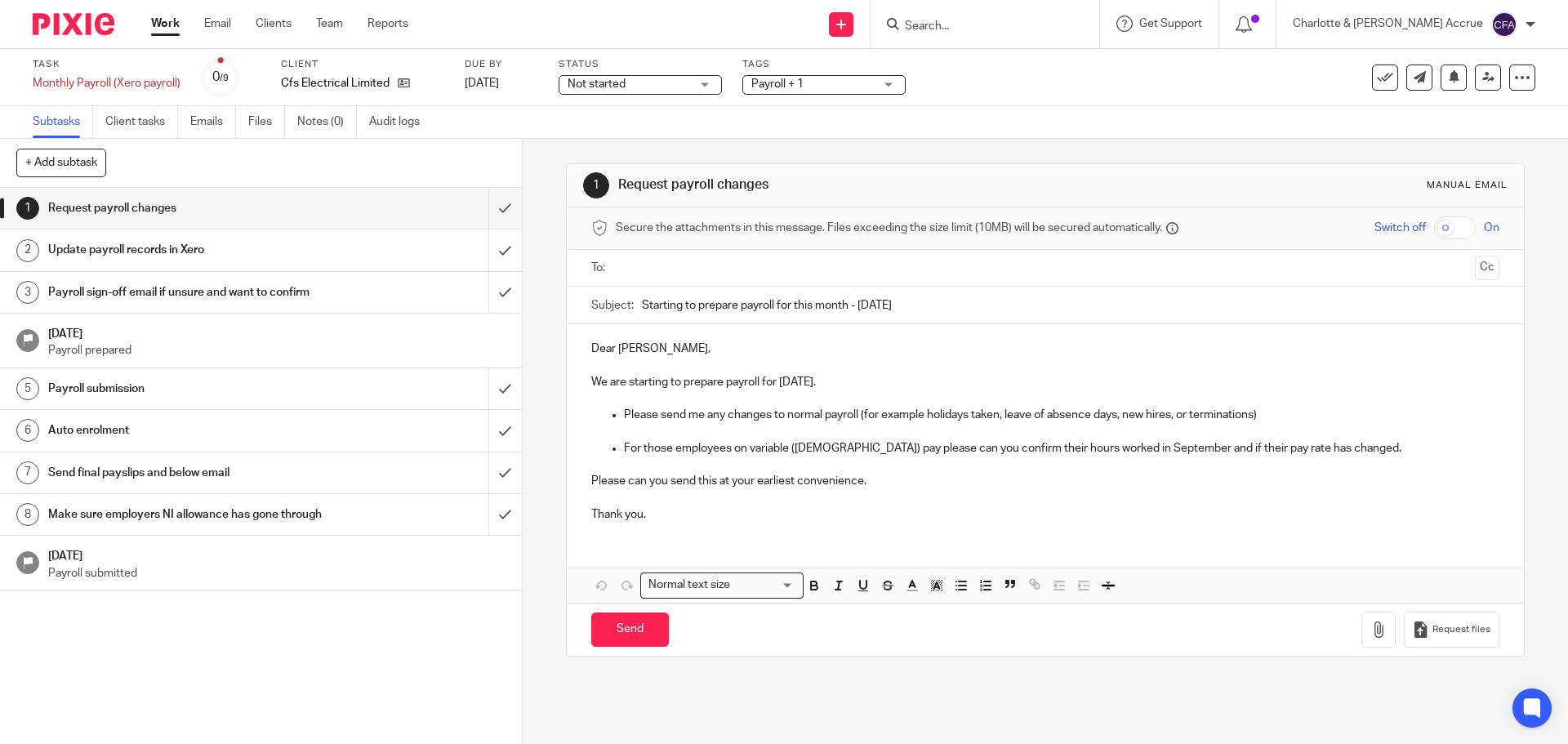
click at [687, 268] on input "text" at bounding box center [1044, 269] width 846 height 19
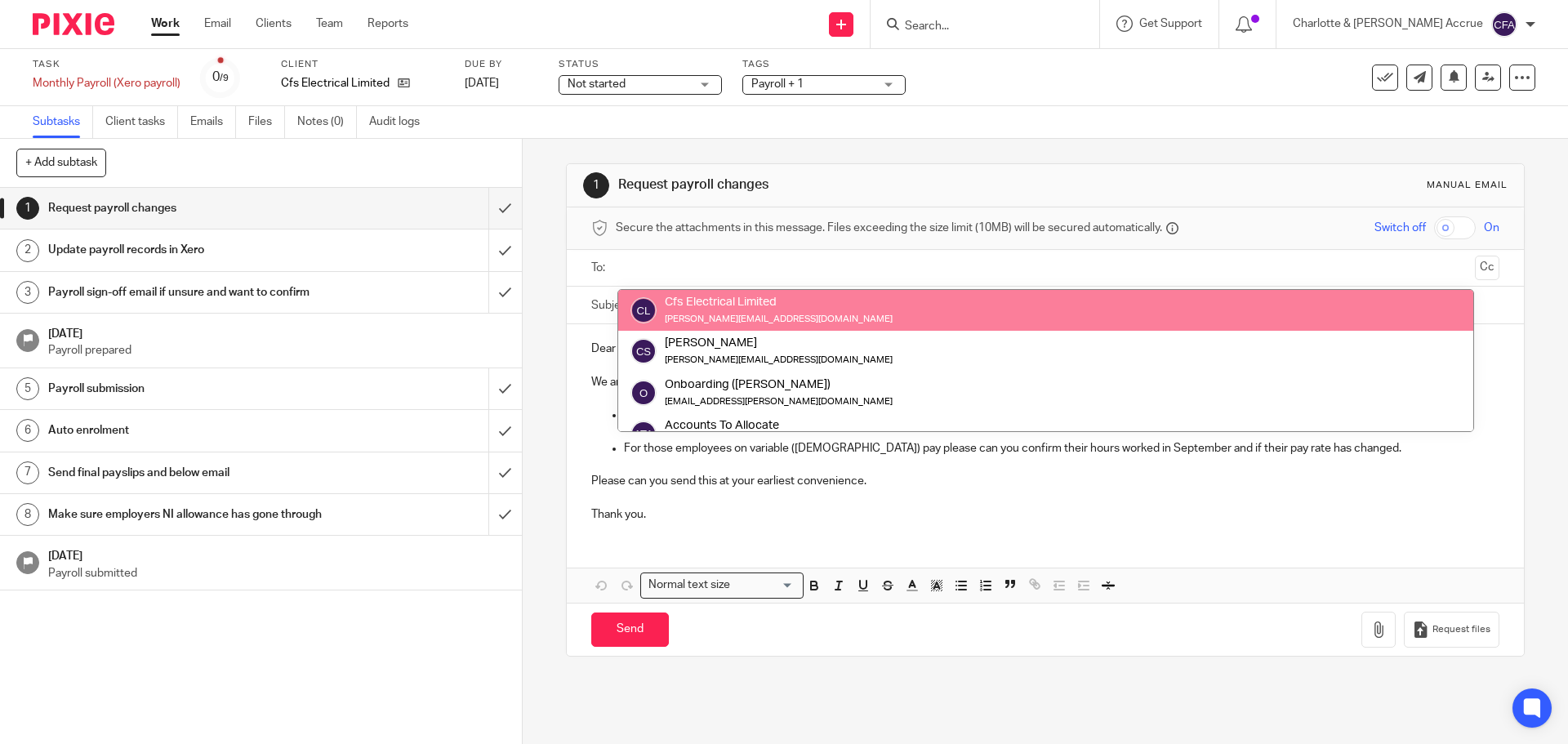
drag, startPoint x: 699, startPoint y: 314, endPoint x: 699, endPoint y: 329, distance: 15.0
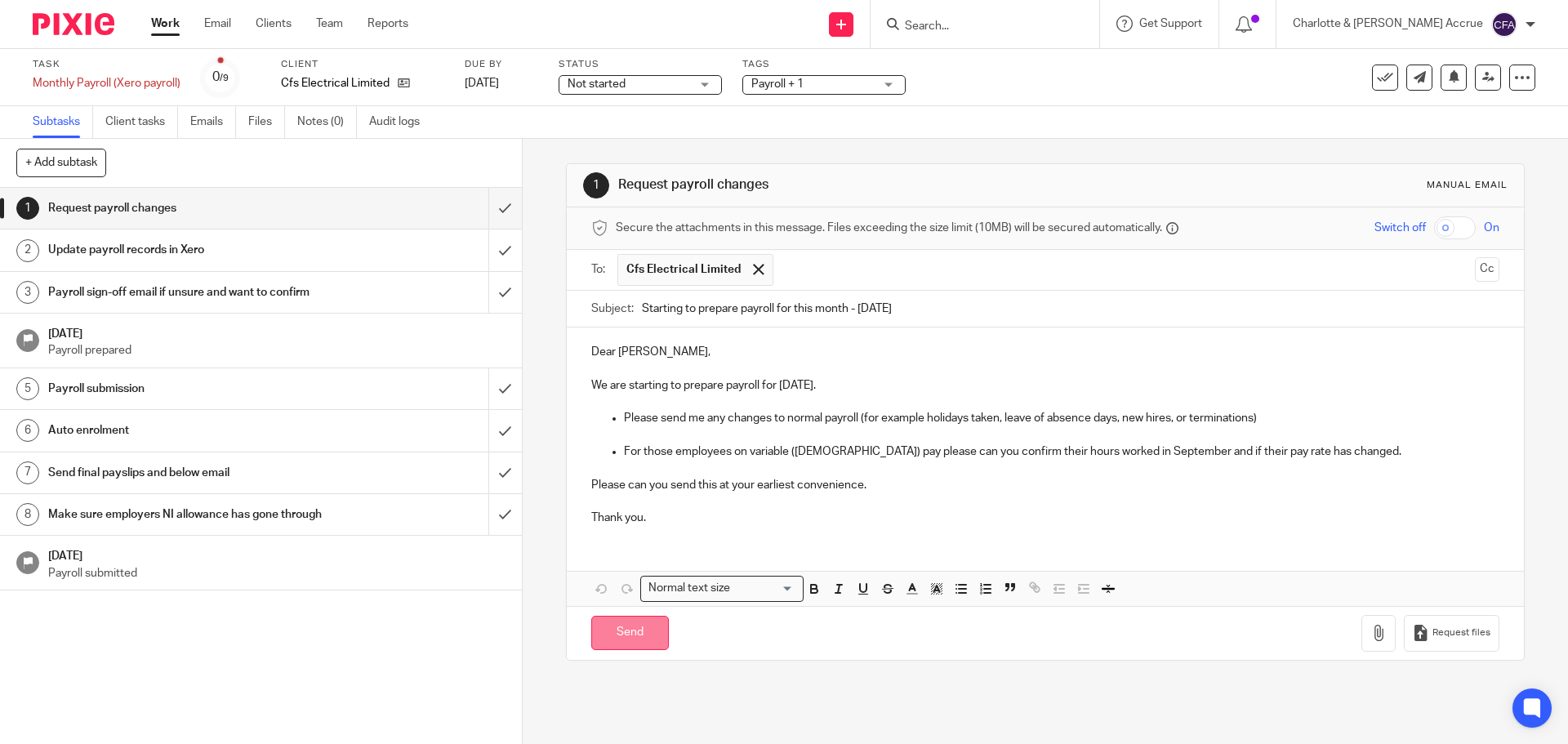
click at [614, 629] on input "Send" at bounding box center [629, 633] width 78 height 35
type input "Sent"
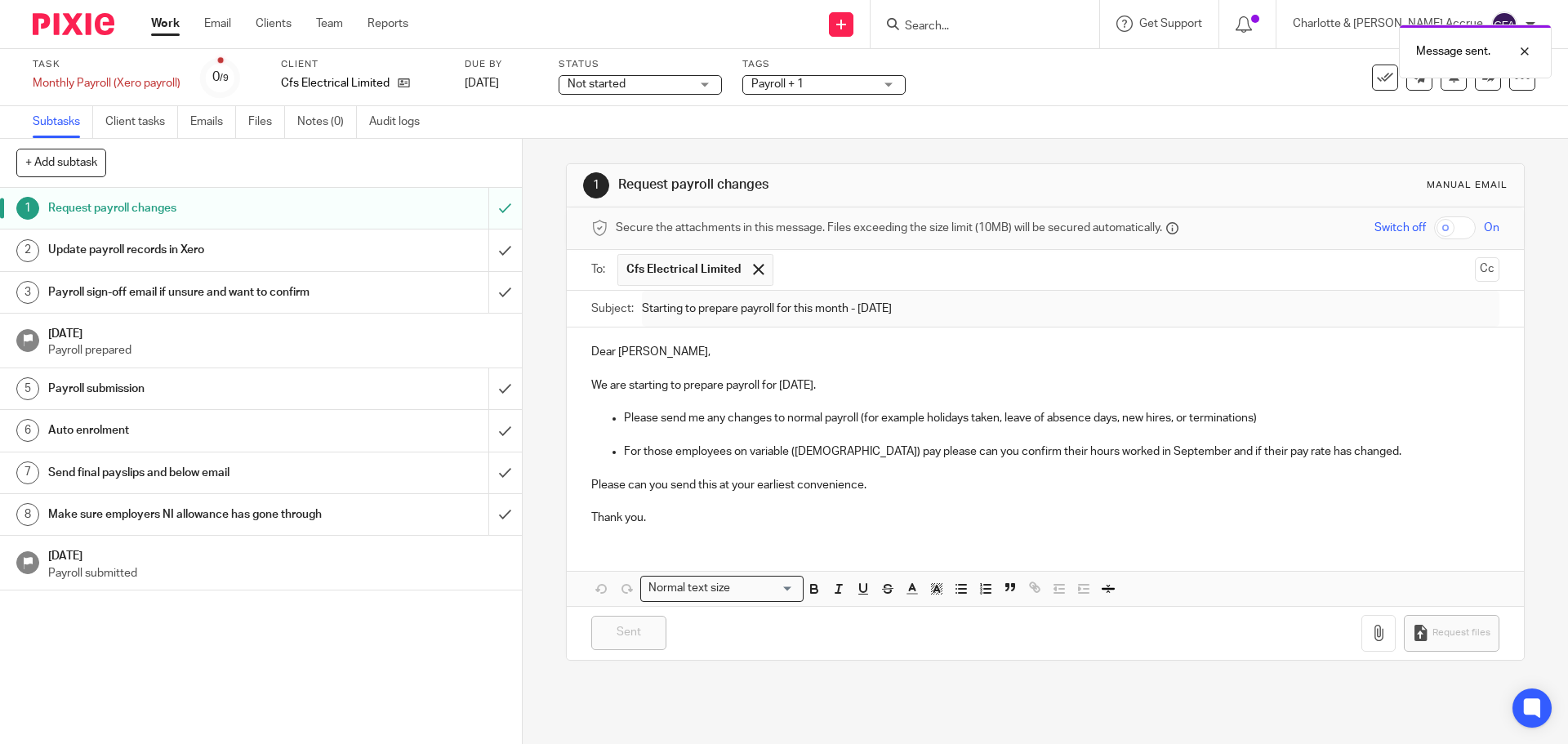
click at [802, 84] on span "Payroll + 1" at bounding box center [777, 84] width 52 height 11
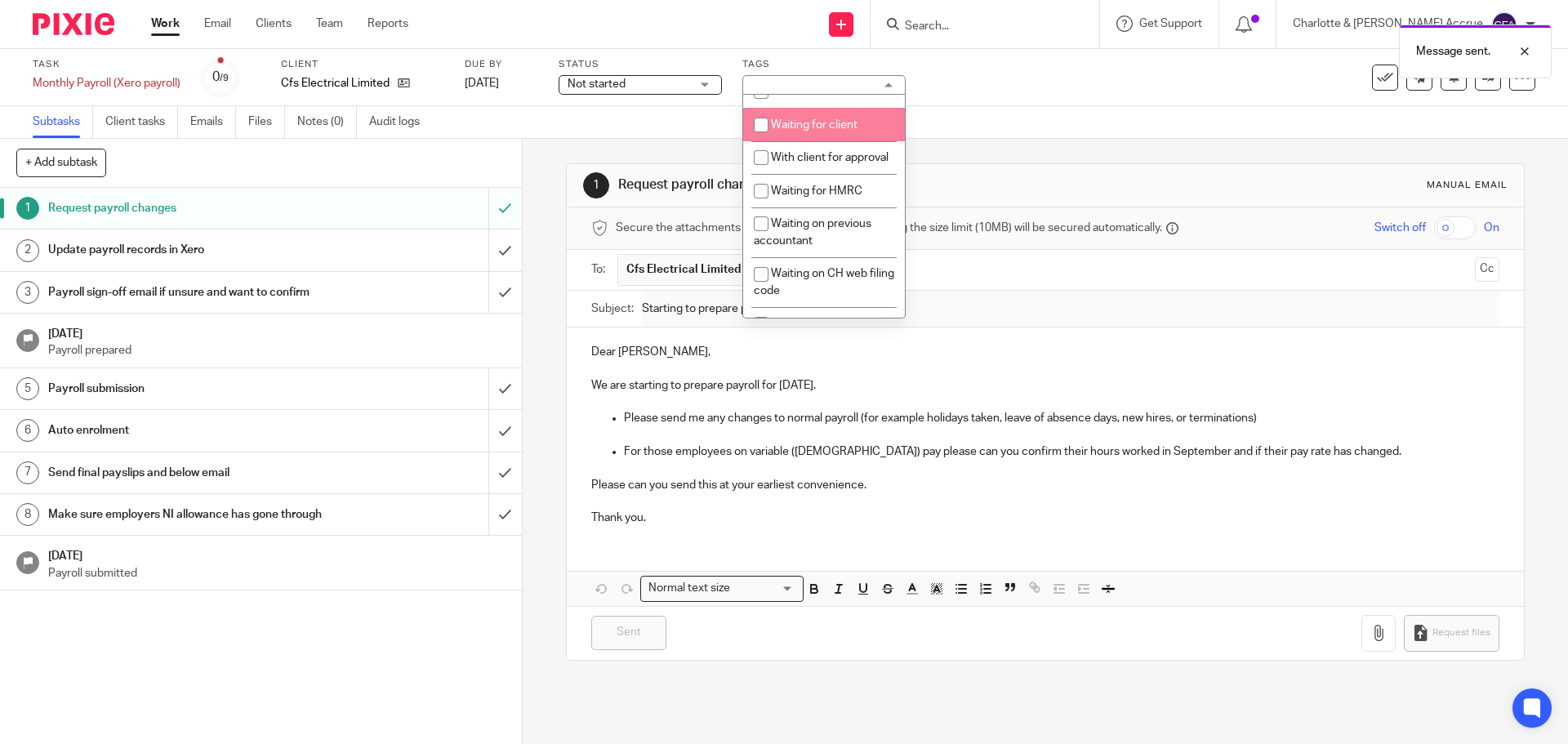
click at [805, 141] on li "Waiting for client" at bounding box center [823, 124] width 162 height 33
checkbox input "true"
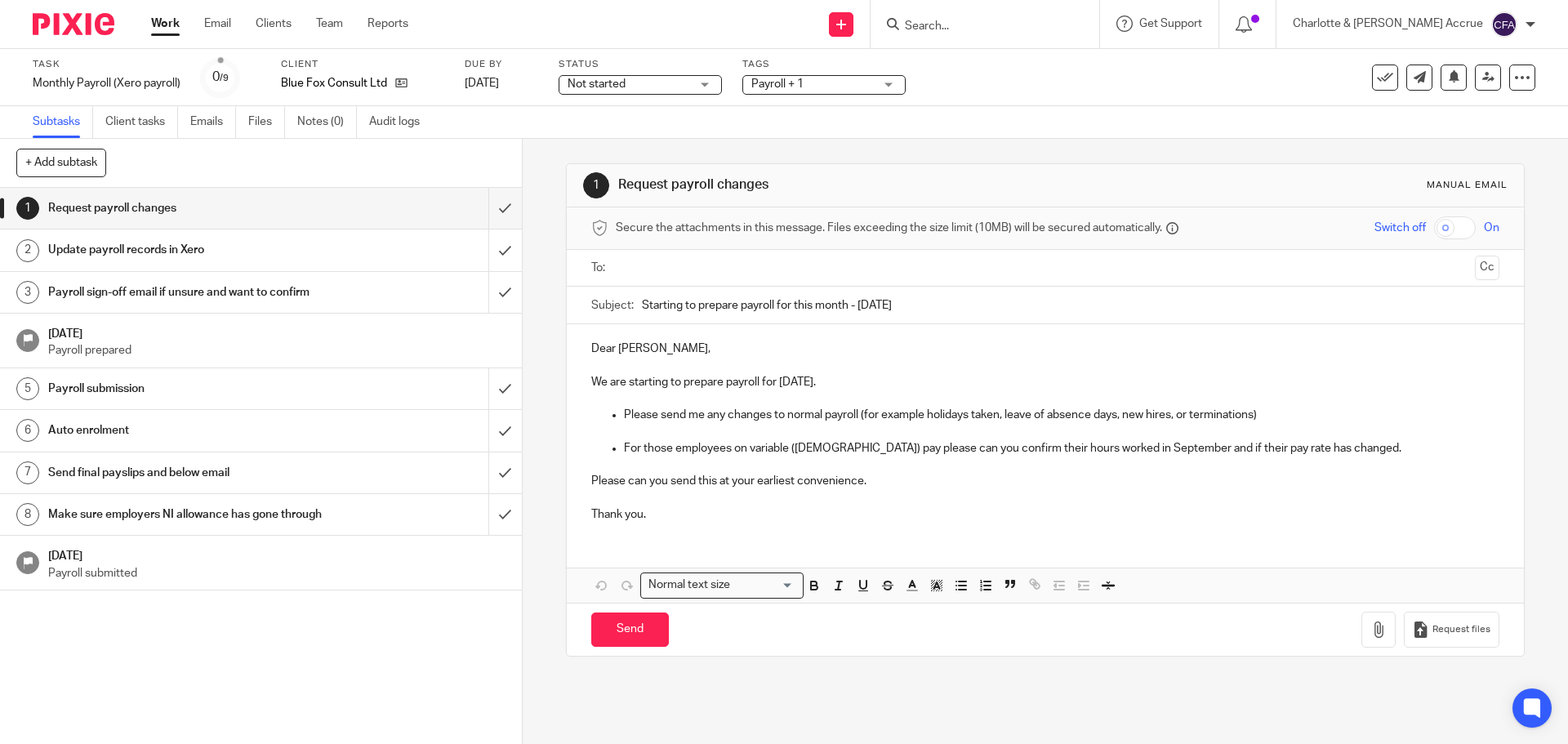
click at [677, 263] on input "text" at bounding box center [1044, 269] width 846 height 19
click at [620, 630] on input "Send" at bounding box center [629, 633] width 78 height 35
type input "Sent"
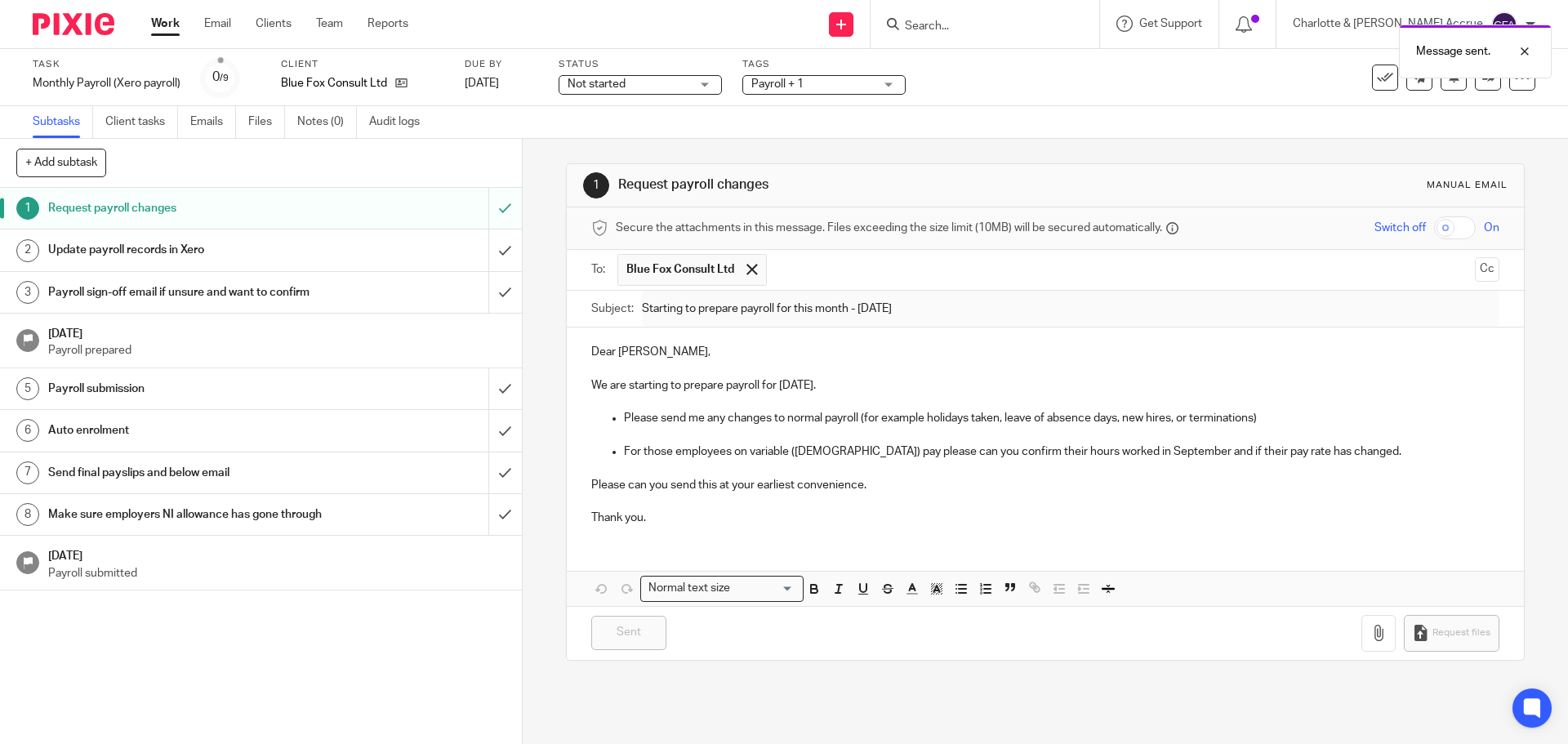
click at [804, 80] on span "Payroll + 1" at bounding box center [777, 84] width 52 height 11
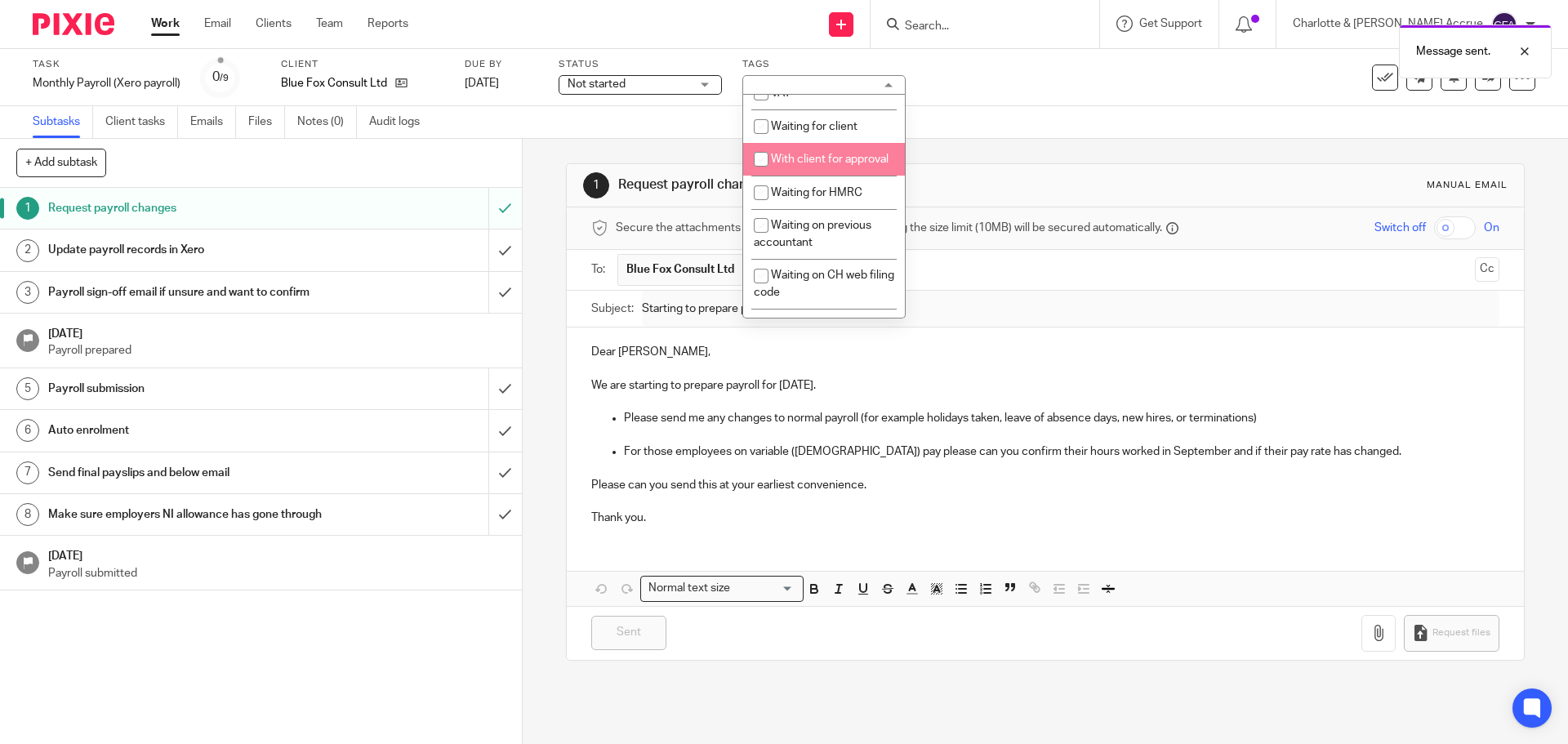
scroll to position [898, 0]
click at [816, 131] on span "Waiting for client" at bounding box center [813, 124] width 86 height 11
checkbox input "true"
click at [547, 172] on div "1 Request payroll changes Manual email Secure the attachments in this message. …" at bounding box center [1045, 441] width 1045 height 605
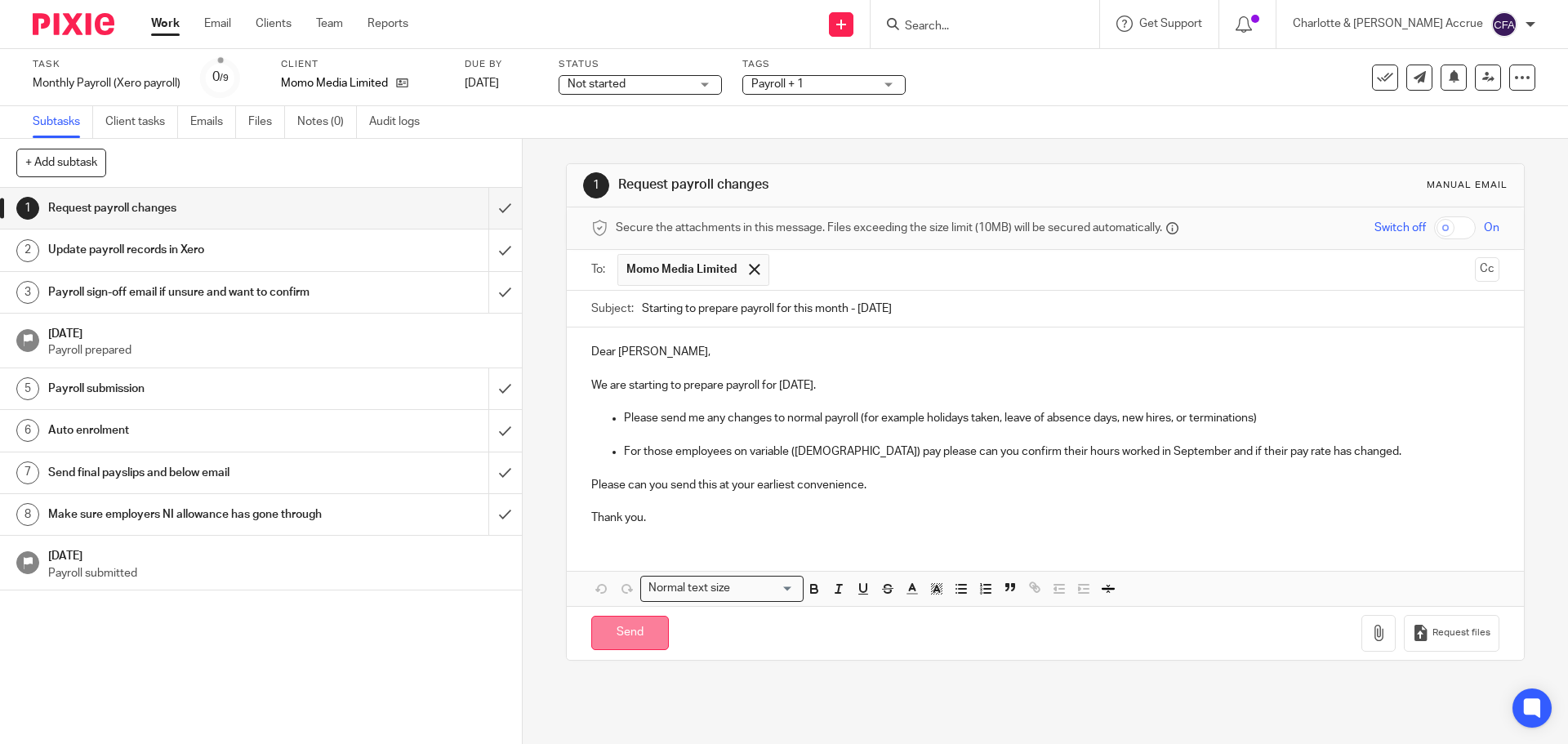
click at [623, 628] on input "Send" at bounding box center [629, 633] width 78 height 35
click at [787, 85] on span "Payroll + 1" at bounding box center [777, 84] width 52 height 11
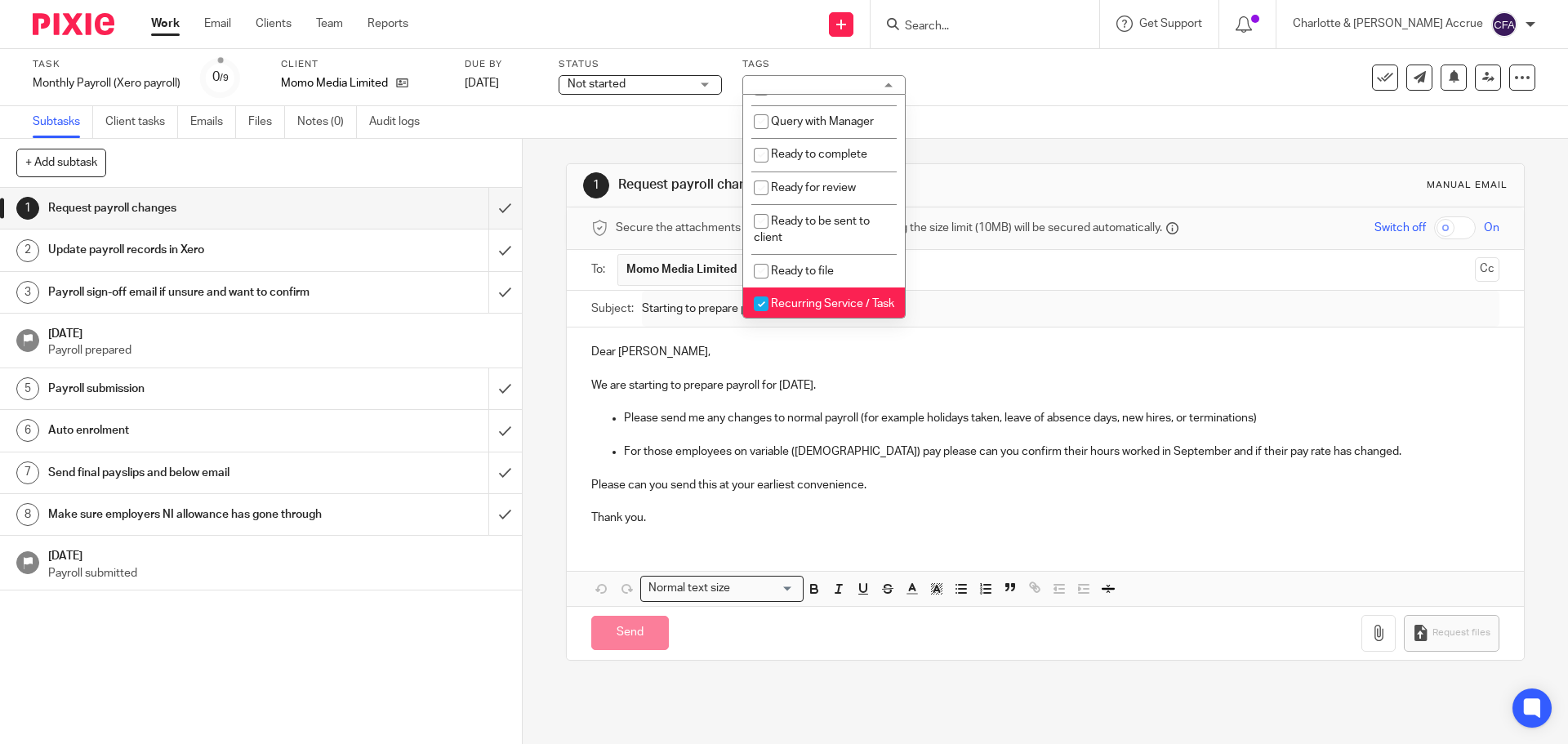
type input "Sent"
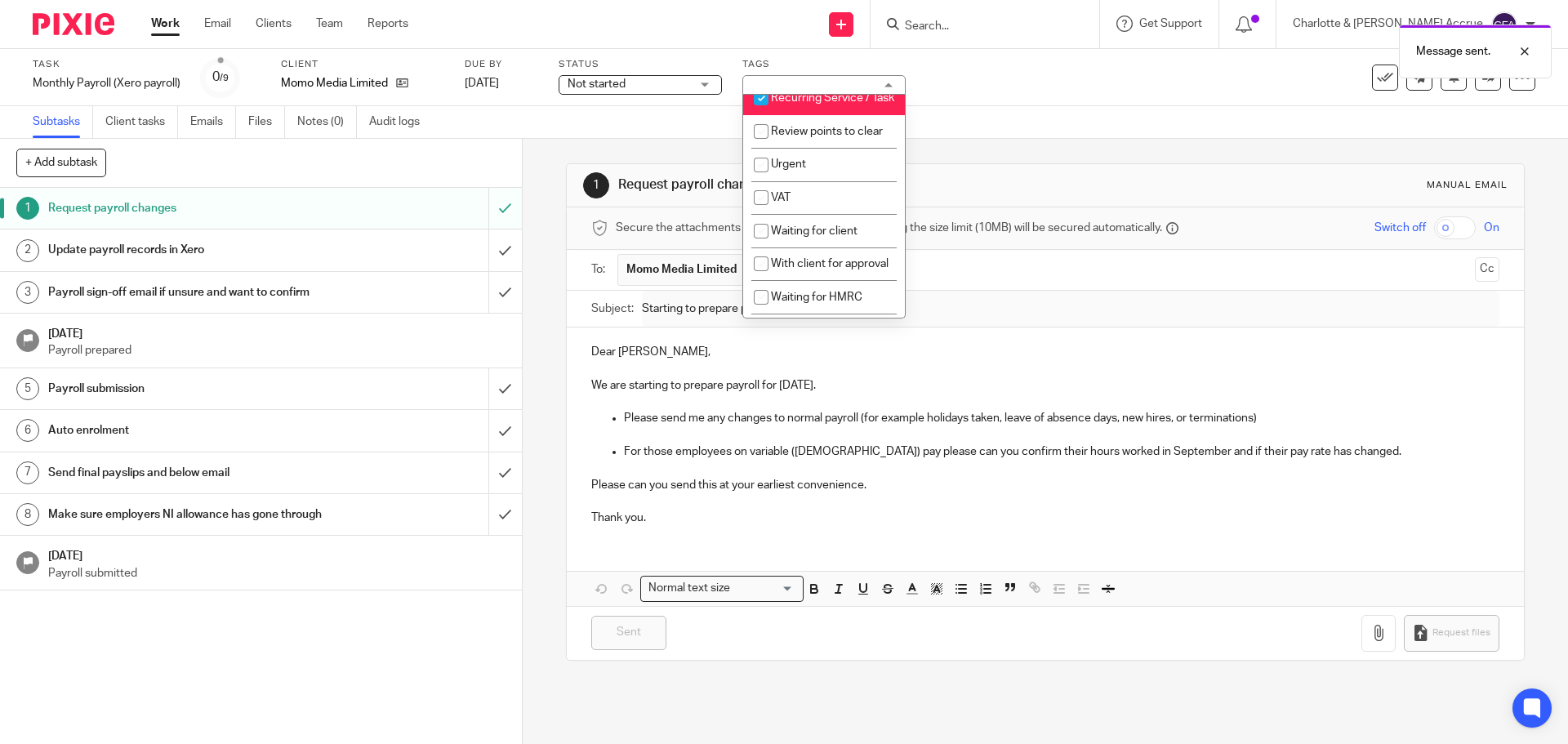
scroll to position [817, 0]
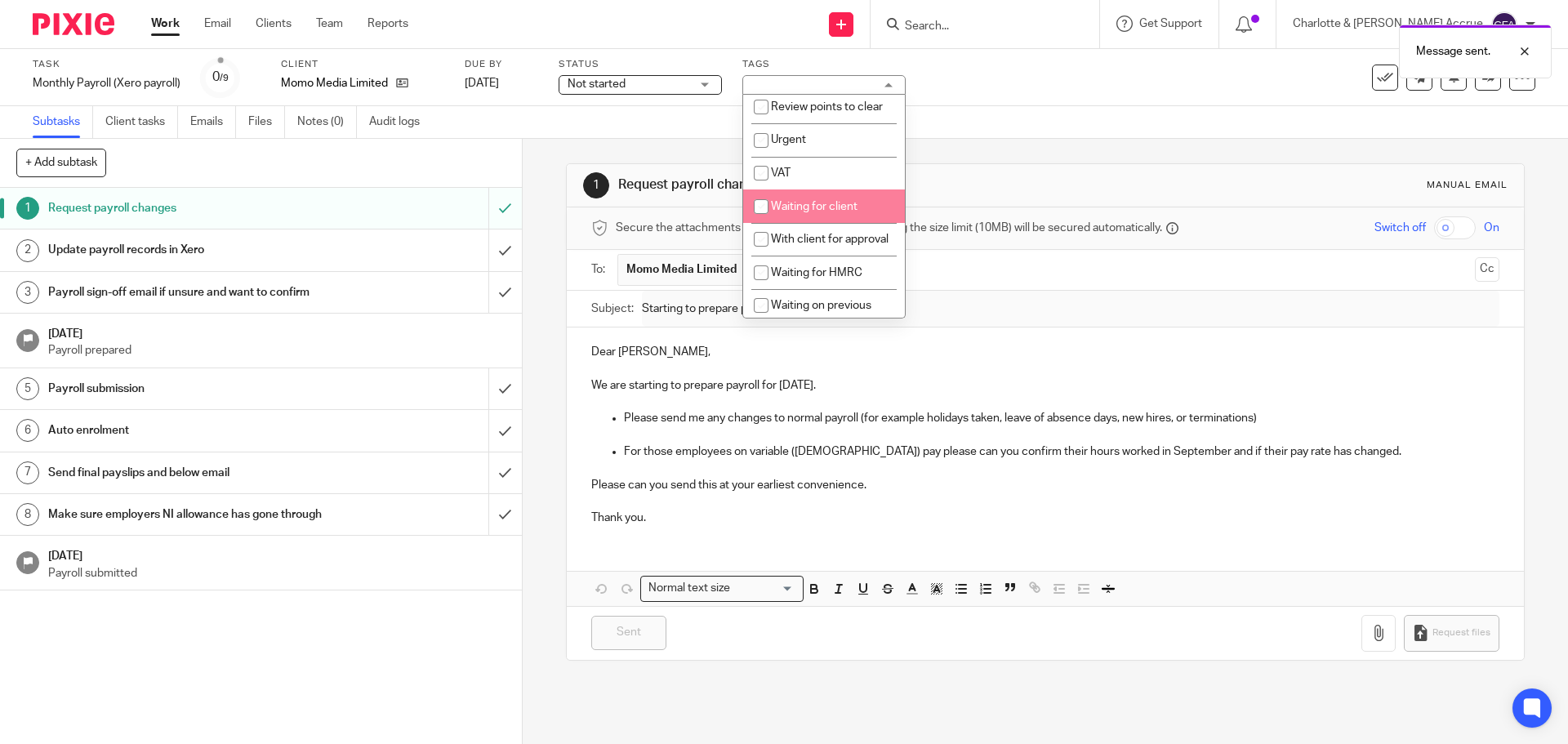
click at [814, 212] on span "Waiting for client" at bounding box center [813, 206] width 86 height 11
checkbox input "true"
click at [537, 185] on div "1 Request payroll changes Manual email Secure the attachments in this message. …" at bounding box center [1045, 441] width 1045 height 605
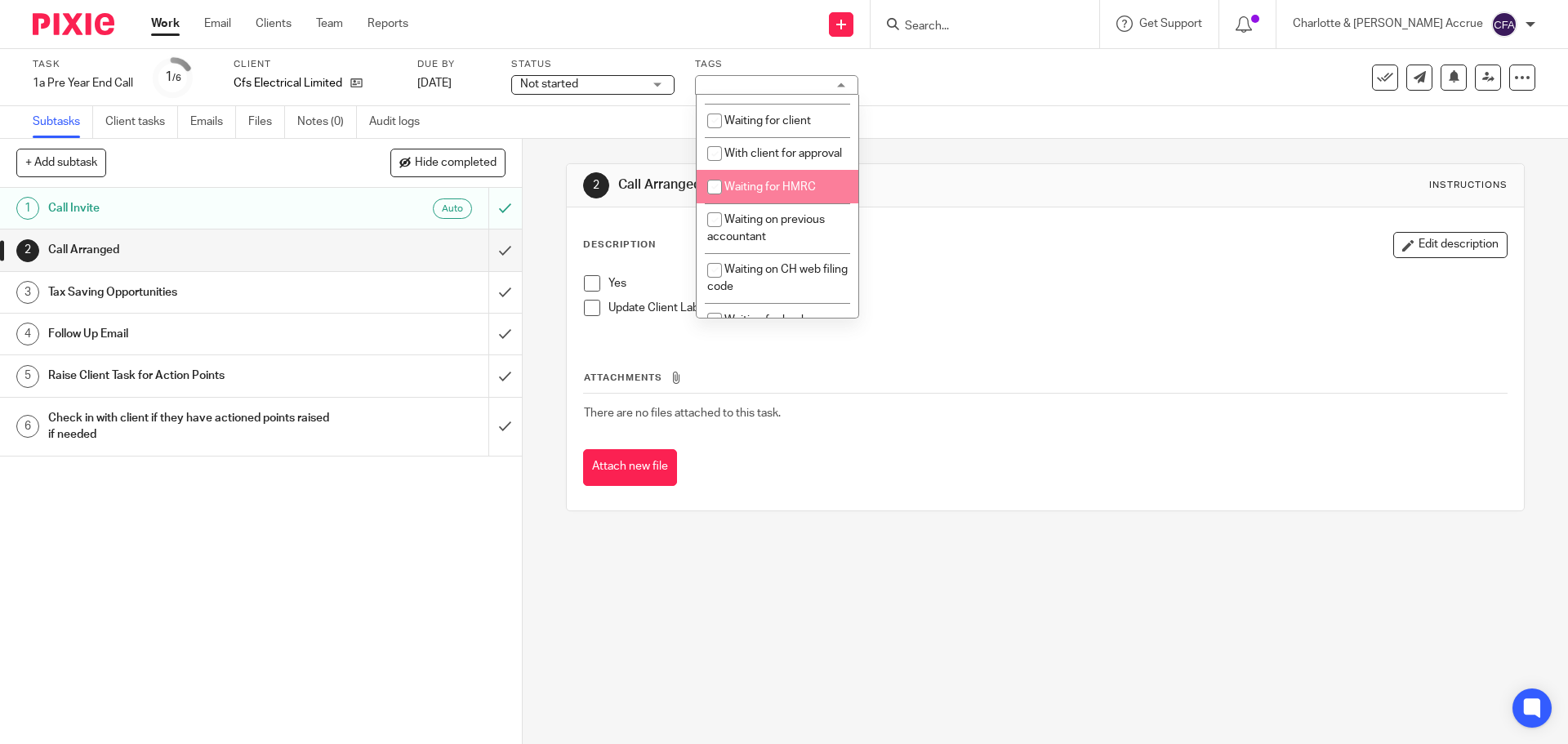
scroll to position [898, 0]
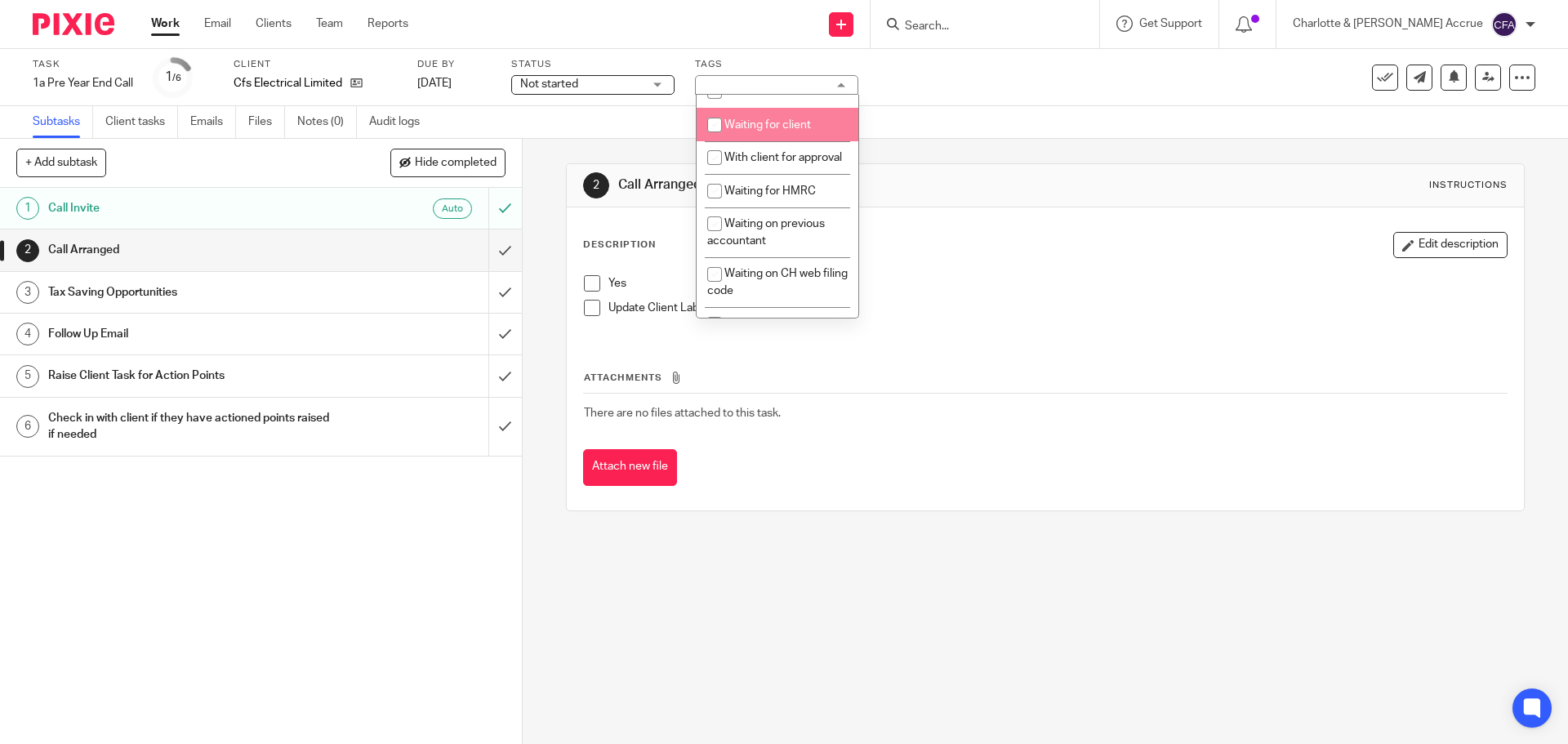
click at [757, 131] on span "Waiting for client" at bounding box center [767, 124] width 86 height 11
checkbox input "true"
click at [594, 155] on div "2 Call Arranged Instructions Description Edit description Yes Update Client Lab…" at bounding box center [1045, 337] width 958 height 397
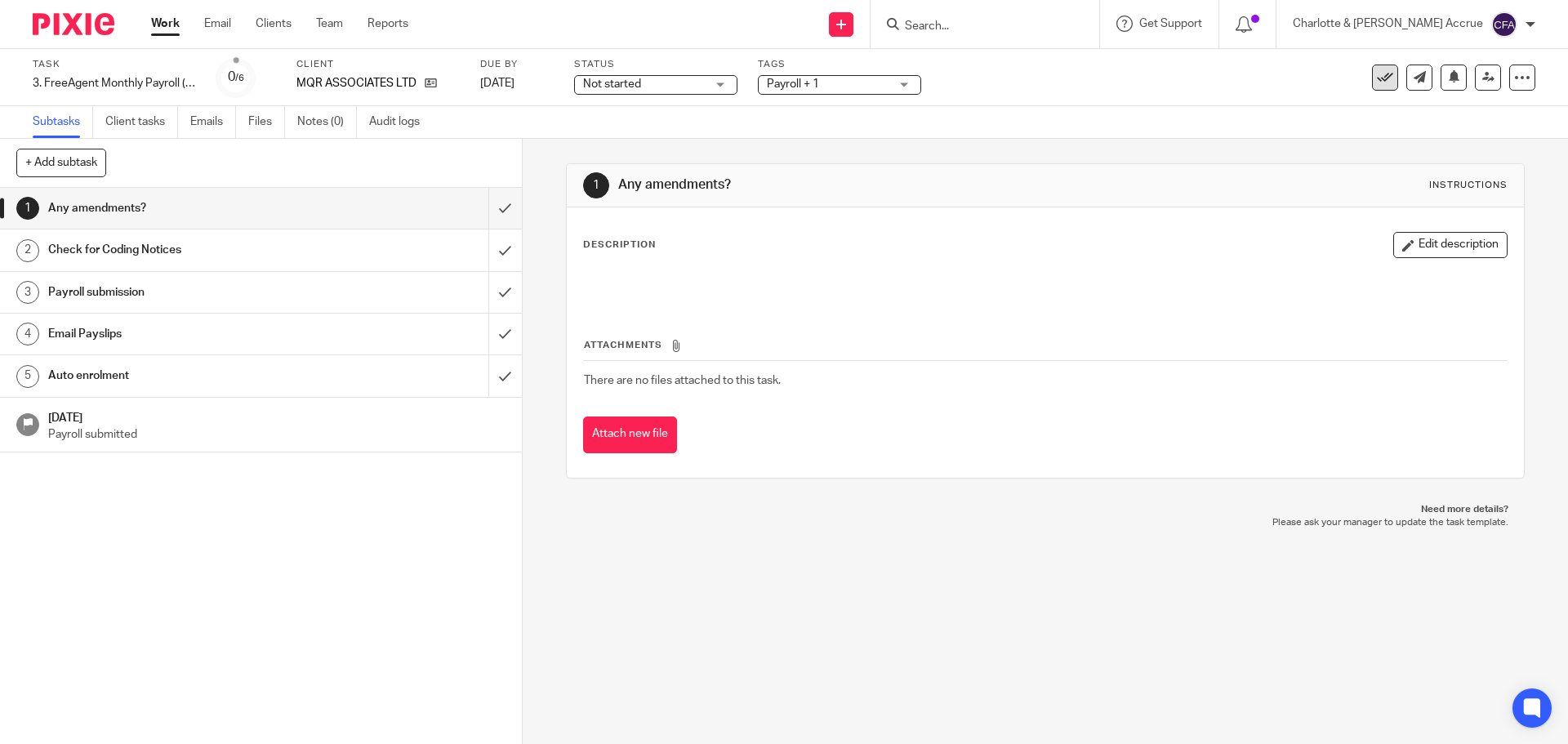
click at [1376, 74] on icon at bounding box center [1384, 77] width 16 height 16
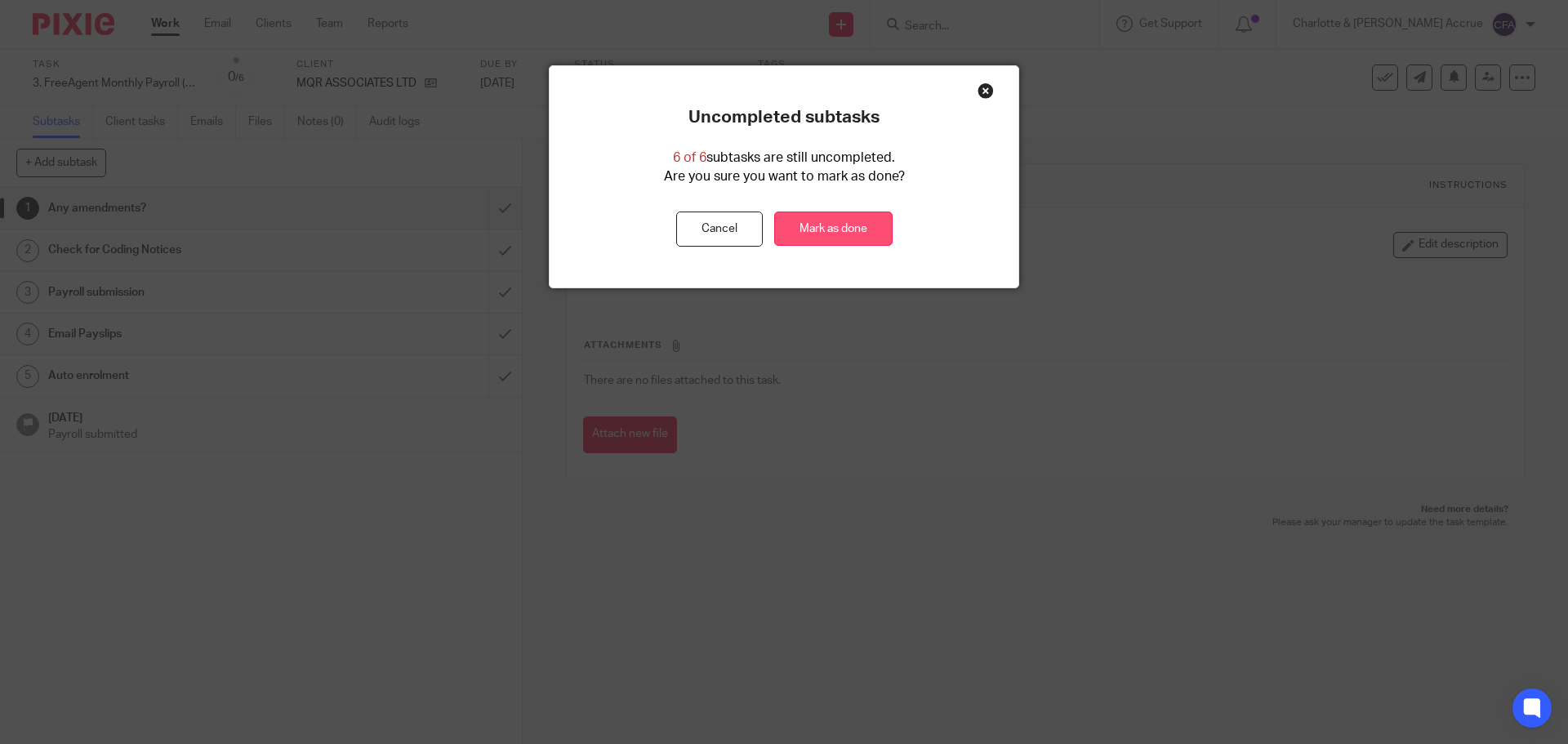
click at [816, 232] on link "Mark as done" at bounding box center [833, 228] width 118 height 35
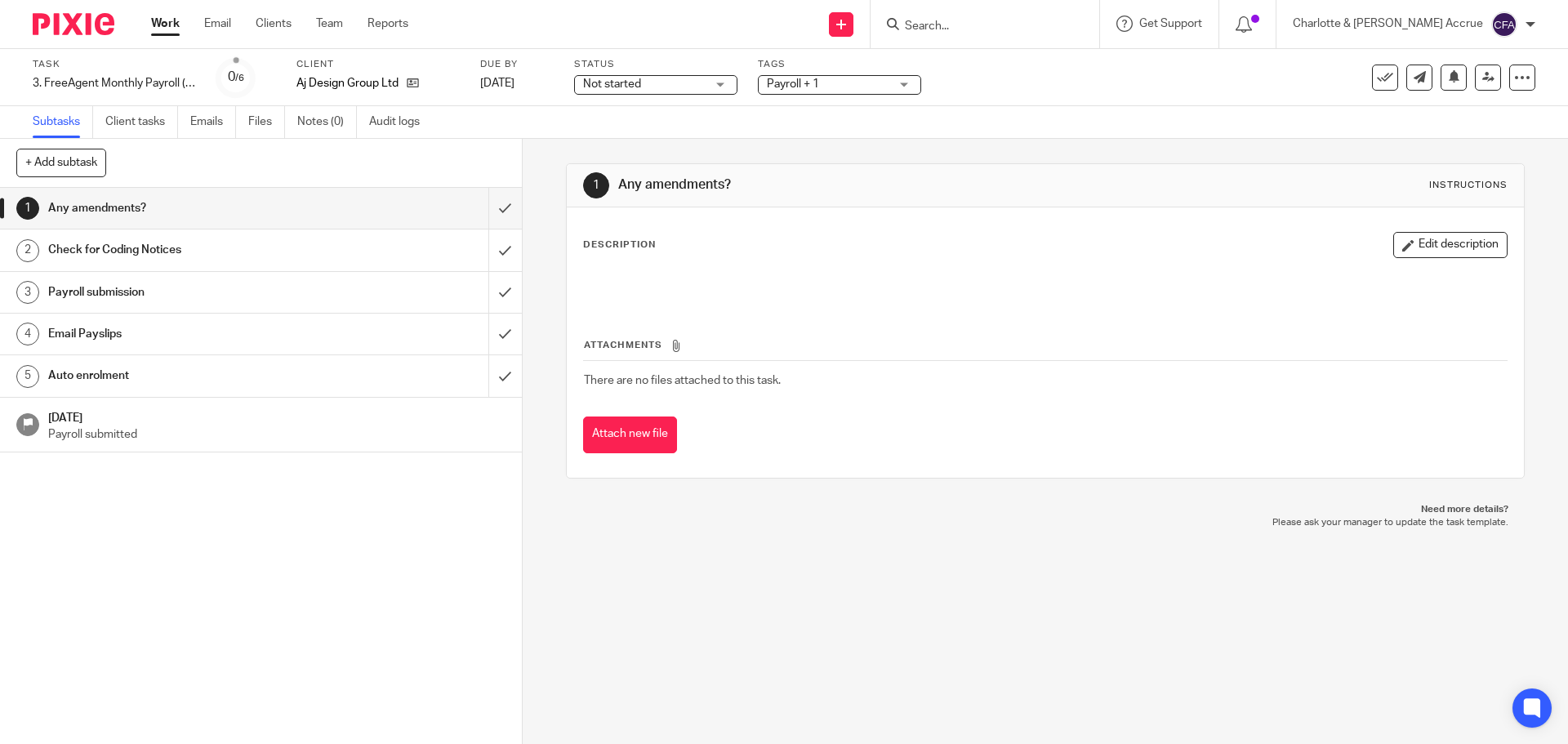
click at [805, 84] on span "Payroll + 1" at bounding box center [793, 84] width 52 height 11
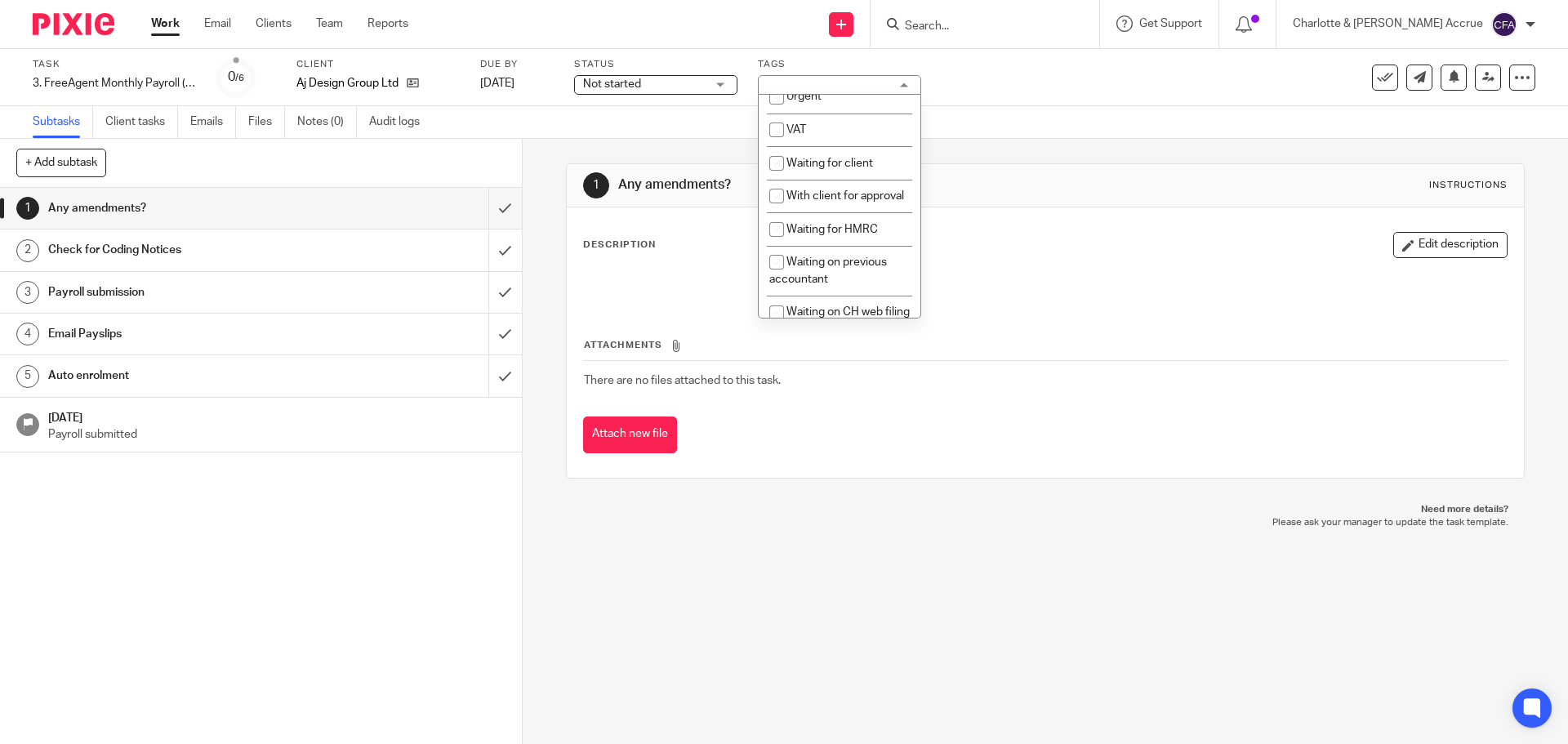
scroll to position [898, 0]
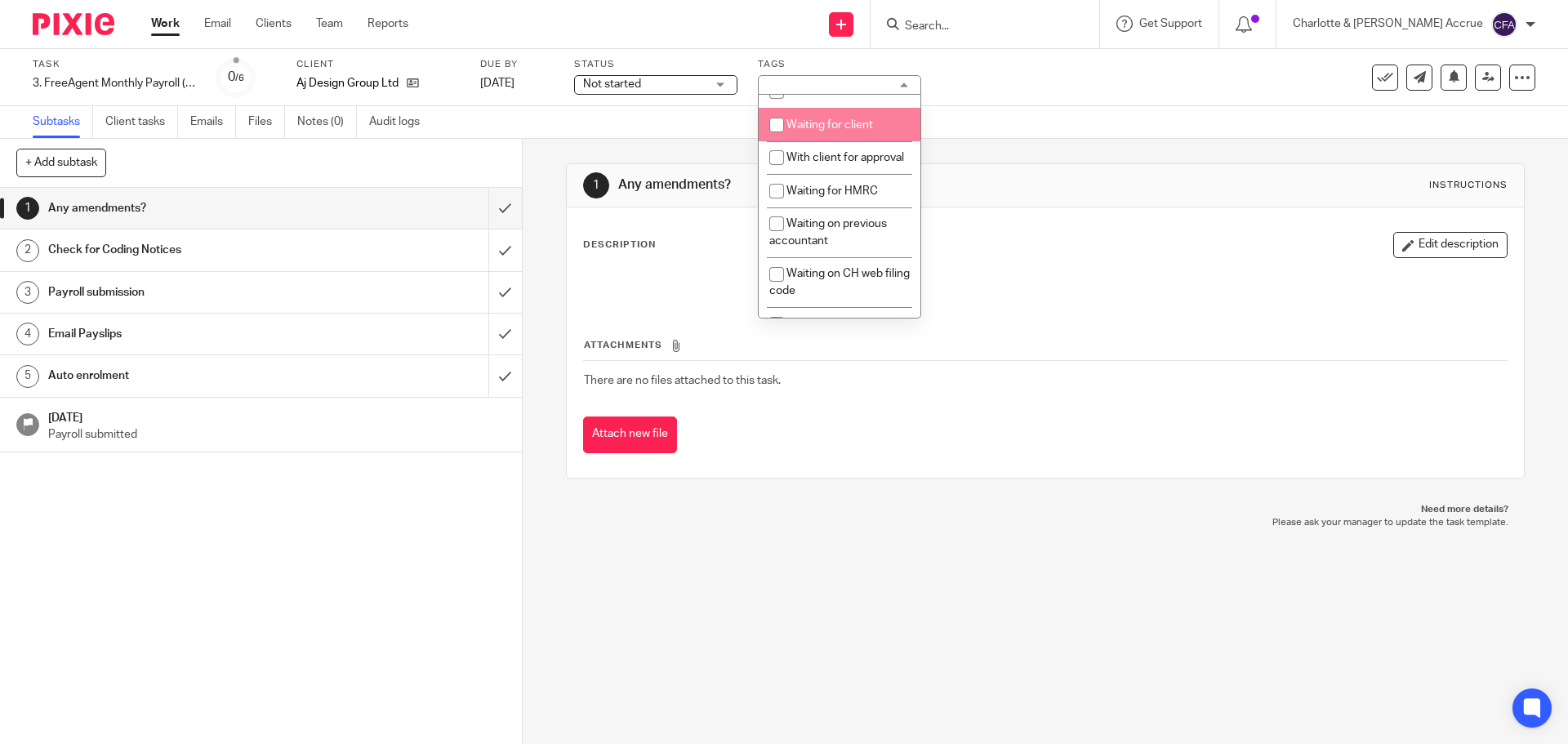
click at [825, 131] on span "Waiting for client" at bounding box center [829, 124] width 86 height 11
checkbox input "true"
drag, startPoint x: 1097, startPoint y: 270, endPoint x: 970, endPoint y: 254, distance: 128.0
click at [1093, 269] on div at bounding box center [1044, 285] width 938 height 37
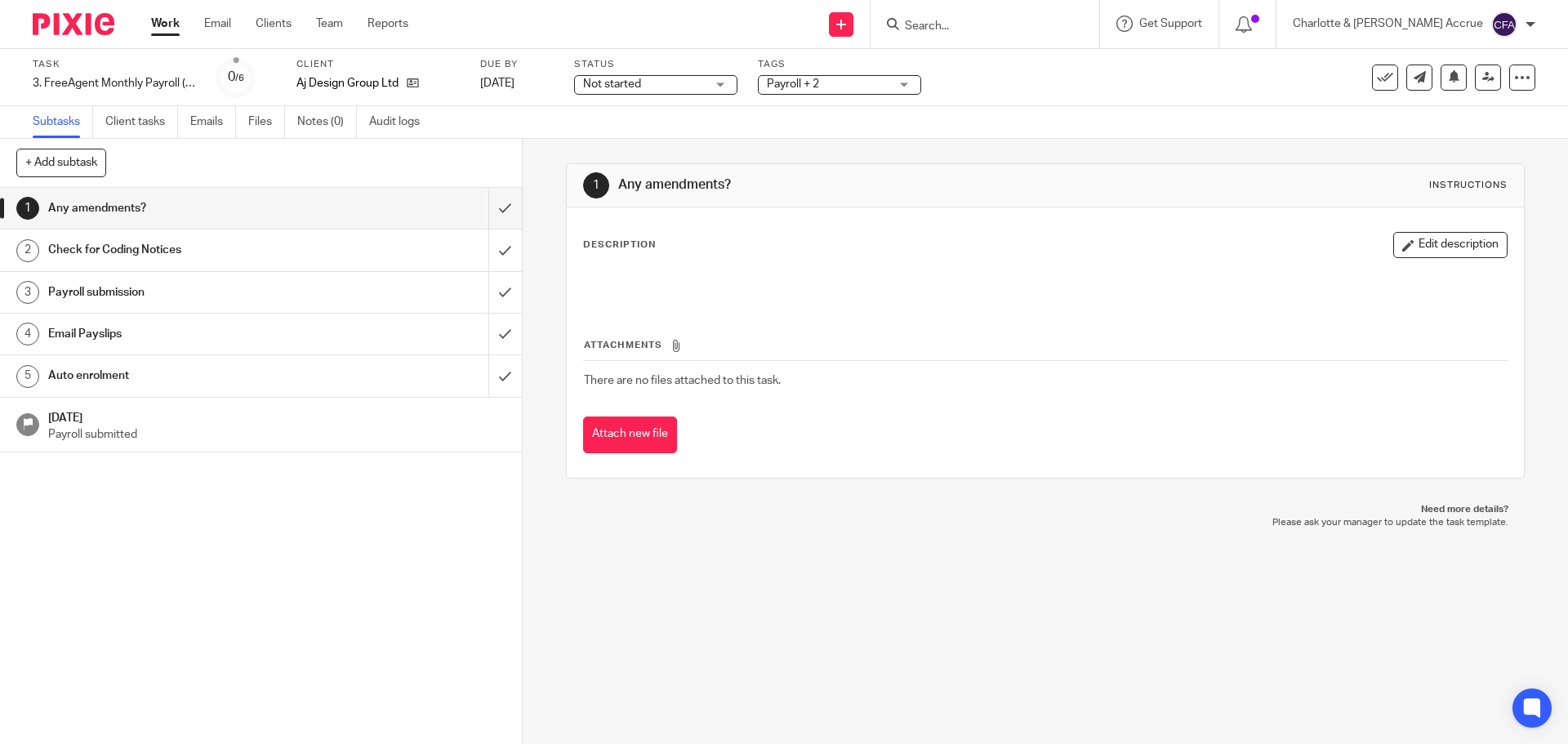
click at [992, 24] on input "Search" at bounding box center [976, 27] width 147 height 15
type input "mqr"
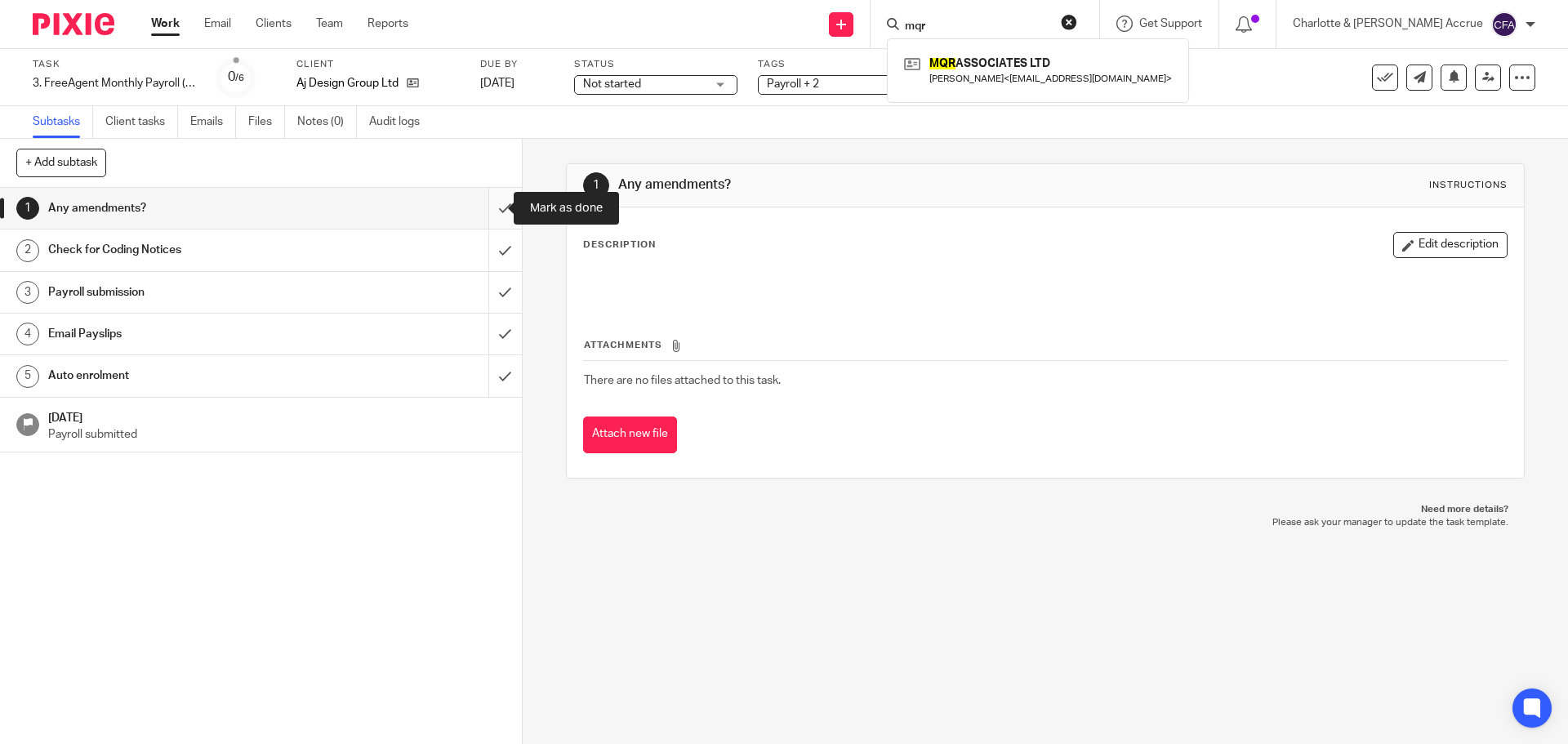
click at [487, 220] on input "submit" at bounding box center [261, 209] width 522 height 41
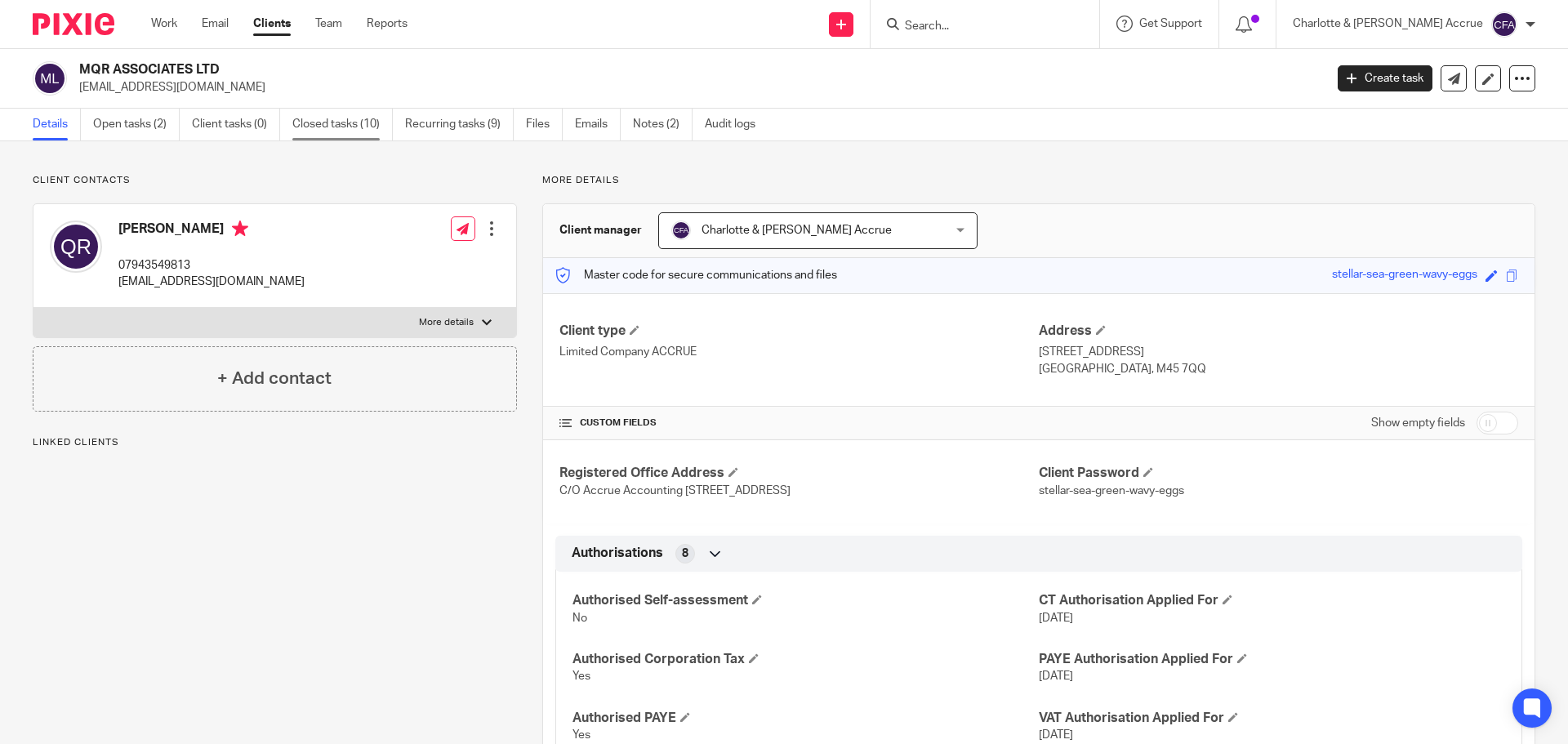
click at [346, 121] on link "Closed tasks (10)" at bounding box center [342, 124] width 100 height 32
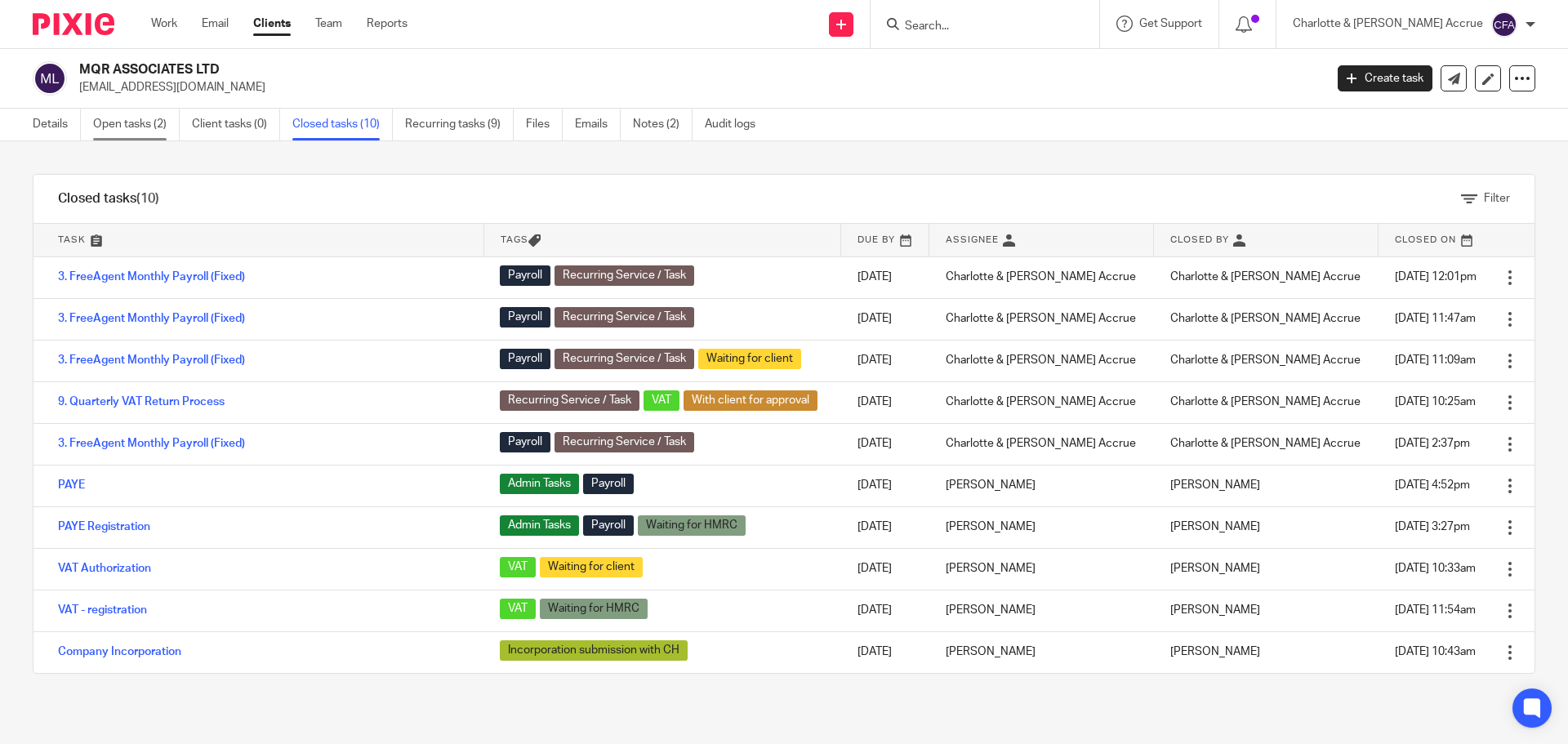
click at [116, 125] on link "Open tasks (2)" at bounding box center [136, 124] width 86 height 32
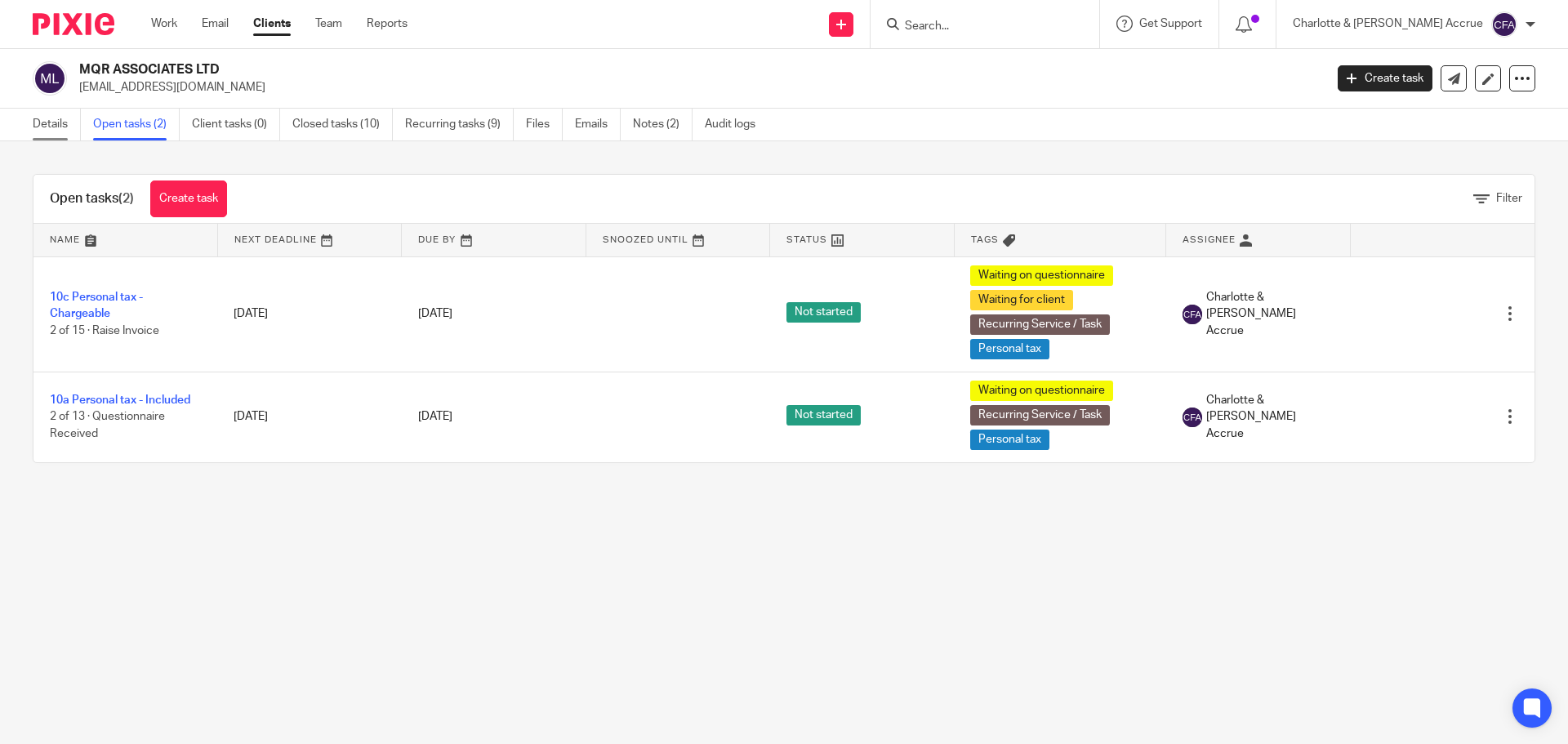
click at [45, 124] on link "Details" at bounding box center [56, 124] width 48 height 32
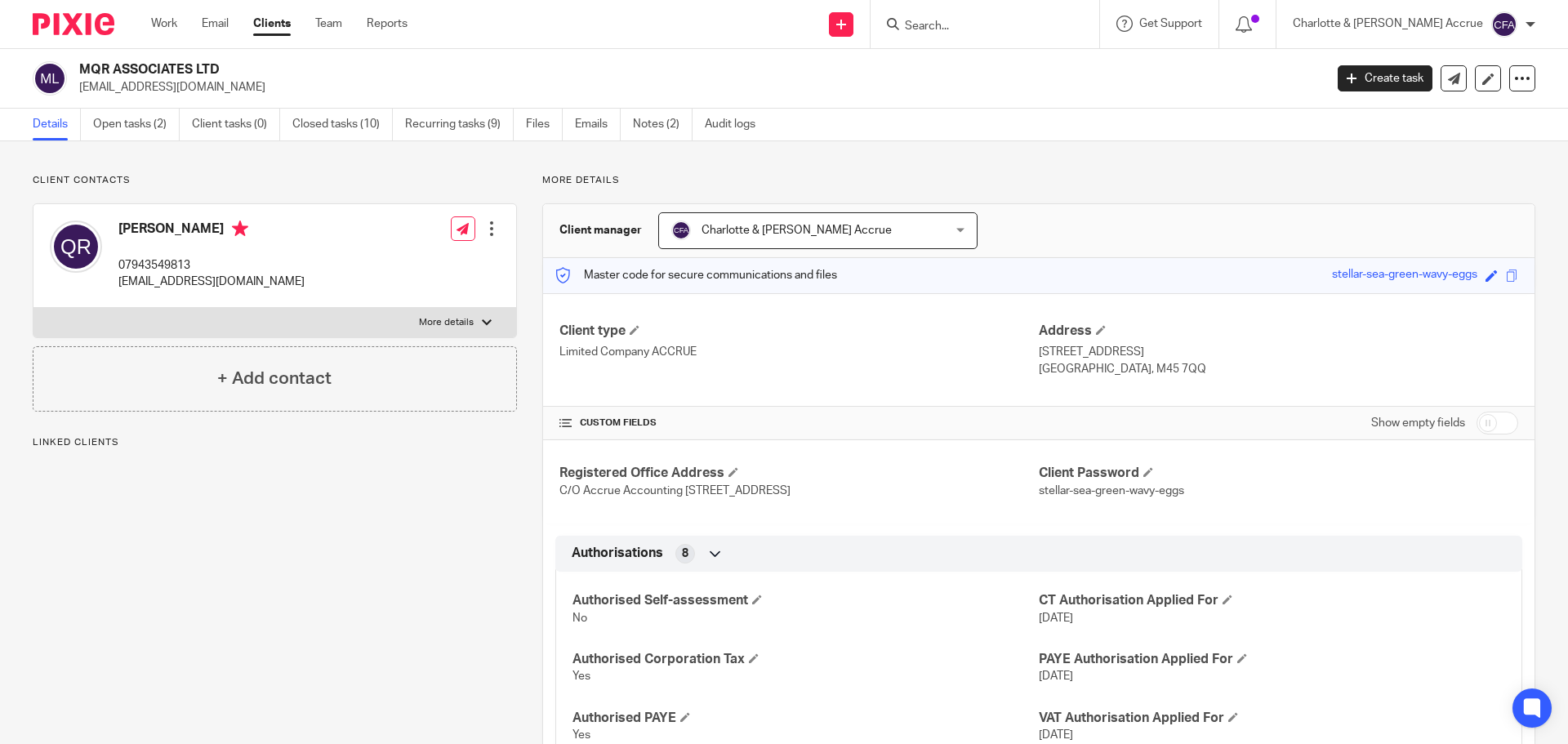
click at [80, 86] on p "[EMAIL_ADDRESS][DOMAIN_NAME]" at bounding box center [696, 87] width 1234 height 16
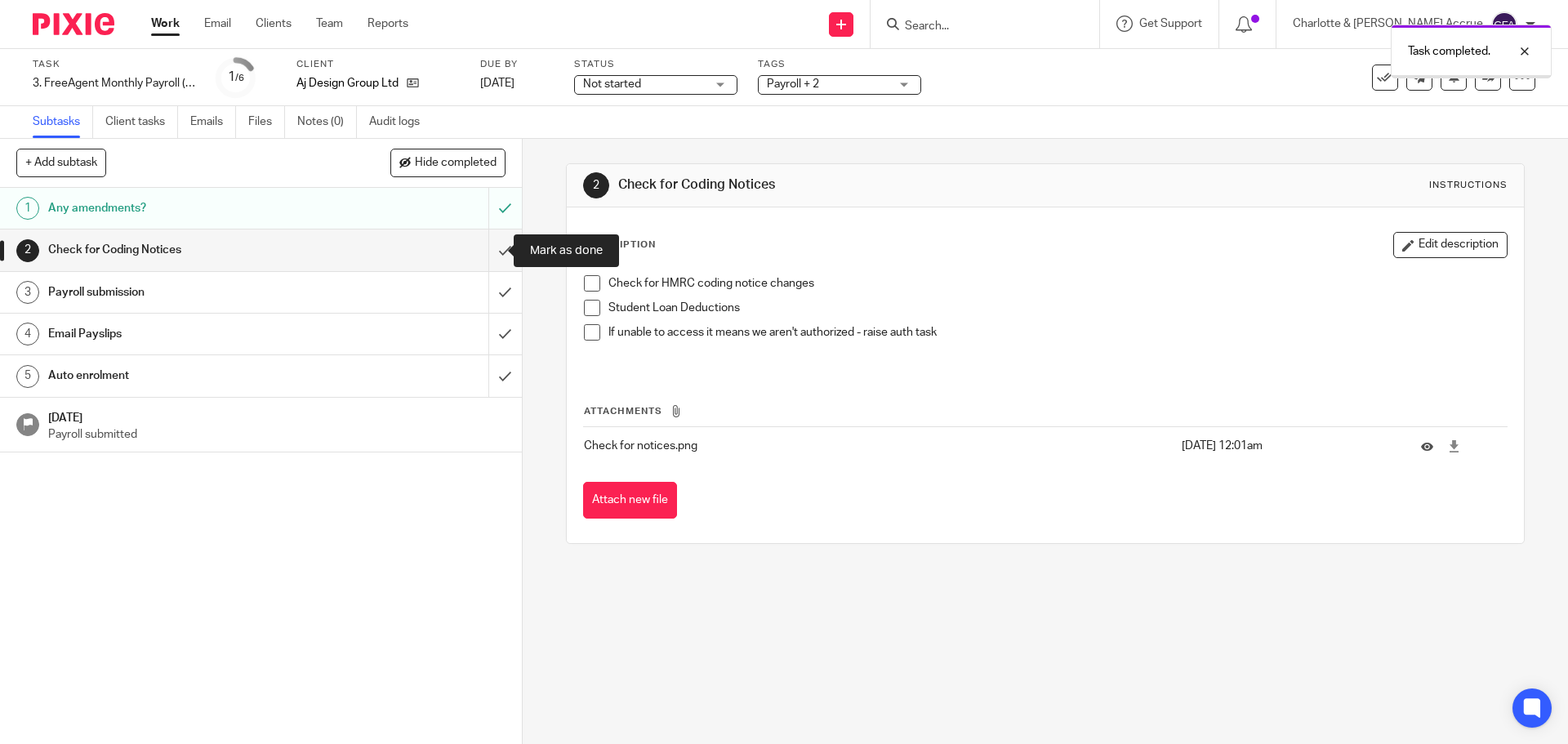
drag, startPoint x: 480, startPoint y: 251, endPoint x: 310, endPoint y: 261, distance: 170.3
click at [480, 251] on input "submit" at bounding box center [261, 250] width 522 height 41
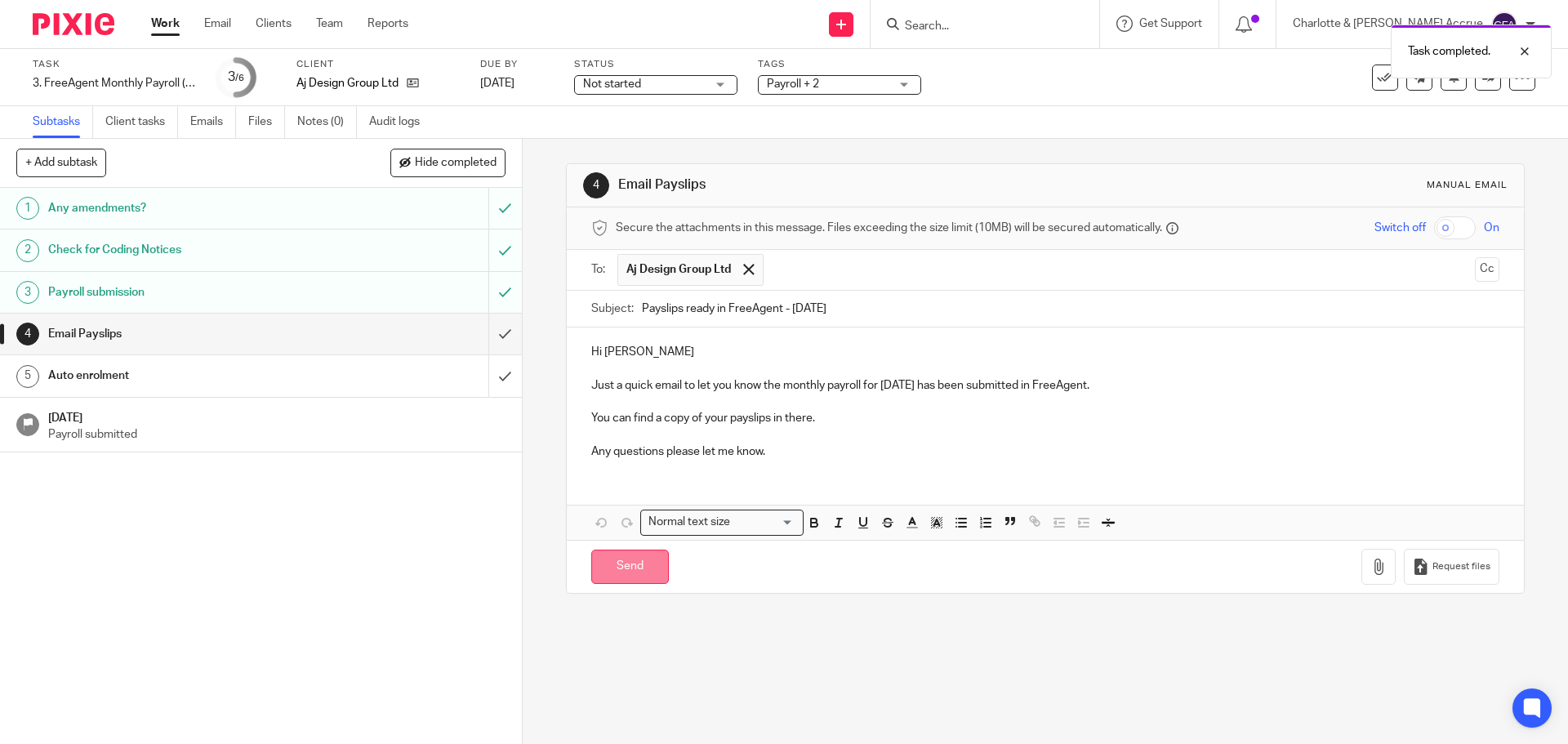
click at [622, 571] on input "Send" at bounding box center [629, 567] width 78 height 35
type input "Sent"
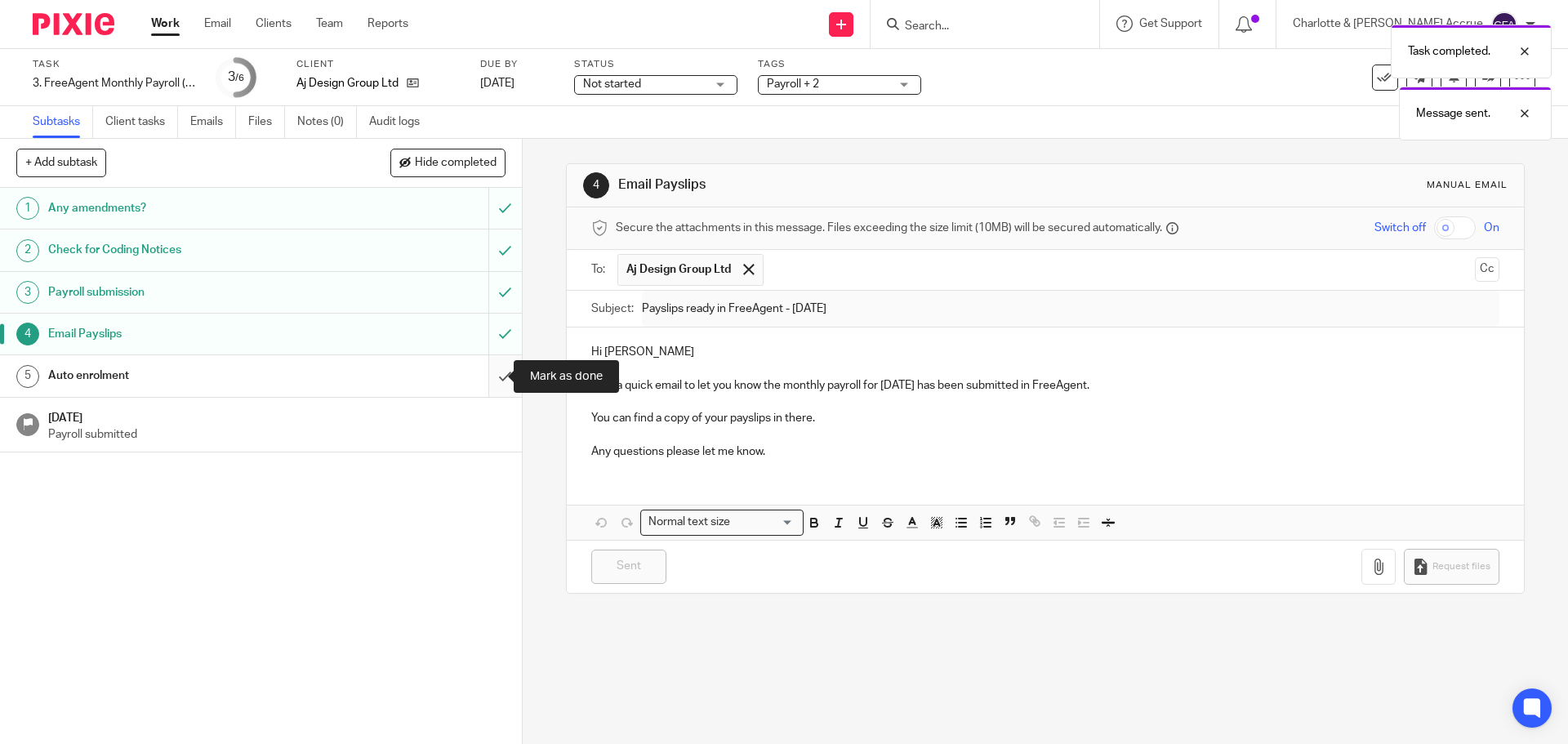
click at [491, 369] on input "submit" at bounding box center [261, 375] width 522 height 41
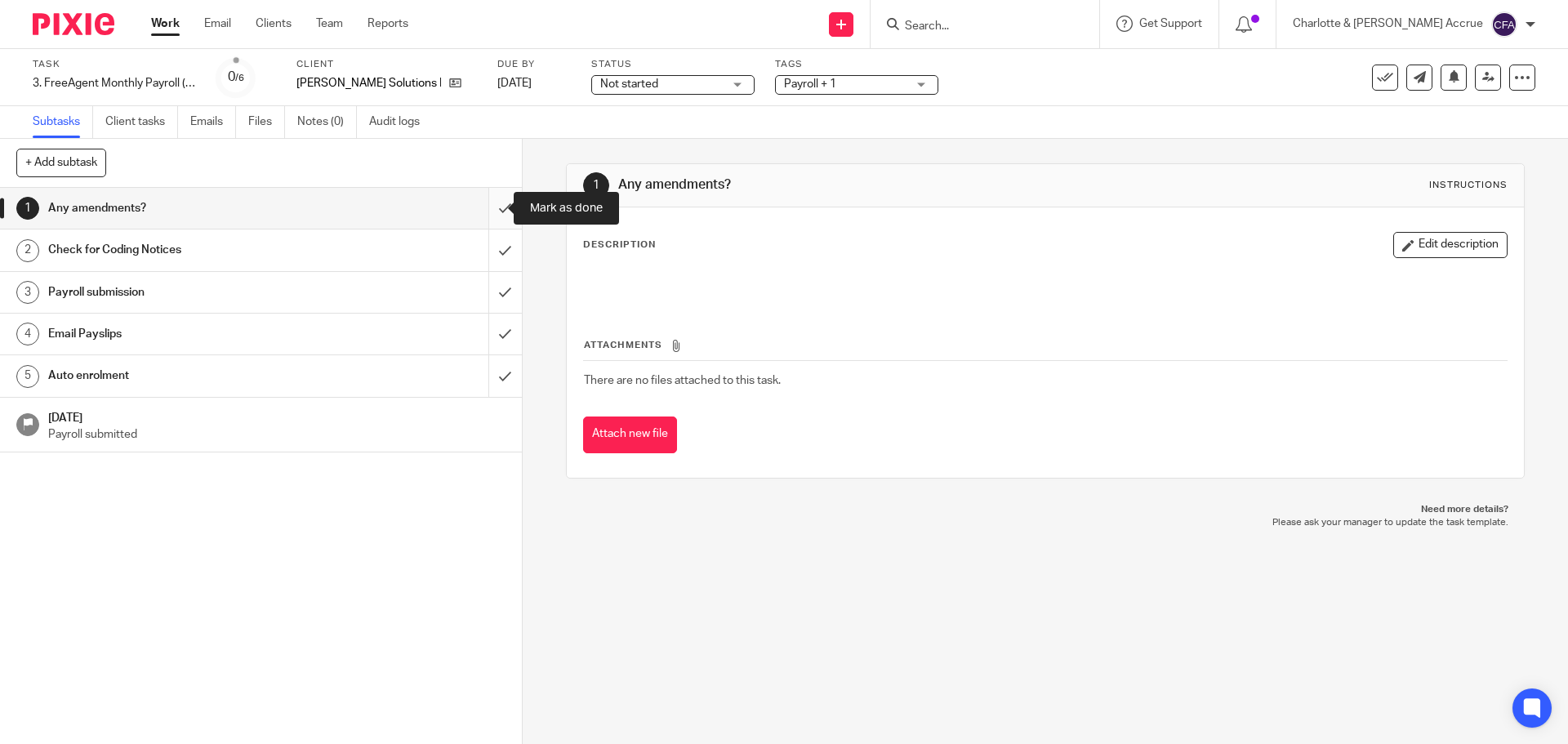
click at [487, 206] on input "submit" at bounding box center [261, 209] width 522 height 41
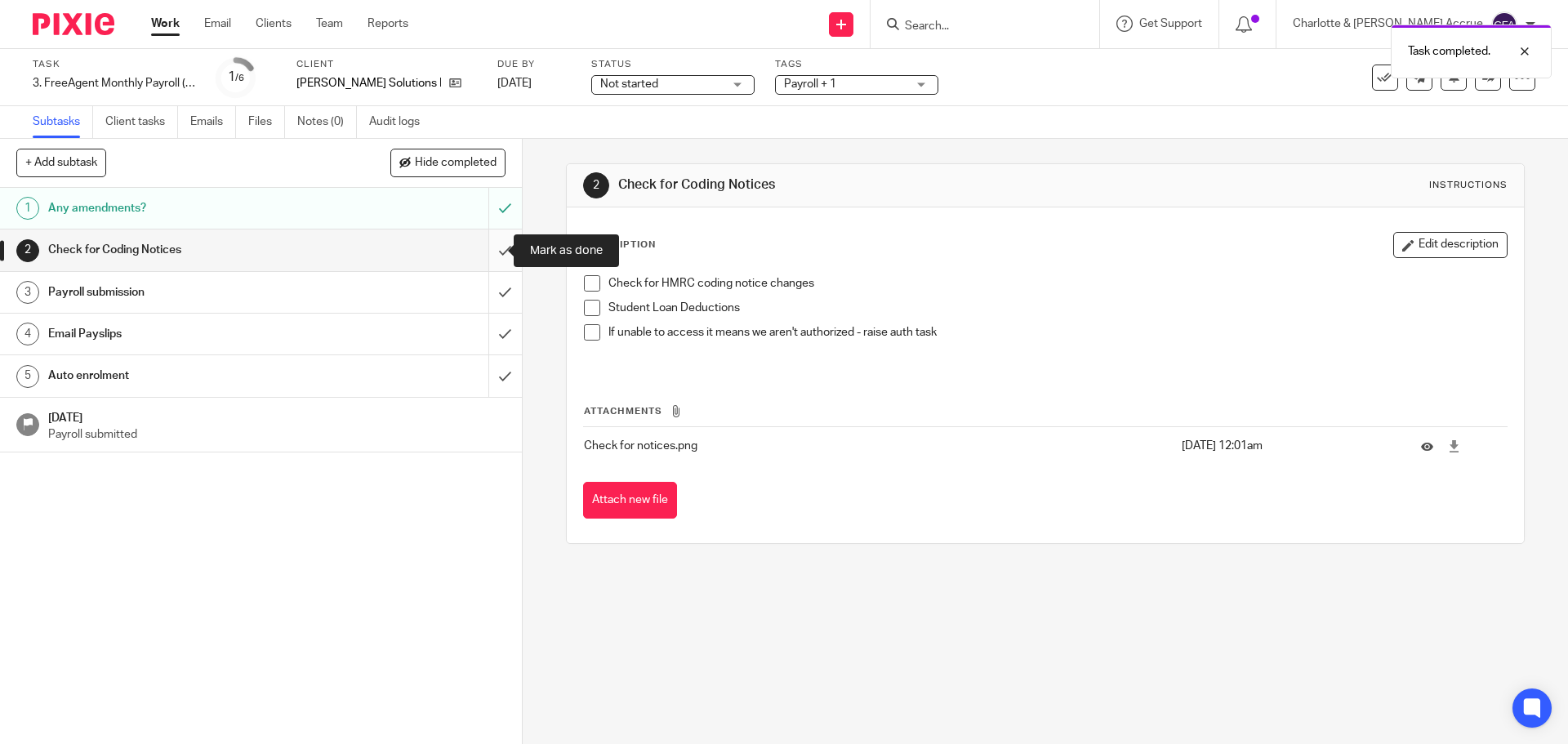
click at [487, 251] on input "submit" at bounding box center [261, 250] width 522 height 41
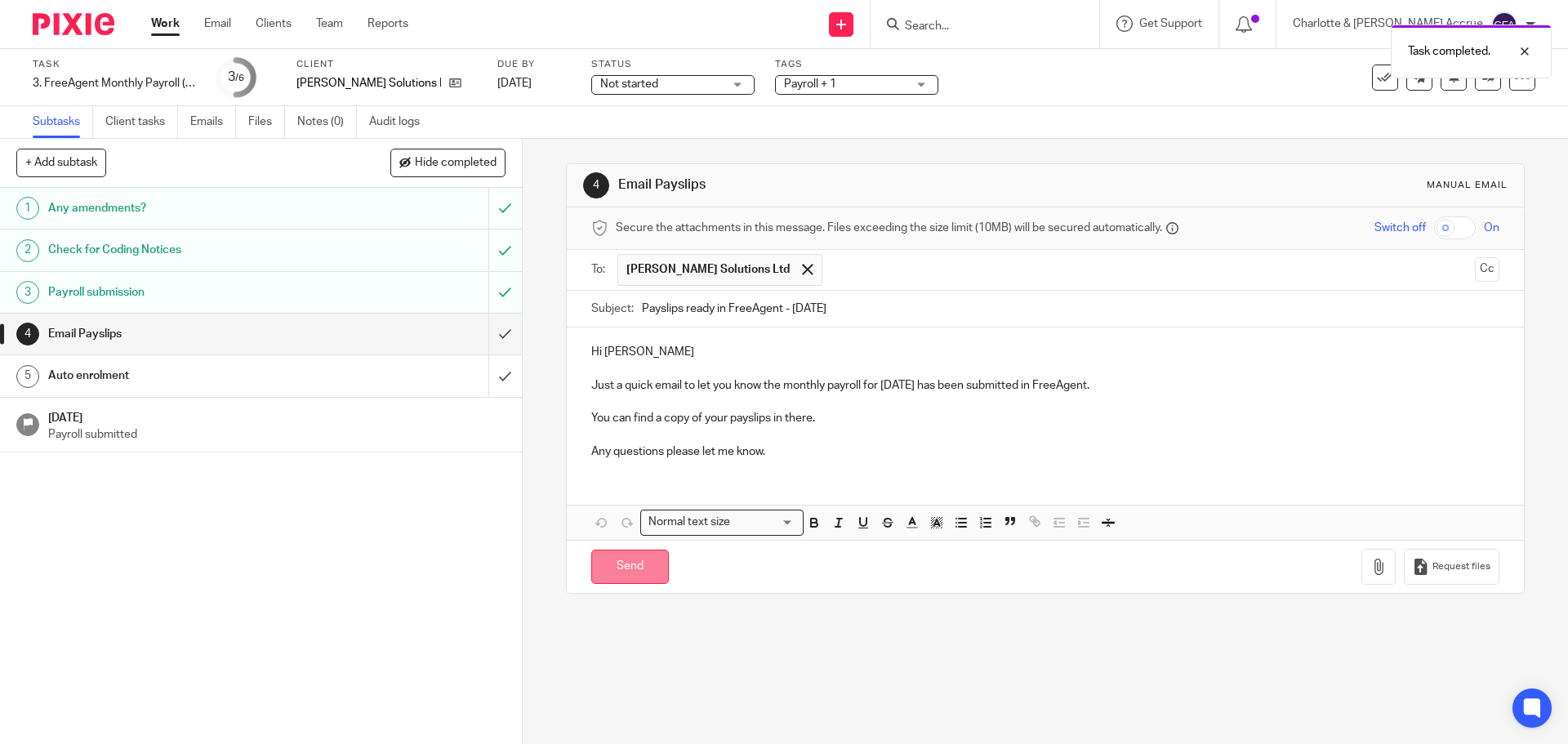
click at [621, 564] on input "Send" at bounding box center [629, 567] width 78 height 35
type input "Sent"
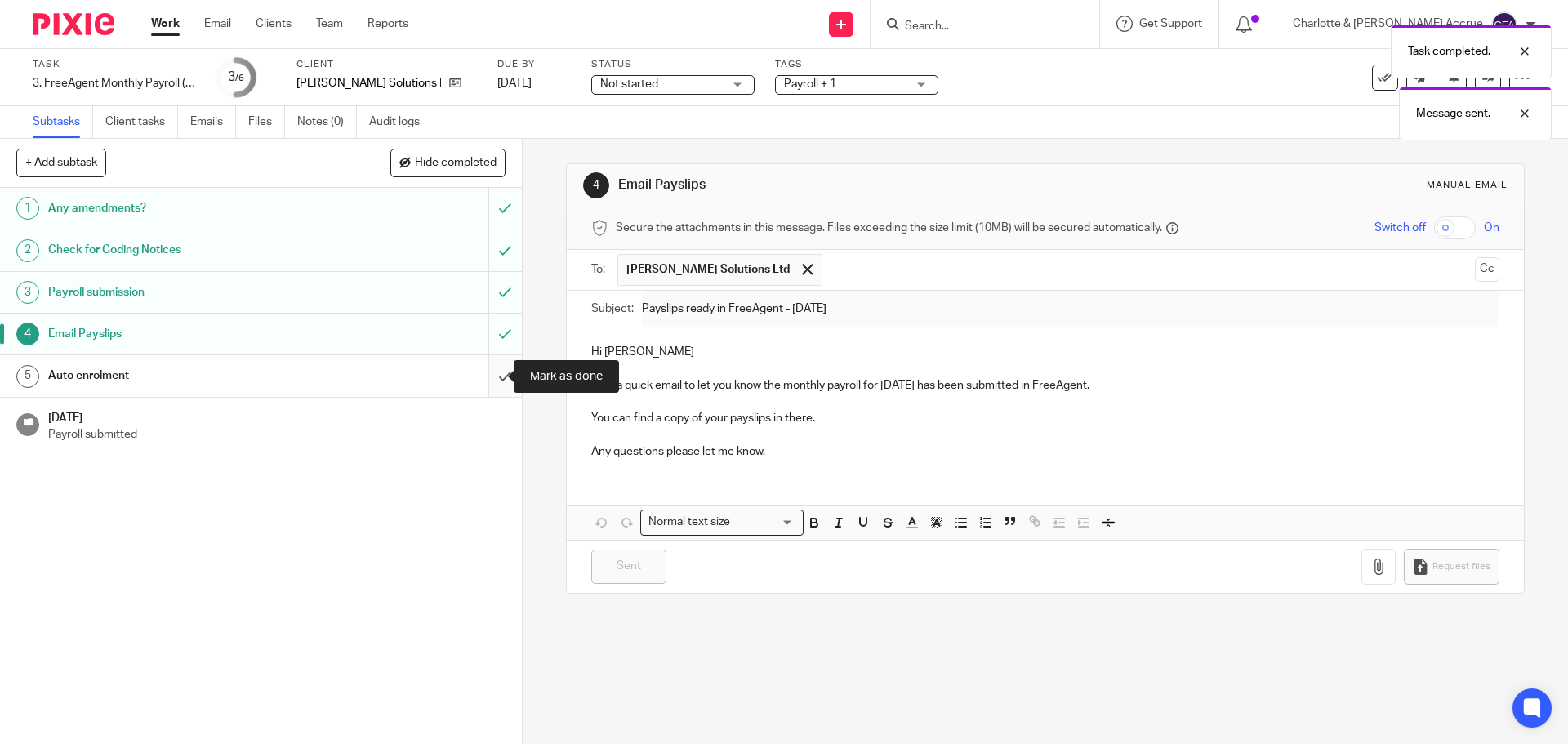
click at [486, 370] on input "submit" at bounding box center [261, 375] width 522 height 41
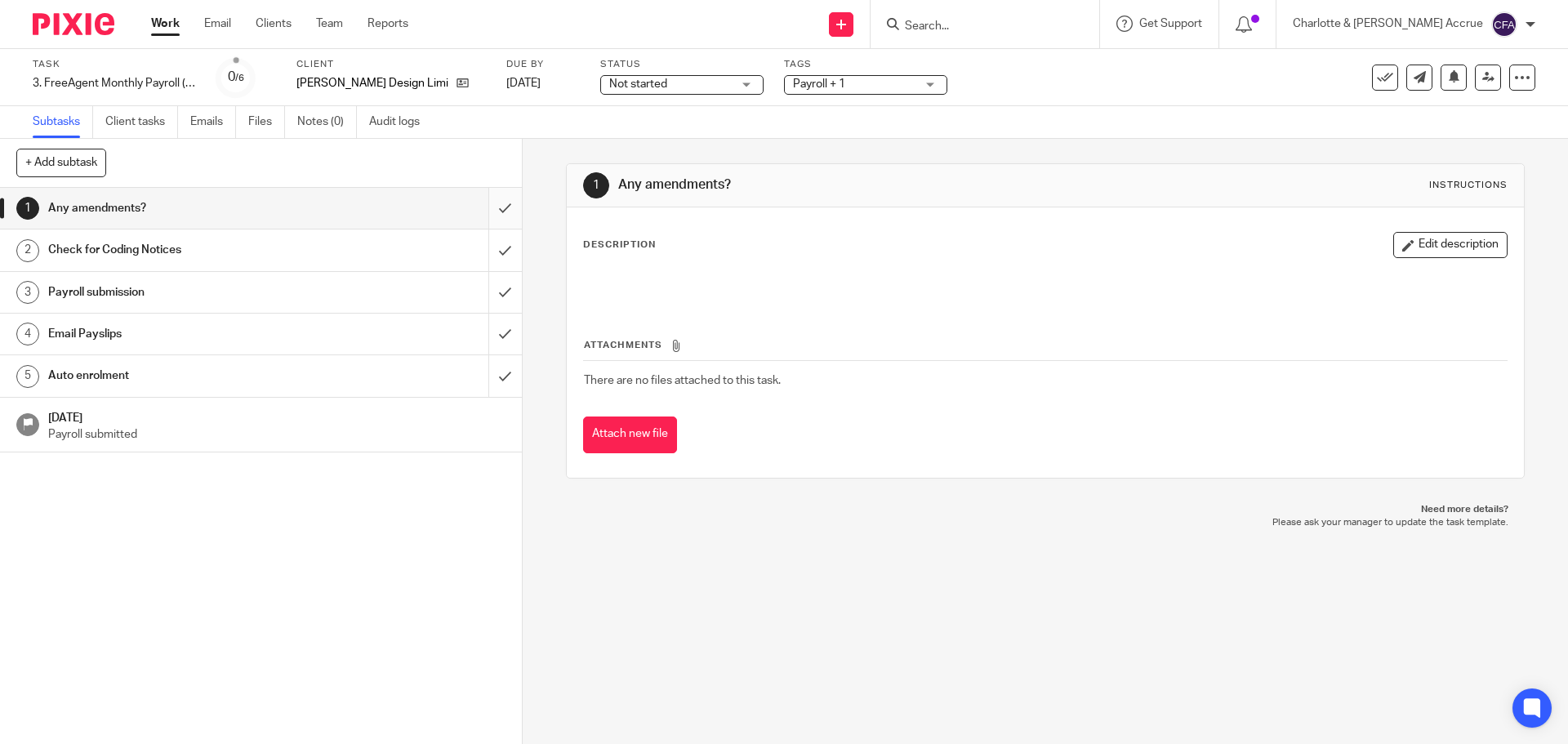
click at [475, 209] on input "submit" at bounding box center [261, 209] width 522 height 41
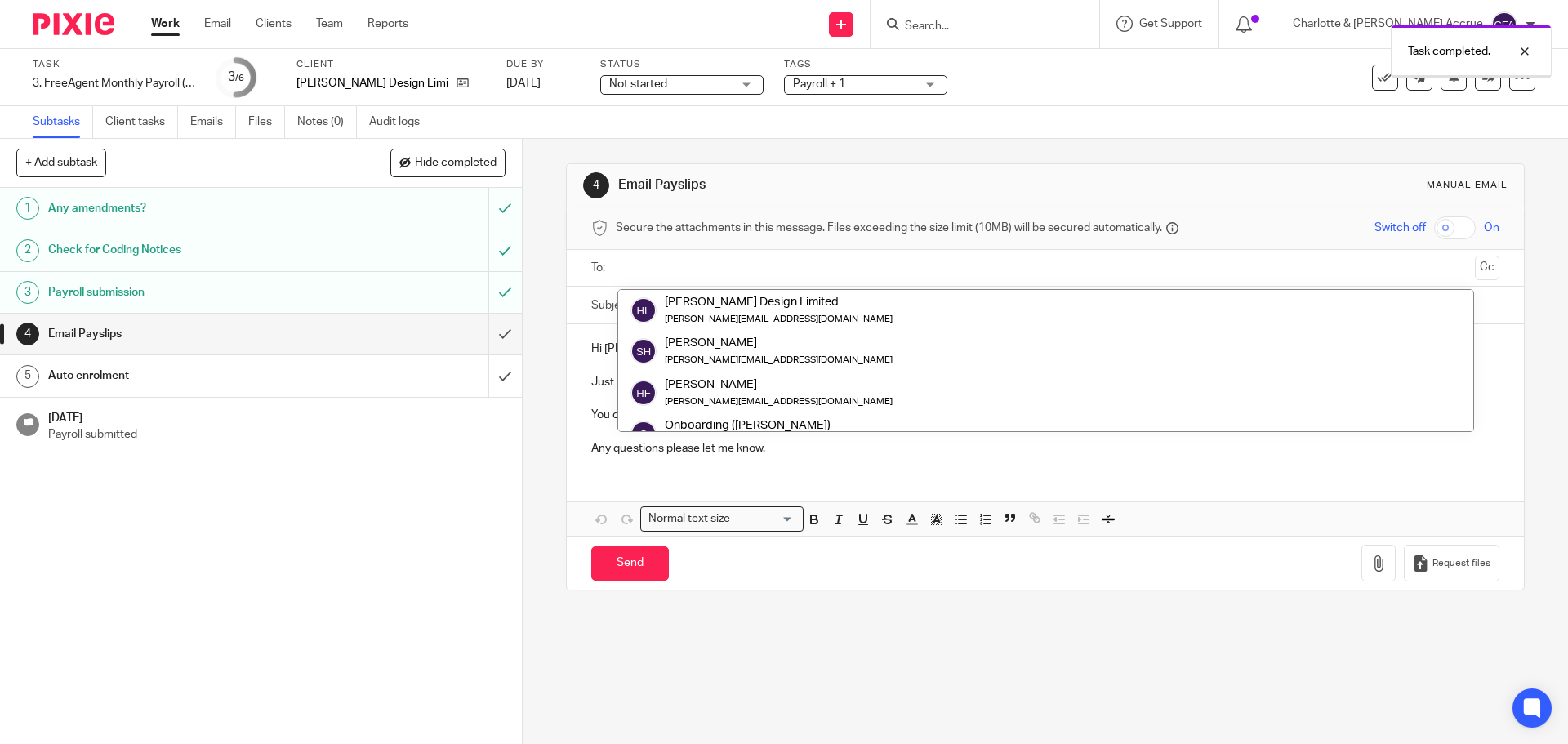
click at [701, 310] on input "Payslips ready in FreeAgent - September 2025" at bounding box center [1070, 304] width 857 height 37
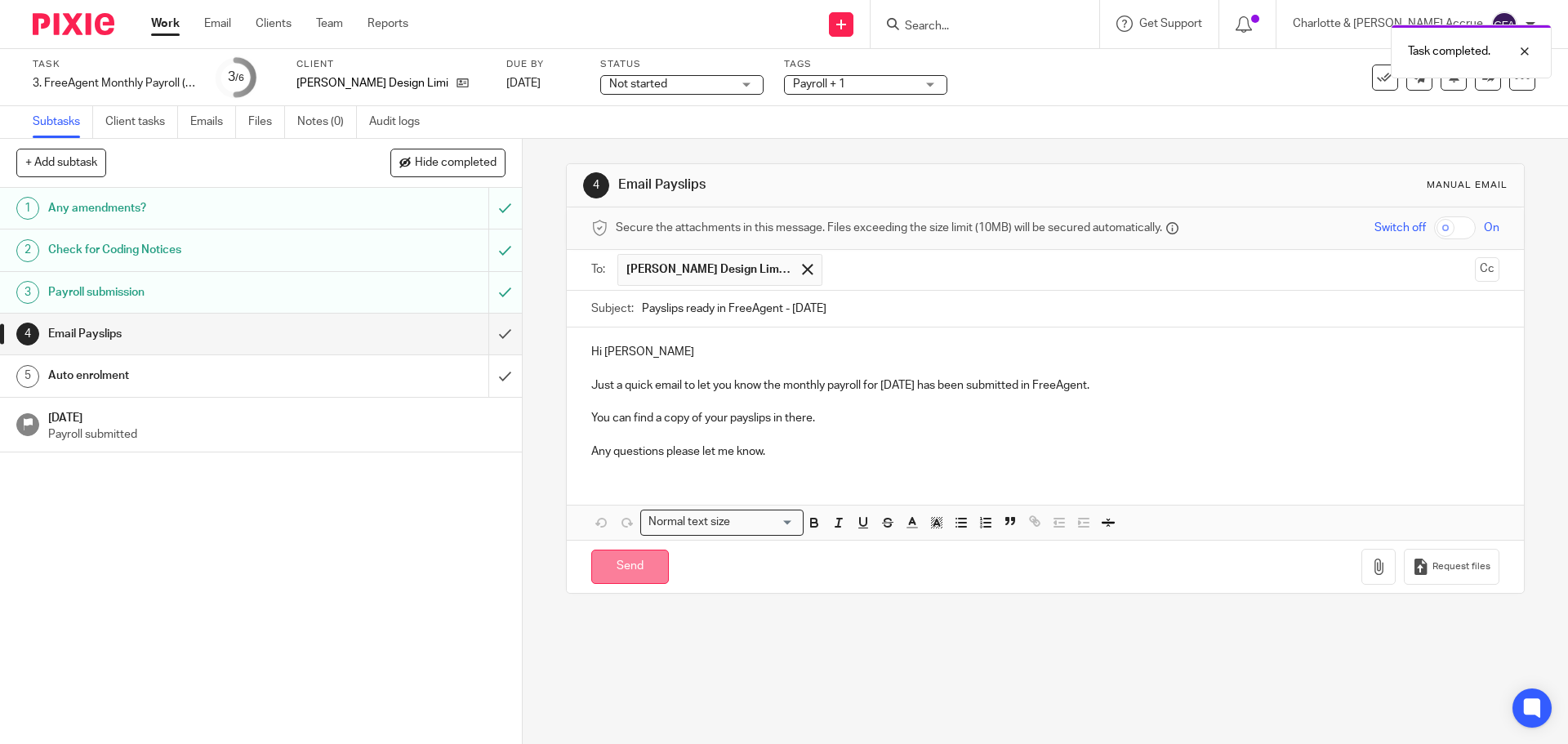
click at [609, 570] on input "Send" at bounding box center [629, 567] width 78 height 35
type input "Sent"
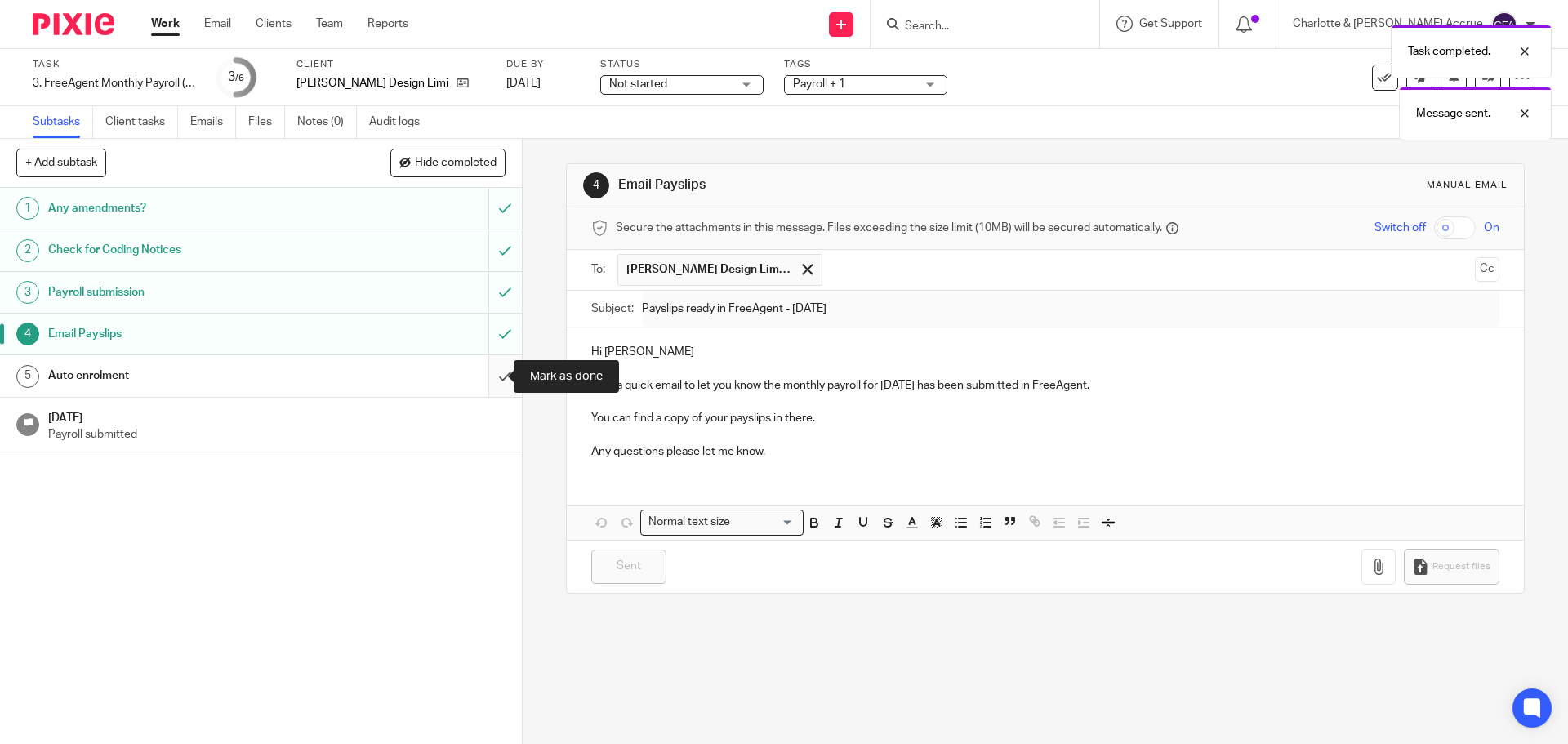
click at [492, 372] on input "submit" at bounding box center [261, 375] width 522 height 41
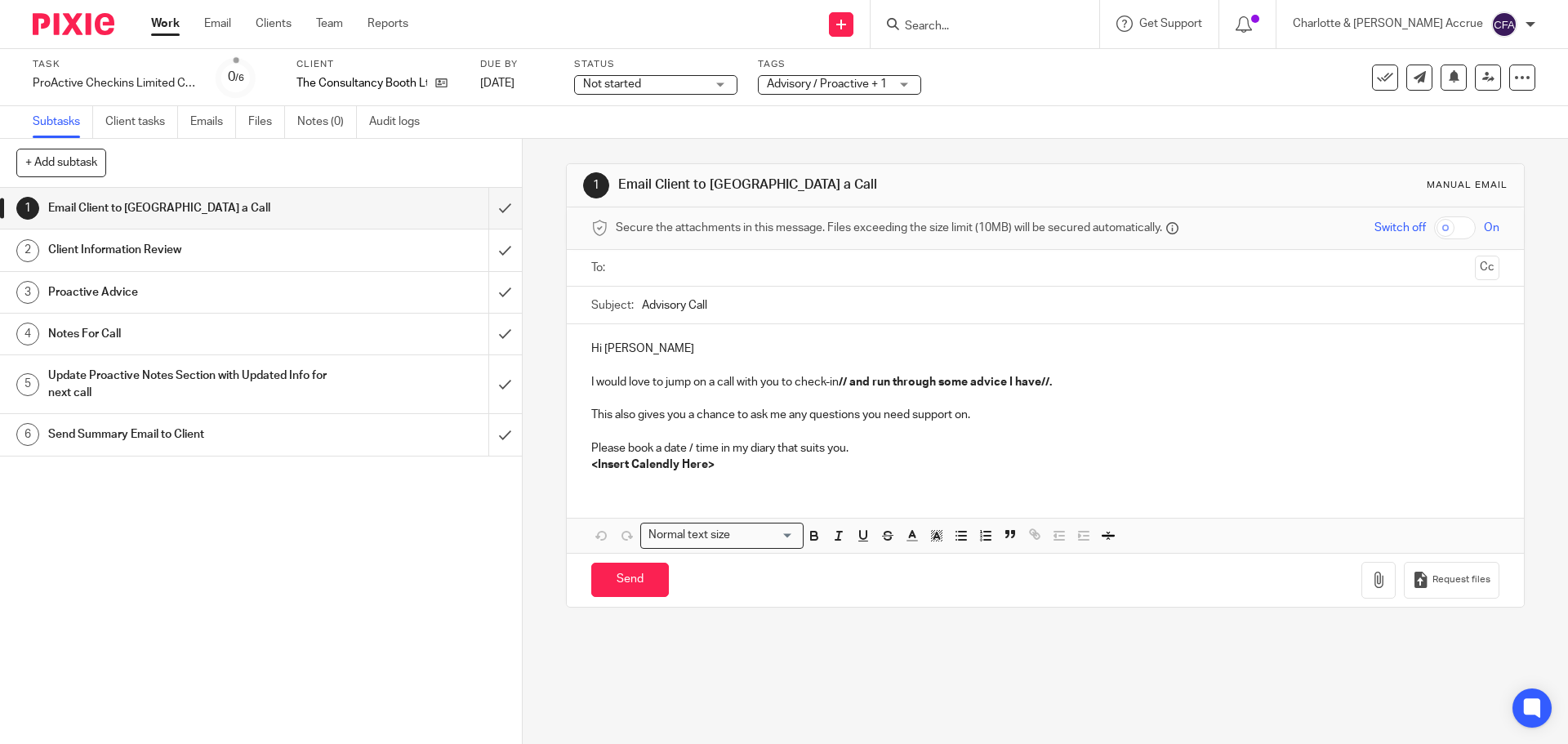
click at [674, 264] on input "text" at bounding box center [1044, 269] width 846 height 19
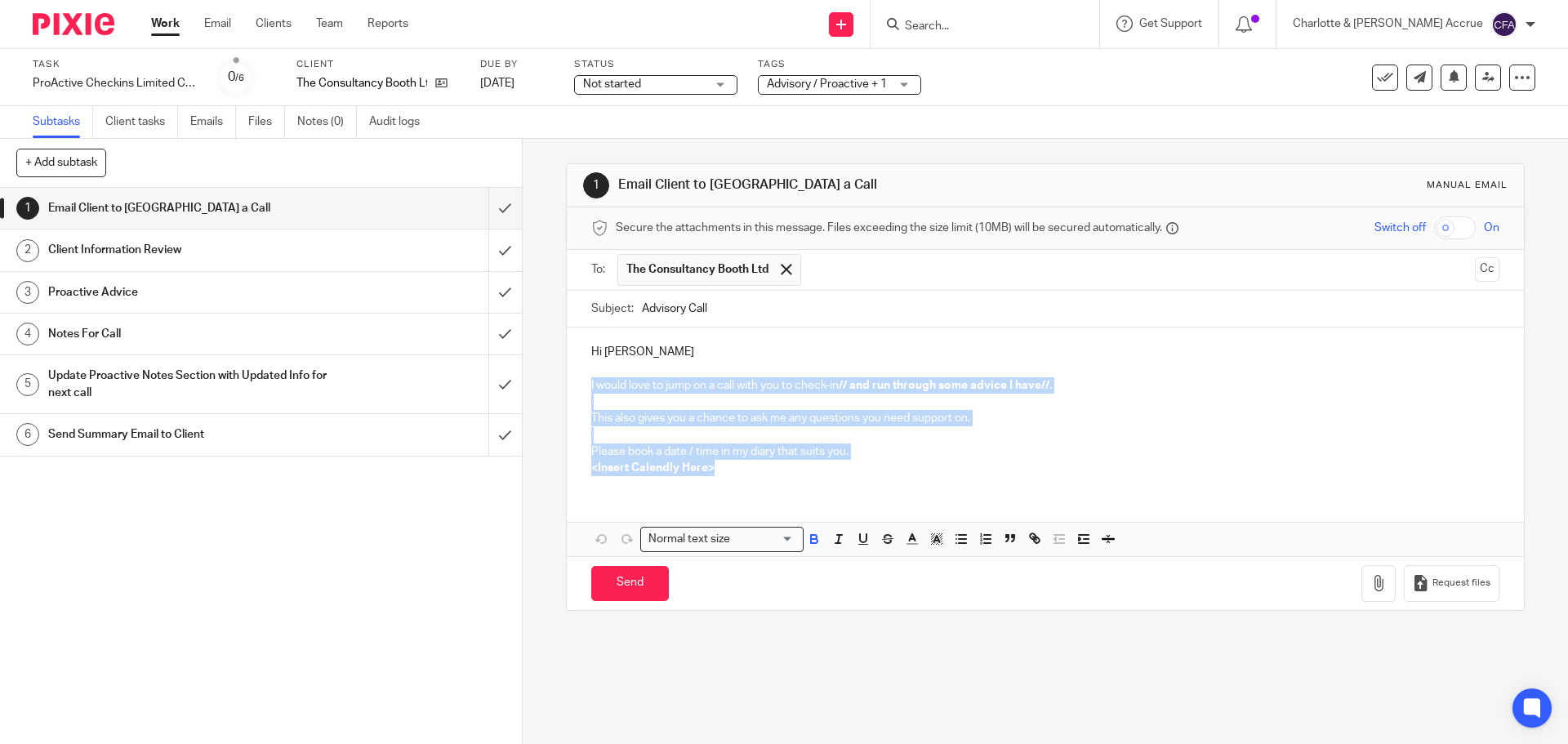
drag, startPoint x: 725, startPoint y: 464, endPoint x: 577, endPoint y: 381, distance: 169.7
click at [577, 381] on div "Hi Paul I would love to jump on a call with you to check-in // and run through …" at bounding box center [1045, 408] width 956 height 161
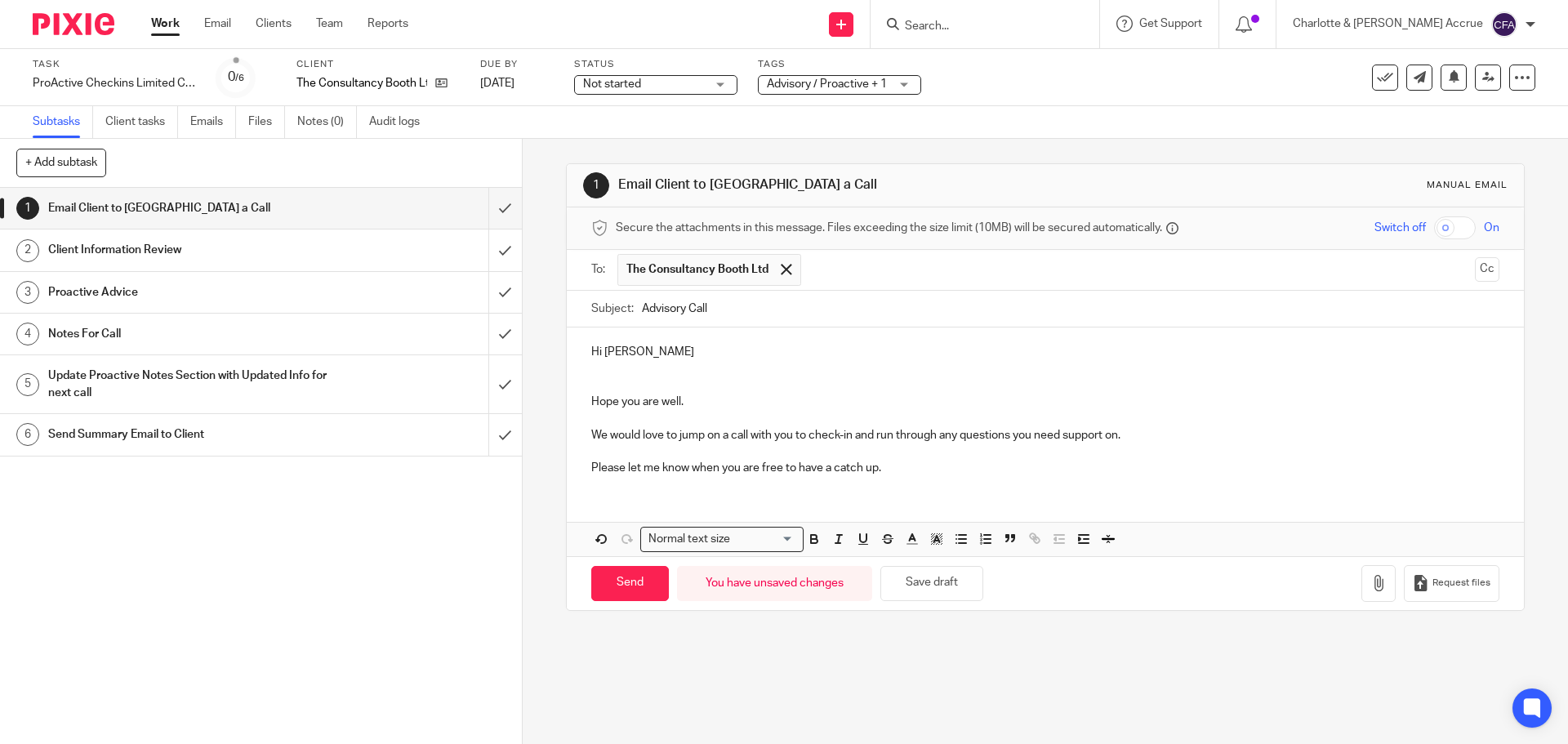
click at [610, 380] on p "Hope you are well." at bounding box center [1044, 393] width 907 height 33
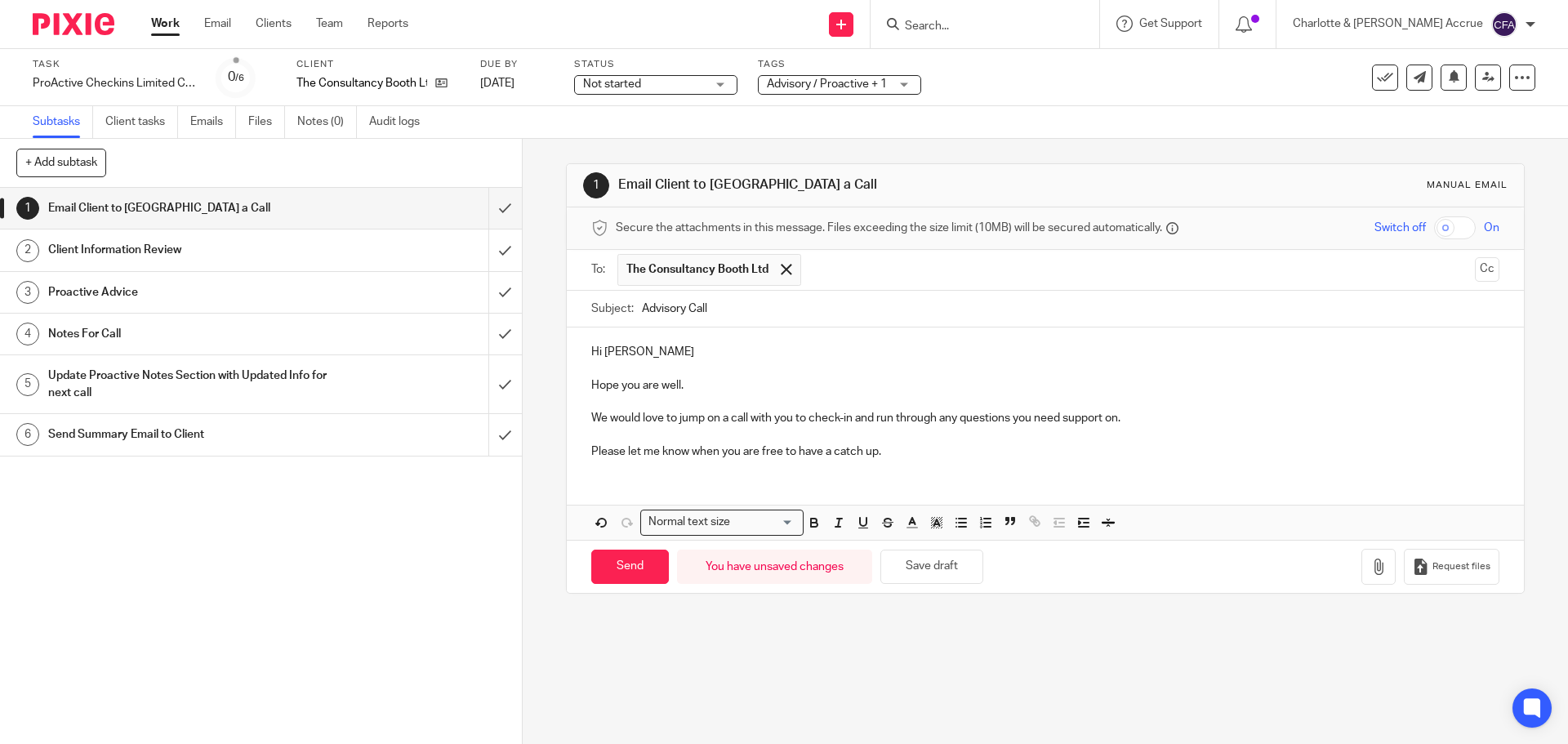
drag, startPoint x: 684, startPoint y: 309, endPoint x: 756, endPoint y: 333, distance: 75.9
click at [684, 309] on input "Advisory Call" at bounding box center [1070, 309] width 857 height 37
click at [714, 307] on input "Advisory/catchup Call" at bounding box center [1070, 309] width 857 height 37
type input "Advisory/catch up Call"
click at [630, 564] on input "Send" at bounding box center [629, 567] width 78 height 35
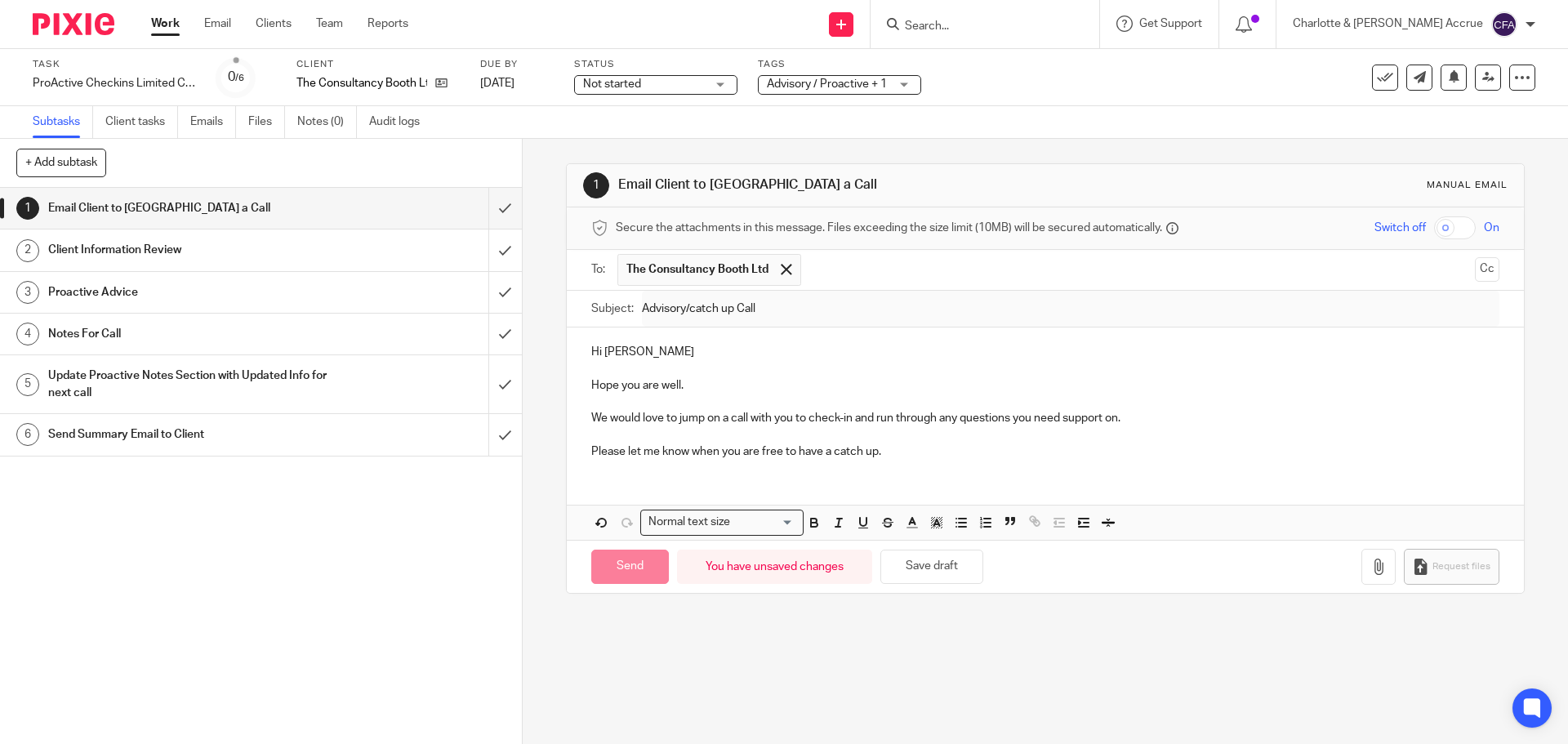
click at [855, 92] on span "Advisory / Proactive + 1" at bounding box center [828, 85] width 122 height 17
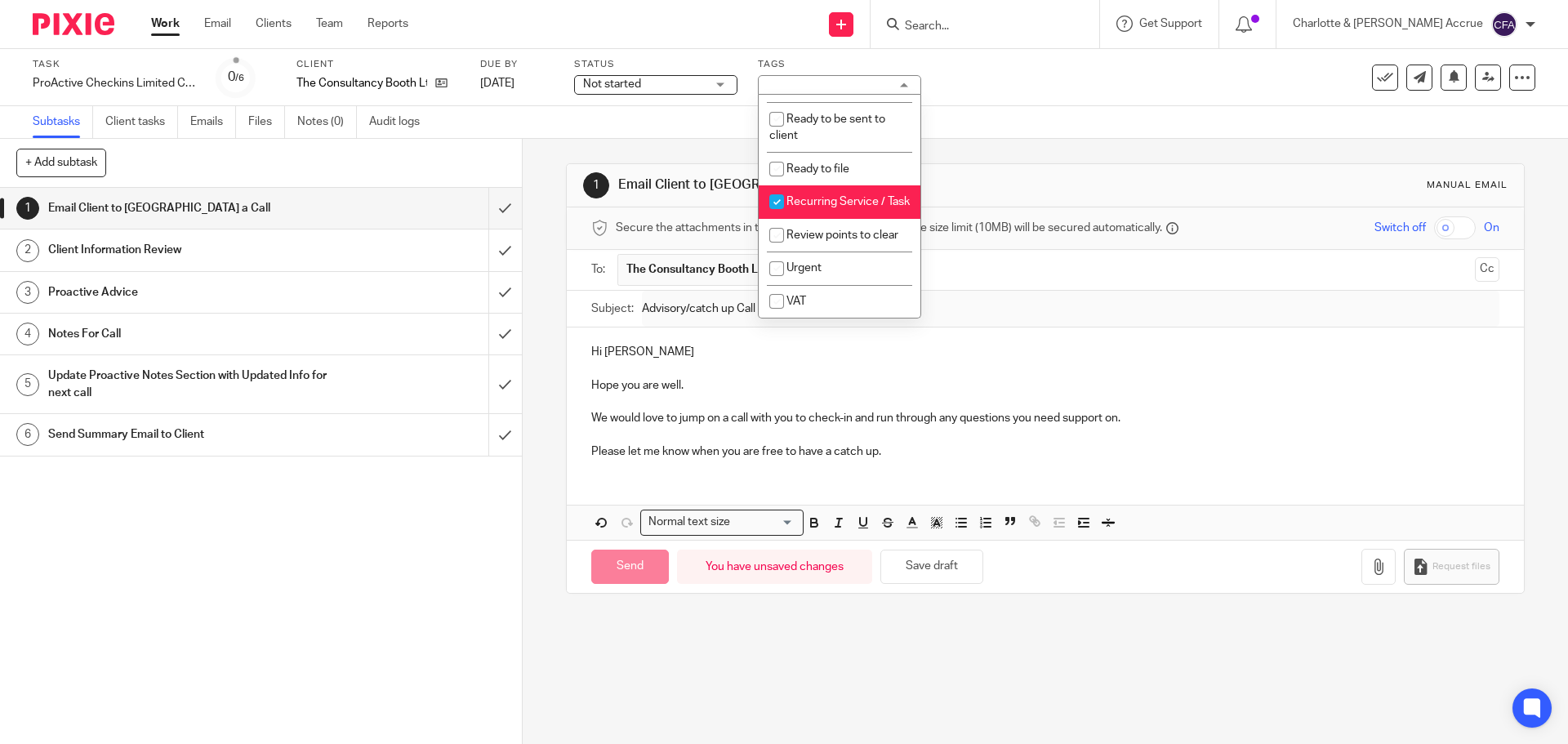
scroll to position [735, 0]
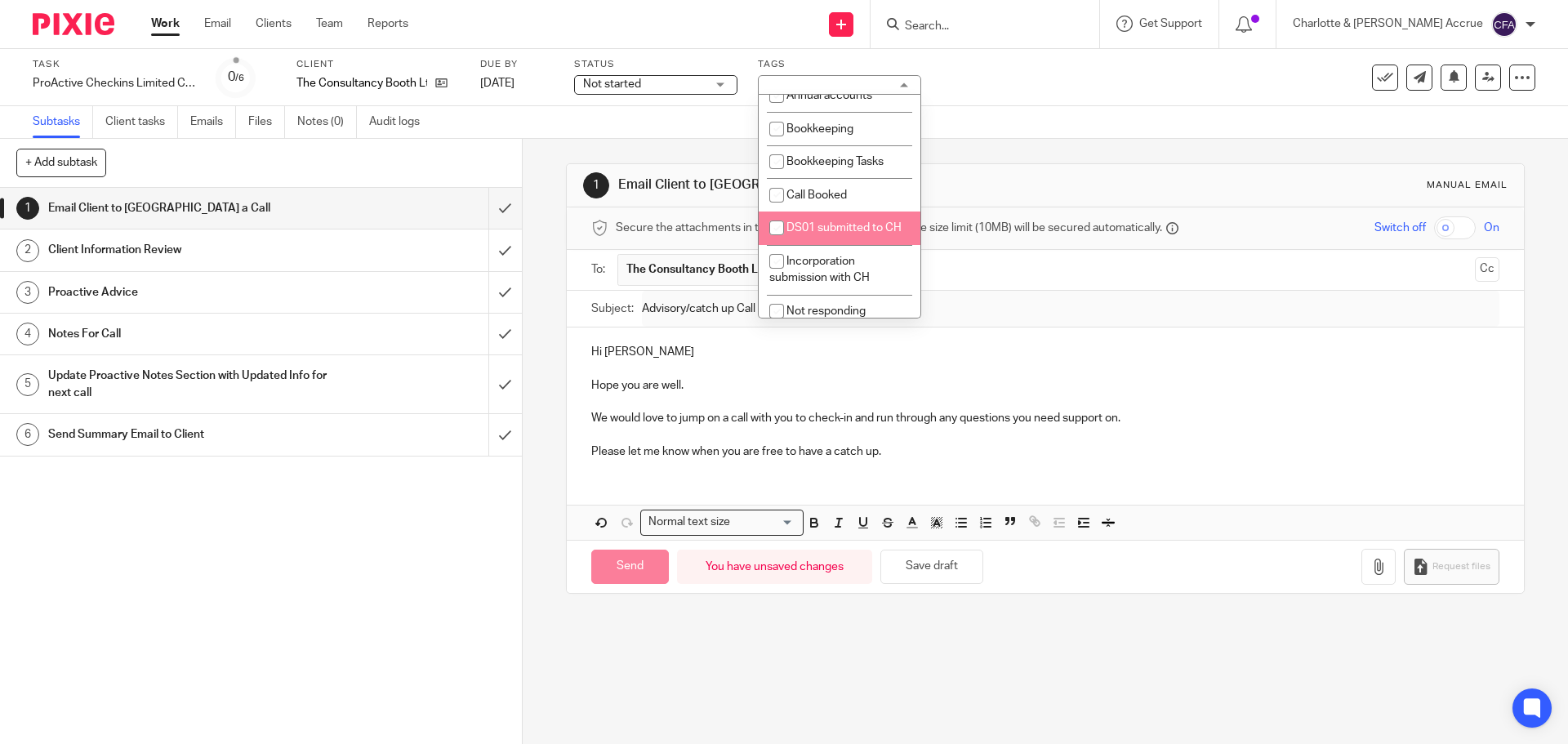
type input "Sent"
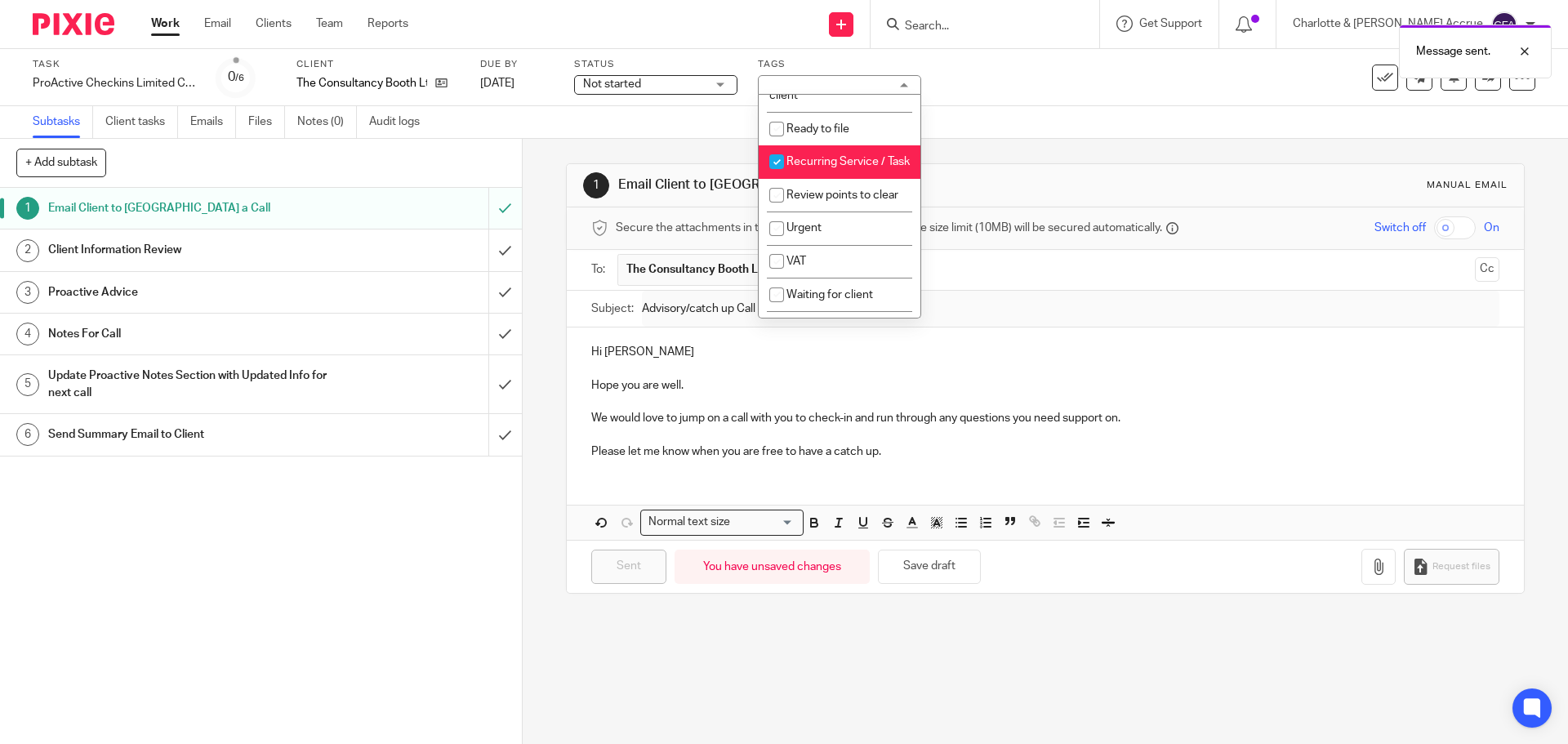
scroll to position [898, 0]
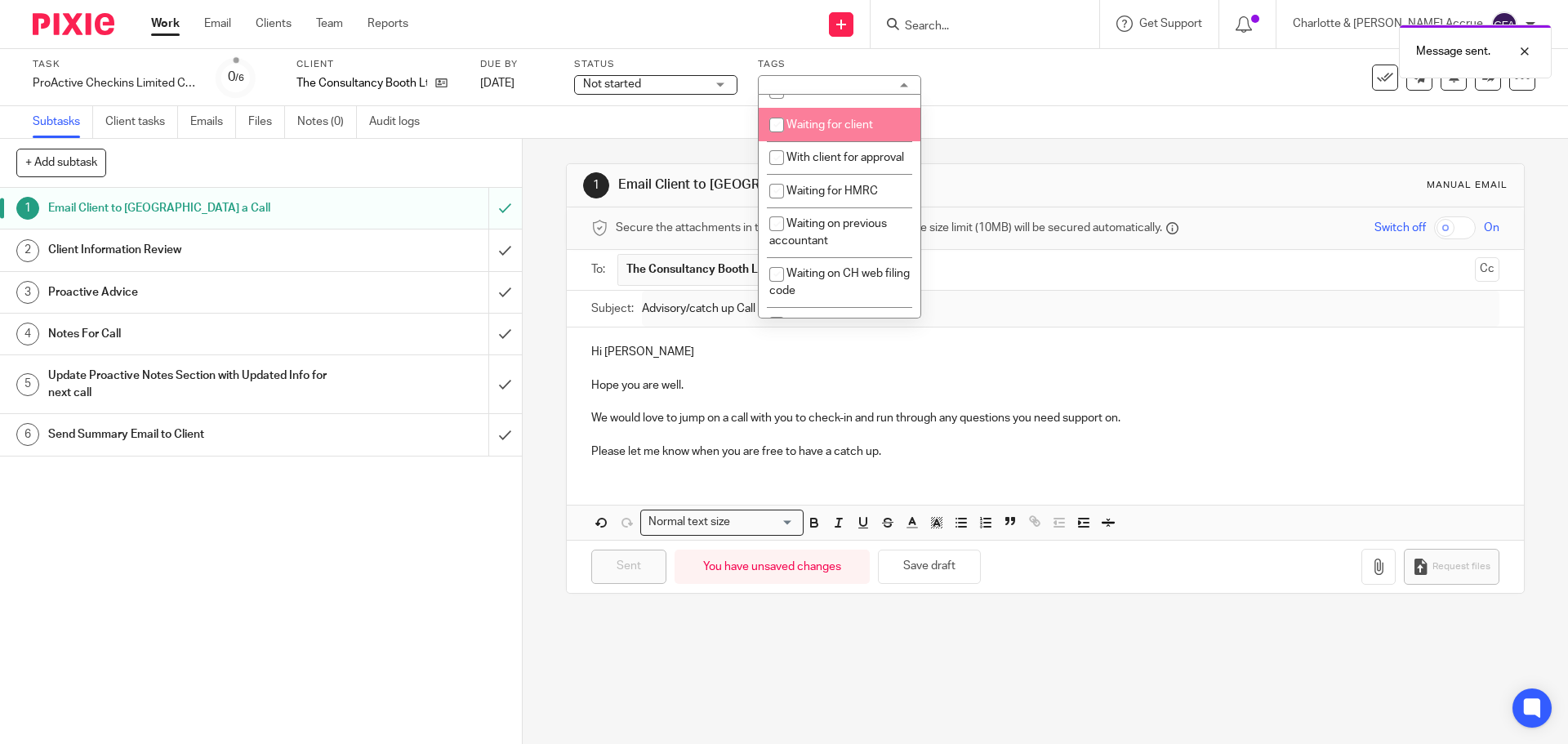
click at [814, 141] on li "Waiting for client" at bounding box center [839, 124] width 162 height 33
checkbox input "true"
click at [538, 174] on div "1 Email Client to Arrange a Call Manual email Secure the attachments in this me…" at bounding box center [1045, 441] width 1045 height 605
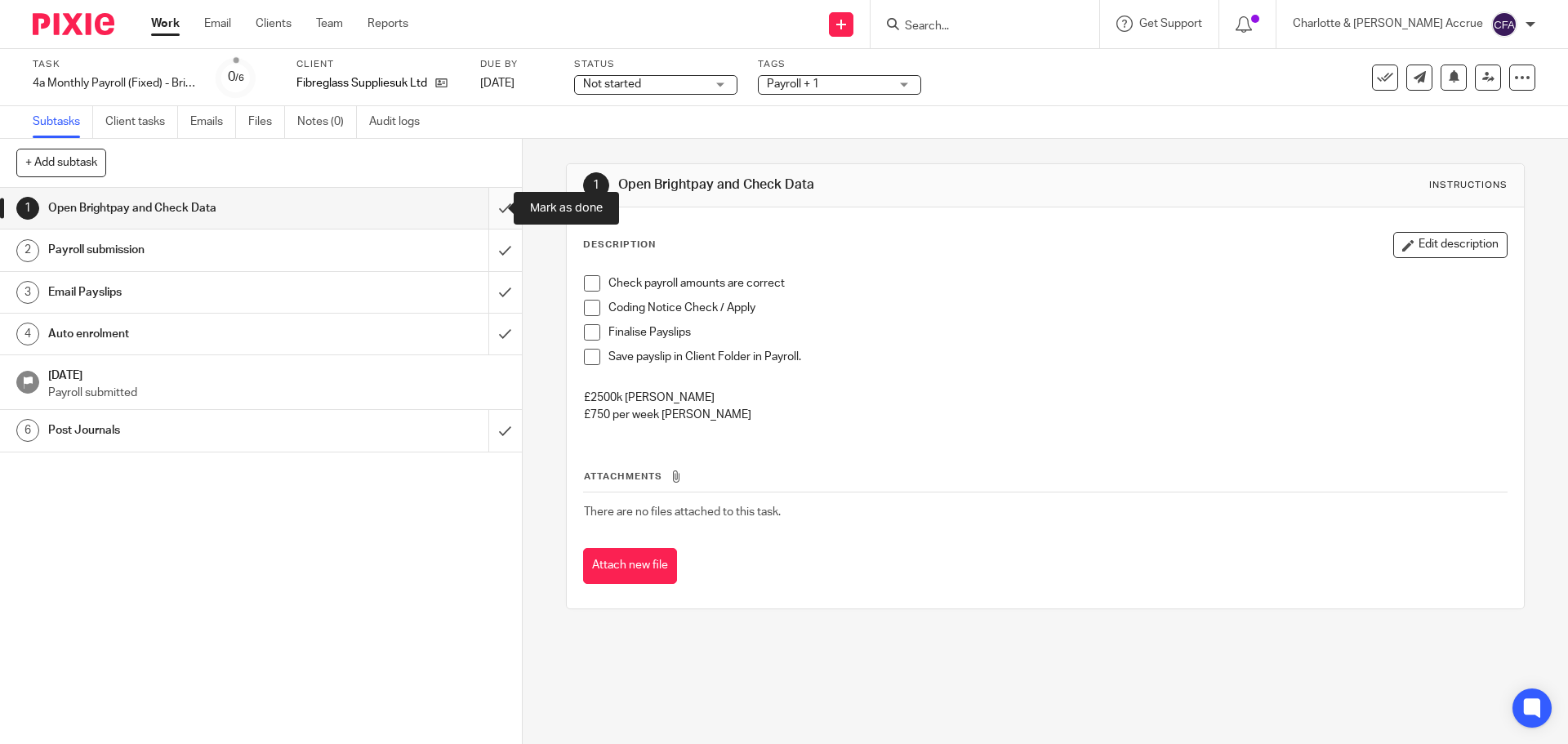
click at [495, 203] on input "submit" at bounding box center [261, 209] width 522 height 41
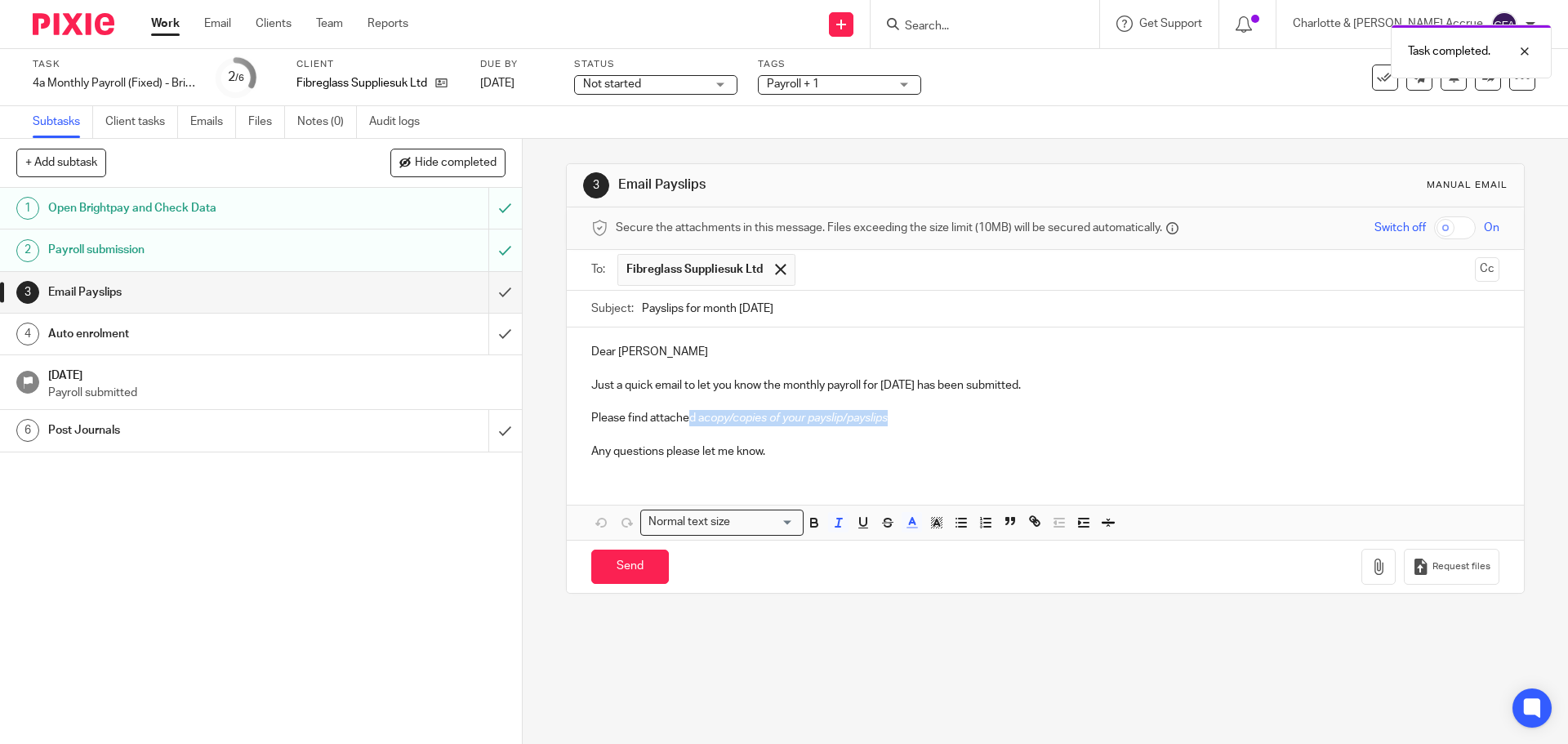
drag, startPoint x: 875, startPoint y: 414, endPoint x: 685, endPoint y: 419, distance: 190.1
click at [685, 419] on p "Please find attached a copy/copies of your payslip/payslips" at bounding box center [1044, 417] width 907 height 16
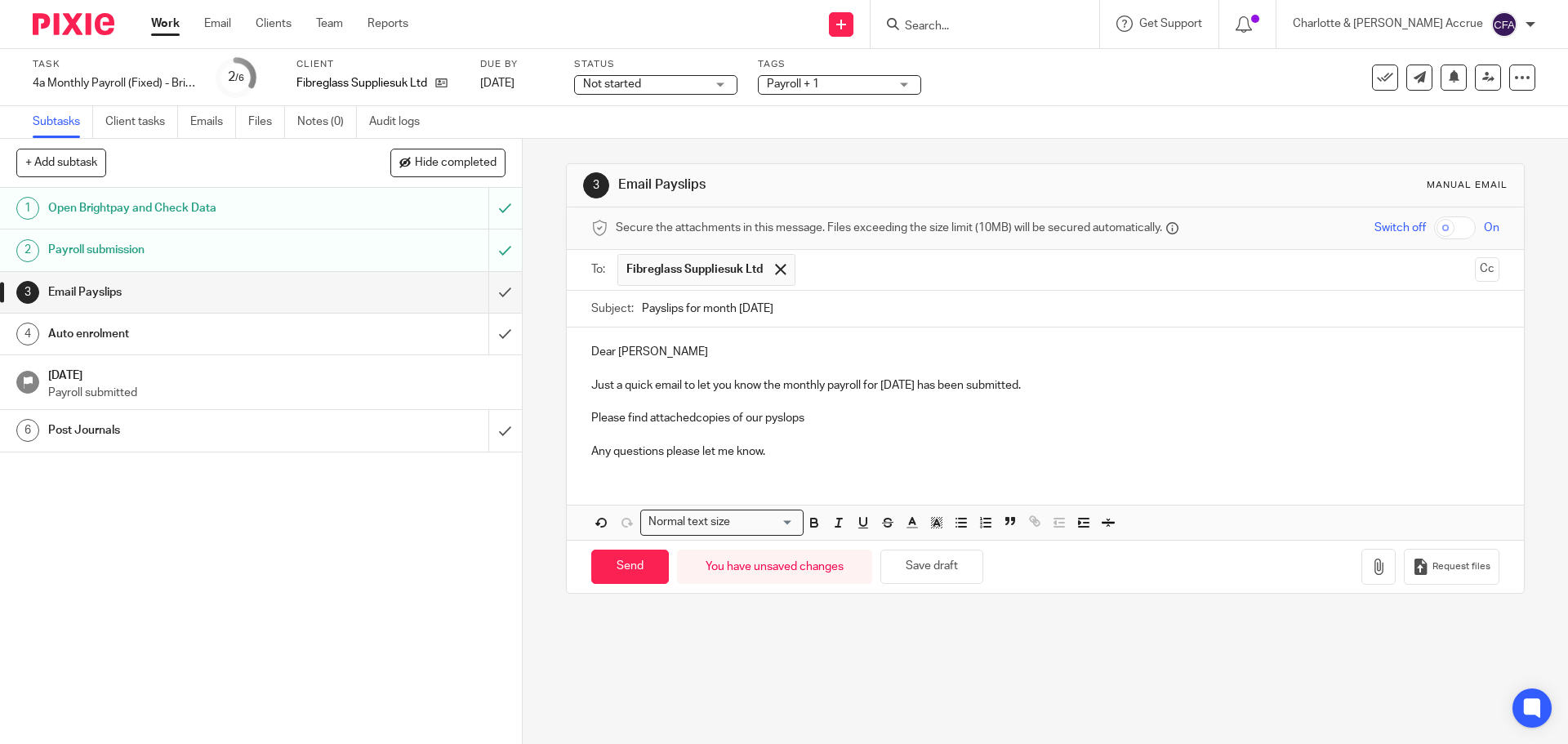
click at [693, 418] on p "Please find attachedcopies of our pyslops" at bounding box center [1044, 417] width 907 height 16
drag, startPoint x: 746, startPoint y: 421, endPoint x: 755, endPoint y: 426, distance: 10.3
click at [746, 421] on p "Please find attached copies of our payslips" at bounding box center [1044, 417] width 907 height 16
click at [1370, 566] on icon "button" at bounding box center [1377, 566] width 16 height 16
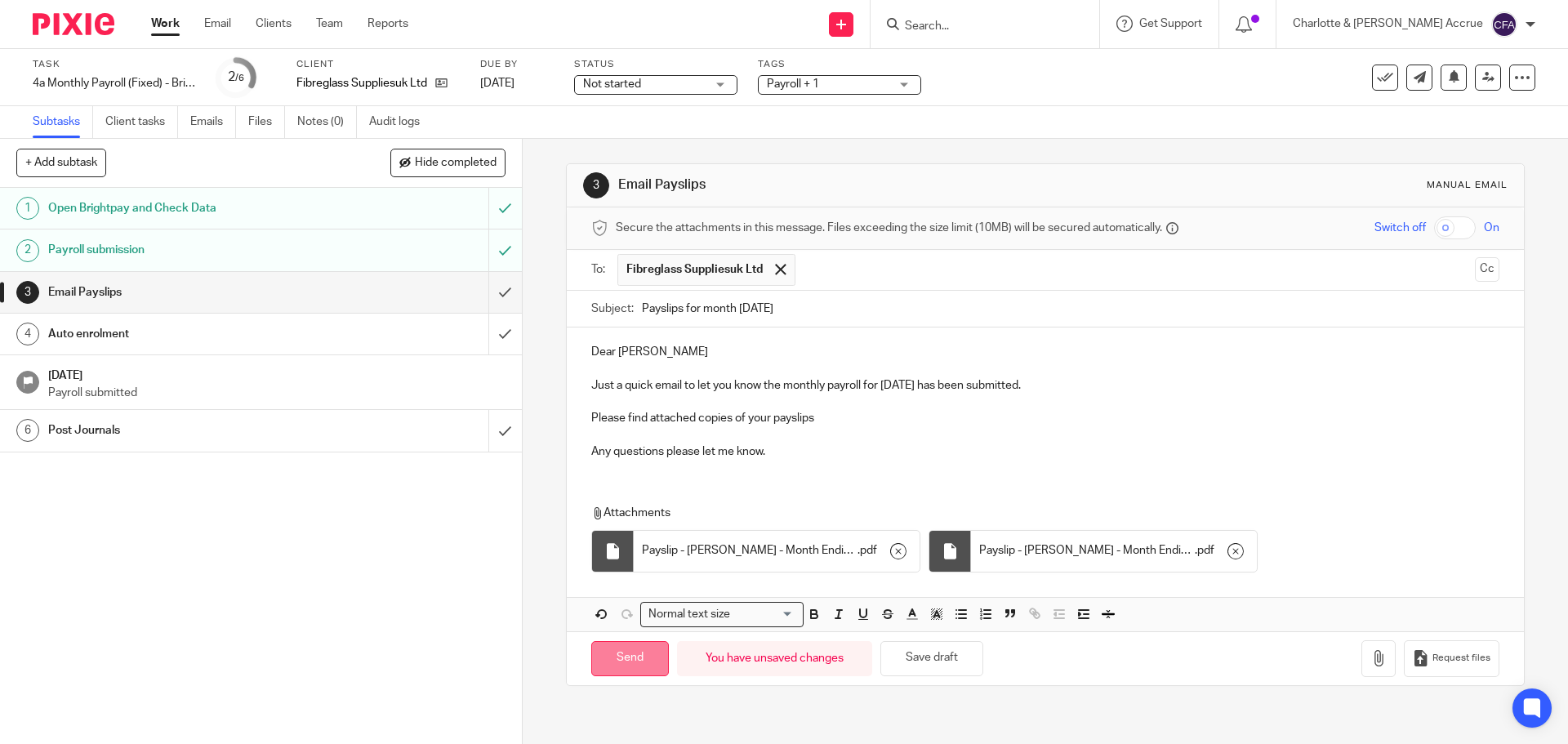
click at [624, 662] on input "Send" at bounding box center [629, 658] width 78 height 35
type input "Sent"
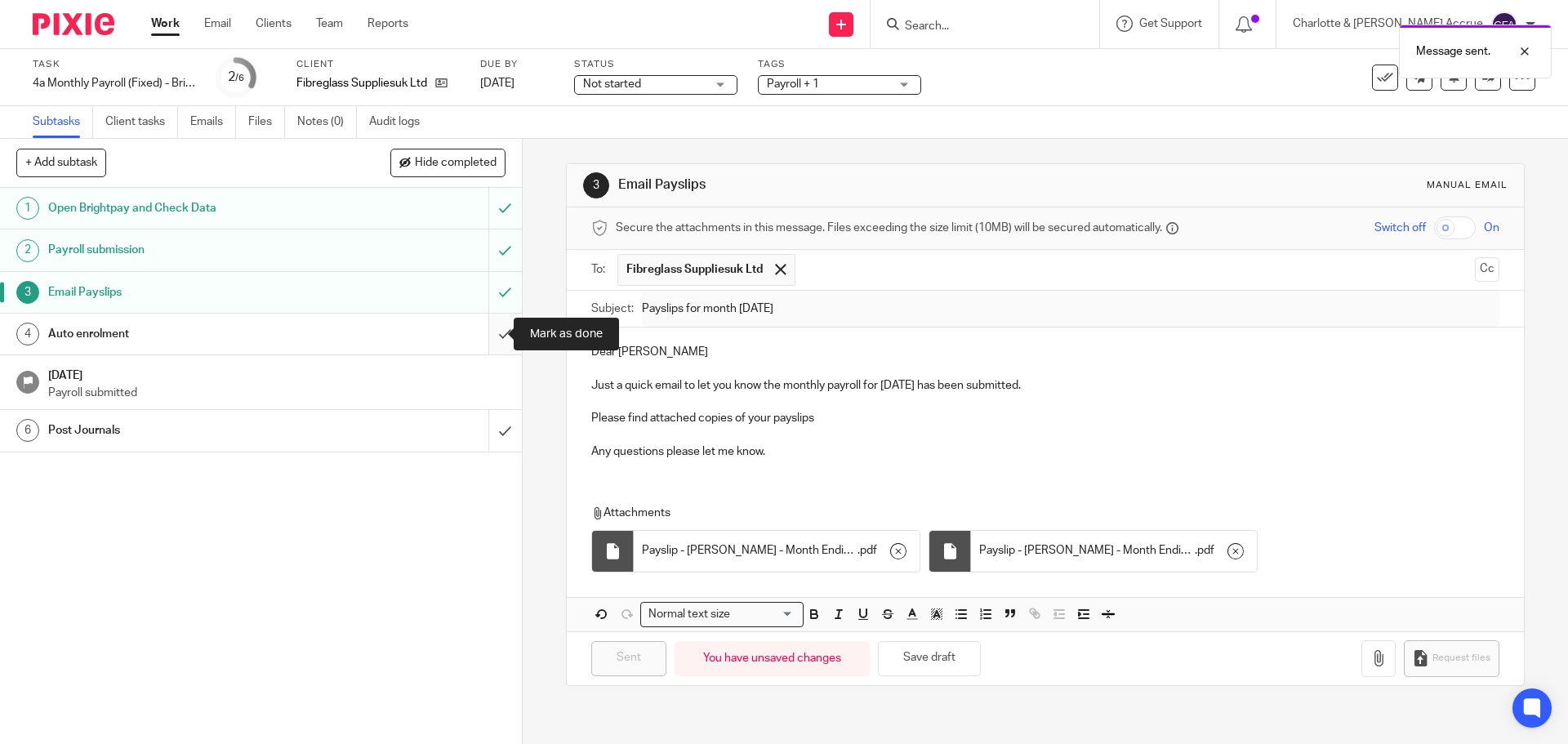
click at [486, 345] on input "submit" at bounding box center [261, 334] width 522 height 41
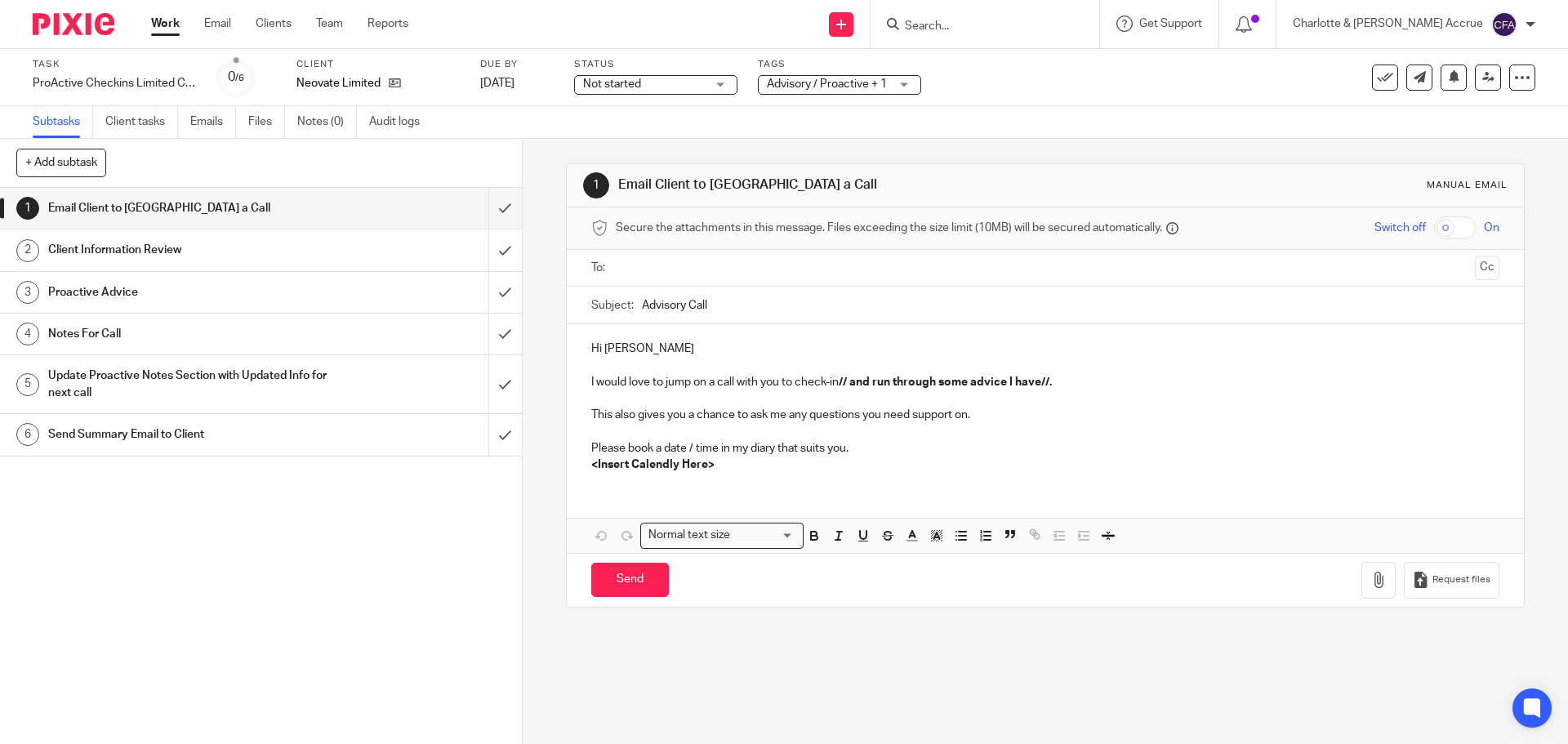
click at [680, 261] on input "text" at bounding box center [1044, 269] width 846 height 19
drag, startPoint x: 694, startPoint y: 304, endPoint x: 693, endPoint y: 329, distance: 25.0
click at [742, 462] on p "<Insert Calendly Here>" at bounding box center [1044, 468] width 907 height 16
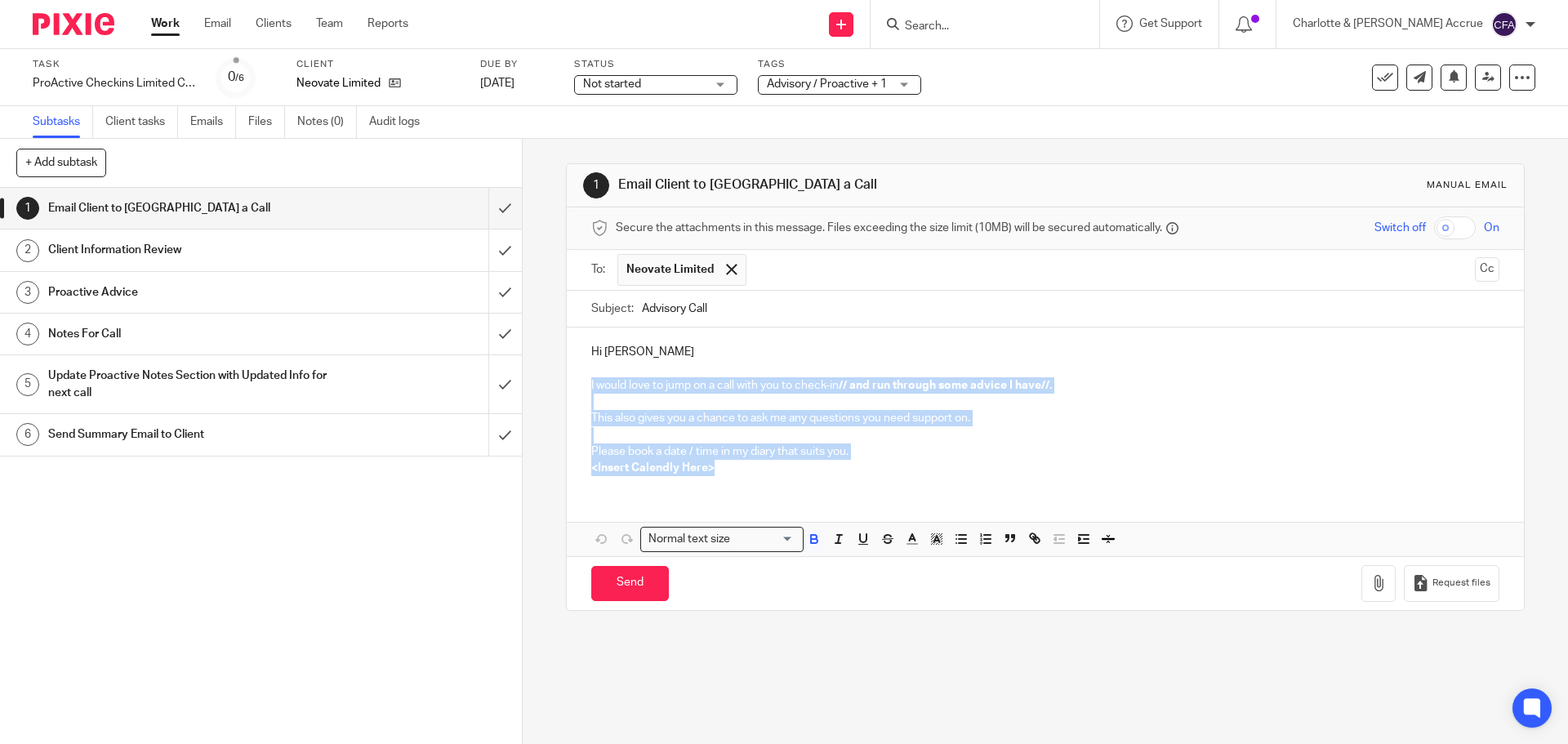
drag, startPoint x: 721, startPoint y: 476, endPoint x: 575, endPoint y: 390, distance: 169.4
click at [575, 390] on div "Hi Adam I would love to jump on a call with you to check-in // and run through …" at bounding box center [1045, 408] width 956 height 161
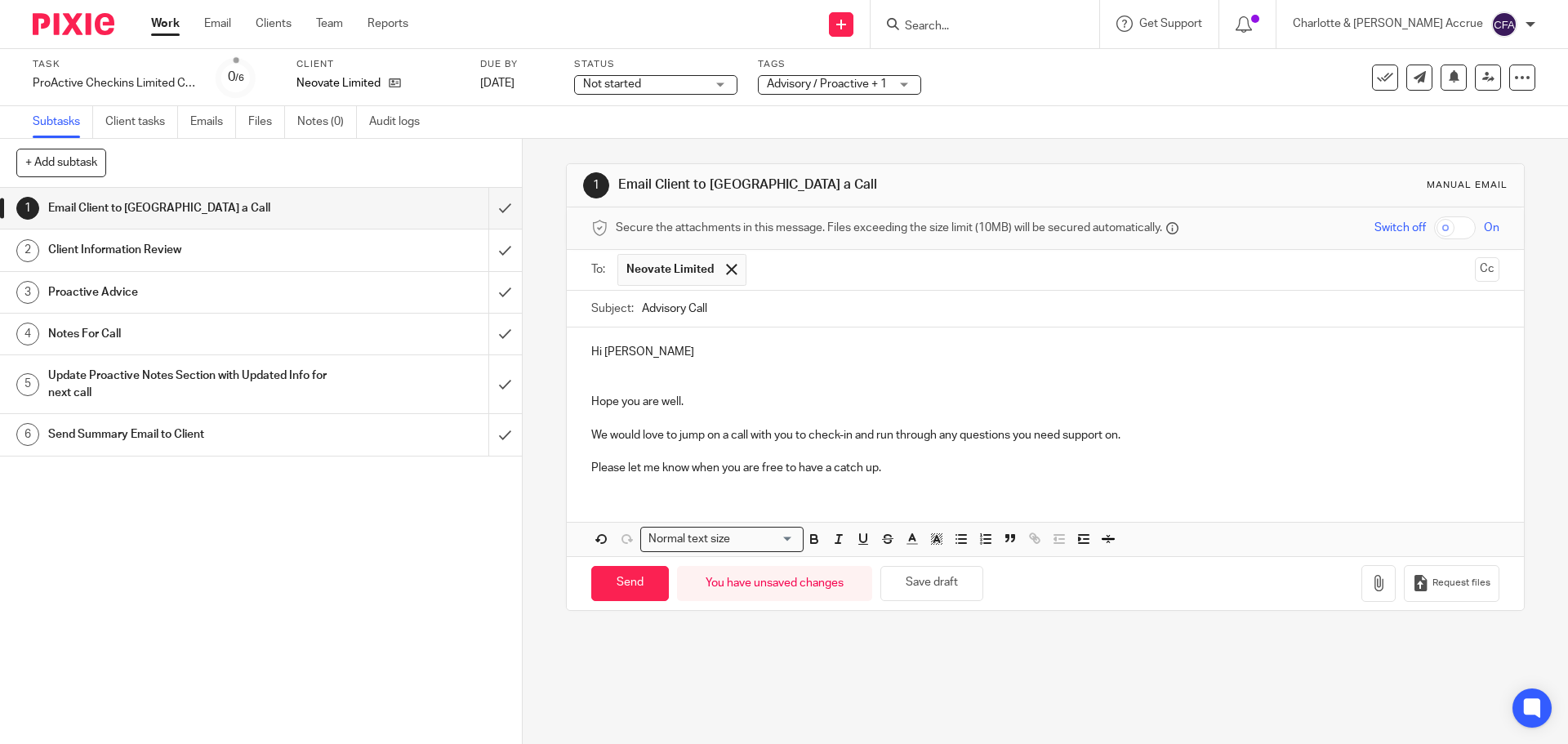
click at [607, 381] on p "Hope you are well." at bounding box center [1044, 393] width 907 height 33
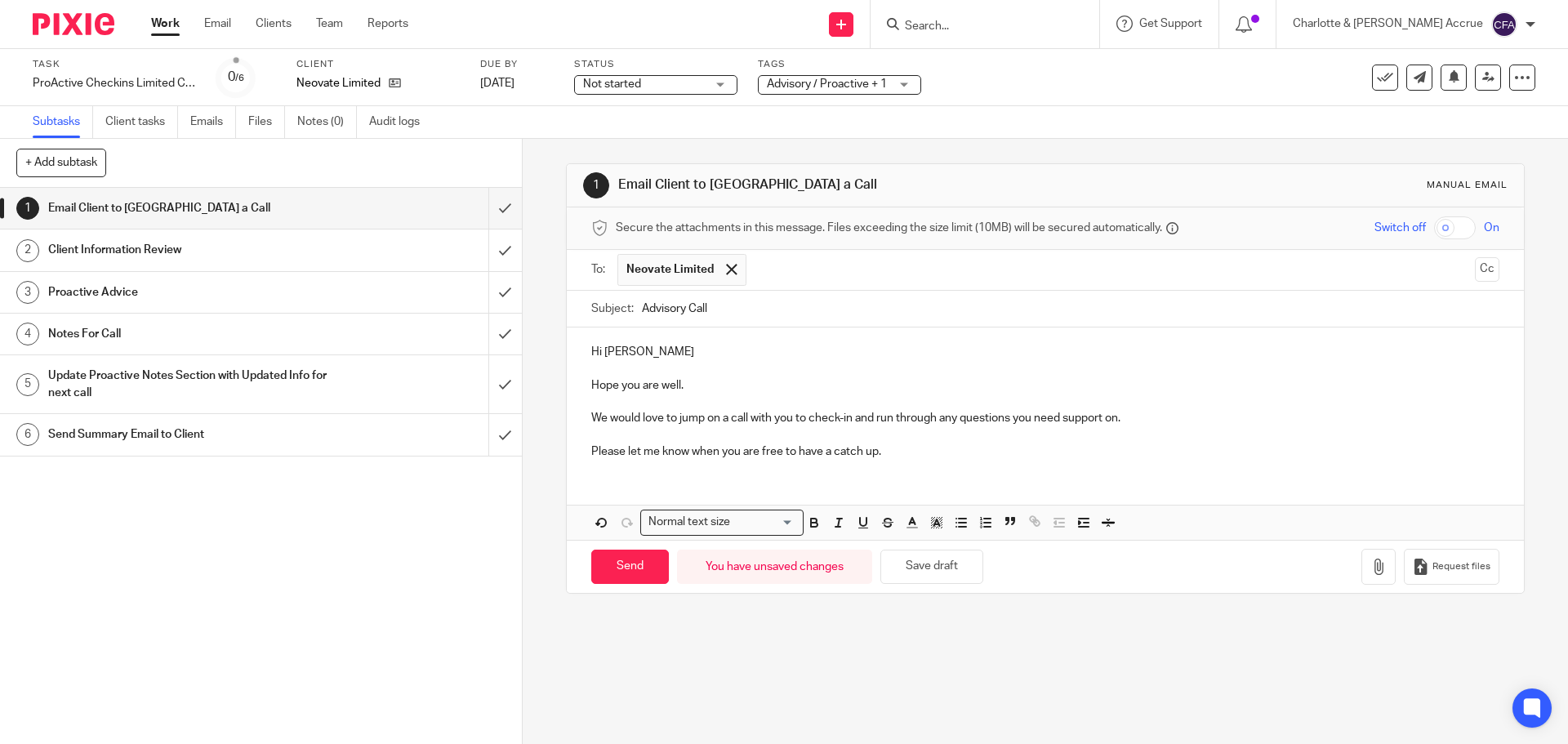
click at [681, 309] on input "Advisory Call" at bounding box center [1070, 309] width 857 height 37
click at [718, 306] on input "Advisory/Catchup Call" at bounding box center [1070, 309] width 857 height 37
type input "Advisory/Catch up Call"
click at [710, 408] on p at bounding box center [1044, 401] width 907 height 16
click at [607, 575] on input "Send" at bounding box center [629, 567] width 78 height 35
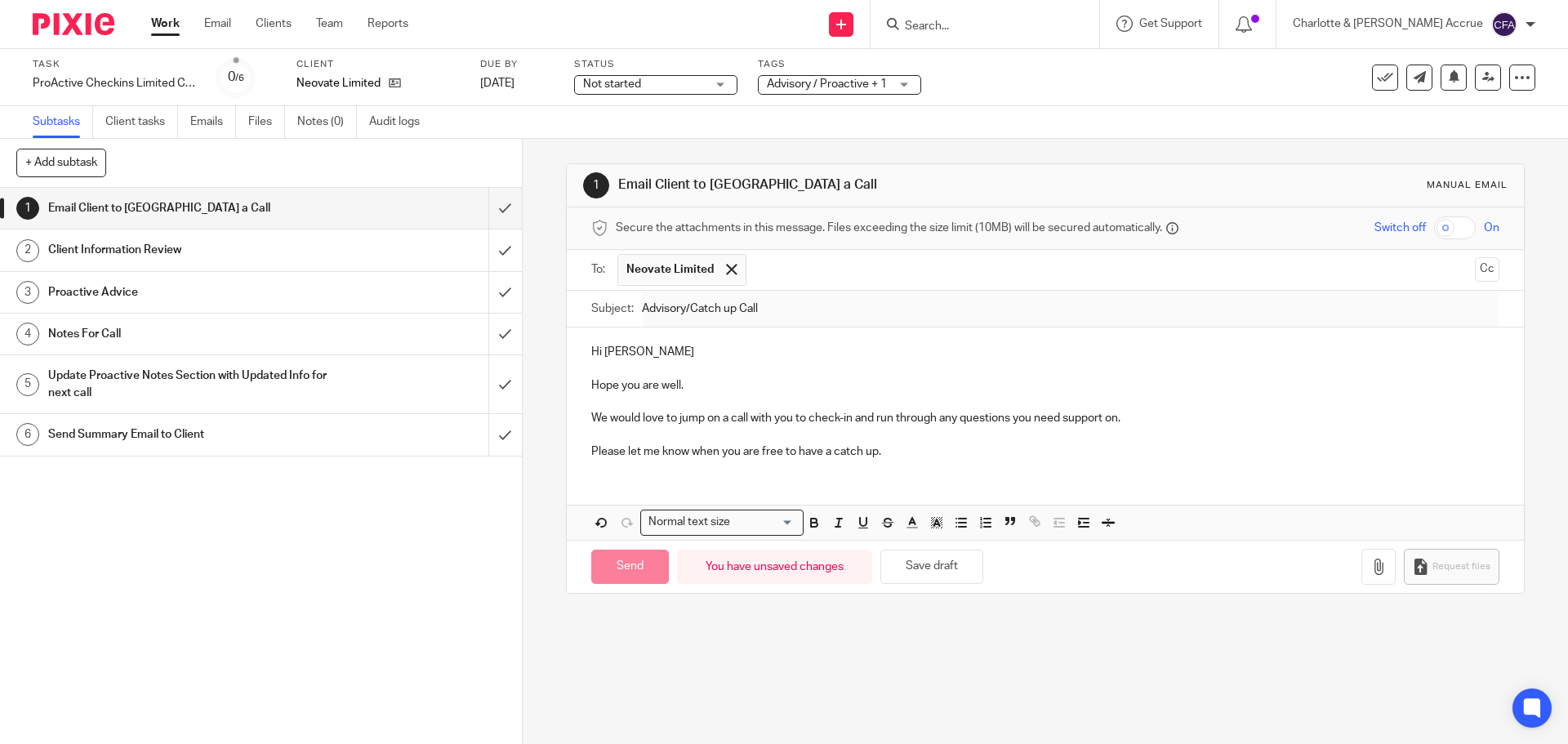
type input "Sent"
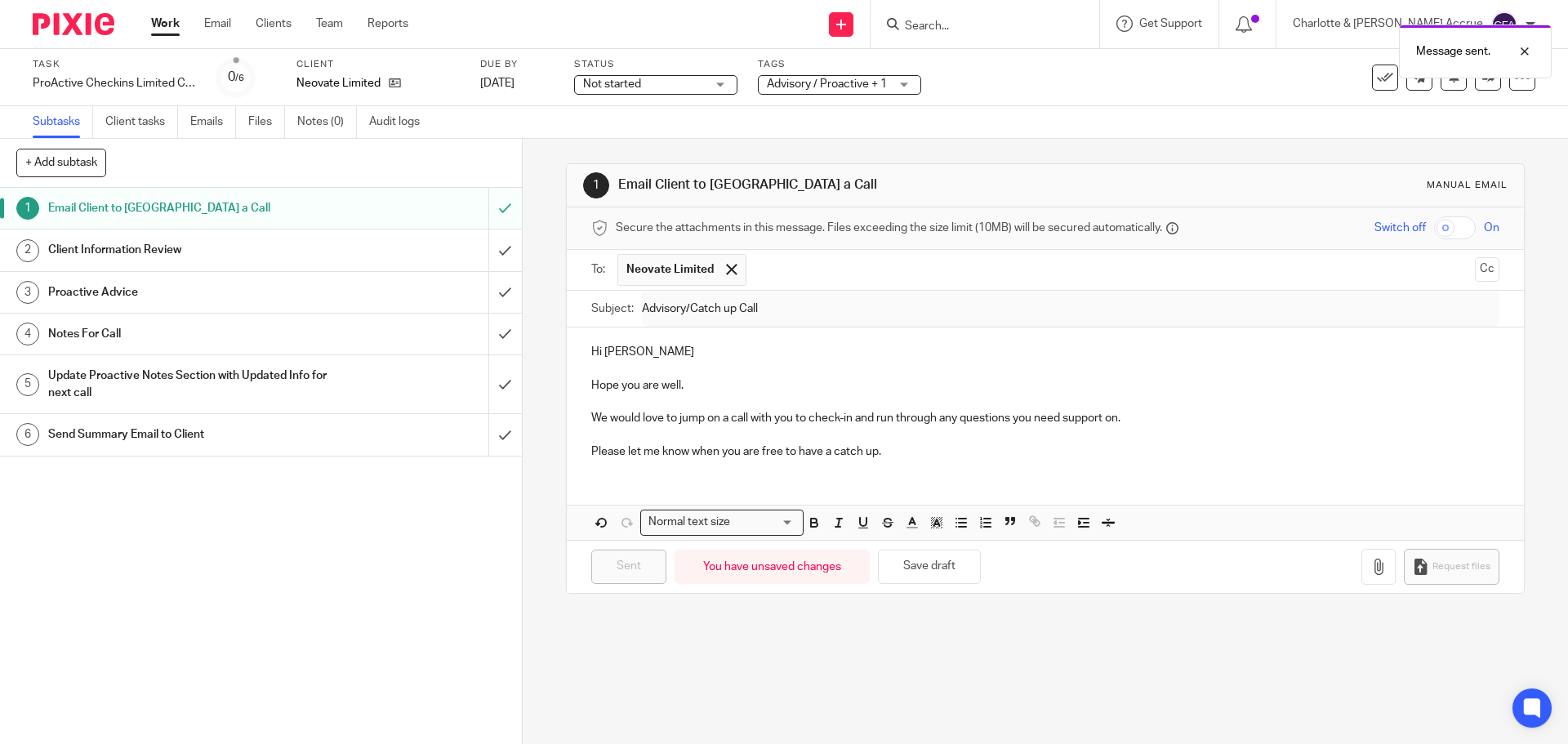
click at [806, 74] on div "Message sent." at bounding box center [1168, 47] width 768 height 62
click at [815, 82] on span "Advisory / Proactive + 1" at bounding box center [827, 84] width 120 height 11
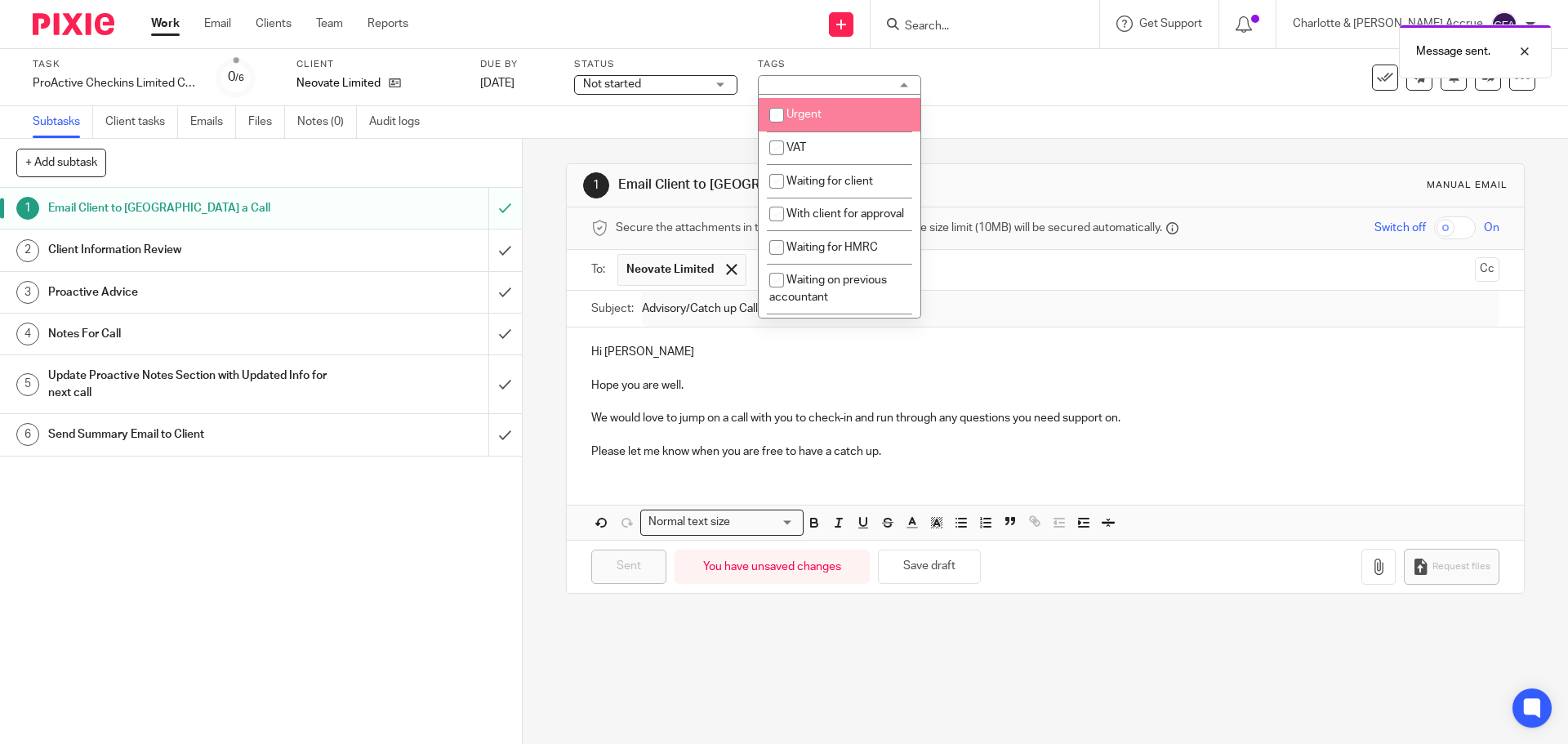
scroll to position [898, 0]
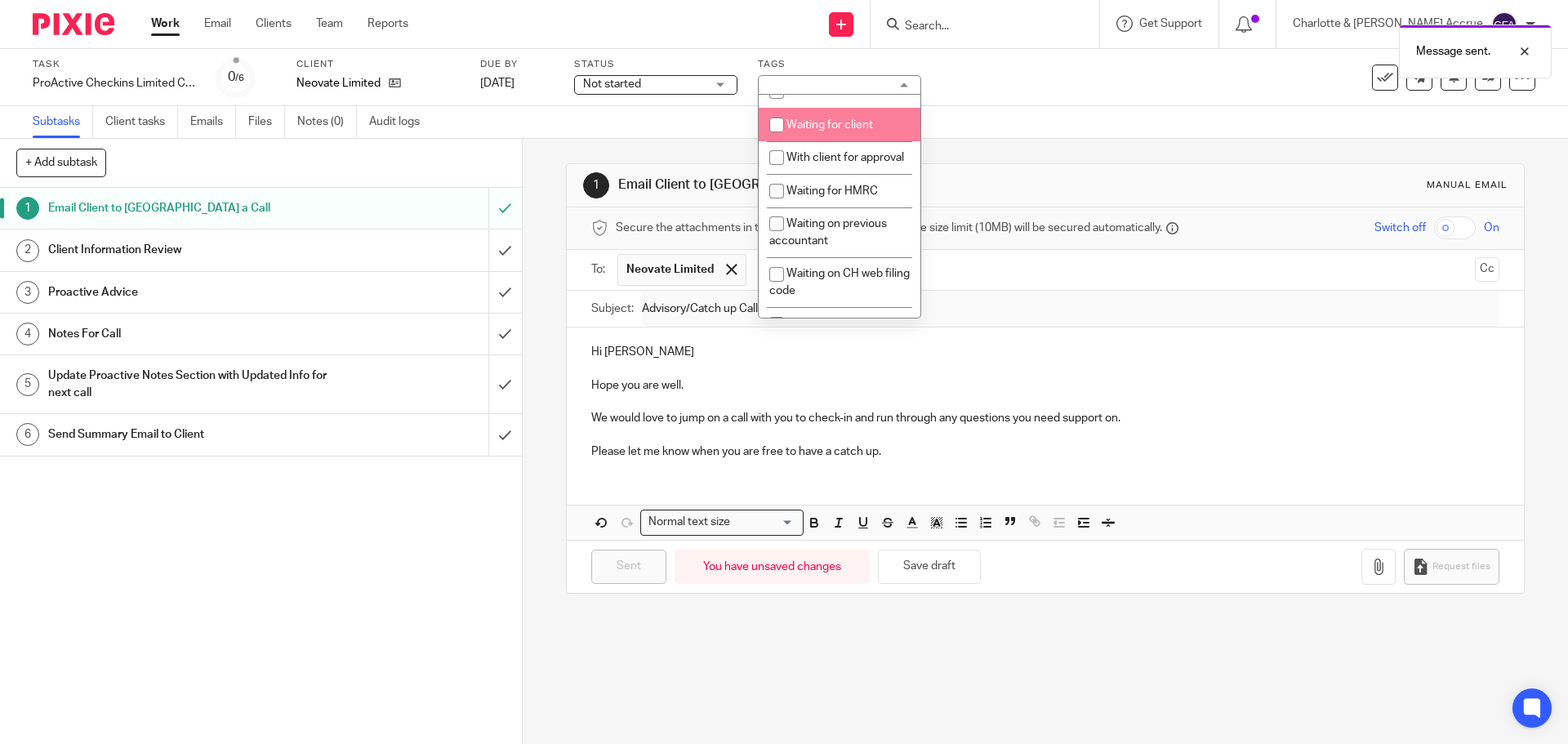
click at [832, 141] on li "Waiting for client" at bounding box center [839, 124] width 162 height 33
checkbox input "true"
click at [546, 177] on div "1 Email Client to Arrange a Call Manual email Secure the attachments in this me…" at bounding box center [1045, 441] width 1045 height 605
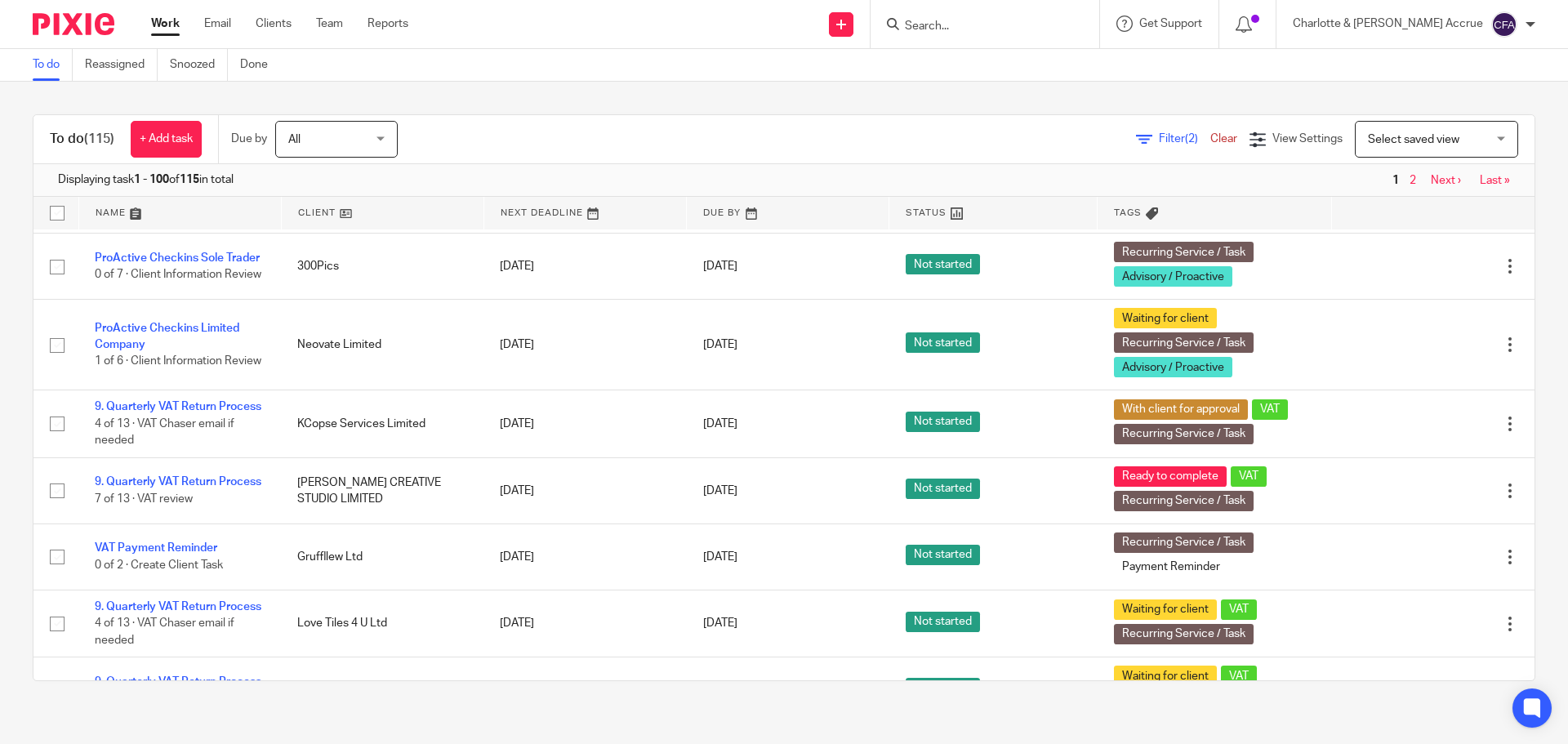
scroll to position [1715, 0]
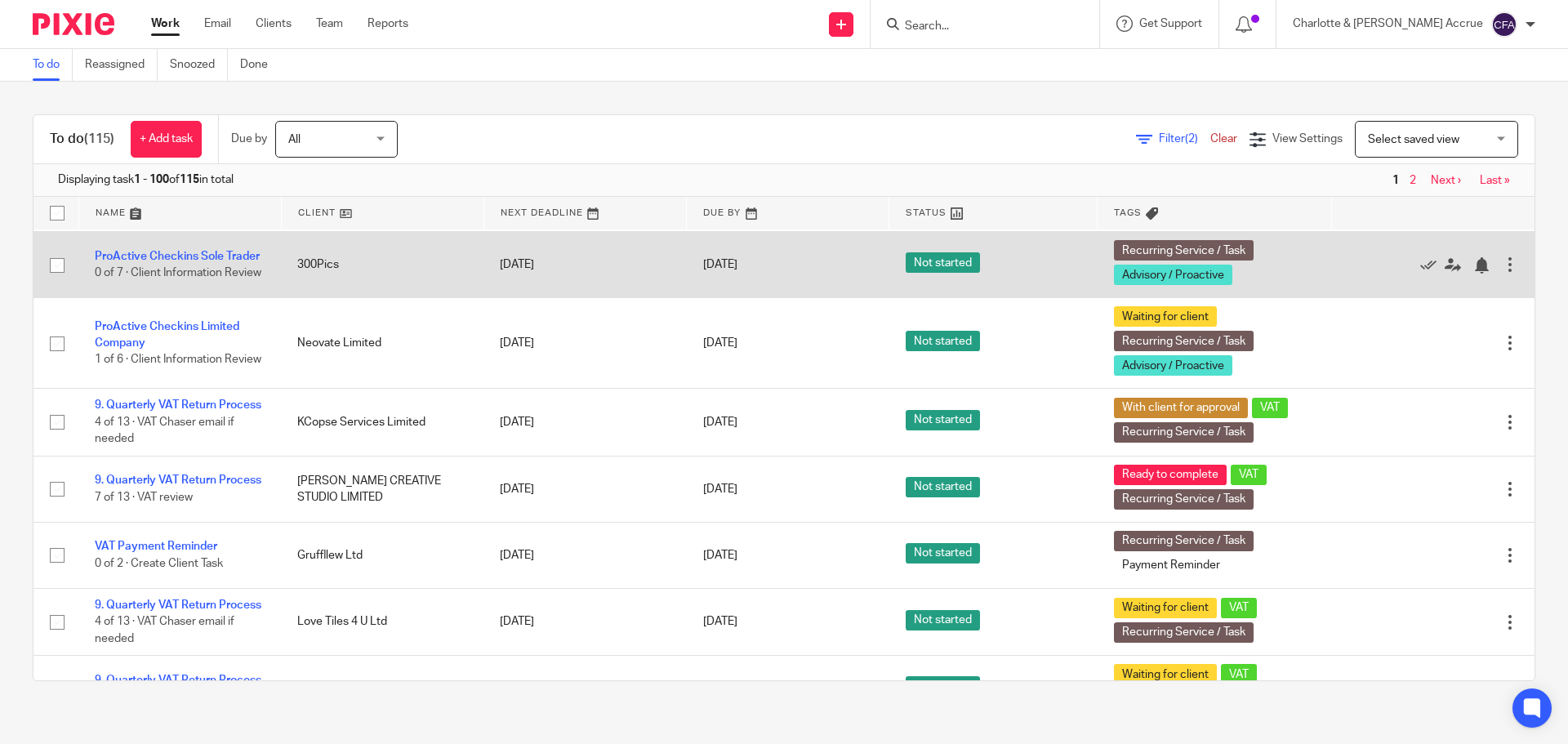
click at [1501, 273] on div at bounding box center [1509, 264] width 16 height 16
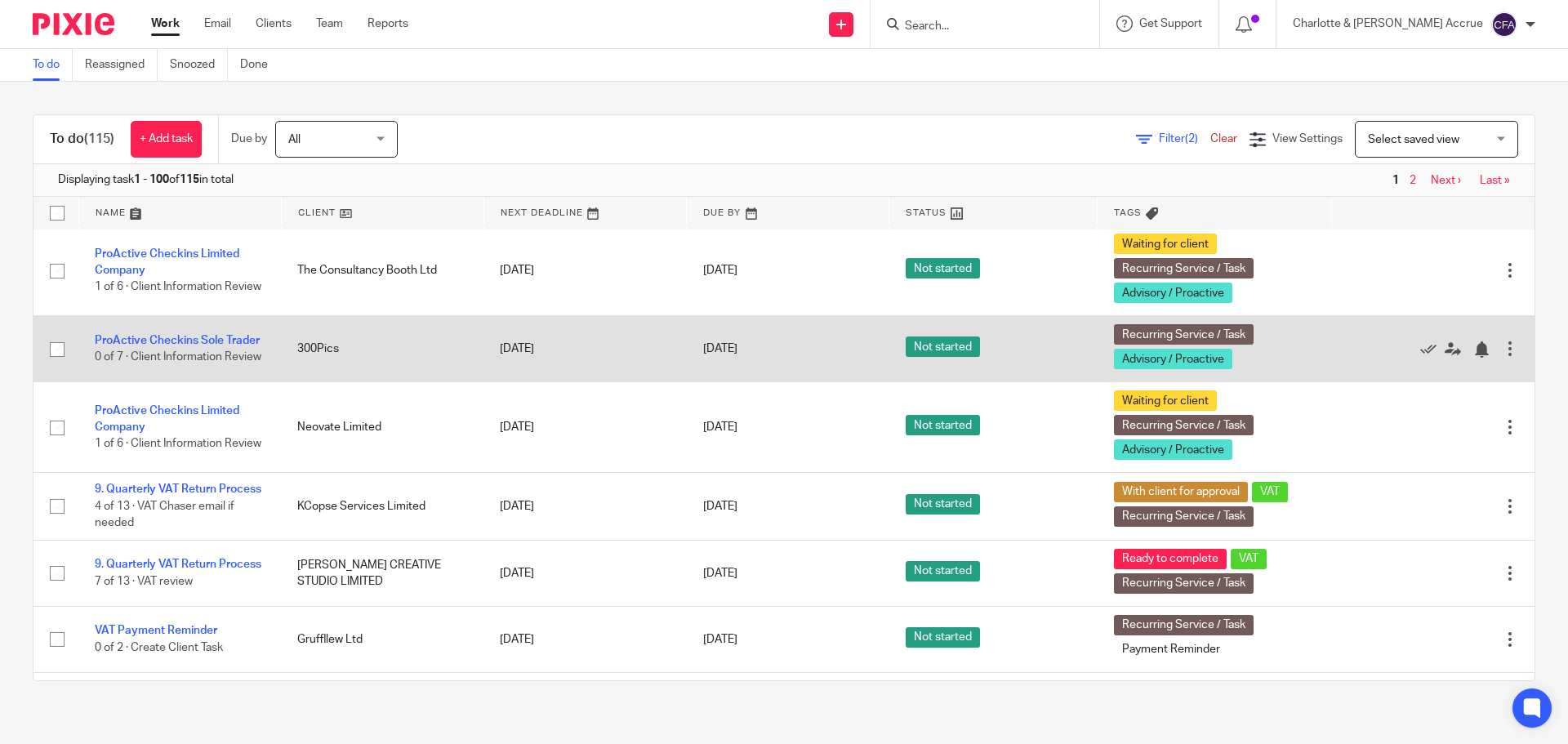
scroll to position [1633, 0]
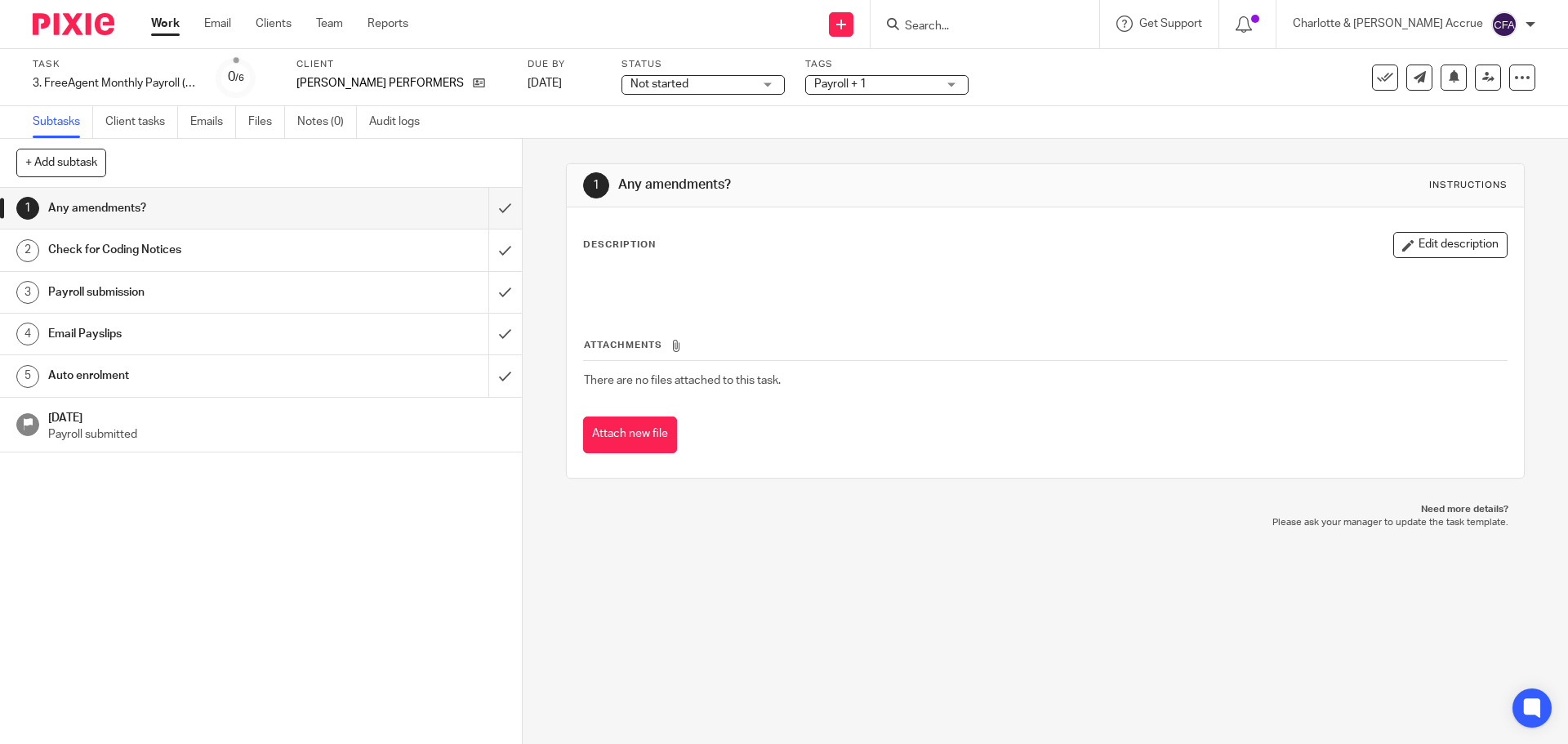
click at [819, 85] on span "Payroll + 1" at bounding box center [840, 84] width 52 height 11
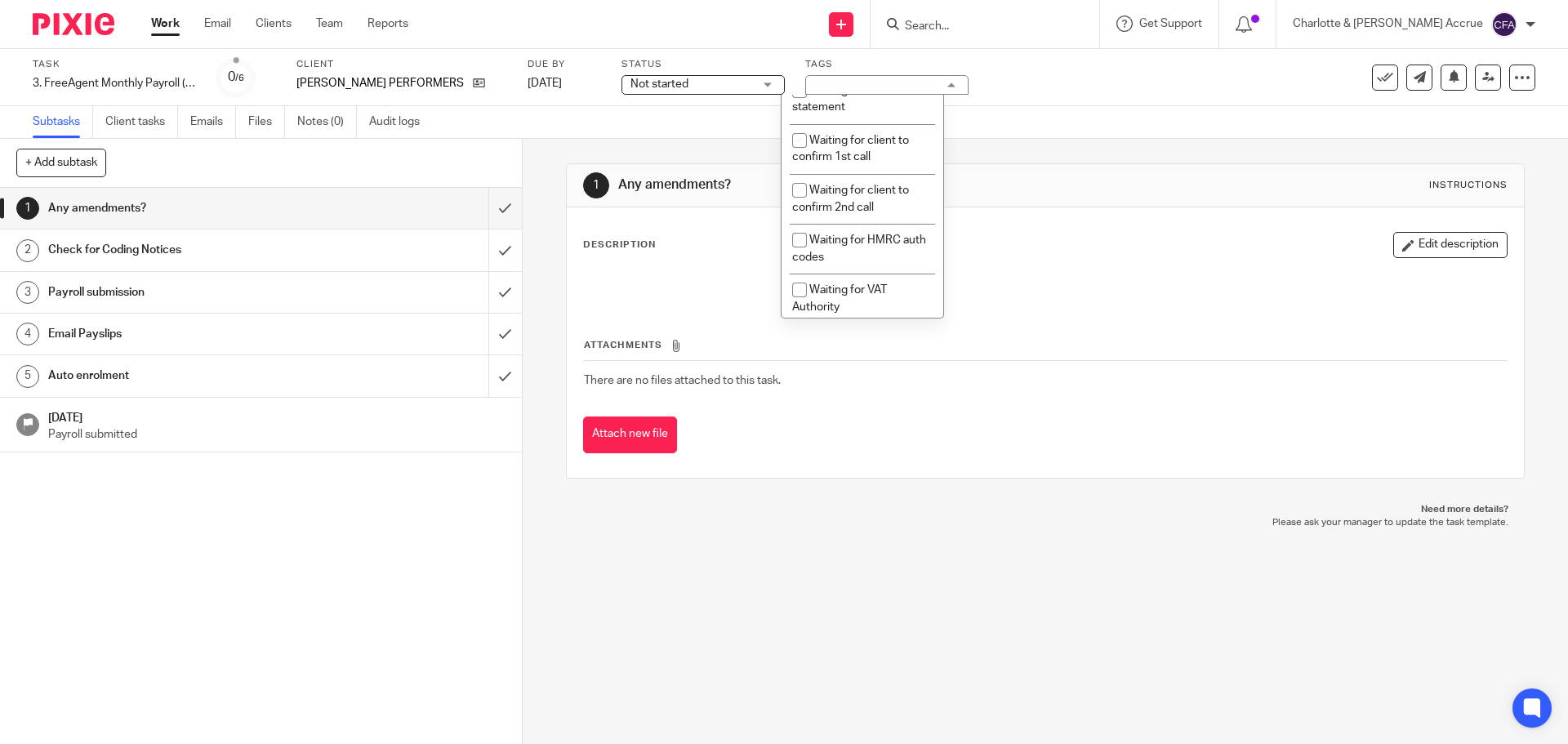
scroll to position [1471, 0]
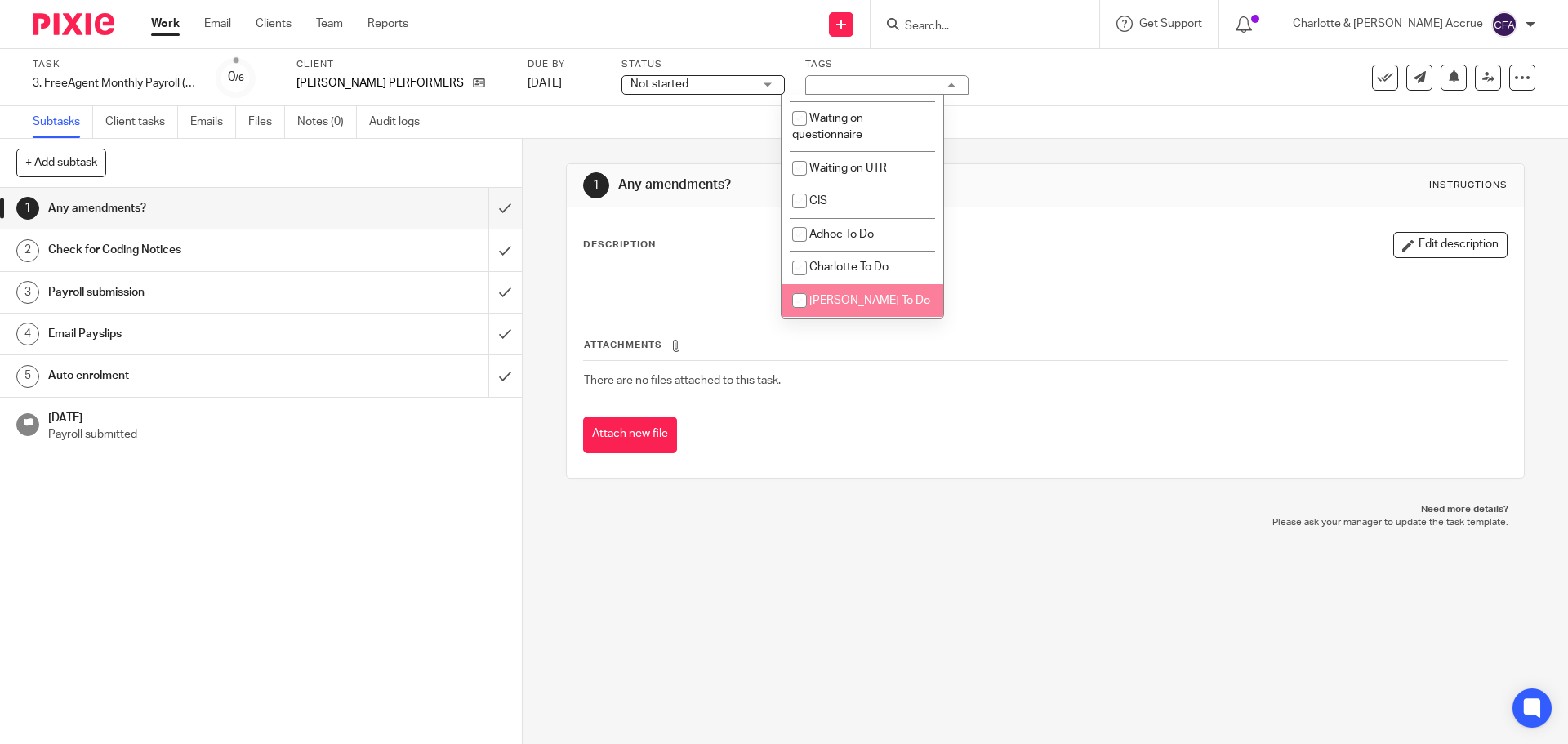
click at [832, 286] on li "[PERSON_NAME] To Do" at bounding box center [862, 300] width 162 height 33
checkbox input "true"
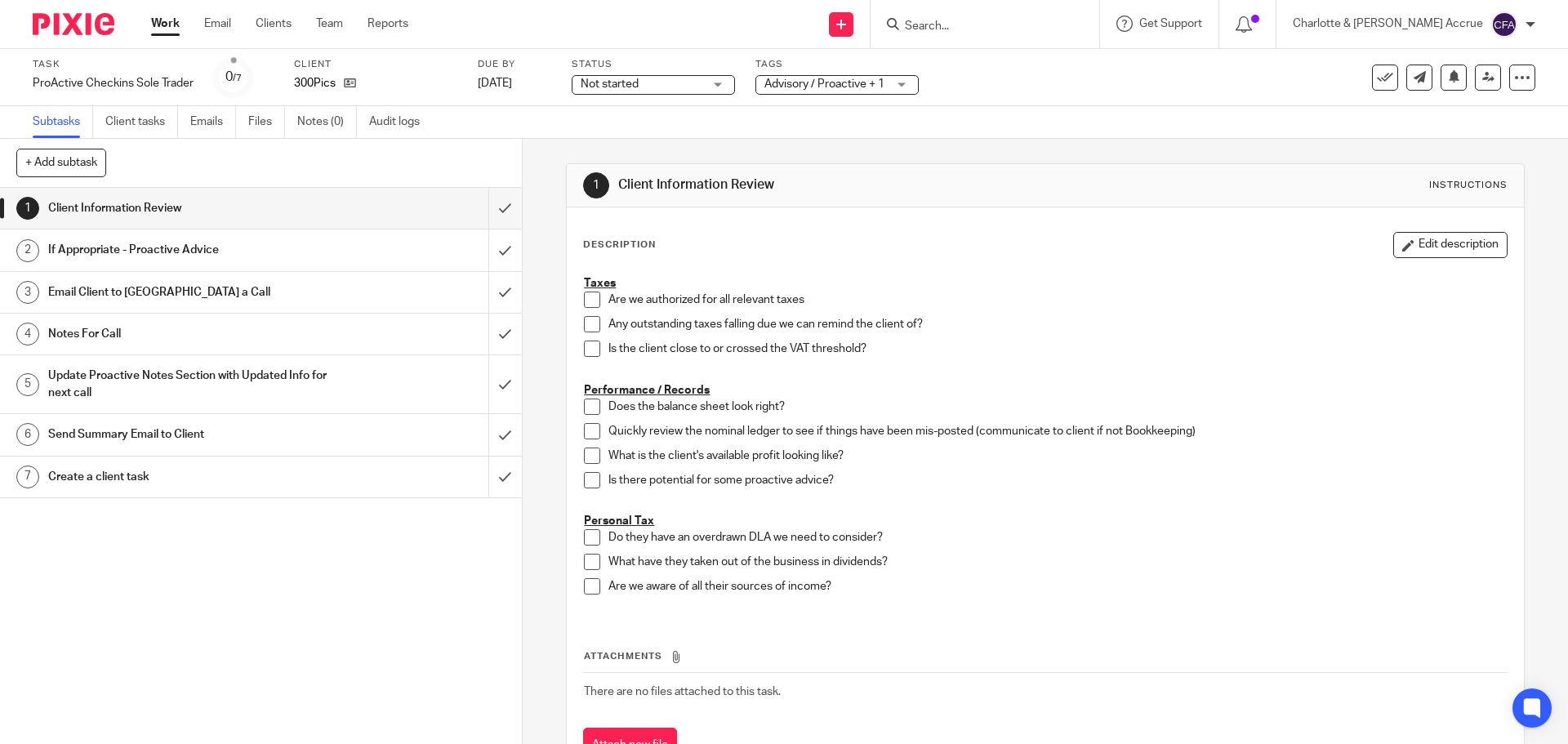
click at [828, 86] on span "Advisory / Proactive + 1" at bounding box center [824, 84] width 120 height 11
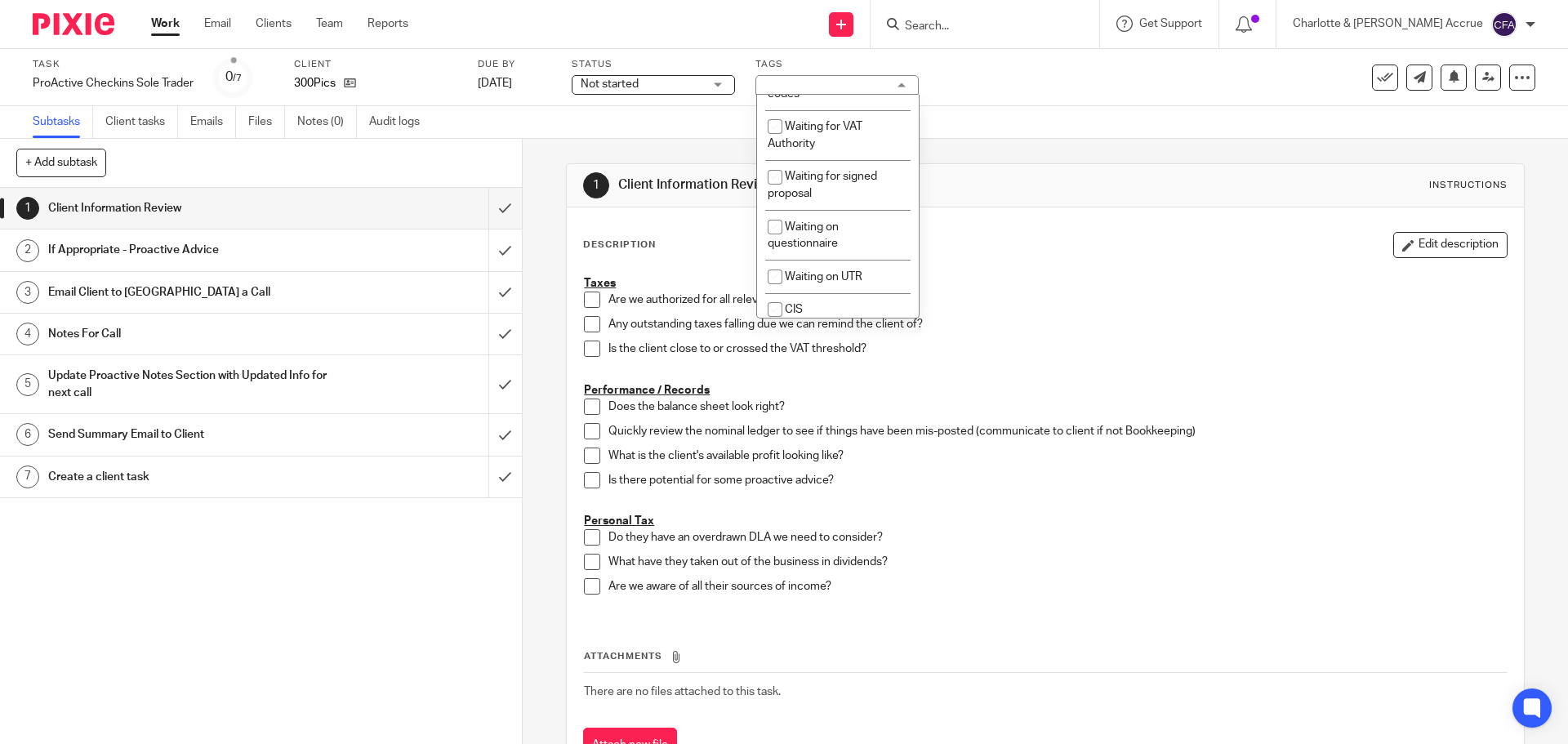
scroll to position [1471, 0]
click at [794, 305] on span "[PERSON_NAME] To Do" at bounding box center [845, 300] width 121 height 11
checkbox input "true"
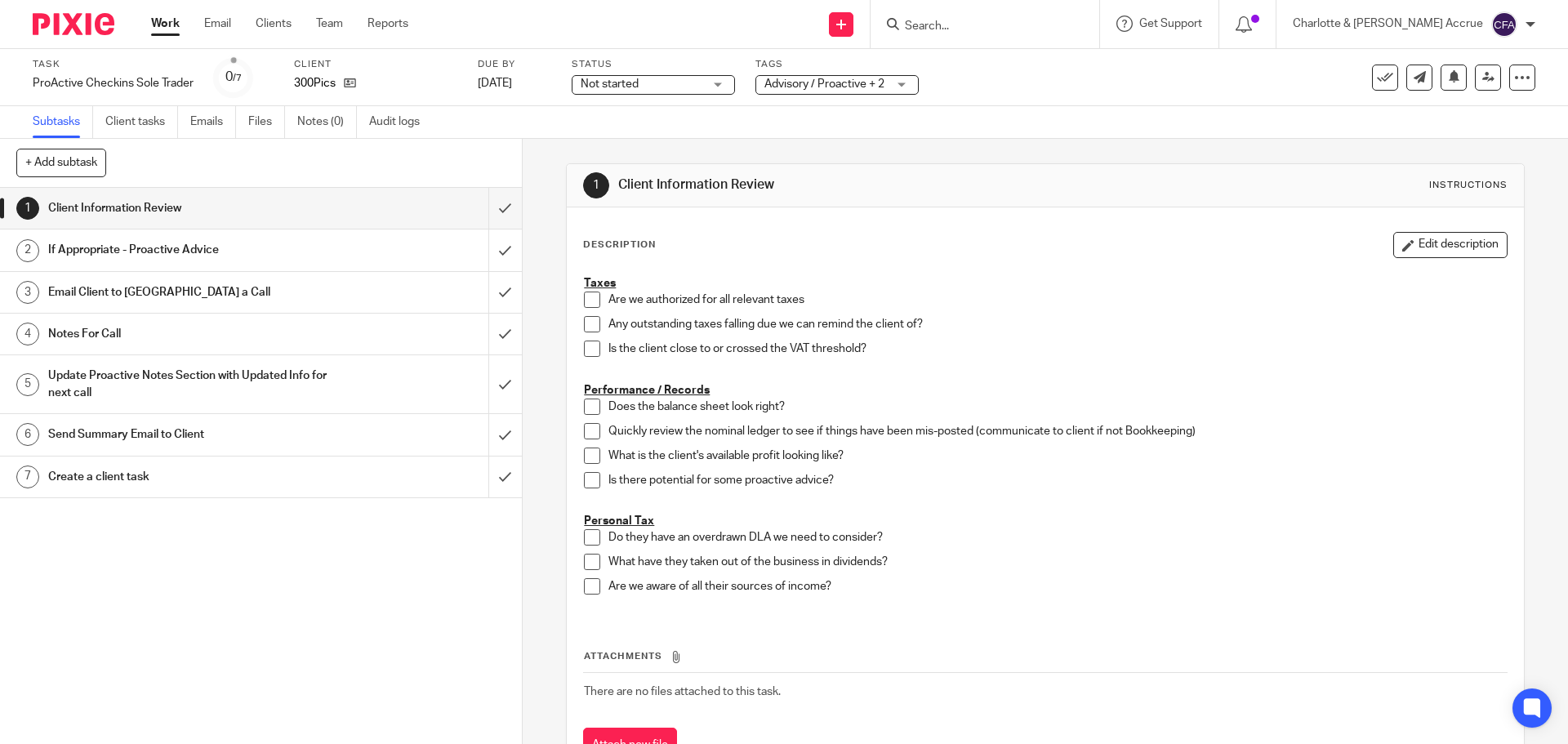
click at [551, 231] on div "1 Client Information Review Instructions Description Edit description Taxes Are…" at bounding box center [1045, 441] width 1045 height 605
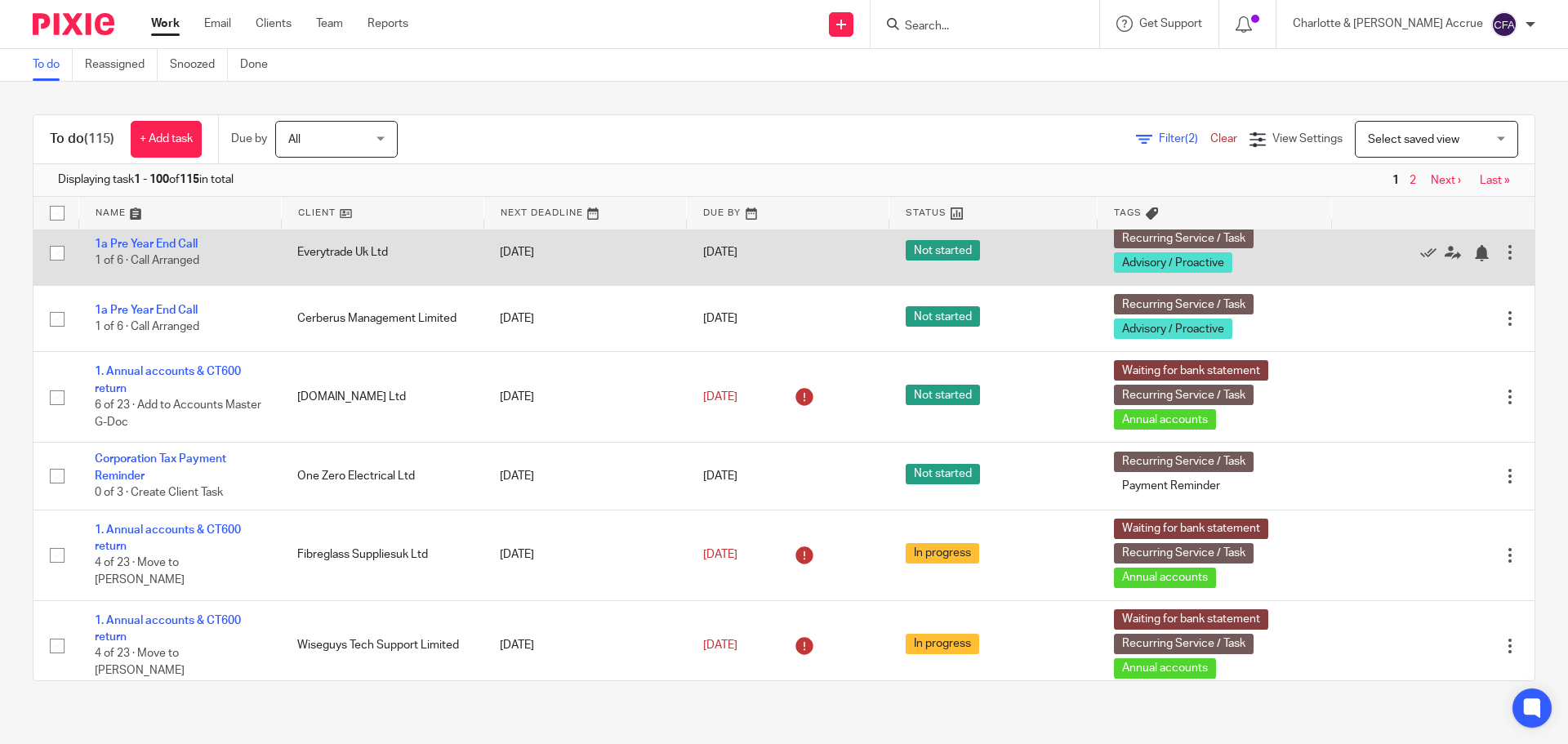
scroll to position [2940, 0]
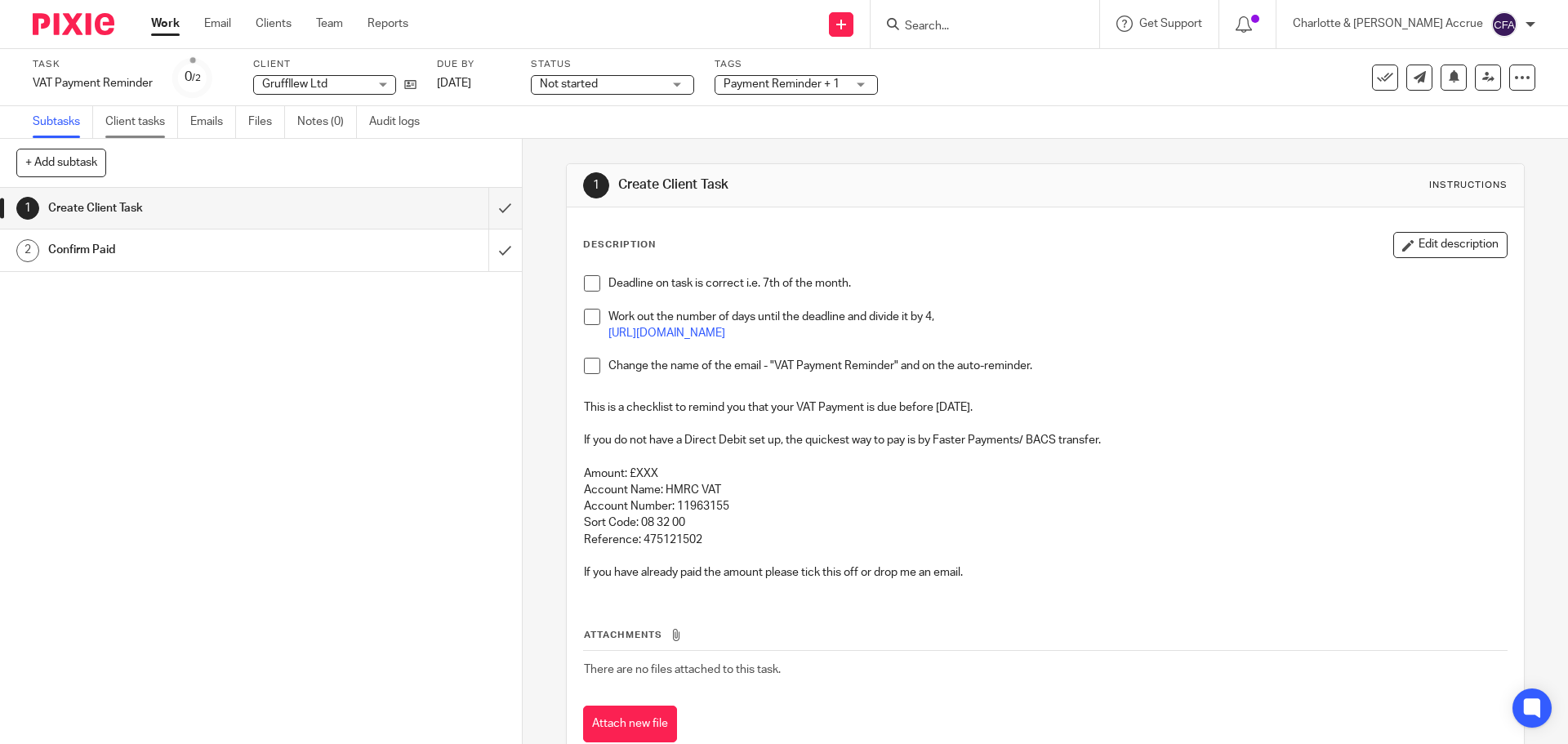
click at [126, 119] on link "Client tasks" at bounding box center [141, 121] width 73 height 32
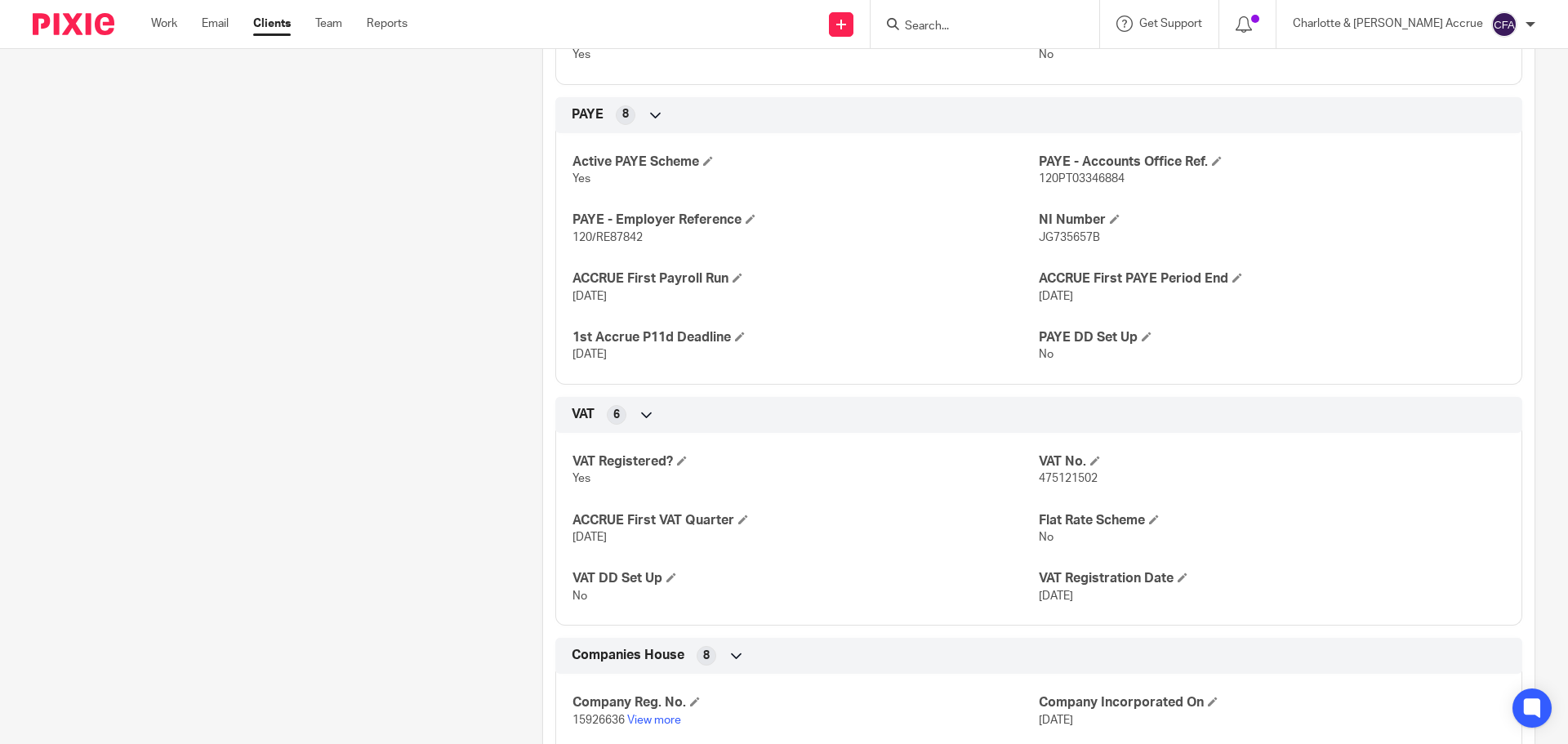
scroll to position [980, 0]
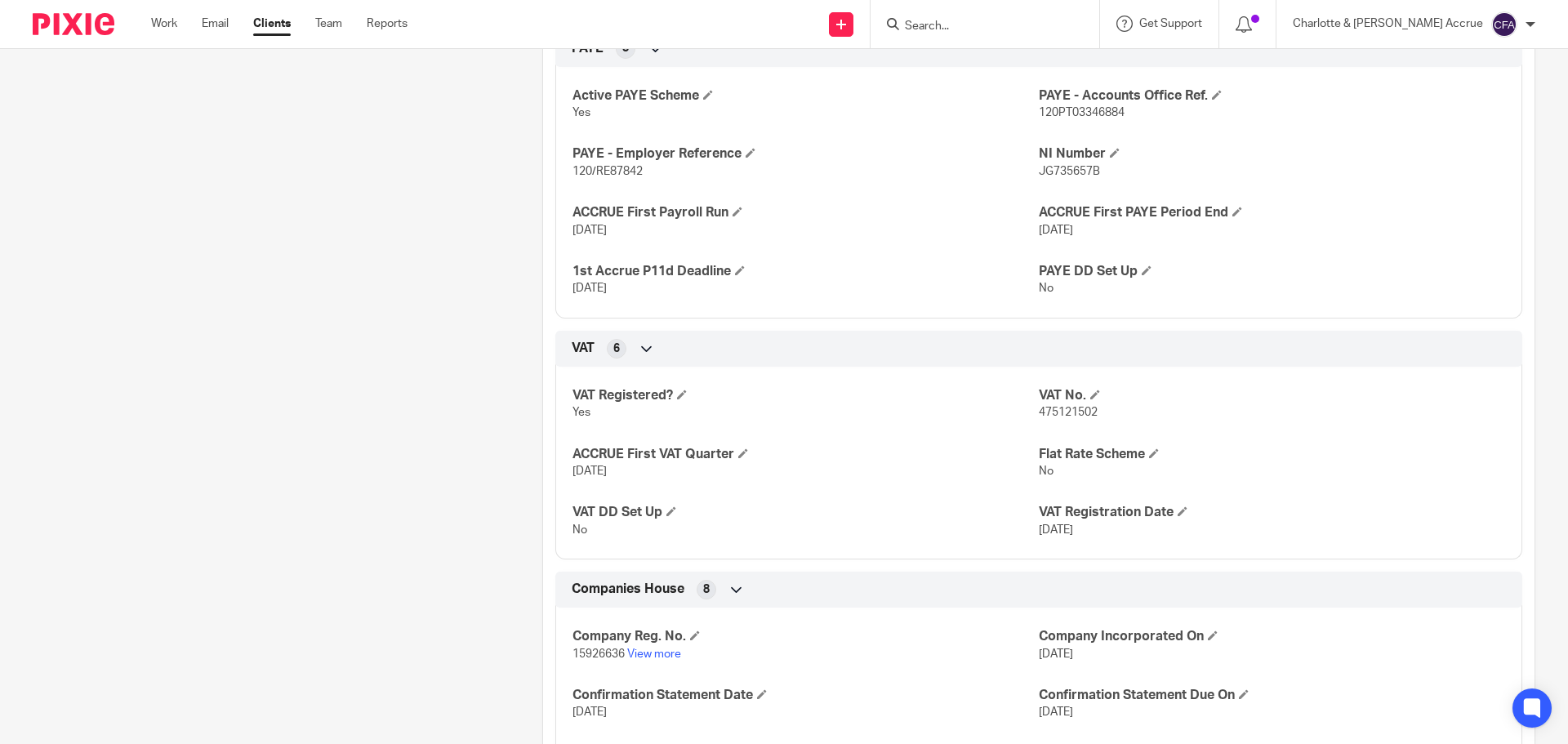
click at [1055, 408] on span "475121502" at bounding box center [1068, 412] width 59 height 11
click at [1055, 410] on span "475121502" at bounding box center [1068, 412] width 59 height 11
click at [1052, 411] on span "475121502" at bounding box center [1068, 412] width 59 height 11
copy span "475121502"
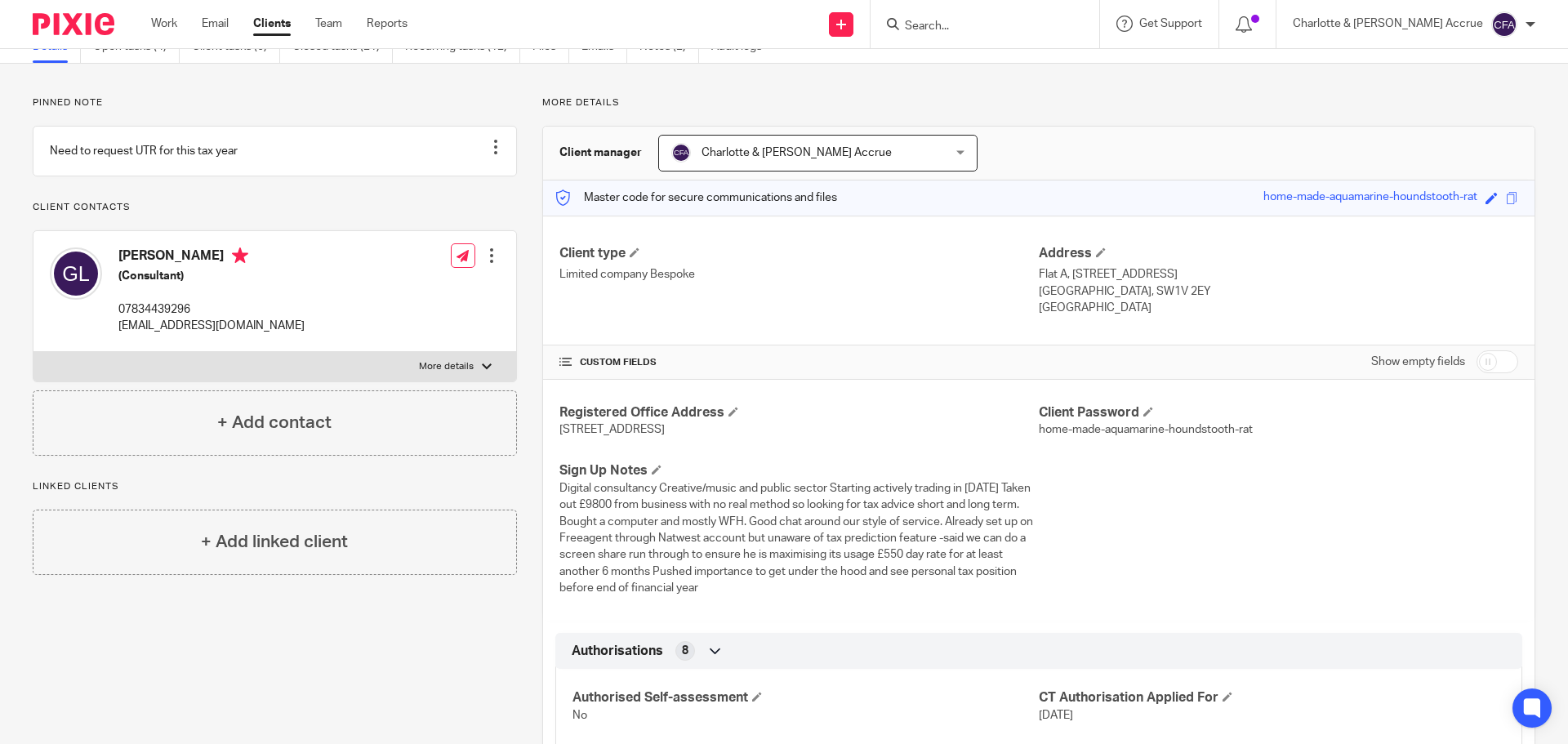
scroll to position [0, 0]
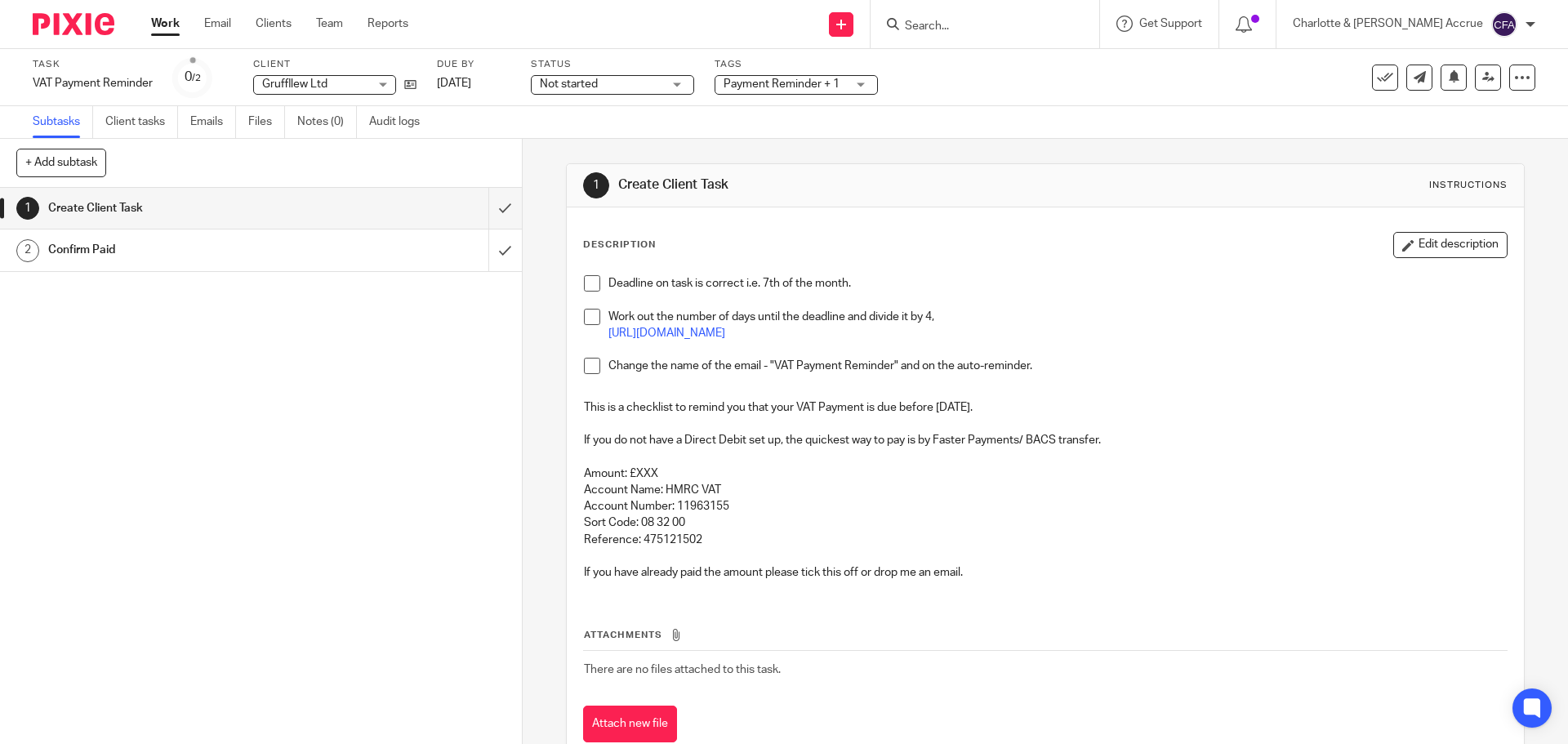
drag, startPoint x: 134, startPoint y: 119, endPoint x: 198, endPoint y: 146, distance: 69.5
click at [134, 119] on link "Client tasks" at bounding box center [141, 121] width 73 height 32
drag, startPoint x: 890, startPoint y: 366, endPoint x: 771, endPoint y: 365, distance: 119.0
click at [771, 365] on p "Change the name of the email - "VAT Payment Reminder" and on the auto-reminder." at bounding box center [1057, 365] width 898 height 16
copy p "VAT Payment Reminder"
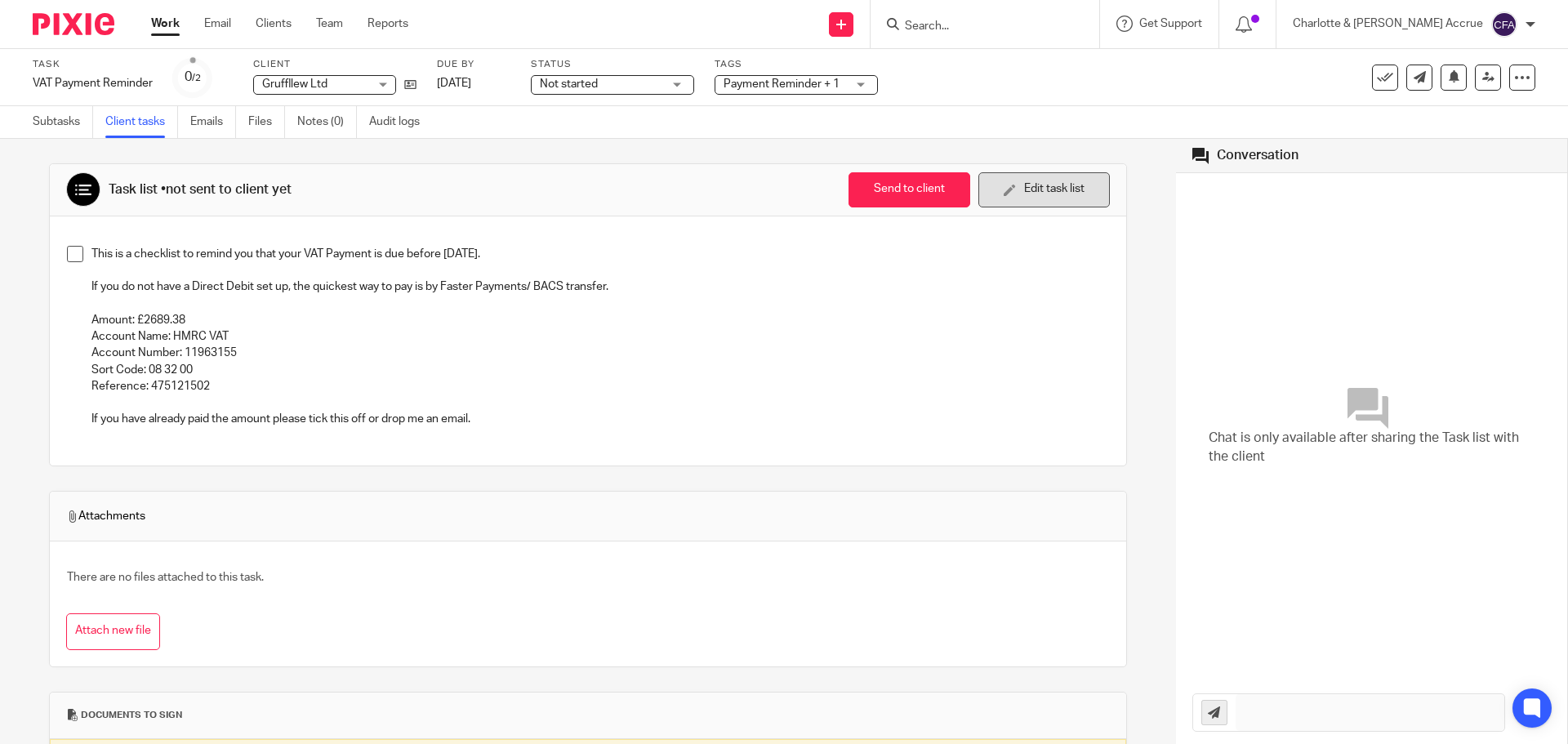
click at [1025, 191] on button "Edit task list" at bounding box center [1044, 189] width 132 height 35
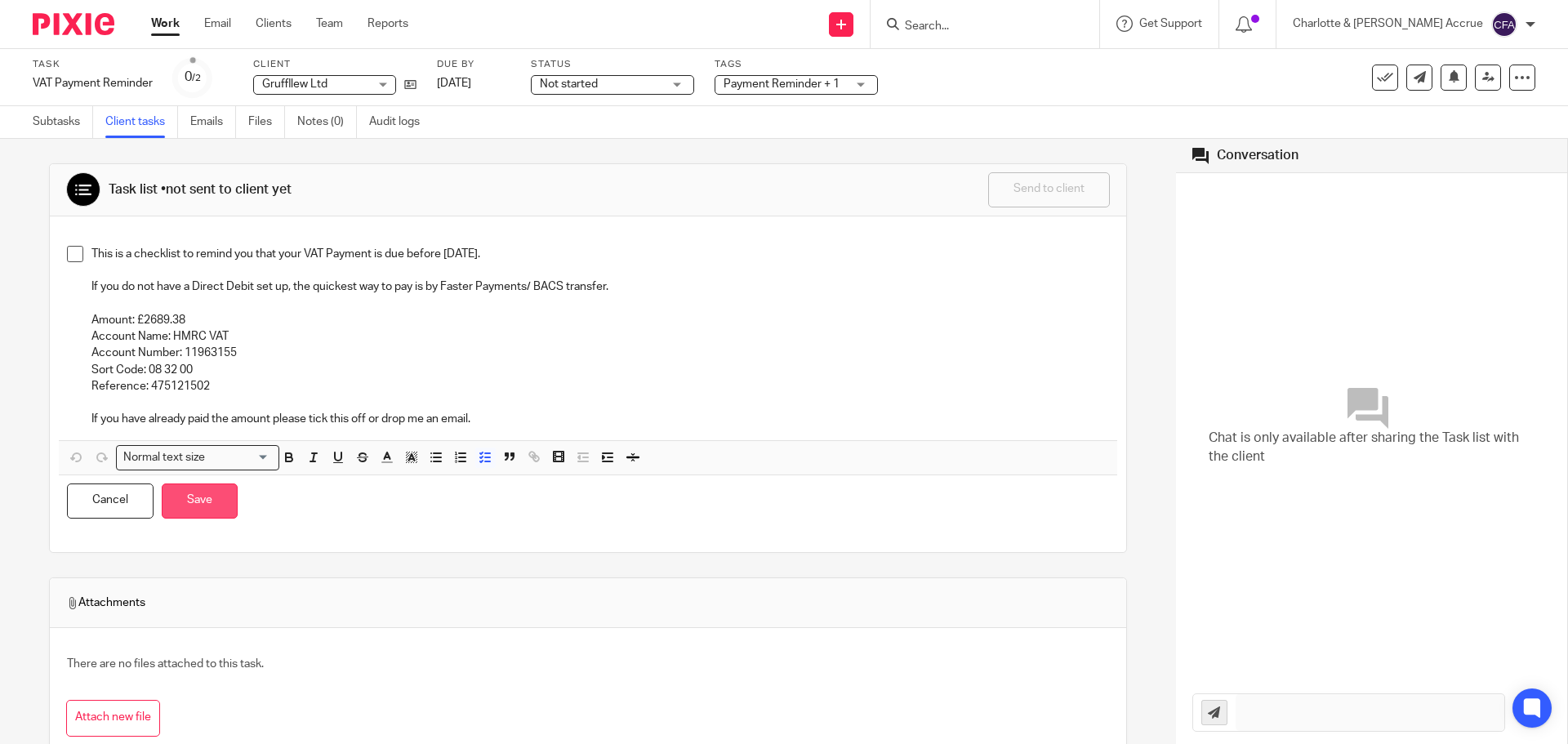
click at [191, 503] on button "Save" at bounding box center [199, 500] width 76 height 35
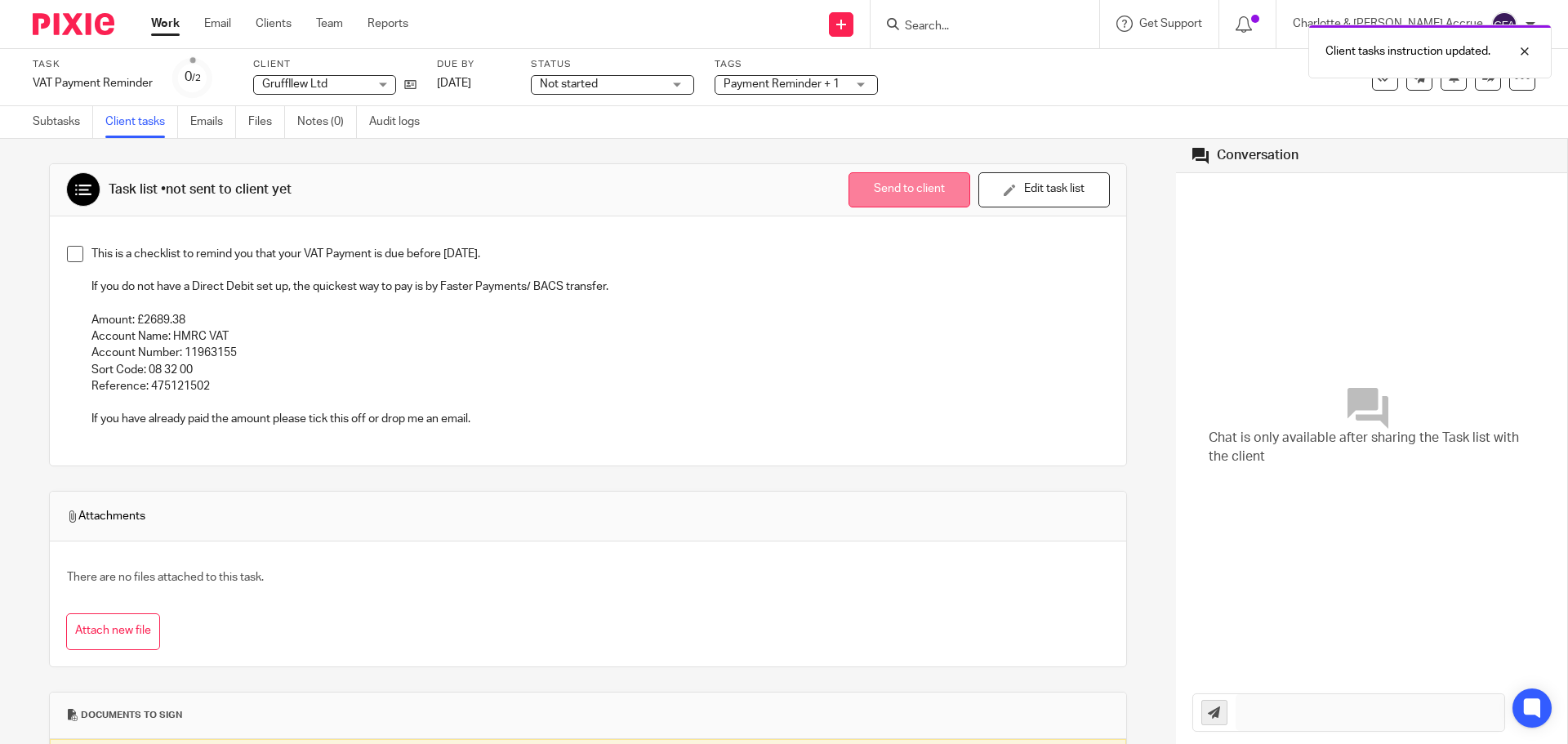
click at [898, 191] on button "Send to client" at bounding box center [909, 189] width 121 height 35
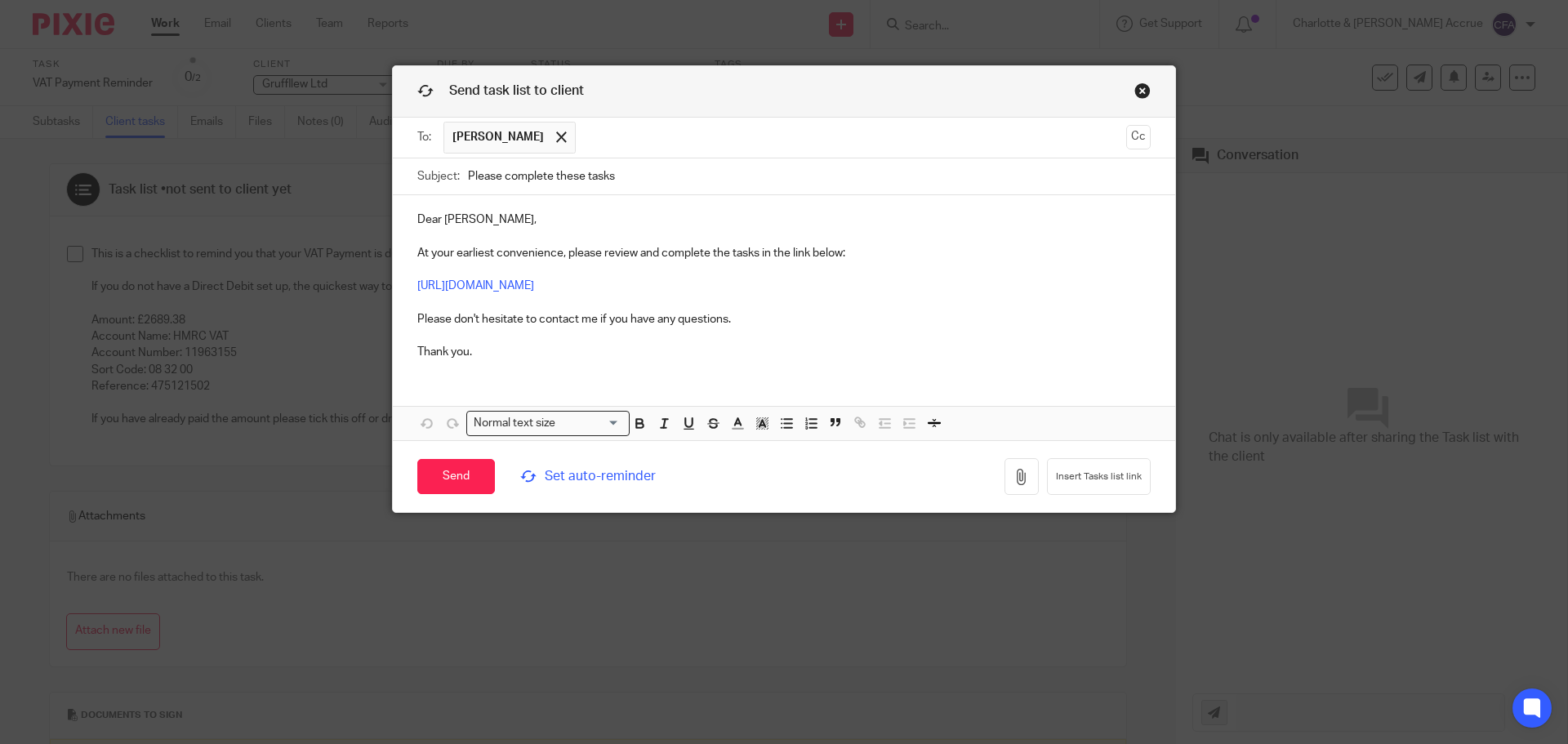
drag, startPoint x: 613, startPoint y: 174, endPoint x: 348, endPoint y: 174, distance: 265.0
click at [422, 175] on div "Subject: Please complete these tasks" at bounding box center [784, 176] width 734 height 37
paste input "VAT Payment Reminder"
click at [498, 251] on p "Dear Gareth, At your earliest convenience, please review and complete the tasks…" at bounding box center [784, 286] width 734 height 149
click at [609, 173] on input "VAT Payment Reminder" at bounding box center [809, 176] width 682 height 37
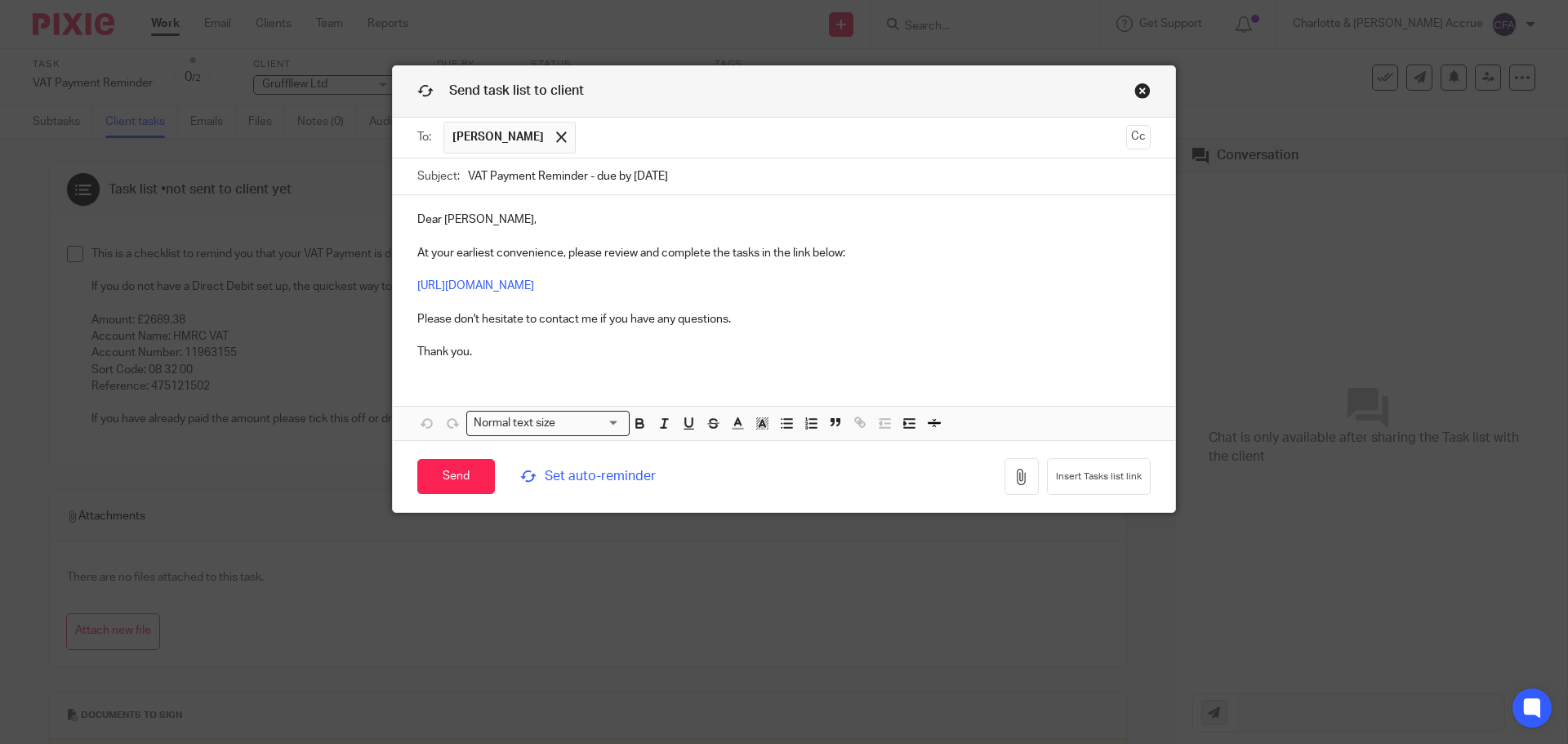
type input "VAT Payment Reminder - due by 7th October"
click at [575, 475] on span "Set auto-reminder" at bounding box center [632, 476] width 224 height 19
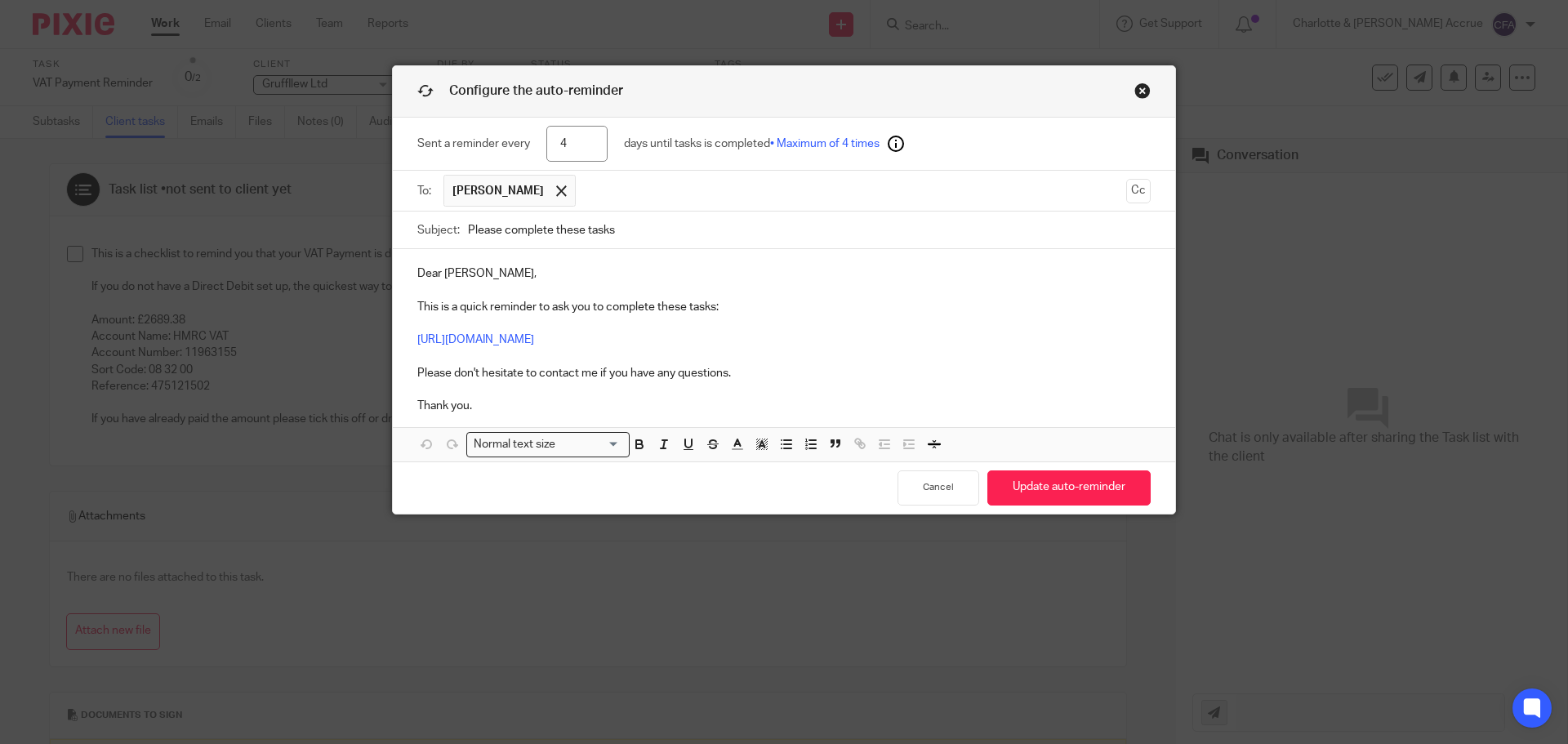
click at [595, 291] on p "Dear Gareth, This is a quick reminder to ask you to complete these tasks: https…" at bounding box center [784, 340] width 734 height 149
drag, startPoint x: 574, startPoint y: 148, endPoint x: 498, endPoint y: 142, distance: 76.2
click at [551, 145] on input "4" at bounding box center [577, 144] width 62 height 37
type input "3"
click at [1076, 490] on button "Update auto-reminder" at bounding box center [1069, 487] width 163 height 35
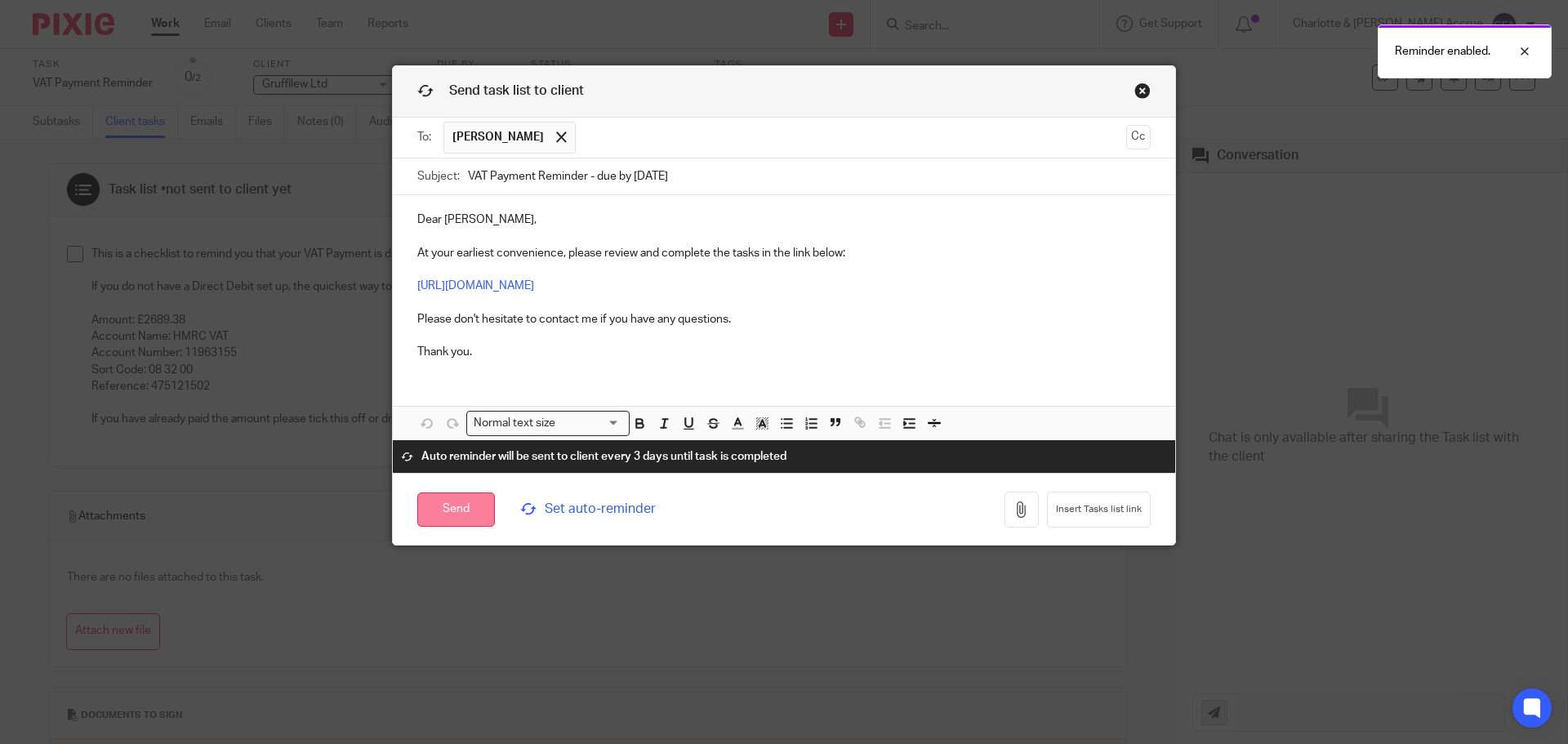
click at [456, 510] on input "Send" at bounding box center [456, 510] width 78 height 35
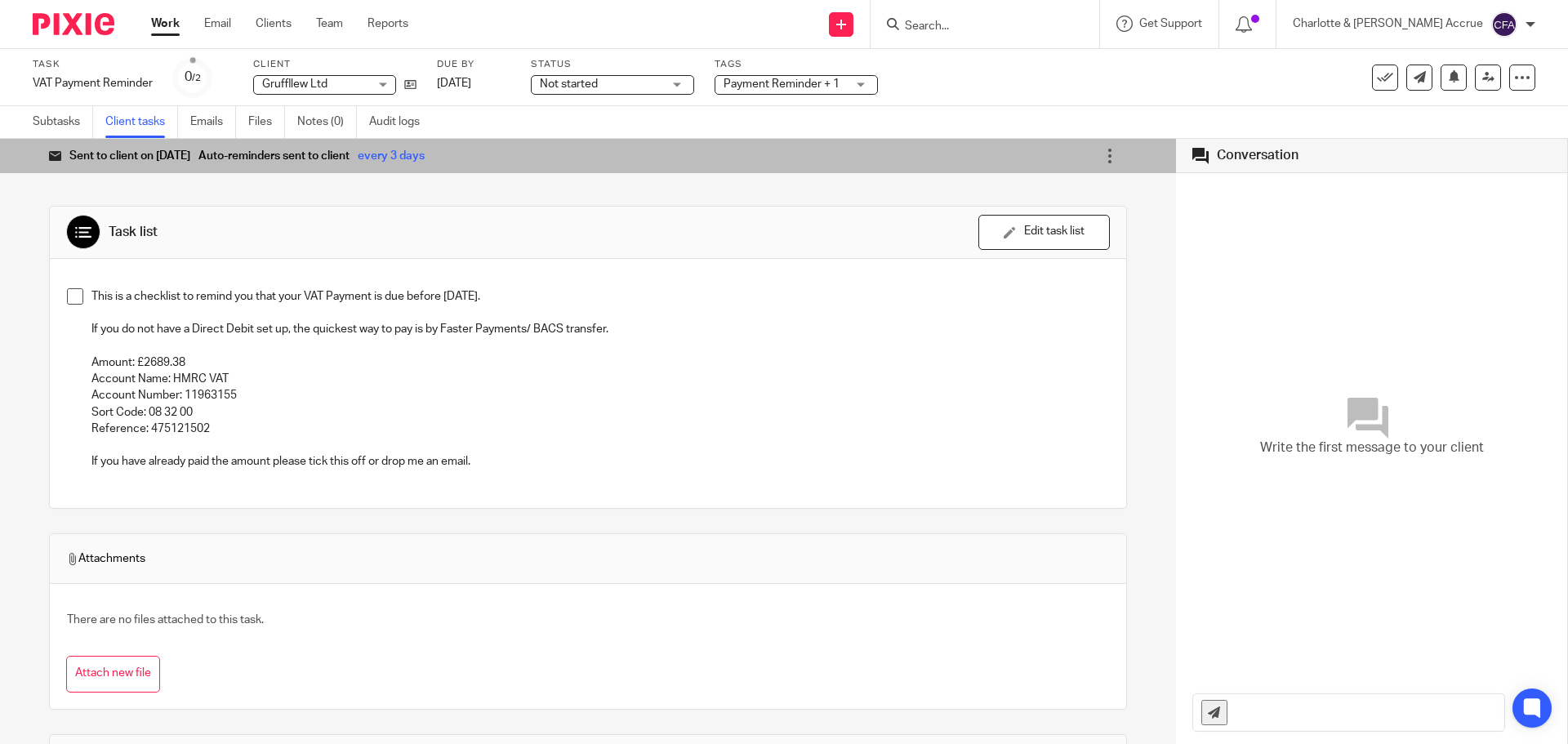
click at [807, 85] on span "Payment Reminder + 1" at bounding box center [781, 84] width 116 height 11
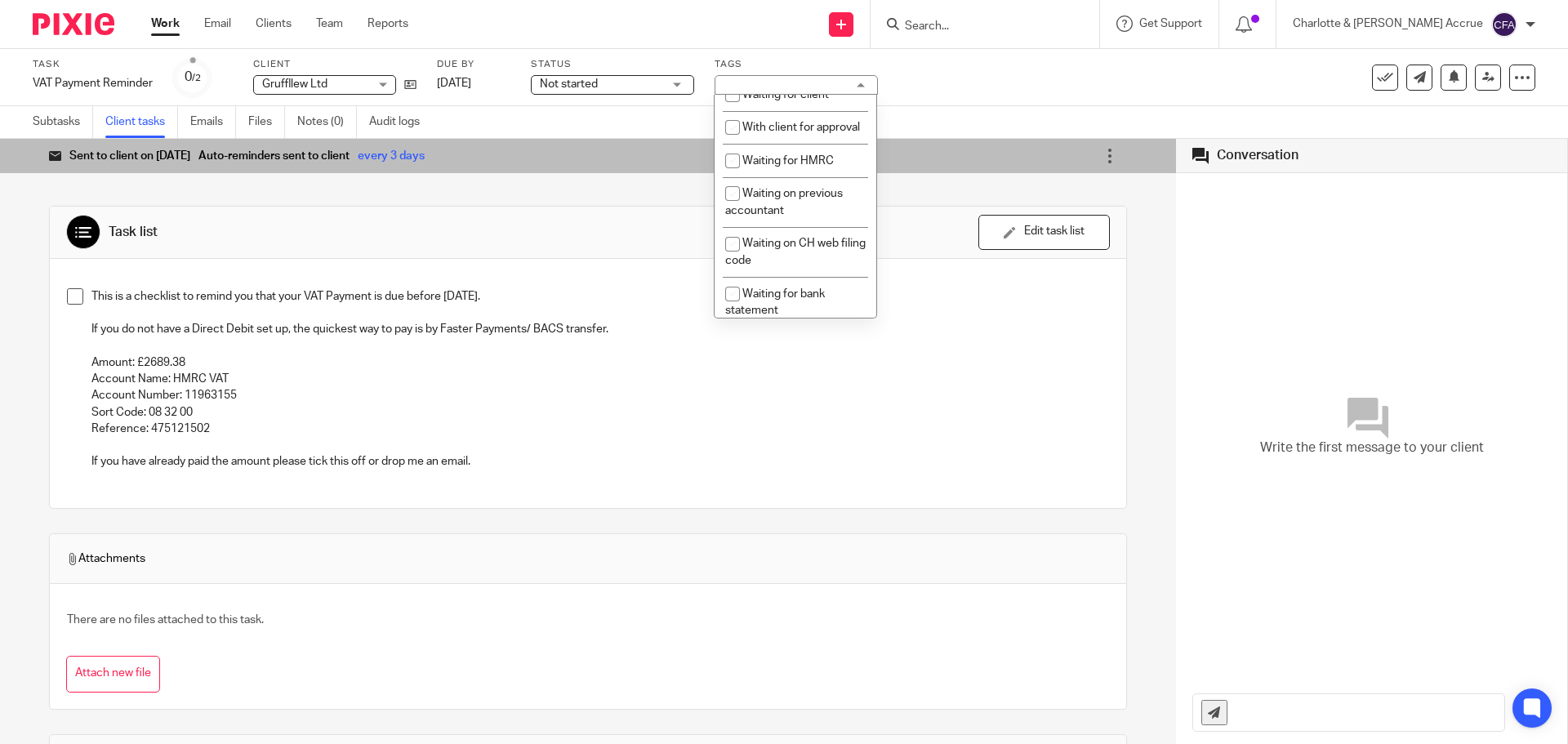
scroll to position [980, 0]
click at [793, 49] on span "Waiting for client" at bounding box center [785, 43] width 86 height 11
checkbox input "true"
click at [662, 186] on div "Task list Send to client Send to client Ask client to recheck again Edit task l…" at bounding box center [587, 558] width 1078 height 753
